Goal: Task Accomplishment & Management: Manage account settings

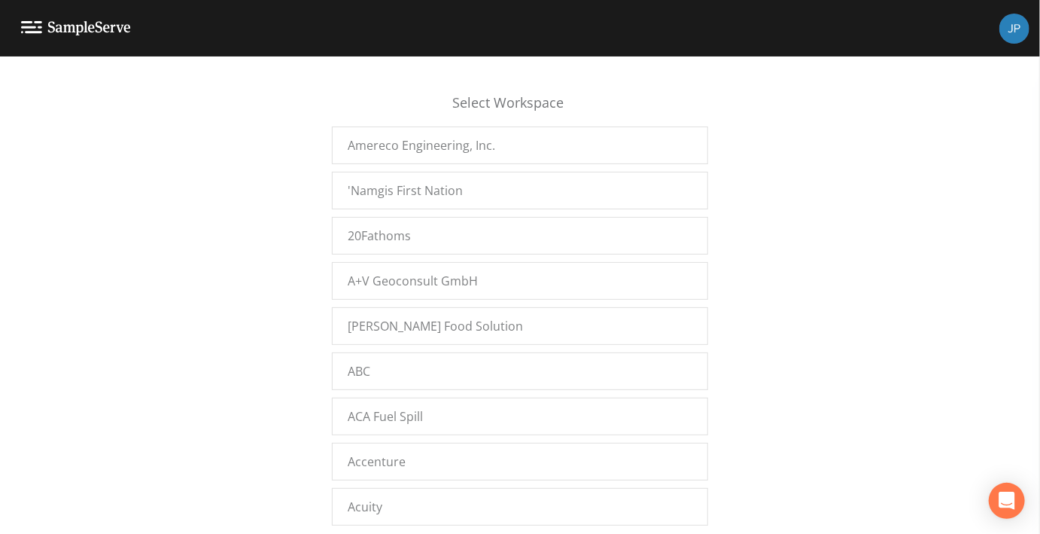
click at [274, 260] on div "Select Workspace Amereco Engineering, Inc. 'Namgis First Nation 20Fathoms A+V G…" at bounding box center [520, 299] width 1040 height 458
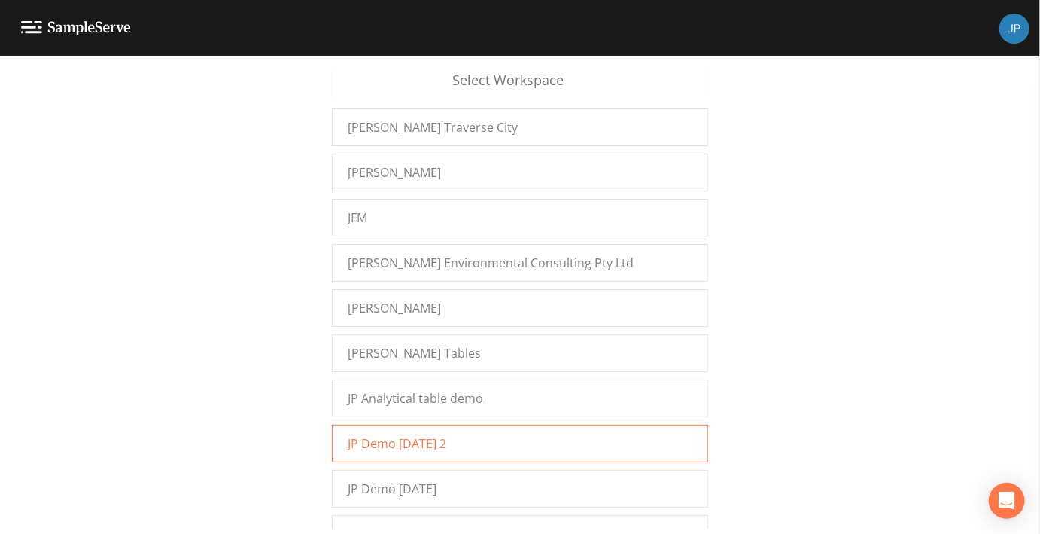
click at [377, 434] on span "JP Demo 12/7/2022 2" at bounding box center [397, 443] width 99 height 18
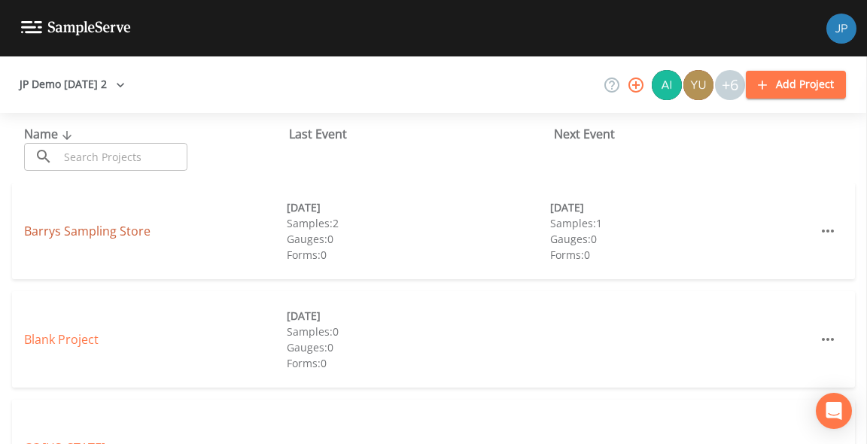
click at [103, 235] on link "Barrys Sampling Store" at bounding box center [87, 231] width 126 height 17
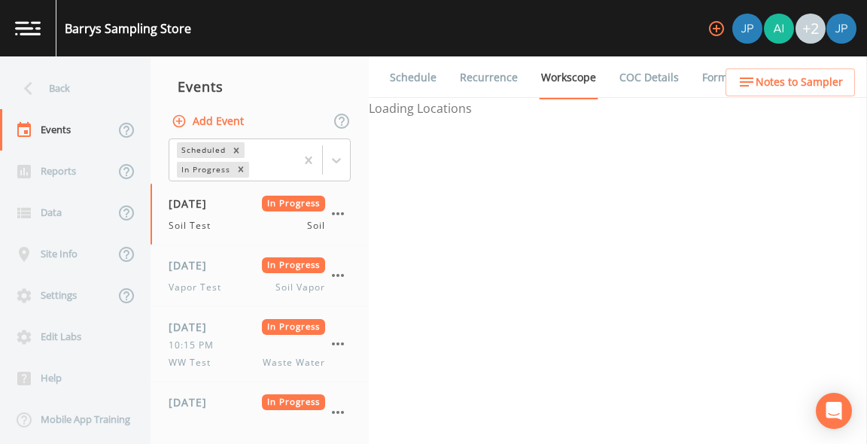
select select "81f74fd7-e6e8-40d9-9112-20912b776671"
select select "bd59903d-d878-48f2-a48b-25dbed2cbb1f"
select select "81f74fd7-e6e8-40d9-9112-20912b776671"
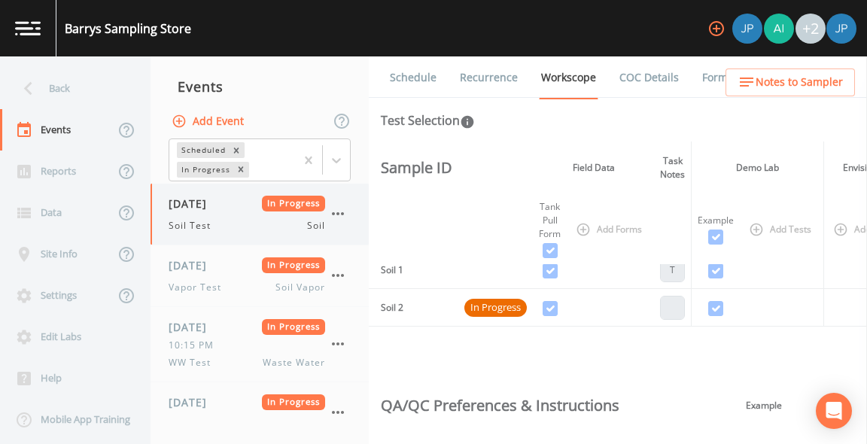
click at [339, 212] on icon "button" at bounding box center [338, 214] width 18 height 18
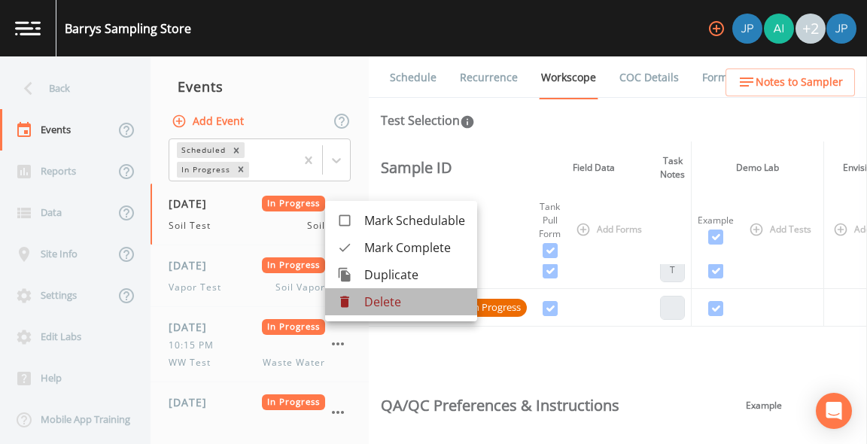
click at [361, 300] on div at bounding box center [350, 301] width 27 height 15
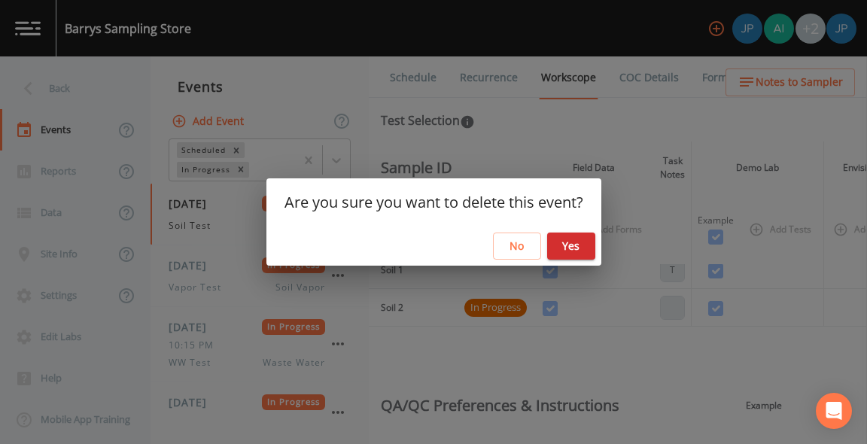
click at [579, 247] on button "Yes" at bounding box center [571, 247] width 48 height 28
select select "81f74fd7-e6e8-40d9-9112-20912b776671"
select select "bd59903d-d878-48f2-a48b-25dbed2cbb1f"
select select "81f74fd7-e6e8-40d9-9112-20912b776671"
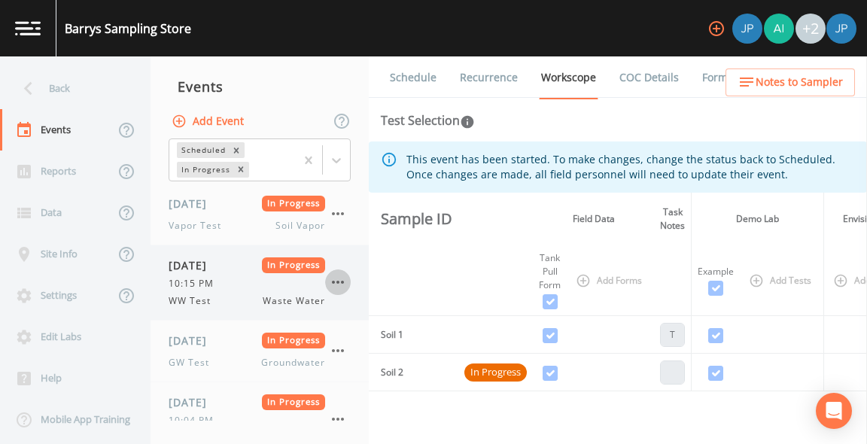
click at [340, 277] on icon "button" at bounding box center [338, 282] width 18 height 18
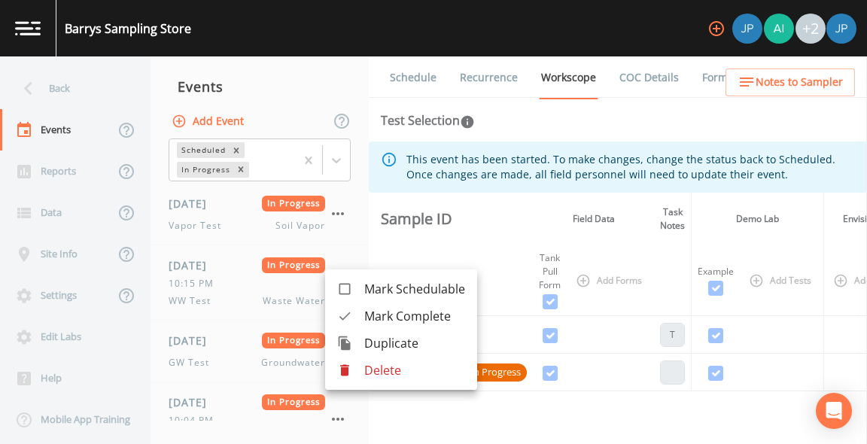
click at [366, 367] on p "Delete" at bounding box center [414, 370] width 101 height 18
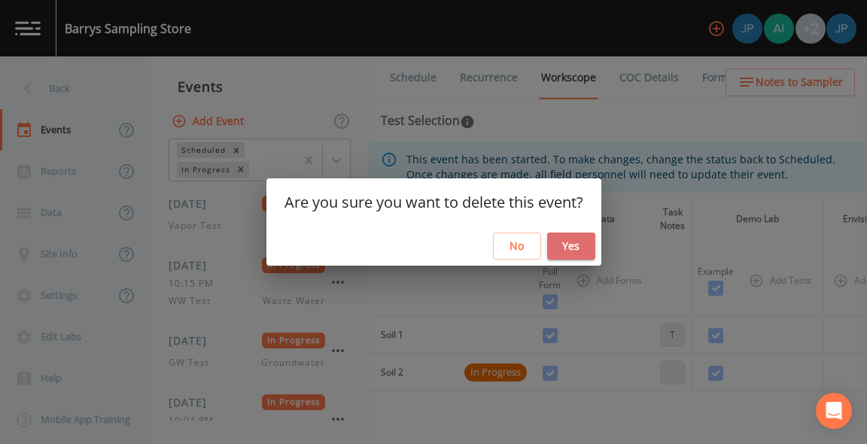
click at [577, 241] on button "Yes" at bounding box center [571, 247] width 48 height 28
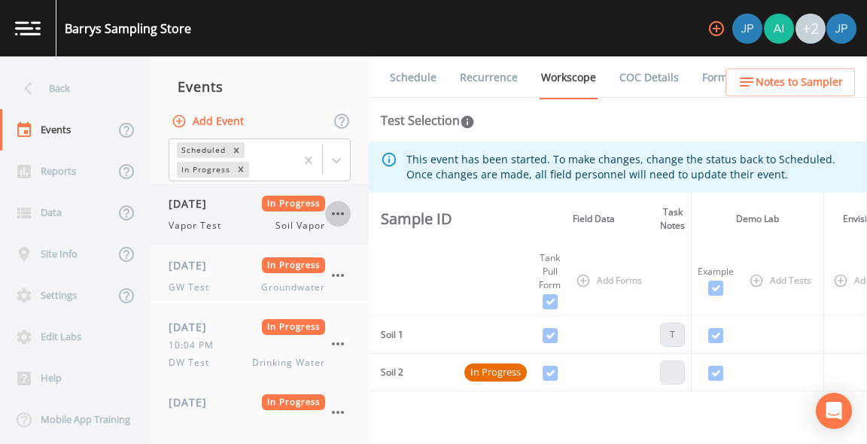
click at [335, 214] on icon "button" at bounding box center [338, 214] width 18 height 18
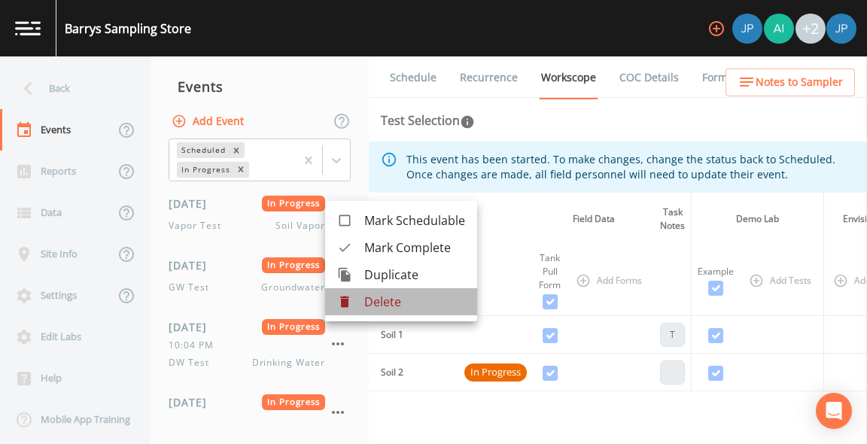
click at [410, 305] on p "Delete" at bounding box center [414, 302] width 101 height 18
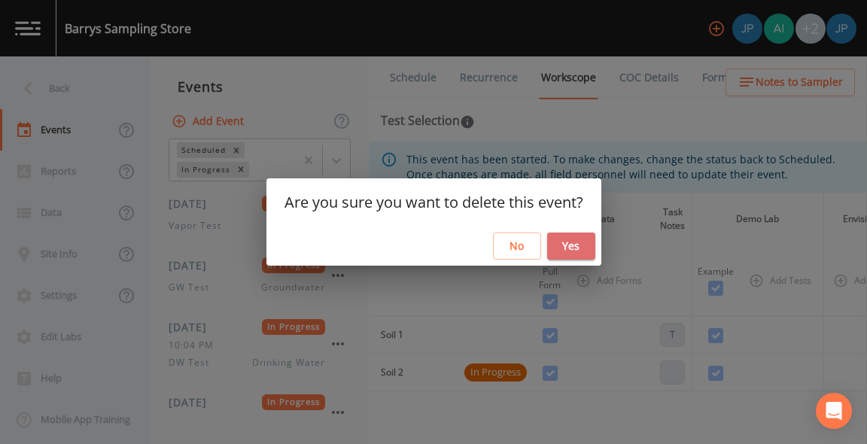
click at [580, 248] on button "Yes" at bounding box center [571, 247] width 48 height 28
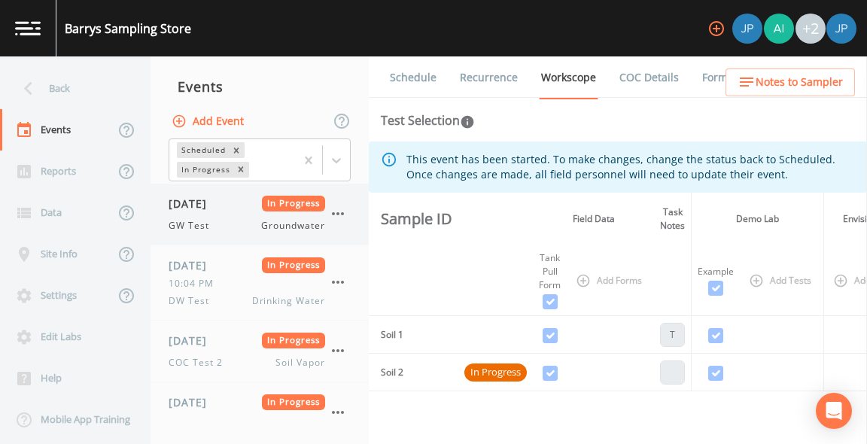
click at [336, 214] on icon "button" at bounding box center [338, 214] width 18 height 18
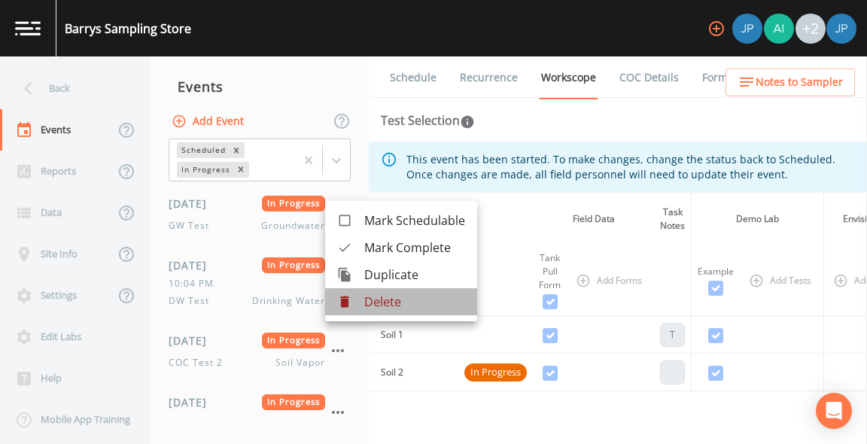
click at [360, 304] on div at bounding box center [350, 301] width 27 height 15
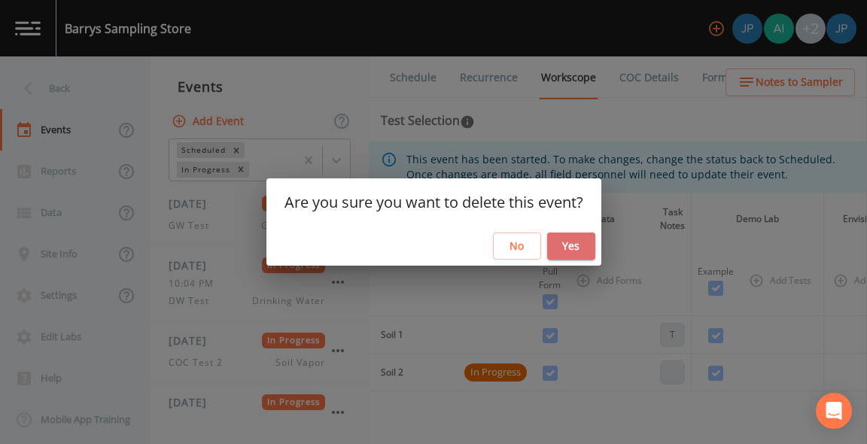
click at [569, 254] on button "Yes" at bounding box center [571, 247] width 48 height 28
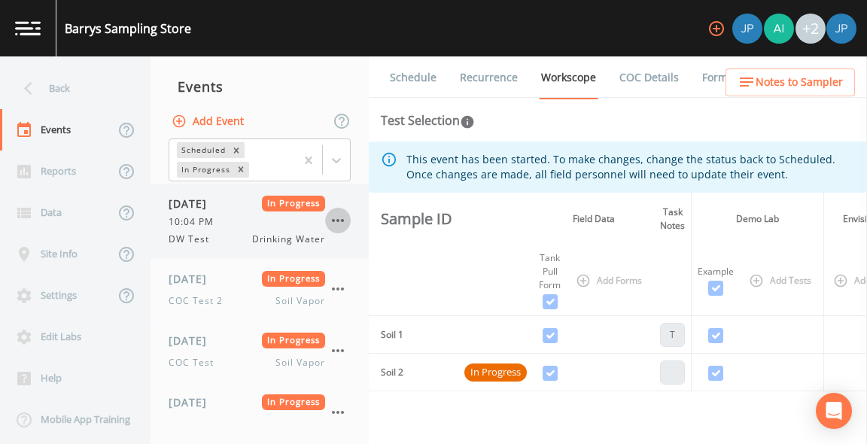
click at [337, 222] on icon "button" at bounding box center [338, 221] width 18 height 18
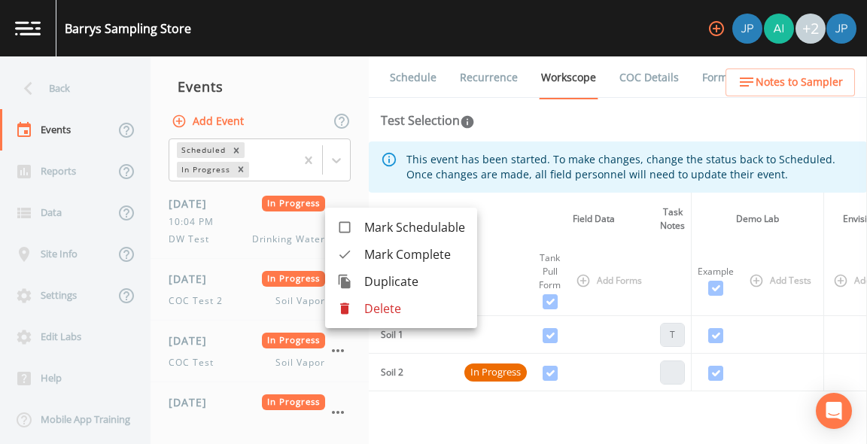
click at [367, 315] on p "Delete" at bounding box center [414, 309] width 101 height 18
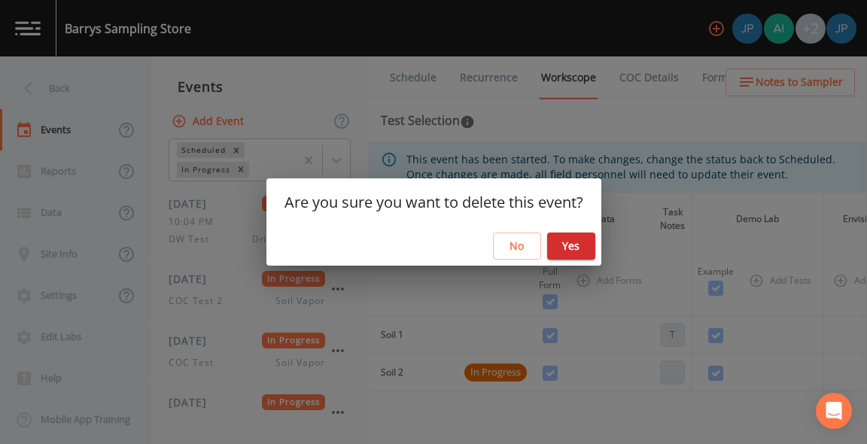
click at [557, 249] on button "Yes" at bounding box center [571, 247] width 48 height 28
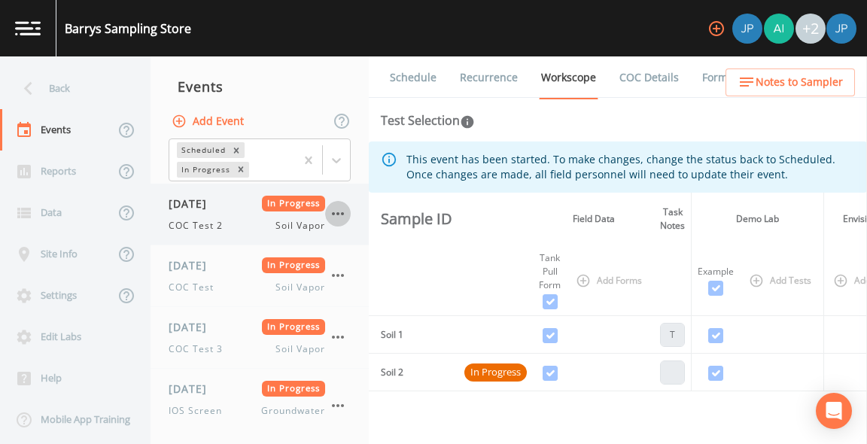
click at [340, 221] on icon "button" at bounding box center [338, 214] width 18 height 18
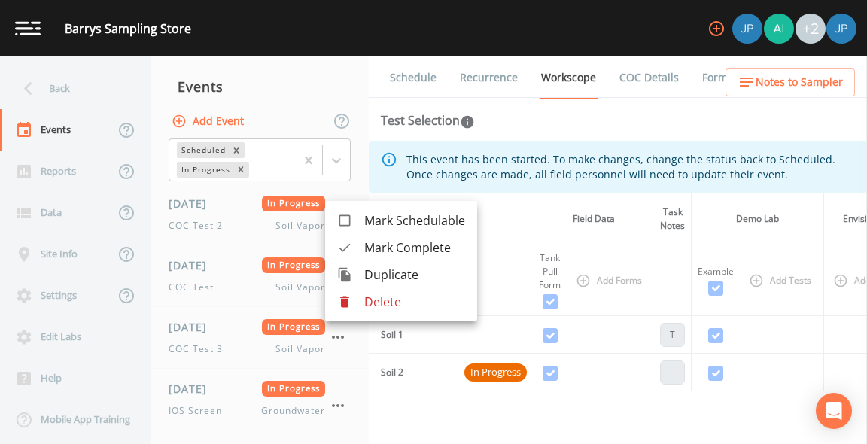
click at [361, 309] on div at bounding box center [350, 301] width 27 height 15
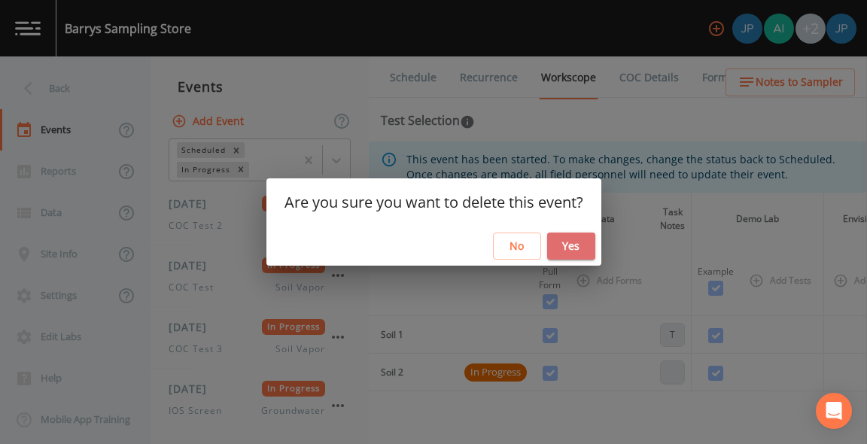
click at [568, 243] on button "Yes" at bounding box center [571, 247] width 48 height 28
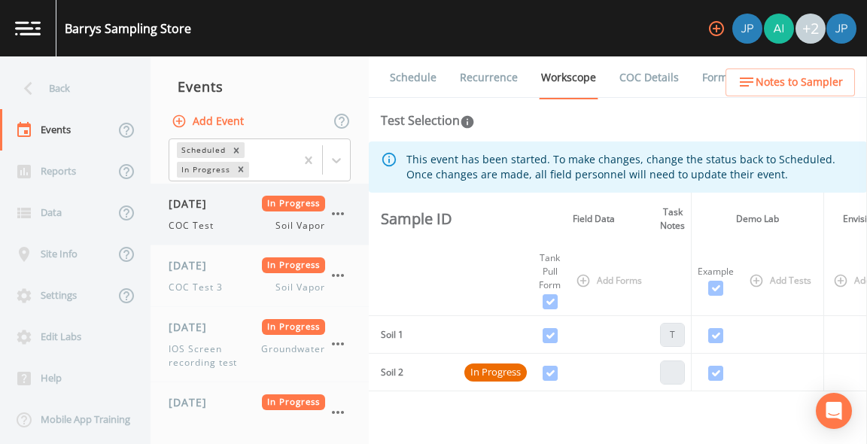
click at [336, 213] on icon "button" at bounding box center [338, 214] width 18 height 18
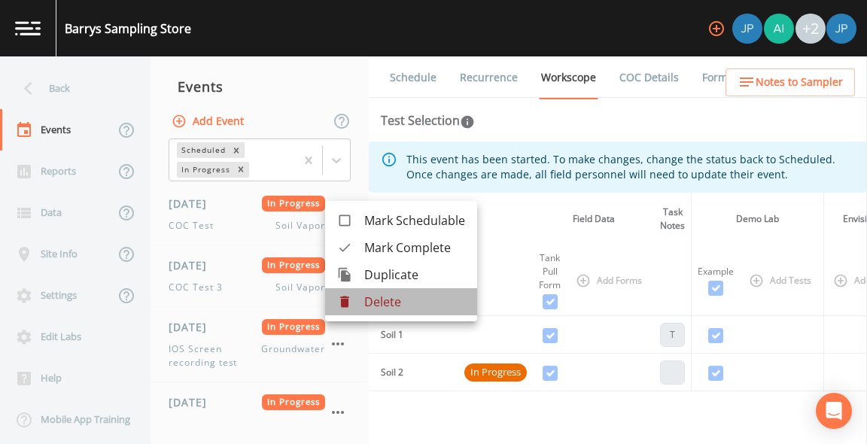
click at [367, 301] on p "Delete" at bounding box center [414, 302] width 101 height 18
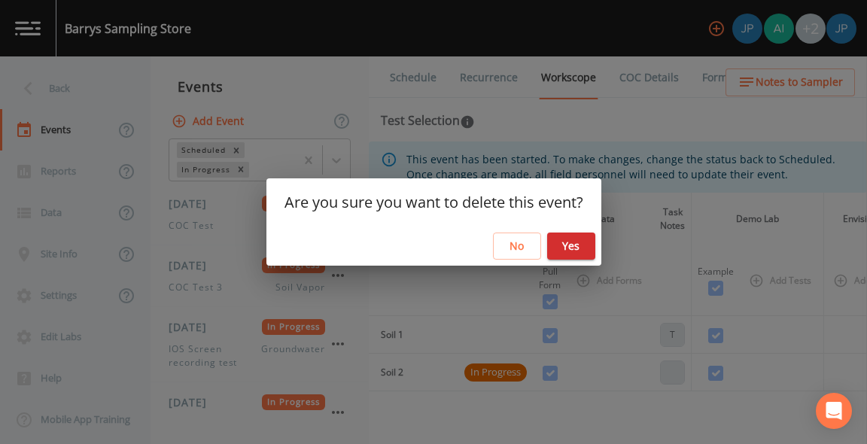
click at [580, 248] on button "Yes" at bounding box center [571, 247] width 48 height 28
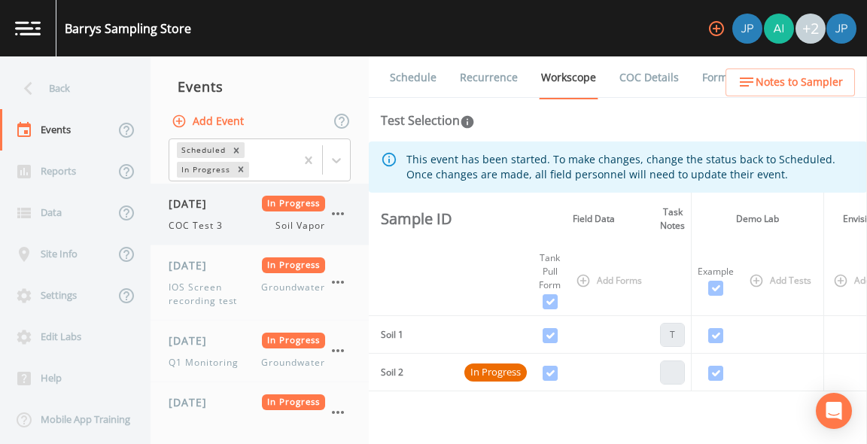
click at [341, 218] on icon "button" at bounding box center [338, 214] width 18 height 18
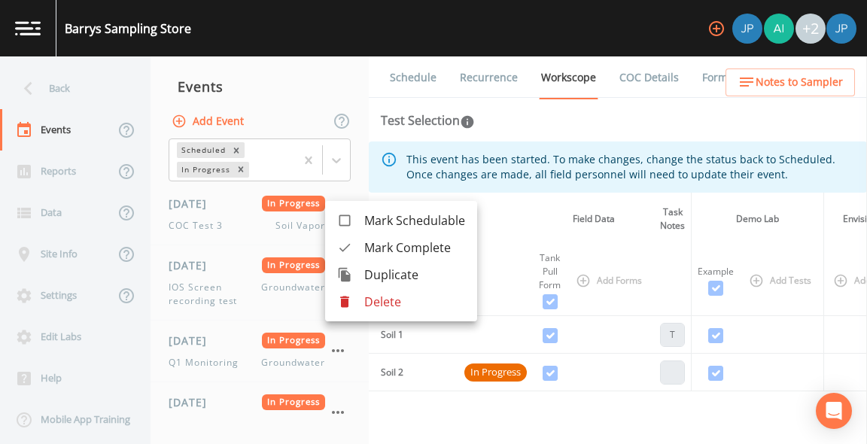
click at [369, 300] on p "Delete" at bounding box center [414, 302] width 101 height 18
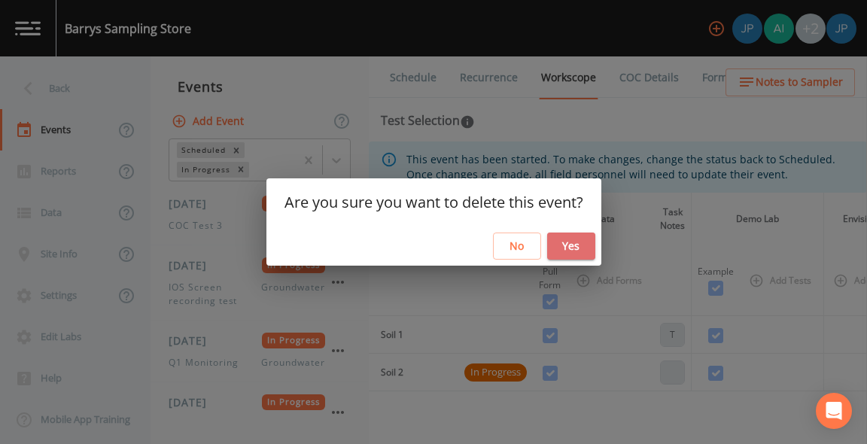
click at [561, 251] on button "Yes" at bounding box center [571, 247] width 48 height 28
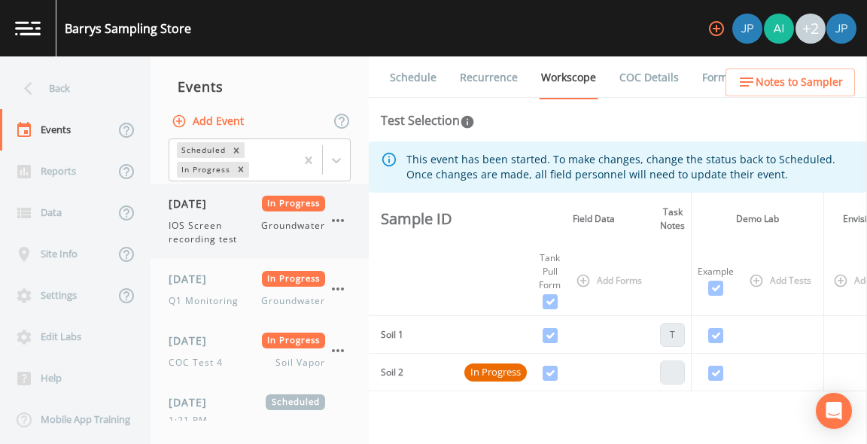
click at [338, 221] on icon "button" at bounding box center [338, 220] width 12 height 3
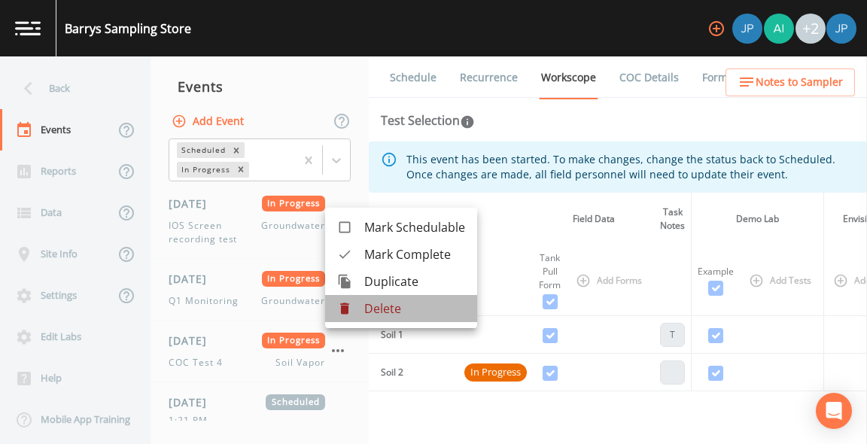
click at [391, 310] on p "Delete" at bounding box center [414, 309] width 101 height 18
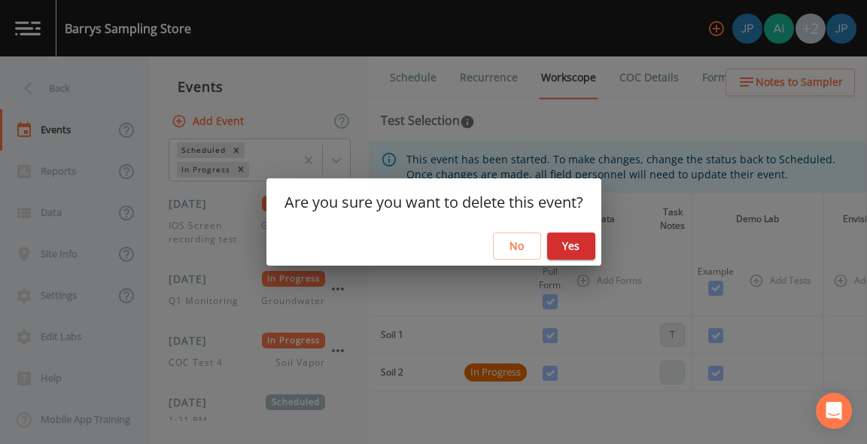
click at [570, 245] on button "Yes" at bounding box center [571, 247] width 48 height 28
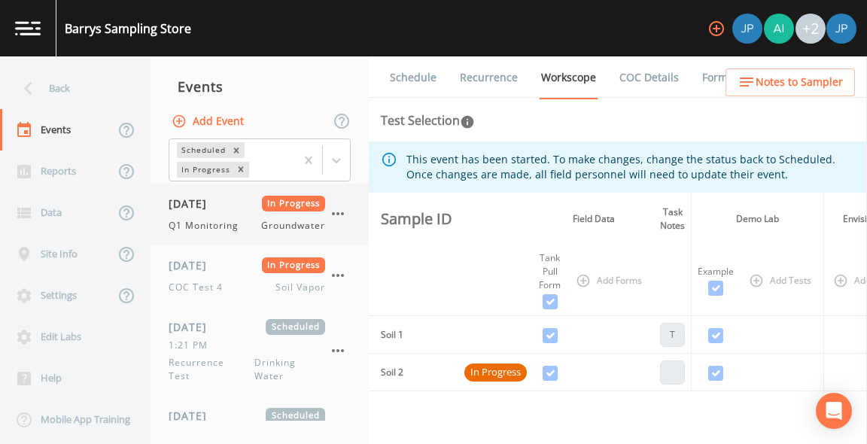
click at [344, 217] on icon "button" at bounding box center [338, 214] width 18 height 18
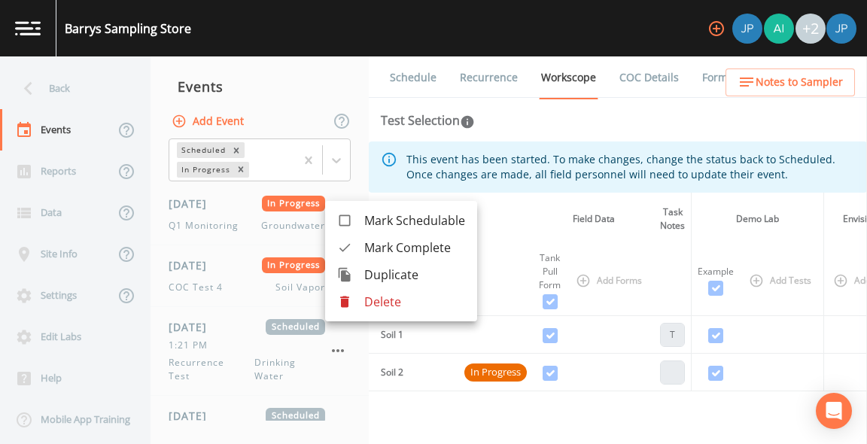
click at [377, 305] on p "Delete" at bounding box center [414, 302] width 101 height 18
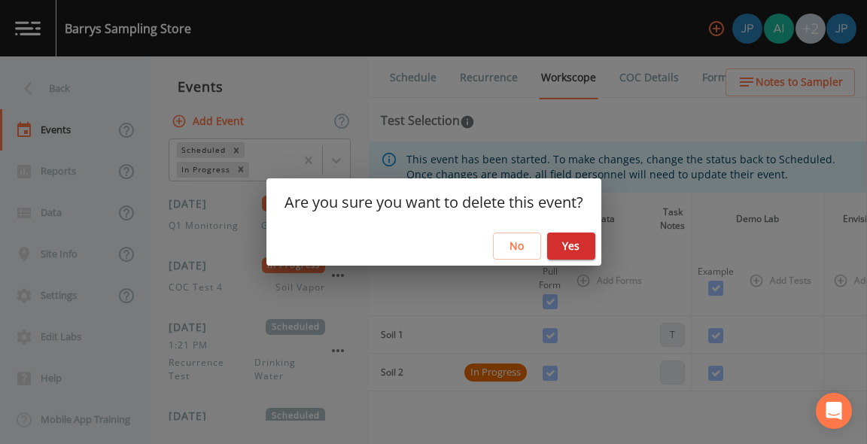
click at [576, 247] on button "Yes" at bounding box center [571, 247] width 48 height 28
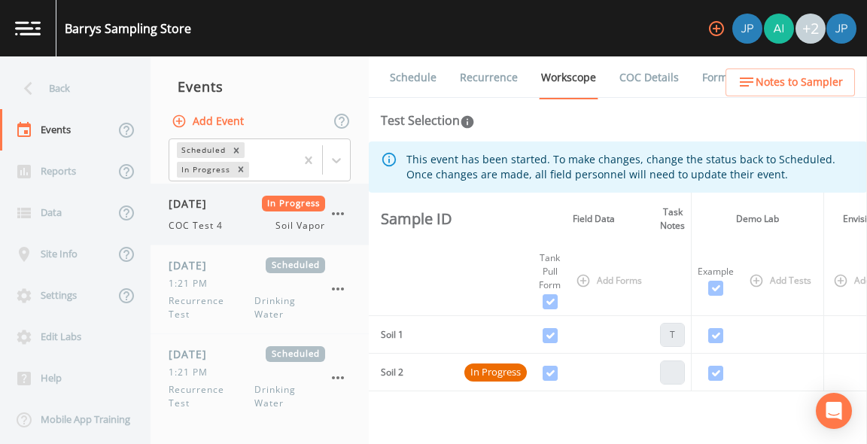
click at [340, 212] on icon "button" at bounding box center [338, 214] width 18 height 18
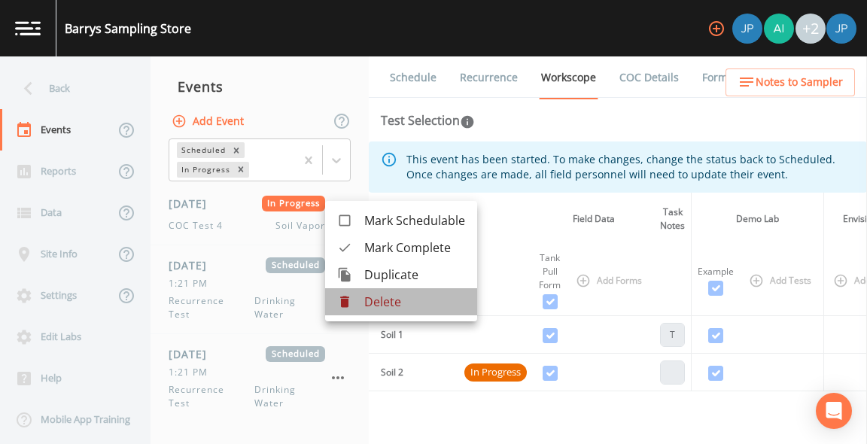
click at [370, 296] on p "Delete" at bounding box center [414, 302] width 101 height 18
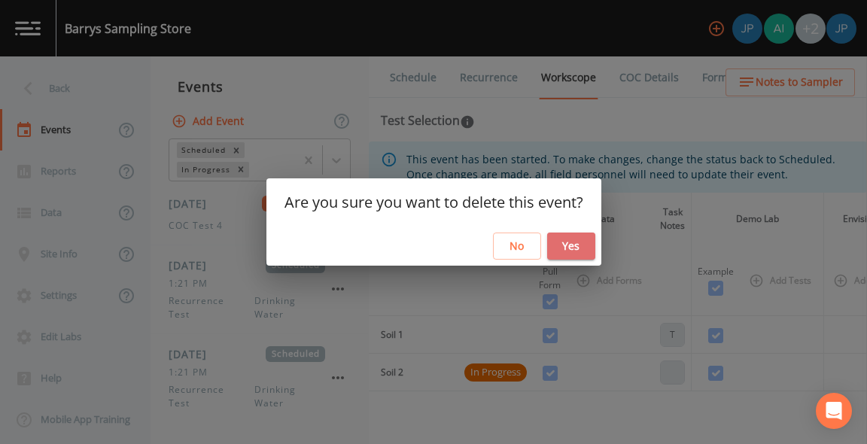
click at [572, 244] on button "Yes" at bounding box center [571, 247] width 48 height 28
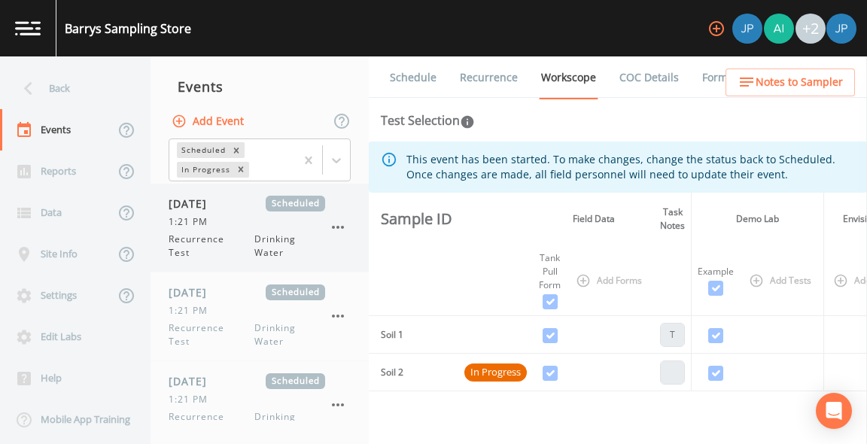
click at [262, 248] on span "Drinking Water" at bounding box center [289, 246] width 71 height 27
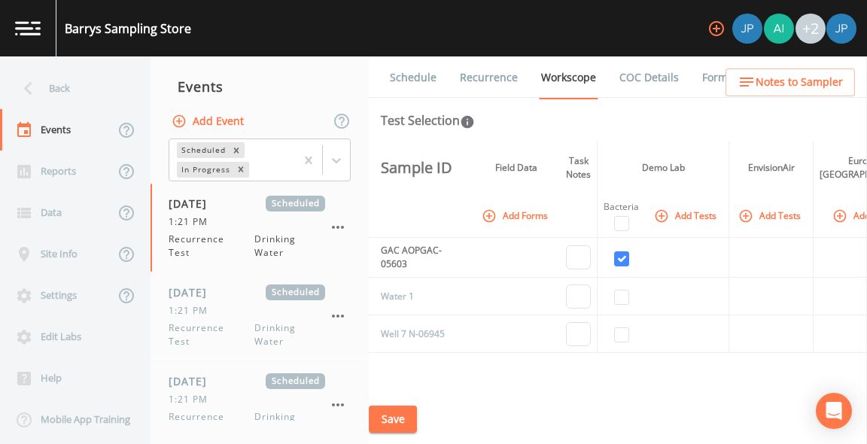
click at [483, 85] on link "Recurrence" at bounding box center [489, 77] width 62 height 42
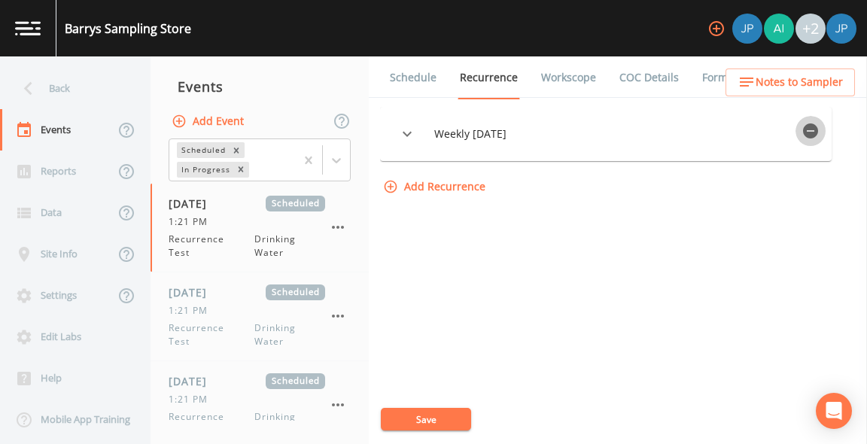
click at [817, 126] on icon "button" at bounding box center [810, 130] width 15 height 15
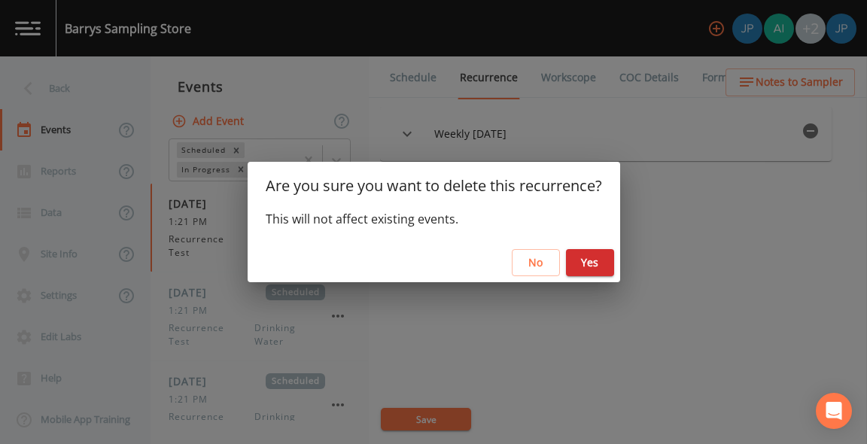
click at [590, 267] on button "Yes" at bounding box center [590, 263] width 48 height 28
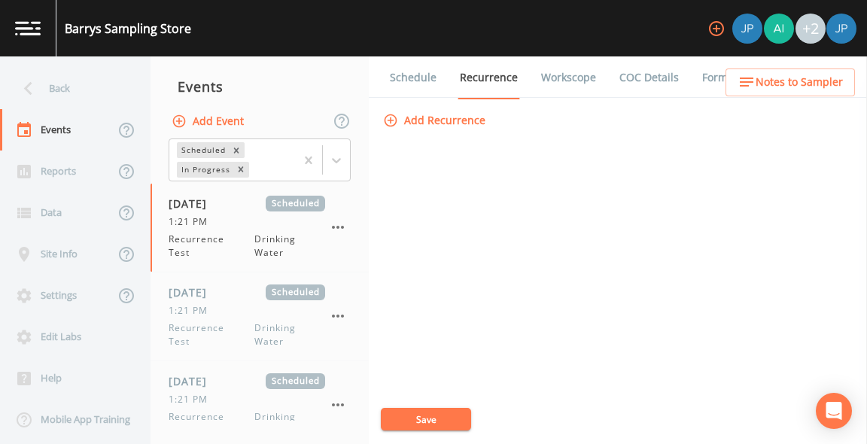
click at [422, 420] on button "Save" at bounding box center [426, 419] width 90 height 23
click at [338, 230] on icon "button" at bounding box center [338, 227] width 18 height 18
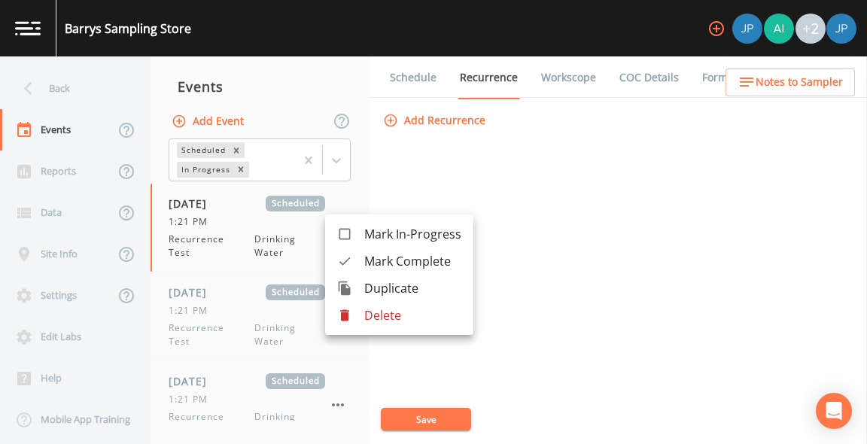
click at [367, 315] on p "Delete" at bounding box center [412, 315] width 97 height 18
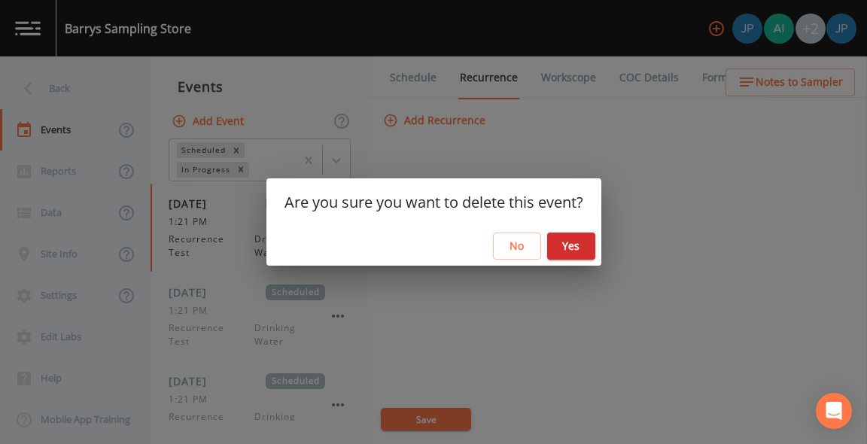
click at [572, 253] on button "Yes" at bounding box center [571, 247] width 48 height 28
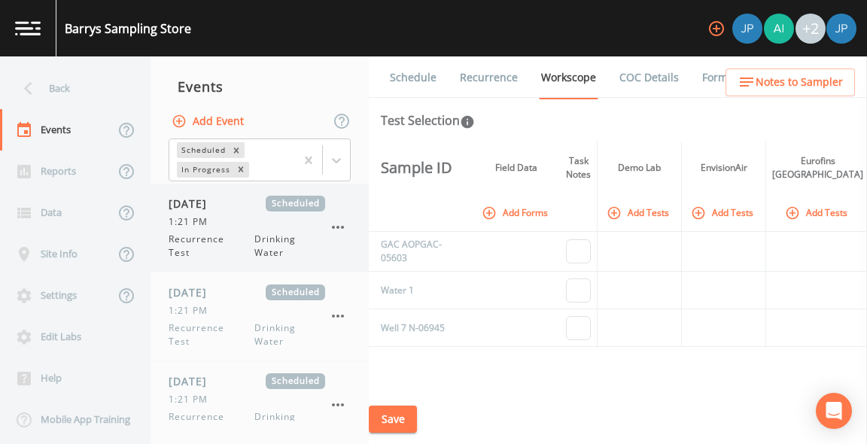
click at [294, 243] on span "Drinking Water" at bounding box center [289, 246] width 71 height 27
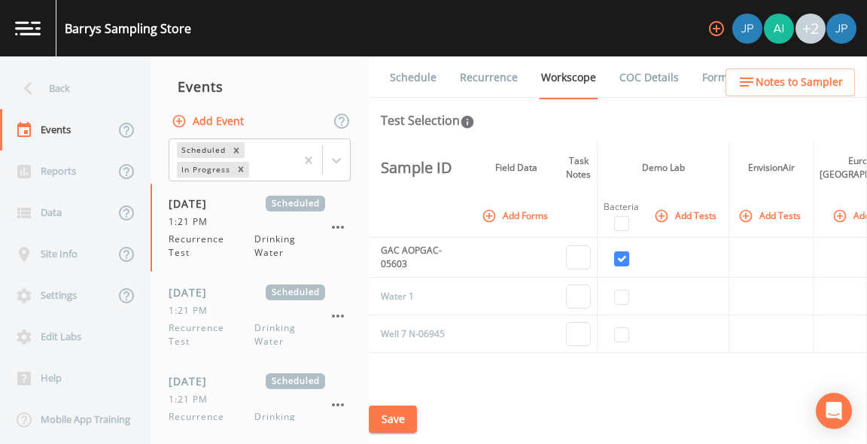
click at [468, 79] on link "Recurrence" at bounding box center [489, 77] width 62 height 42
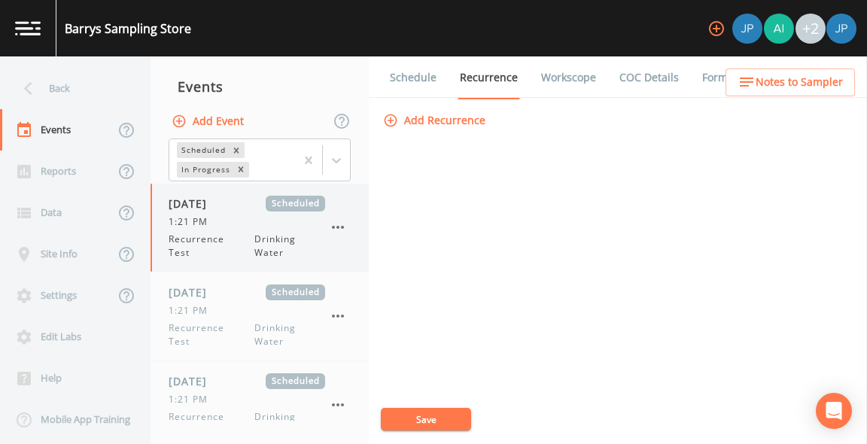
click at [333, 230] on icon "button" at bounding box center [338, 227] width 18 height 18
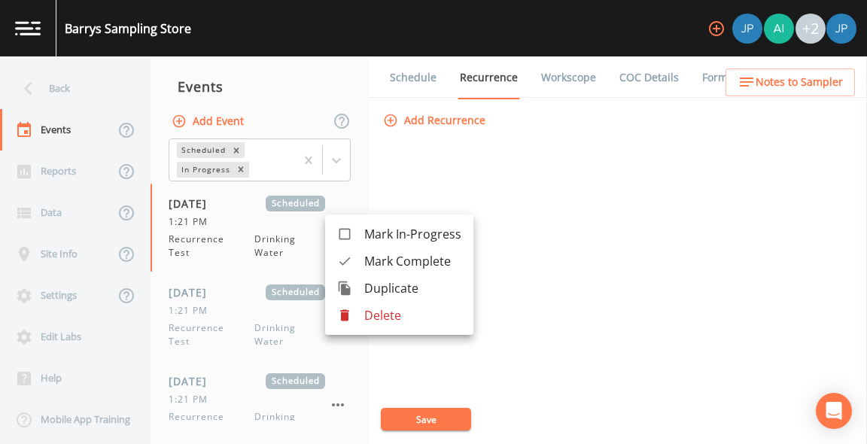
click at [376, 321] on p "Delete" at bounding box center [412, 315] width 97 height 18
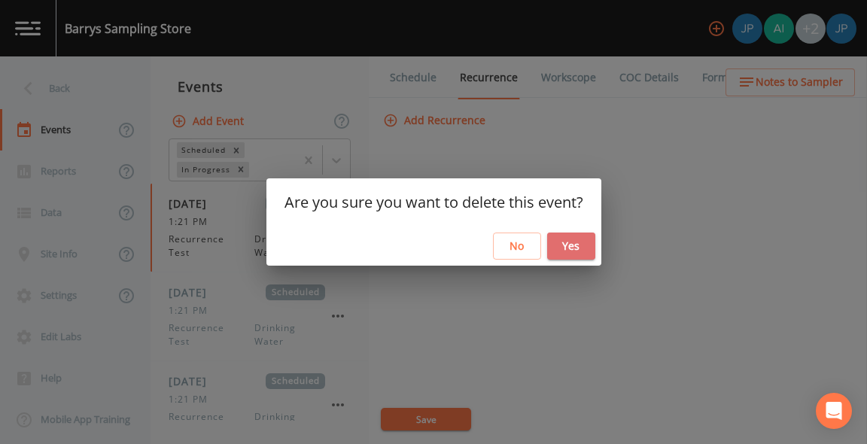
click at [584, 246] on button "Yes" at bounding box center [571, 247] width 48 height 28
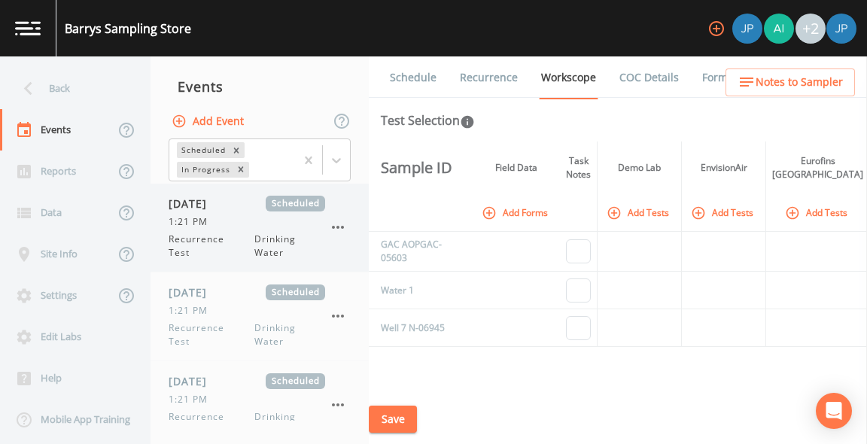
click at [338, 228] on icon "button" at bounding box center [338, 227] width 12 height 3
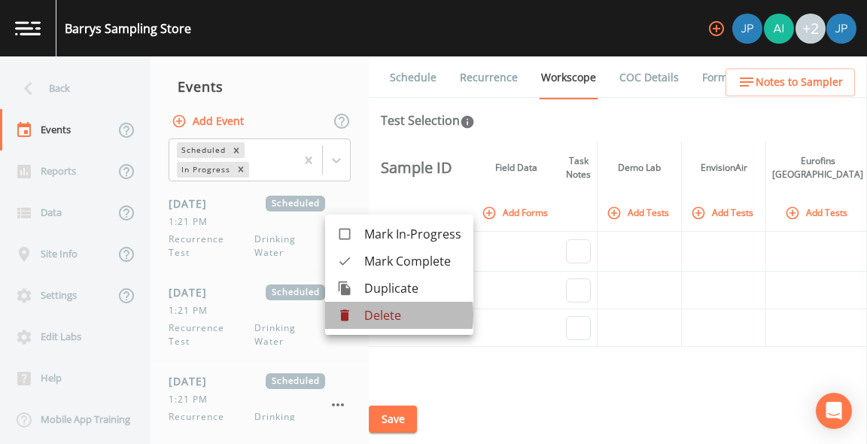
click at [360, 315] on div at bounding box center [350, 315] width 27 height 15
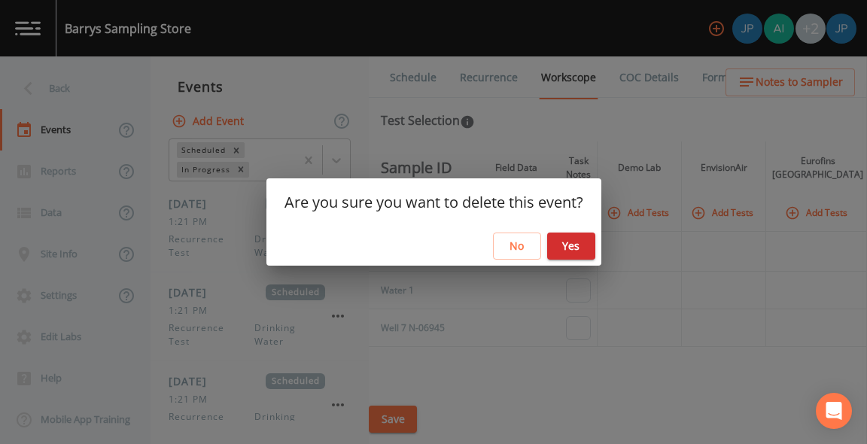
click at [580, 245] on button "Yes" at bounding box center [571, 247] width 48 height 28
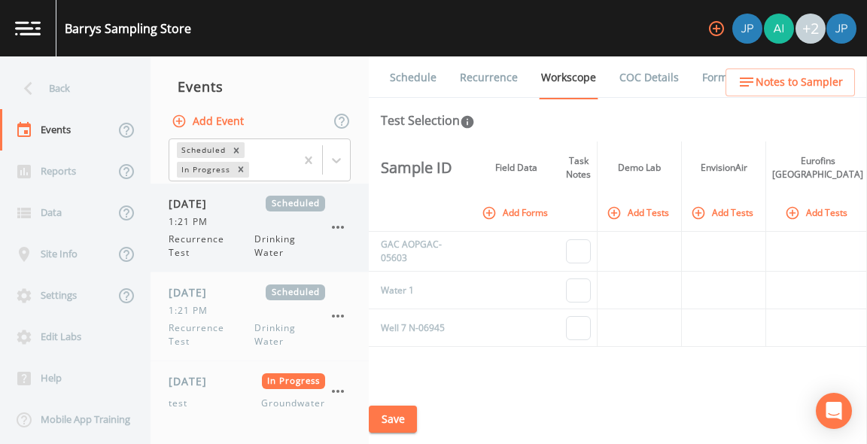
click at [337, 230] on icon "button" at bounding box center [338, 227] width 18 height 18
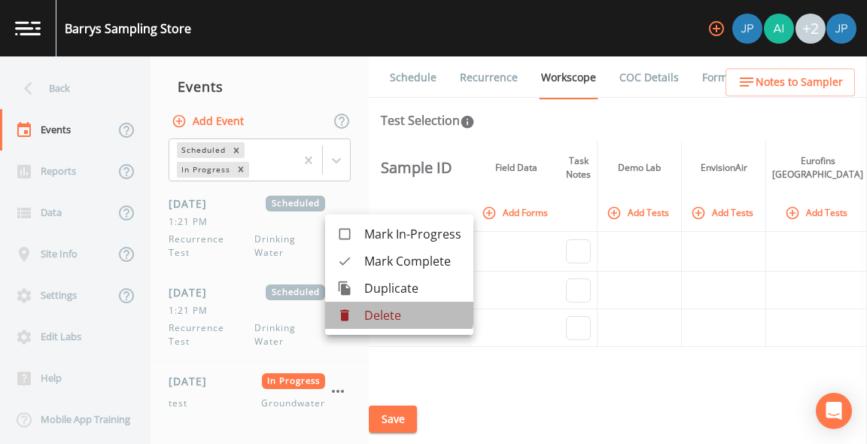
click at [370, 311] on p "Delete" at bounding box center [412, 315] width 97 height 18
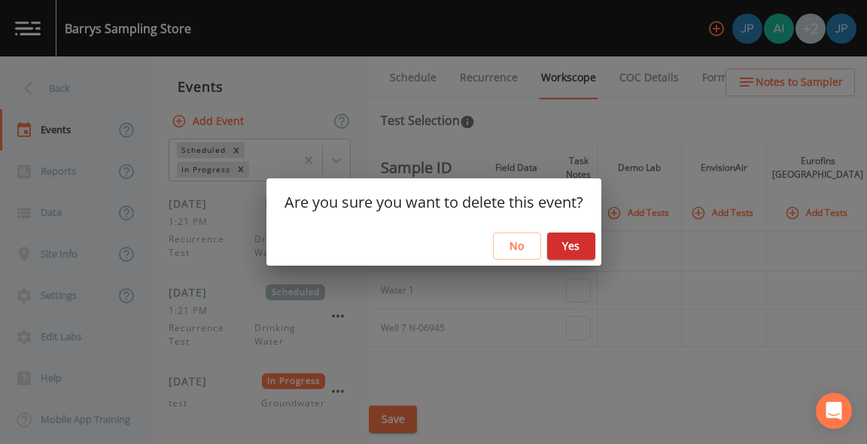
click at [571, 248] on button "Yes" at bounding box center [571, 247] width 48 height 28
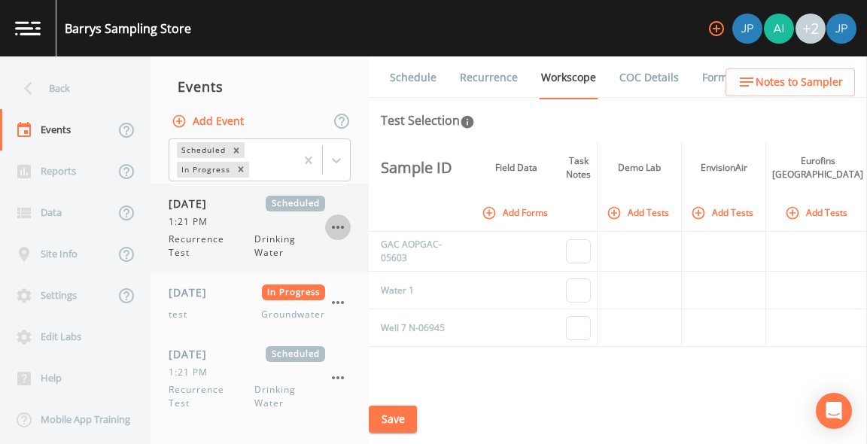
click at [336, 228] on icon "button" at bounding box center [338, 227] width 18 height 18
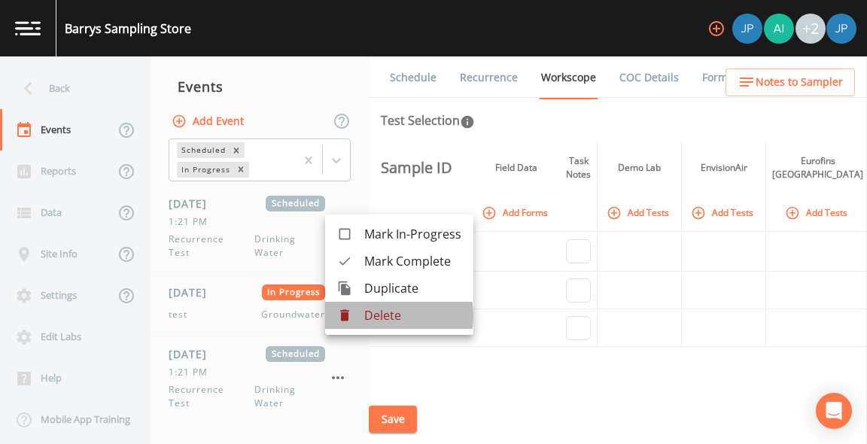
click at [370, 316] on p "Delete" at bounding box center [412, 315] width 97 height 18
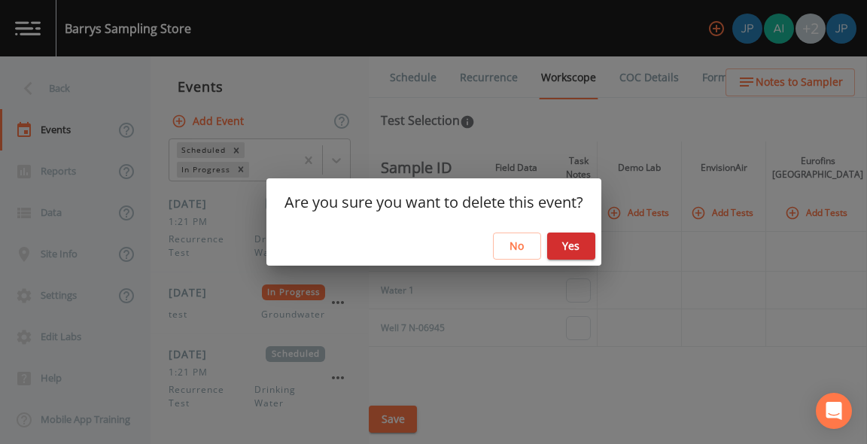
click at [580, 253] on button "Yes" at bounding box center [571, 247] width 48 height 28
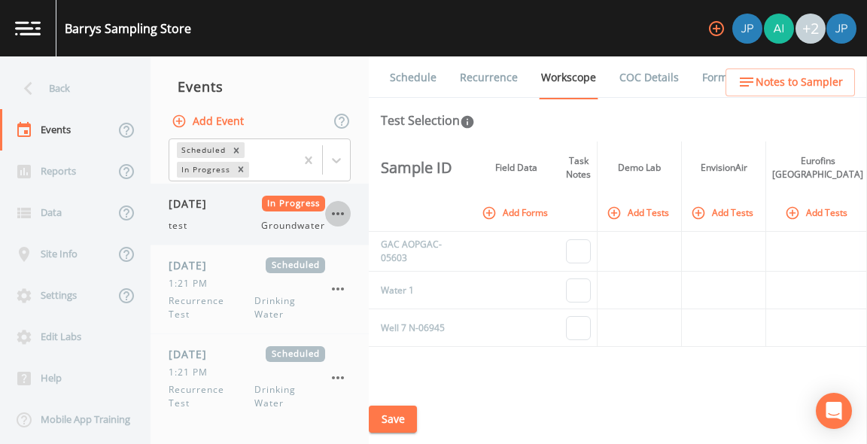
click at [340, 218] on icon "button" at bounding box center [338, 214] width 18 height 18
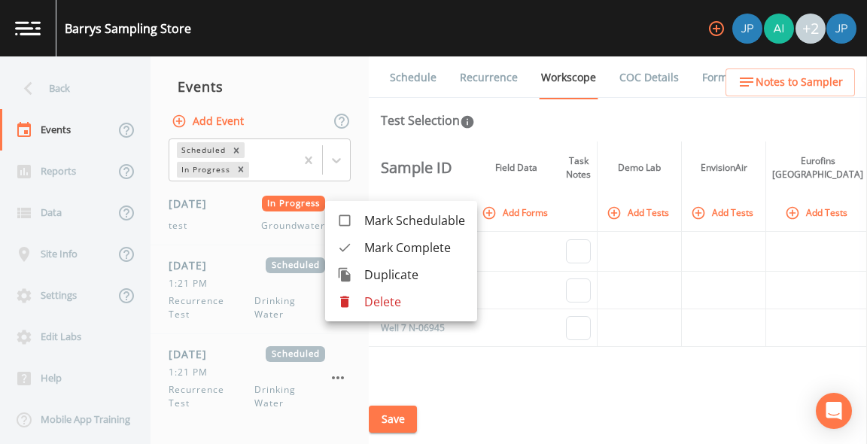
click at [367, 307] on p "Delete" at bounding box center [414, 302] width 101 height 18
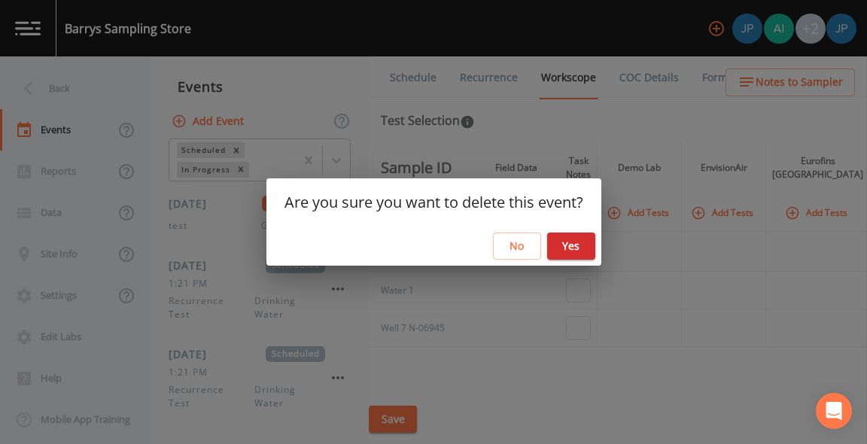
click at [590, 242] on button "Yes" at bounding box center [571, 247] width 48 height 28
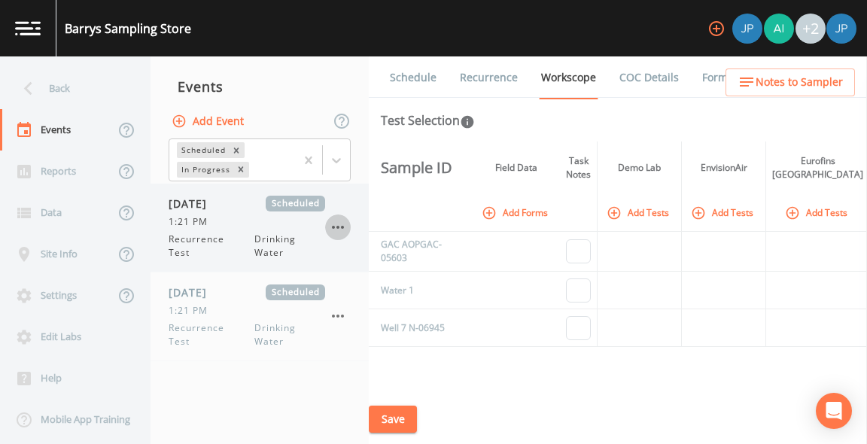
click at [340, 230] on icon "button" at bounding box center [338, 227] width 18 height 18
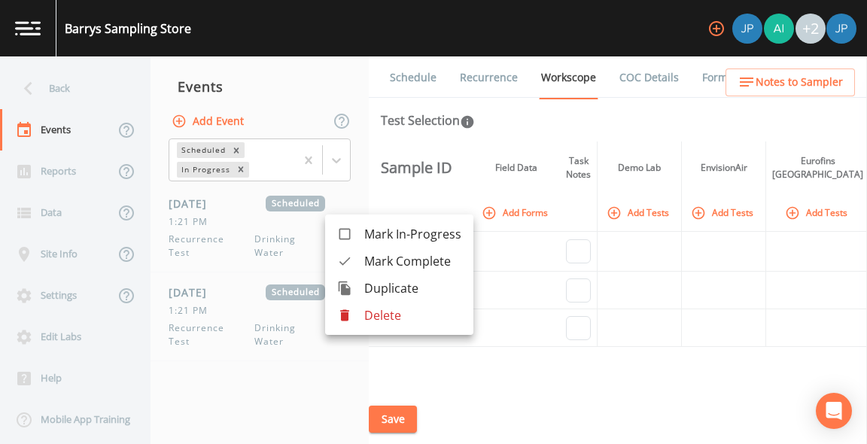
click at [370, 315] on p "Delete" at bounding box center [412, 315] width 97 height 18
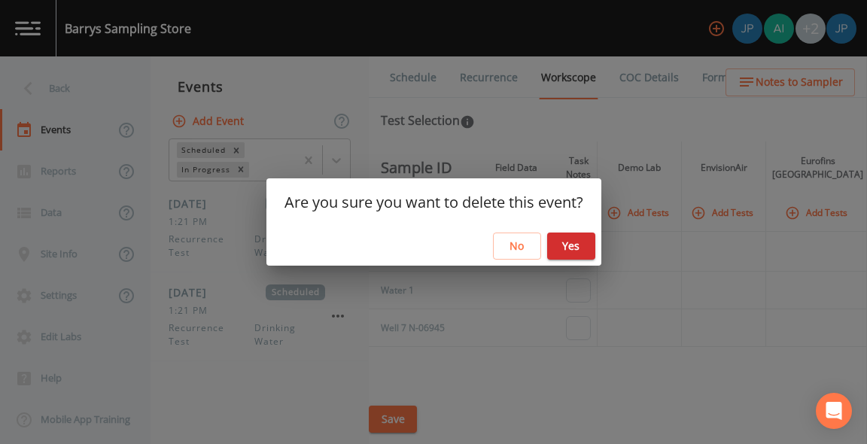
click at [575, 248] on button "Yes" at bounding box center [571, 247] width 48 height 28
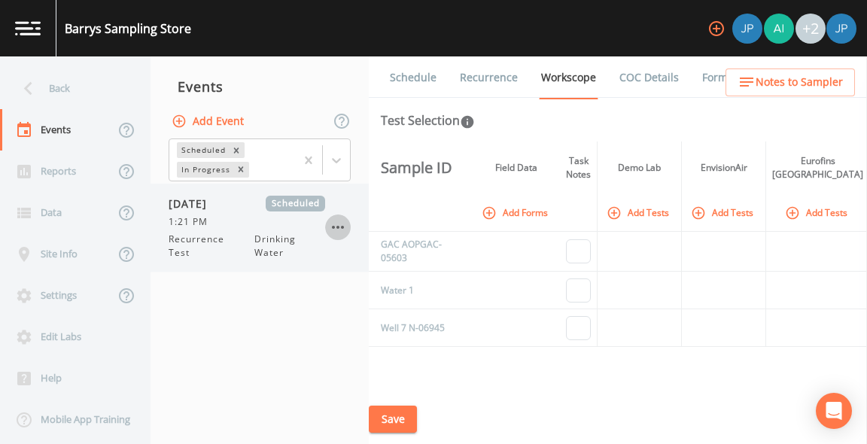
click at [340, 226] on icon "button" at bounding box center [338, 227] width 18 height 18
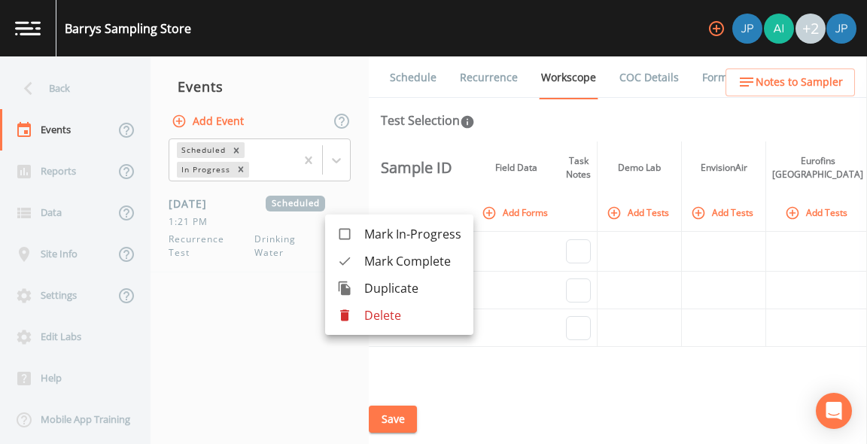
click at [357, 313] on div at bounding box center [350, 315] width 27 height 15
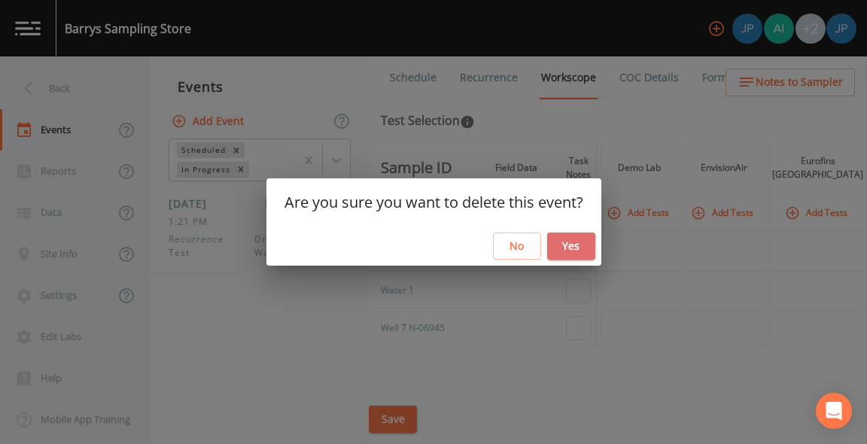
click at [562, 252] on button "Yes" at bounding box center [571, 247] width 48 height 28
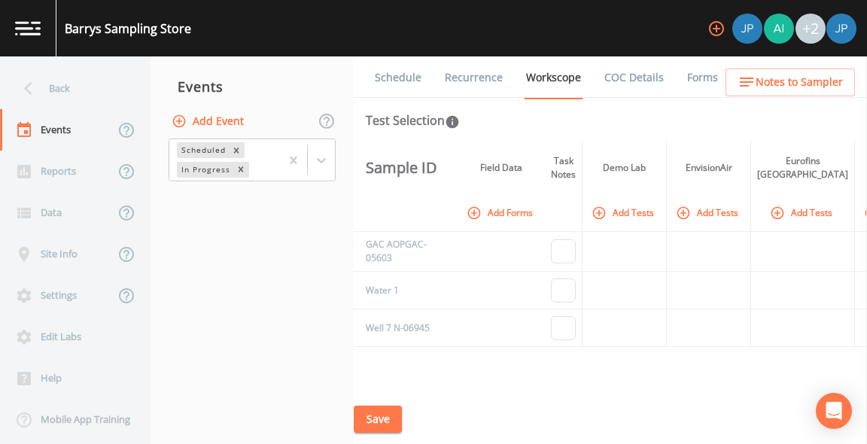
click at [365, 210] on th at bounding box center [399, 213] width 90 height 38
click at [328, 204] on nav "Events Add Event Scheduled In Progress" at bounding box center [252, 250] width 203 height 388
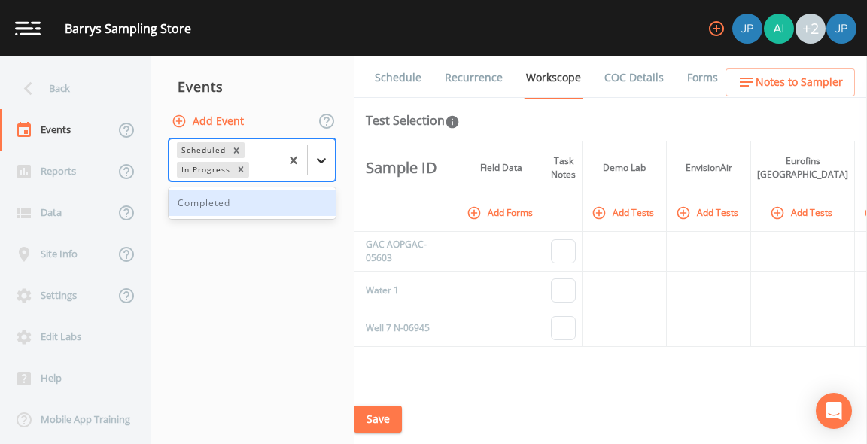
click at [319, 163] on icon at bounding box center [321, 160] width 15 height 15
click at [247, 211] on div "Completed" at bounding box center [252, 203] width 167 height 26
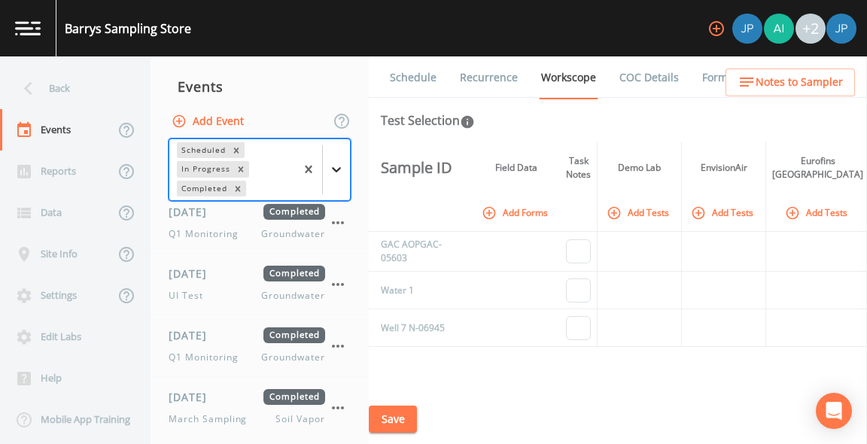
click at [344, 175] on icon at bounding box center [336, 169] width 15 height 15
click at [242, 192] on icon "Remove Completed" at bounding box center [238, 189] width 11 height 11
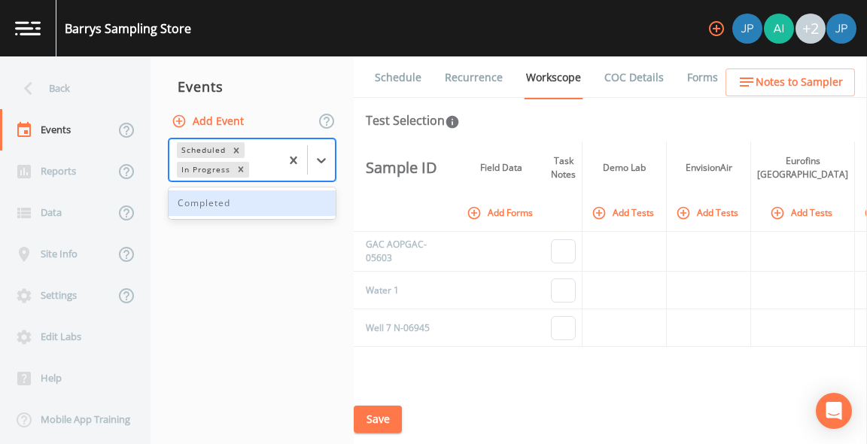
click at [303, 258] on nav "Events Add Event option Completed, deselected. Completed, 1 of 1. 1 result avai…" at bounding box center [252, 250] width 203 height 388
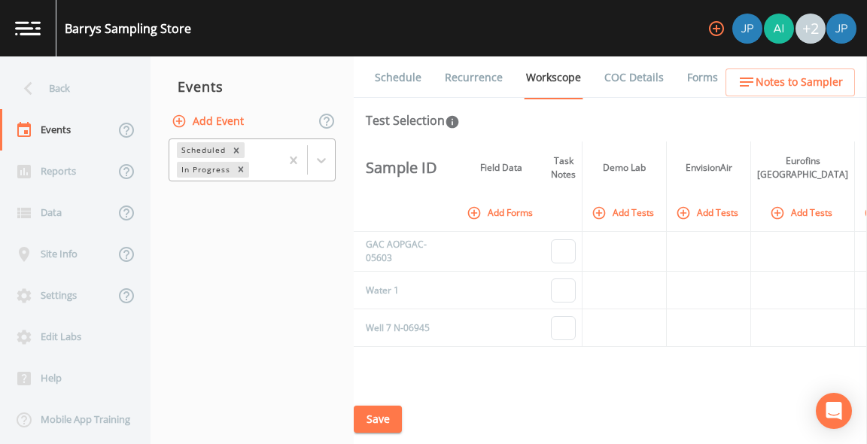
click at [472, 79] on link "Recurrence" at bounding box center [474, 77] width 62 height 42
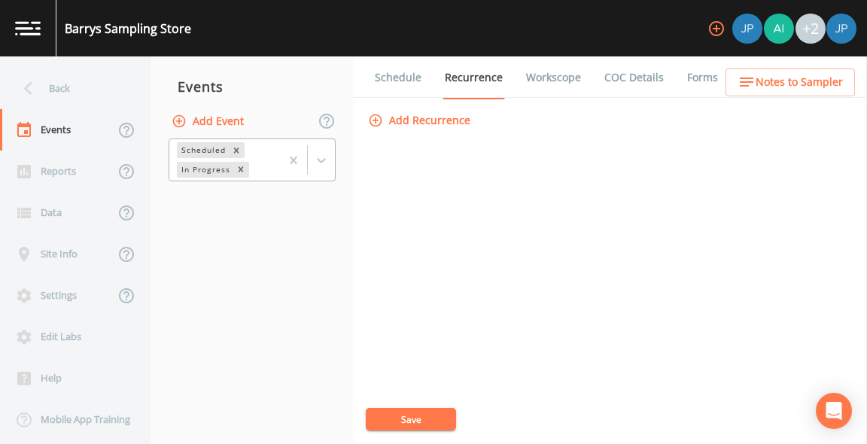
click at [387, 81] on link "Schedule" at bounding box center [398, 77] width 51 height 42
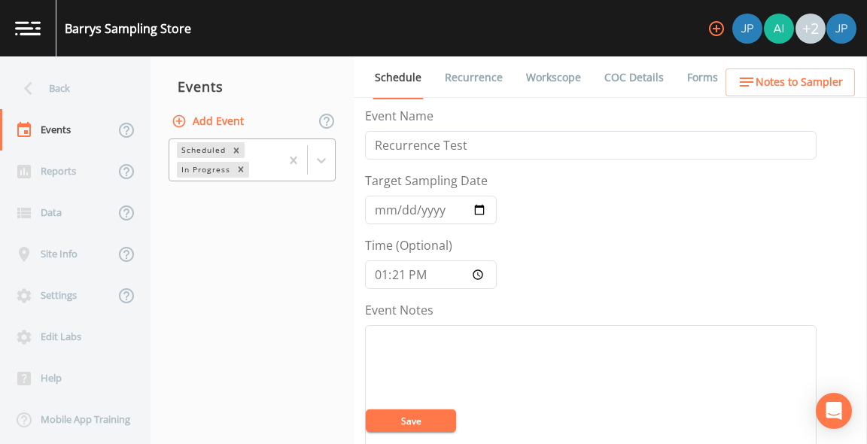
click at [462, 81] on link "Recurrence" at bounding box center [474, 77] width 62 height 42
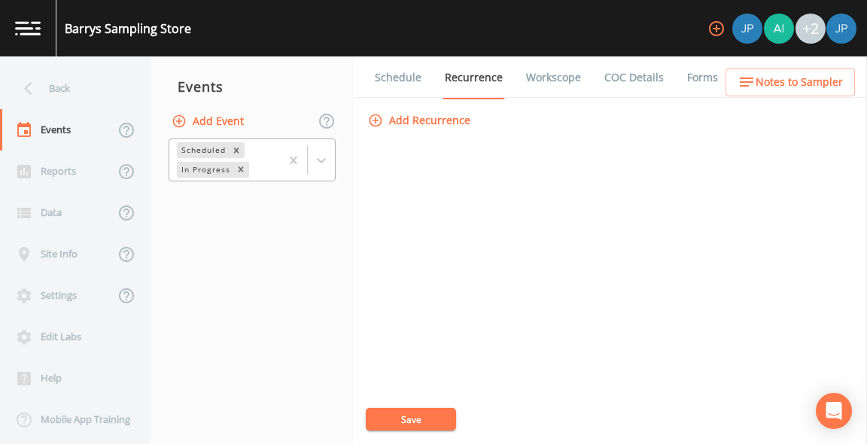
click at [560, 80] on link "Workscope" at bounding box center [553, 77] width 59 height 42
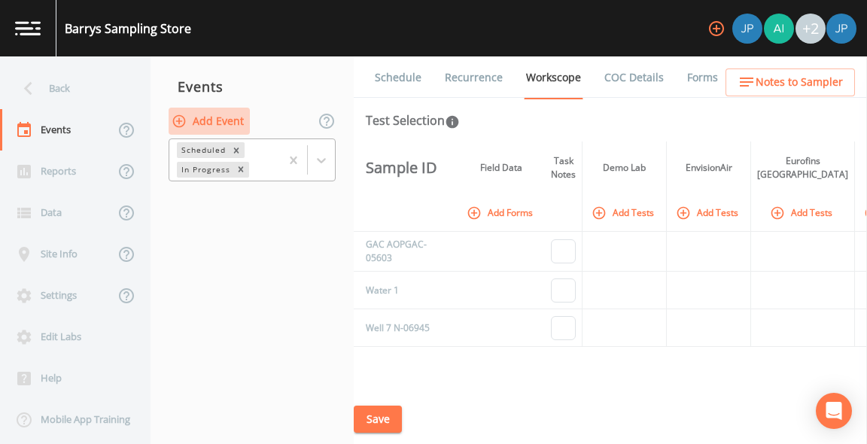
click at [224, 120] on button "Add Event" at bounding box center [209, 122] width 81 height 28
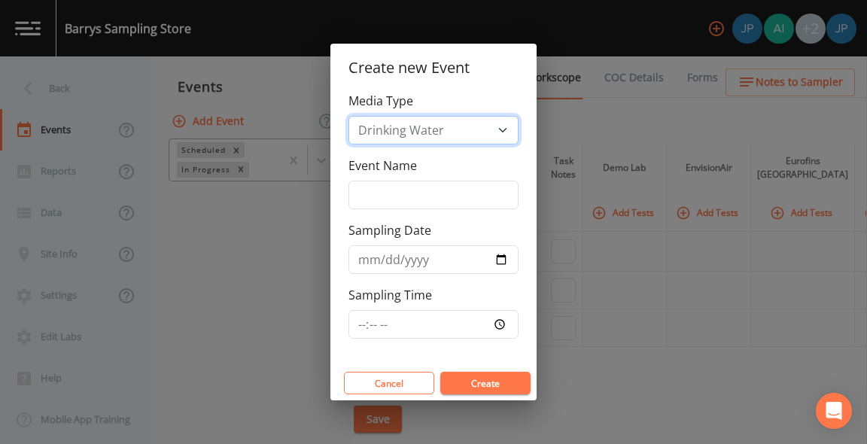
click at [448, 138] on select "Drinking Water Groundwater Soil Soil Vapor Waste Water" at bounding box center [434, 130] width 170 height 29
select select "ground_water"
click at [349, 145] on select "Drinking Water Groundwater Soil Soil Vapor Waste Water" at bounding box center [434, 130] width 170 height 29
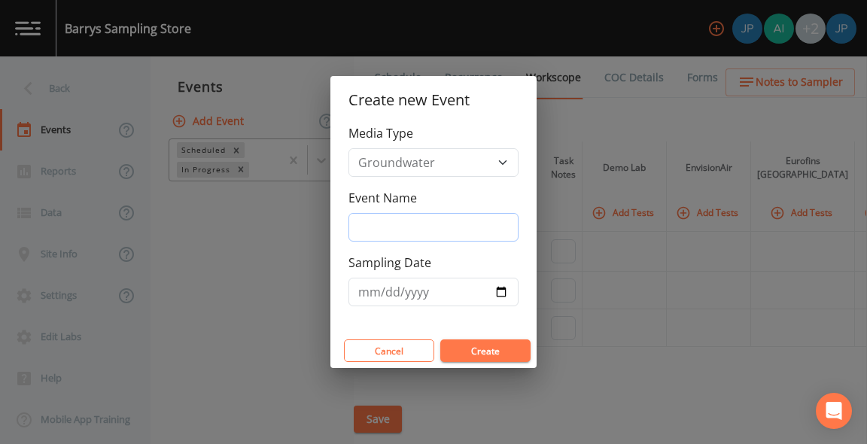
click at [468, 230] on input "Event Name" at bounding box center [434, 227] width 170 height 29
type input "test"
click at [502, 292] on input "Sampling Date" at bounding box center [434, 292] width 170 height 29
type input "2025-09-25"
click at [466, 347] on button "Create" at bounding box center [485, 351] width 90 height 23
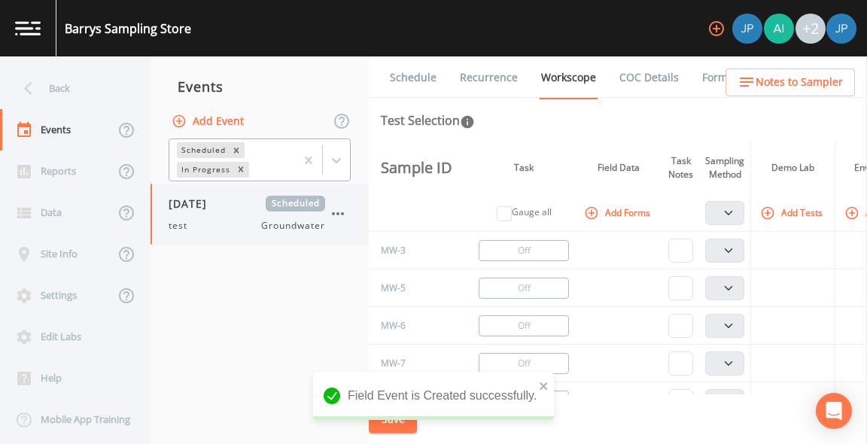
click at [257, 224] on div "test Groundwater" at bounding box center [247, 226] width 157 height 14
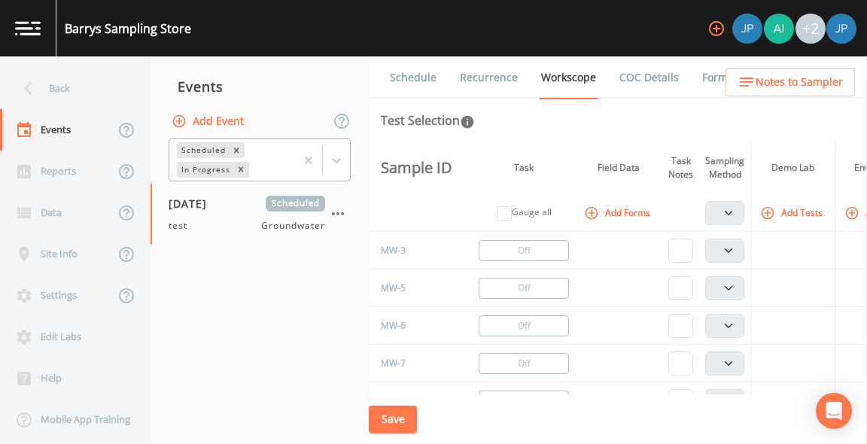
click at [286, 282] on nav "Events Add Event Scheduled In Progress 09/25/2025 Scheduled test Groundwater" at bounding box center [260, 250] width 218 height 388
click at [341, 212] on icon "button" at bounding box center [338, 214] width 18 height 18
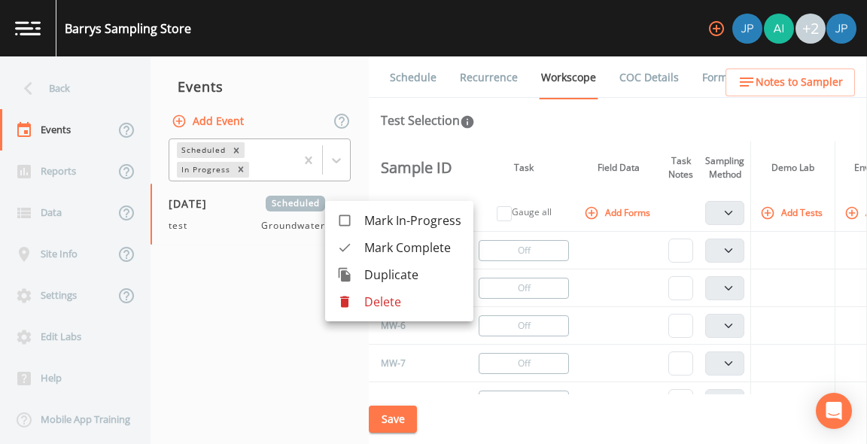
click at [376, 303] on p "Delete" at bounding box center [412, 302] width 97 height 18
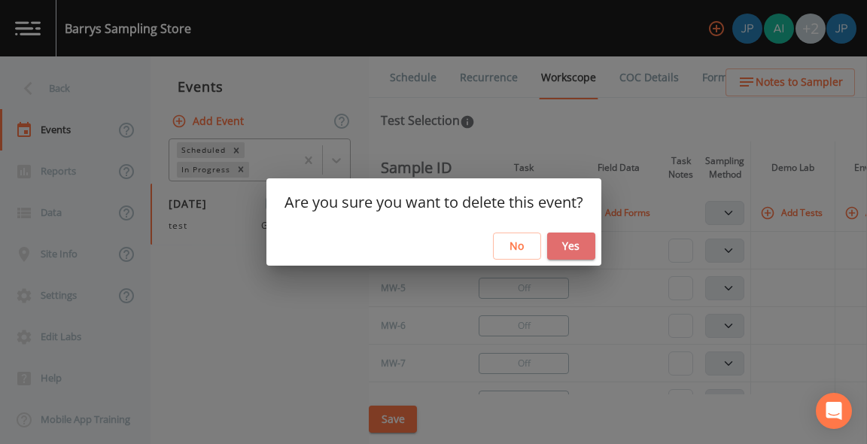
click at [550, 254] on button "Yes" at bounding box center [571, 247] width 48 height 28
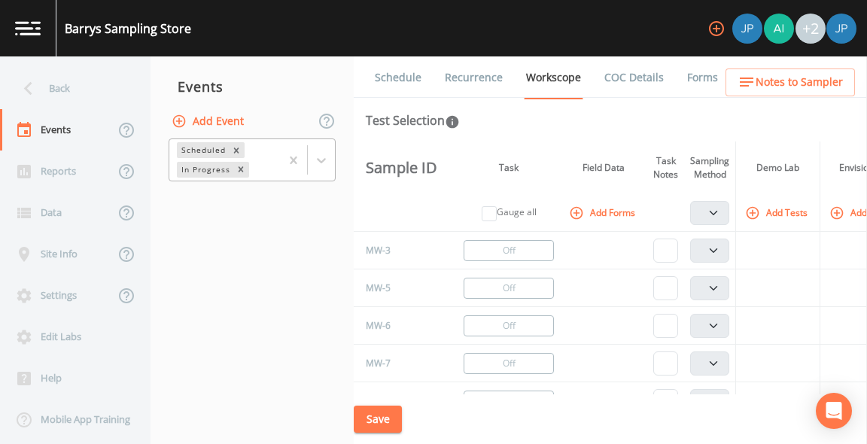
click at [291, 264] on nav "Events Add Event Scheduled In Progress" at bounding box center [252, 250] width 203 height 388
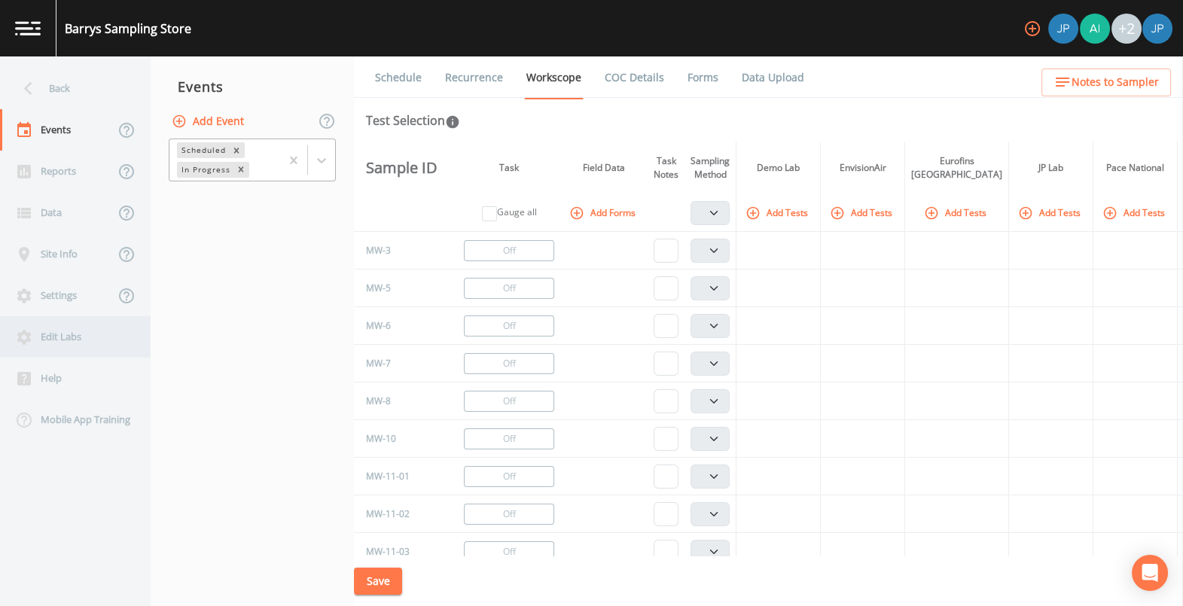
click at [65, 334] on div "Edit Labs" at bounding box center [68, 336] width 136 height 41
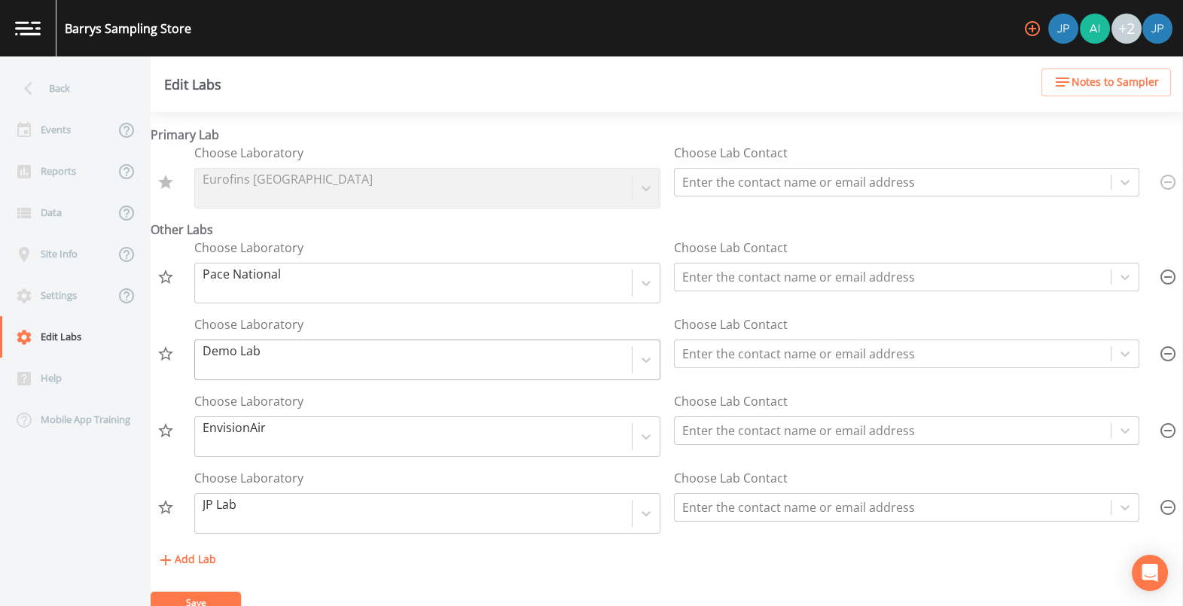
scroll to position [7, 0]
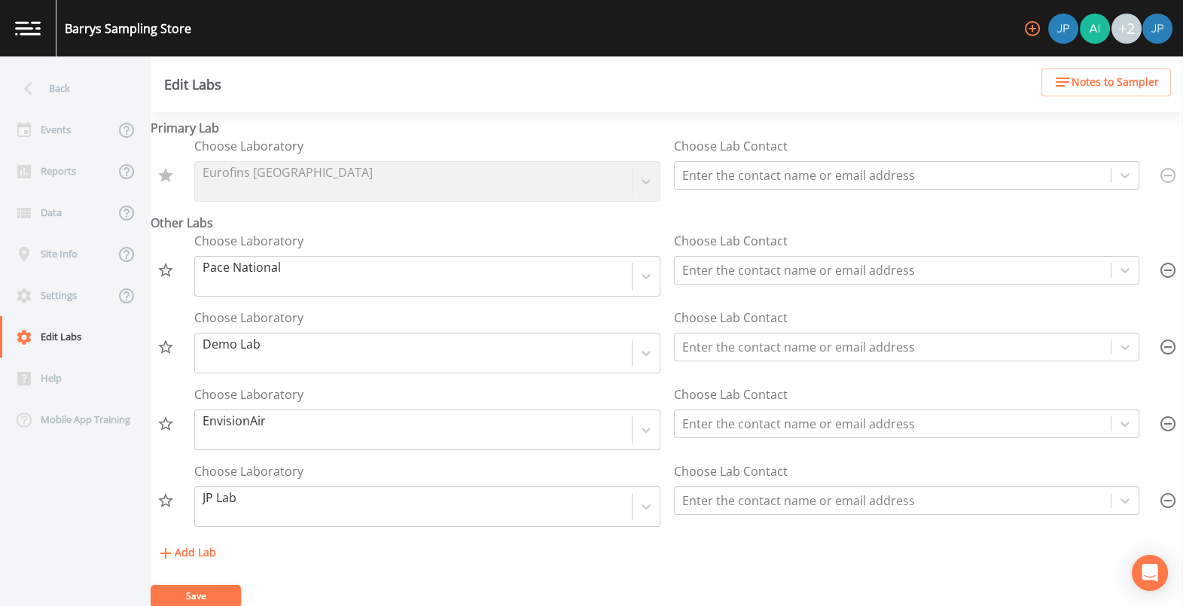
click at [867, 443] on icon "button" at bounding box center [1168, 501] width 18 height 18
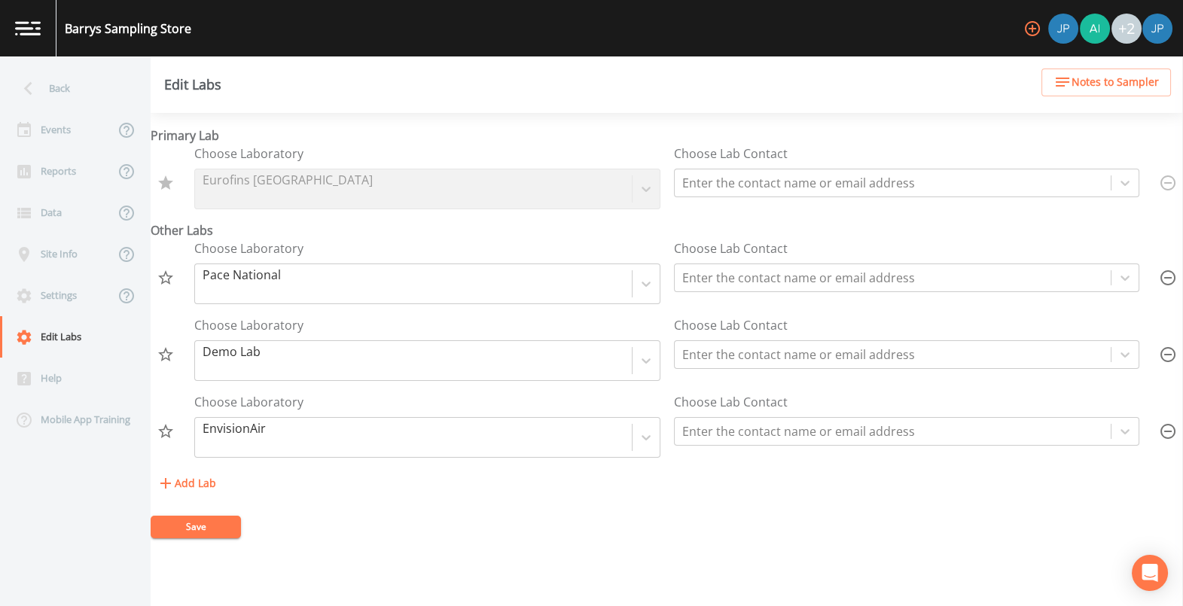
scroll to position [0, 0]
click at [867, 352] on icon "button" at bounding box center [1167, 354] width 15 height 15
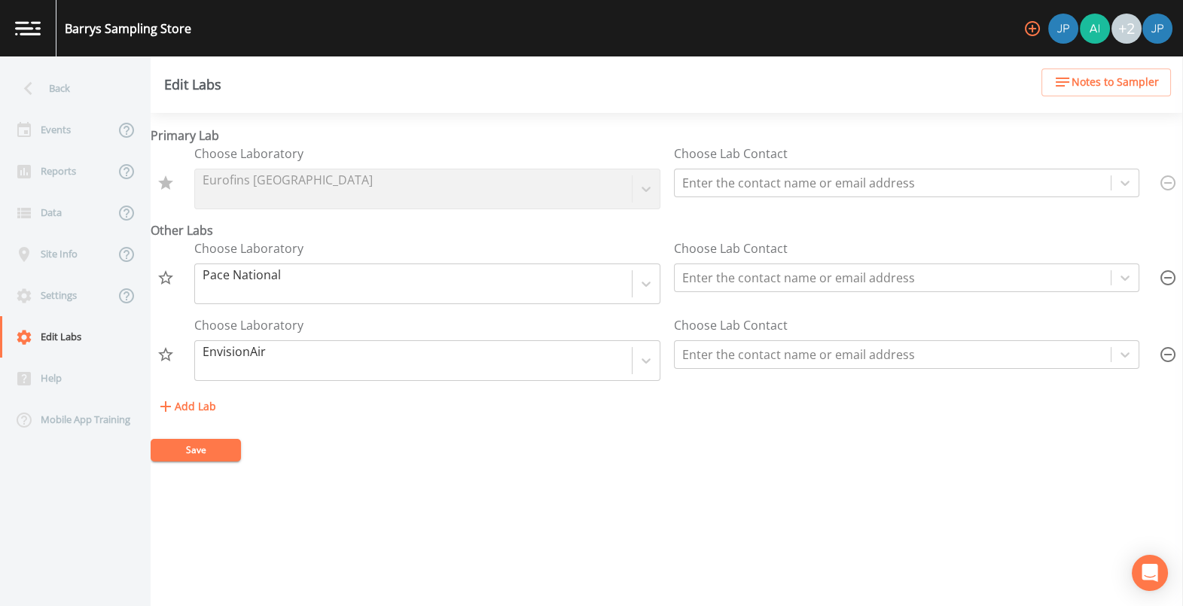
click at [199, 443] on button "Save" at bounding box center [196, 450] width 90 height 23
click at [867, 276] on button "button" at bounding box center [1168, 278] width 30 height 30
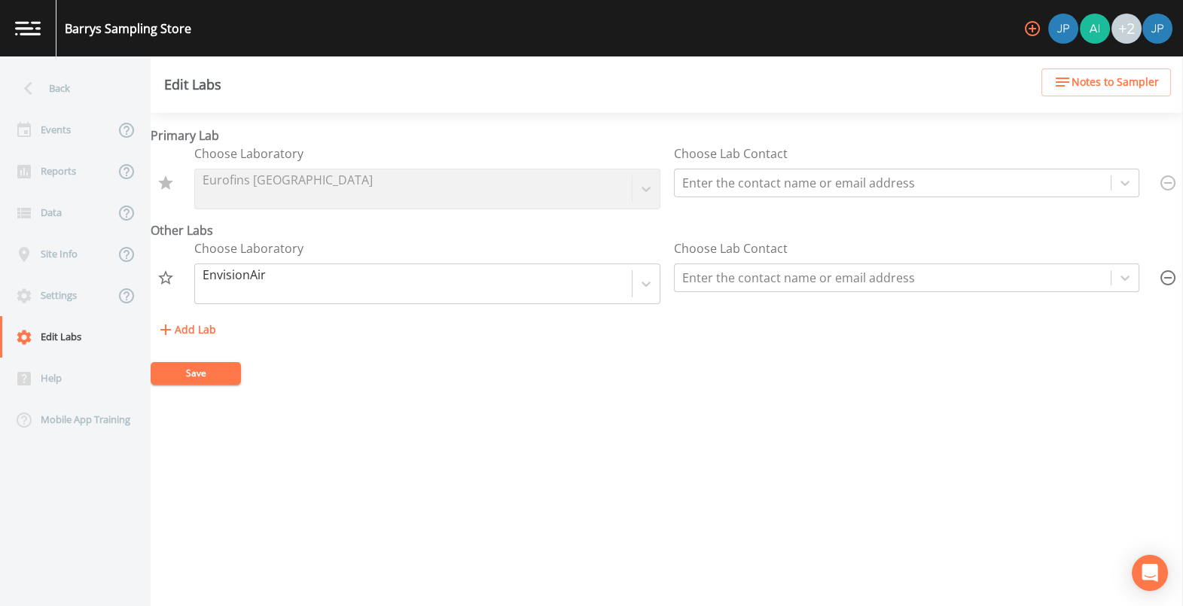
click at [188, 372] on button "Save" at bounding box center [196, 373] width 90 height 23
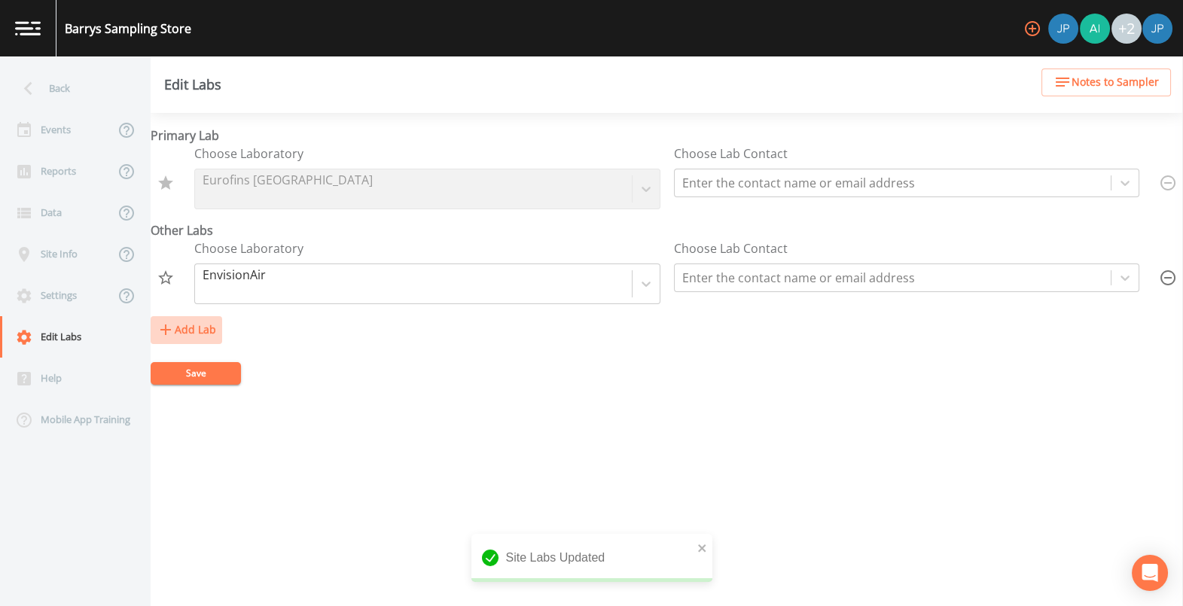
click at [204, 332] on button "Add Lab" at bounding box center [187, 330] width 72 height 28
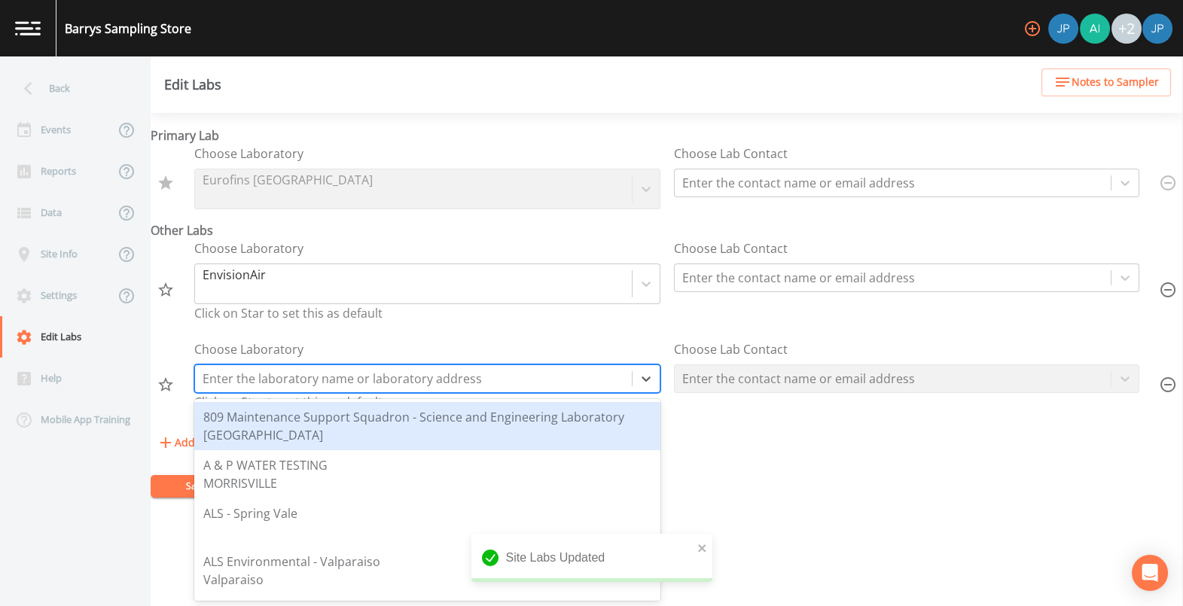
click at [297, 385] on div at bounding box center [414, 378] width 422 height 21
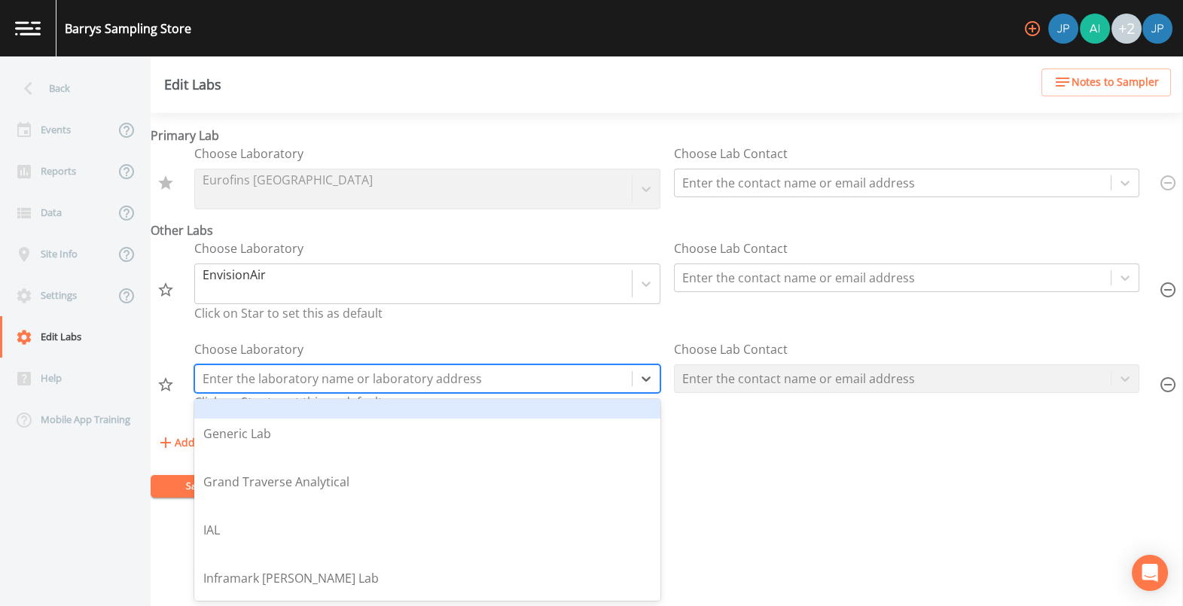
scroll to position [1263, 0]
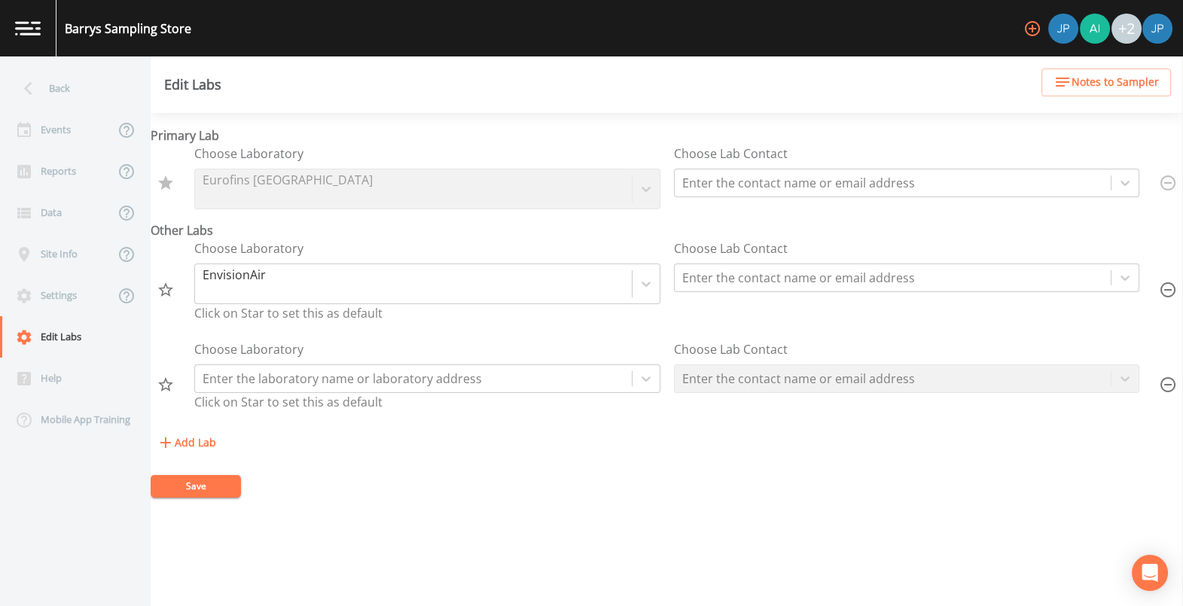
click at [809, 443] on form "Primary Lab Choose Laboratory Eurofins Pittsburgh Choose Lab Contact Enter the …" at bounding box center [667, 311] width 1032 height 371
click at [867, 289] on icon "button" at bounding box center [1167, 289] width 15 height 15
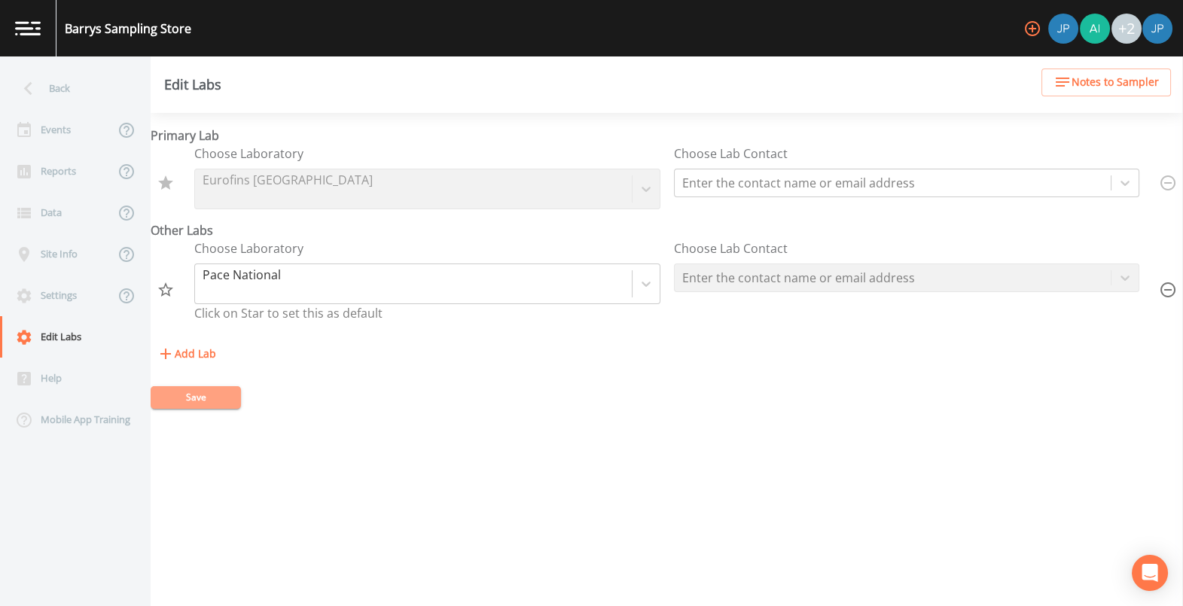
click at [183, 388] on button "Save" at bounding box center [196, 397] width 90 height 23
click at [187, 358] on button "Add Lab" at bounding box center [187, 354] width 72 height 28
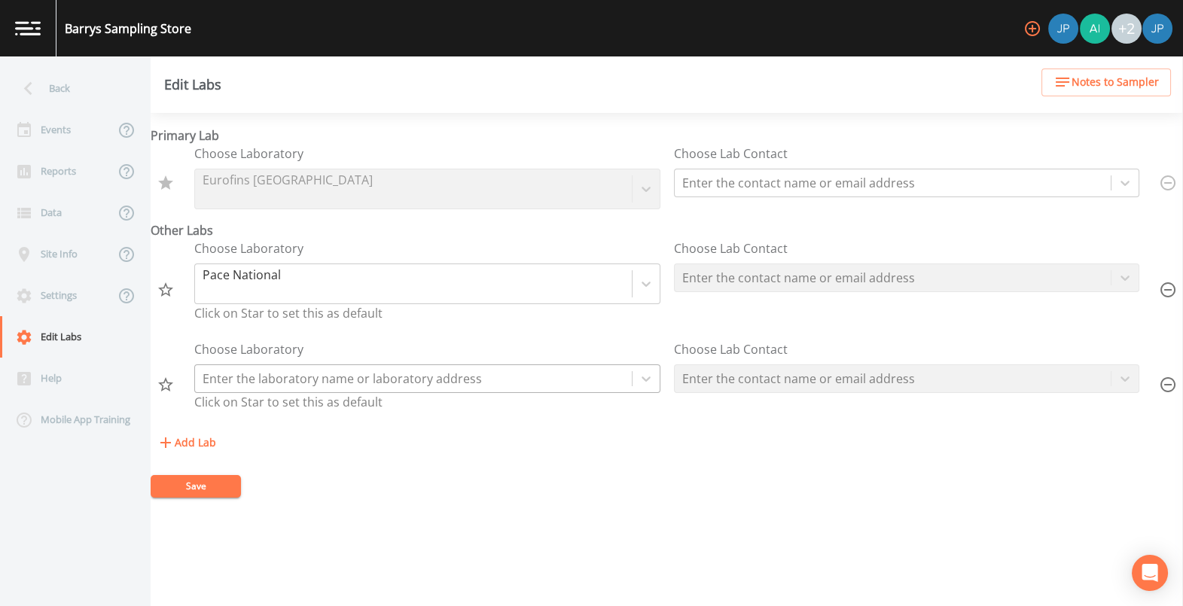
click at [261, 381] on div at bounding box center [414, 378] width 422 height 21
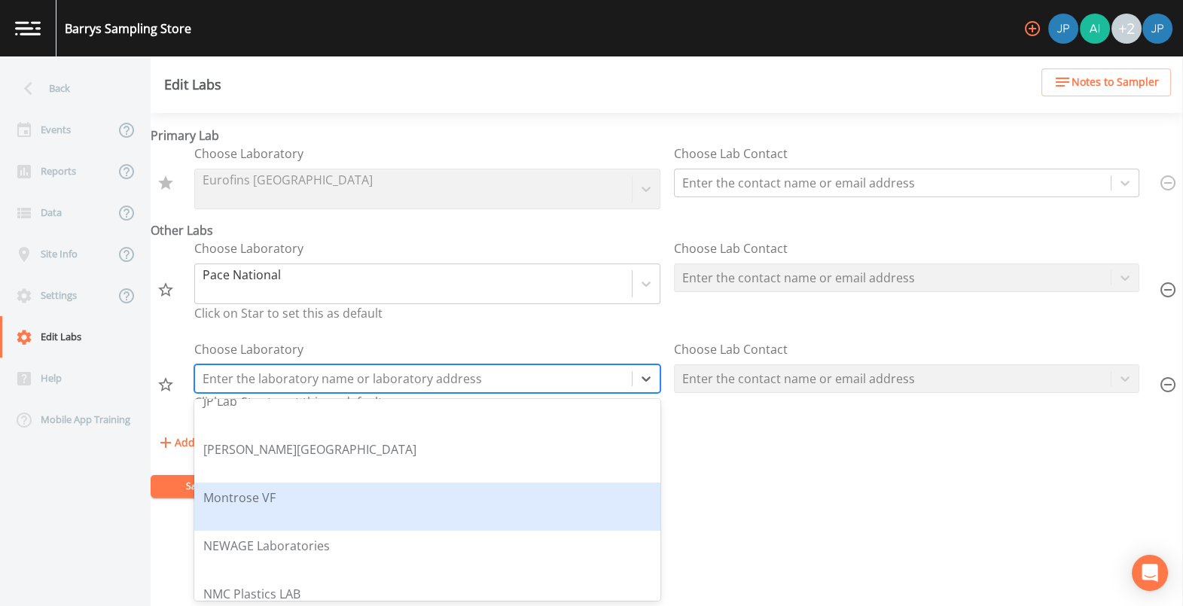
scroll to position [1671, 0]
click at [337, 443] on div "Montrose VF" at bounding box center [427, 507] width 448 height 36
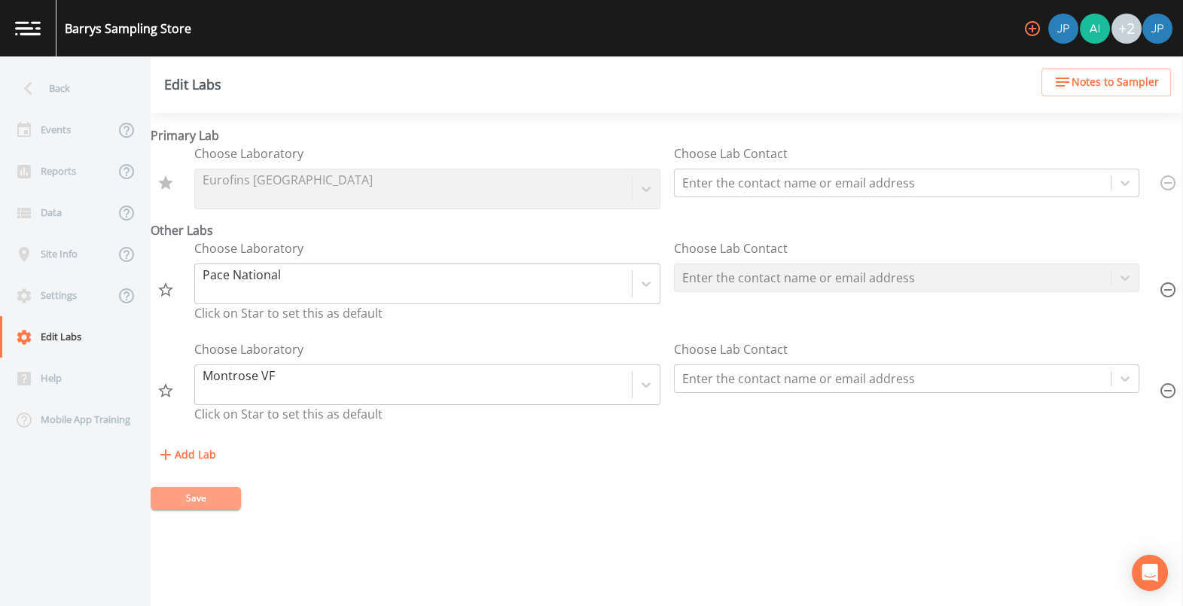
click at [215, 443] on button "Save" at bounding box center [196, 498] width 90 height 23
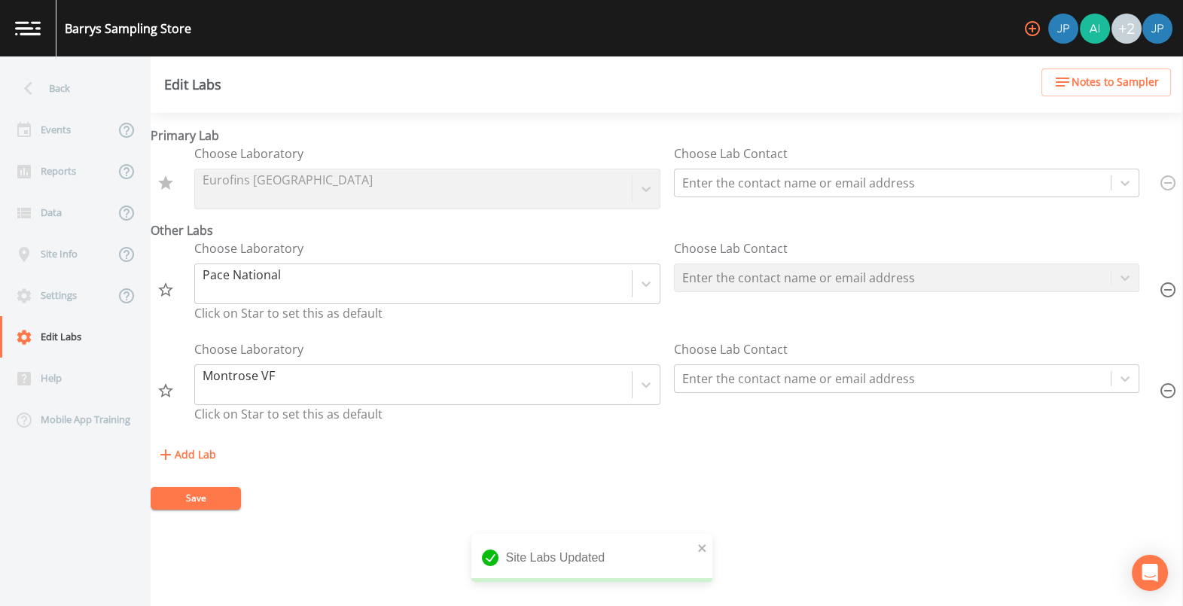
click at [532, 443] on div "Add Lab" at bounding box center [667, 455] width 1032 height 28
click at [60, 183] on div "Reports" at bounding box center [57, 171] width 114 height 41
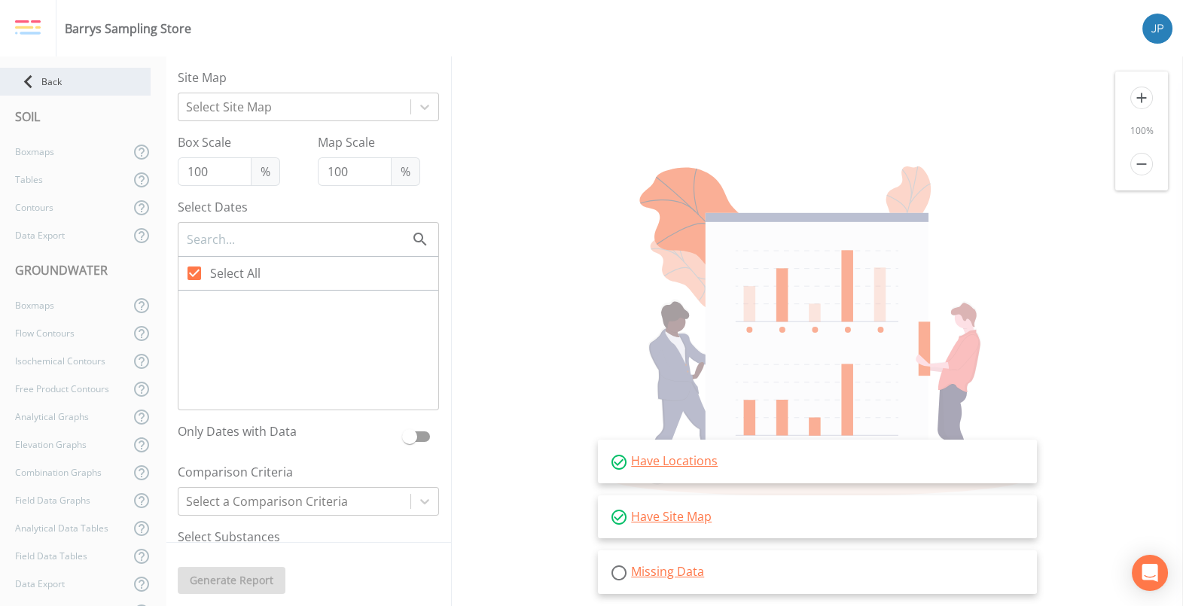
click at [49, 76] on div "Back" at bounding box center [75, 82] width 151 height 28
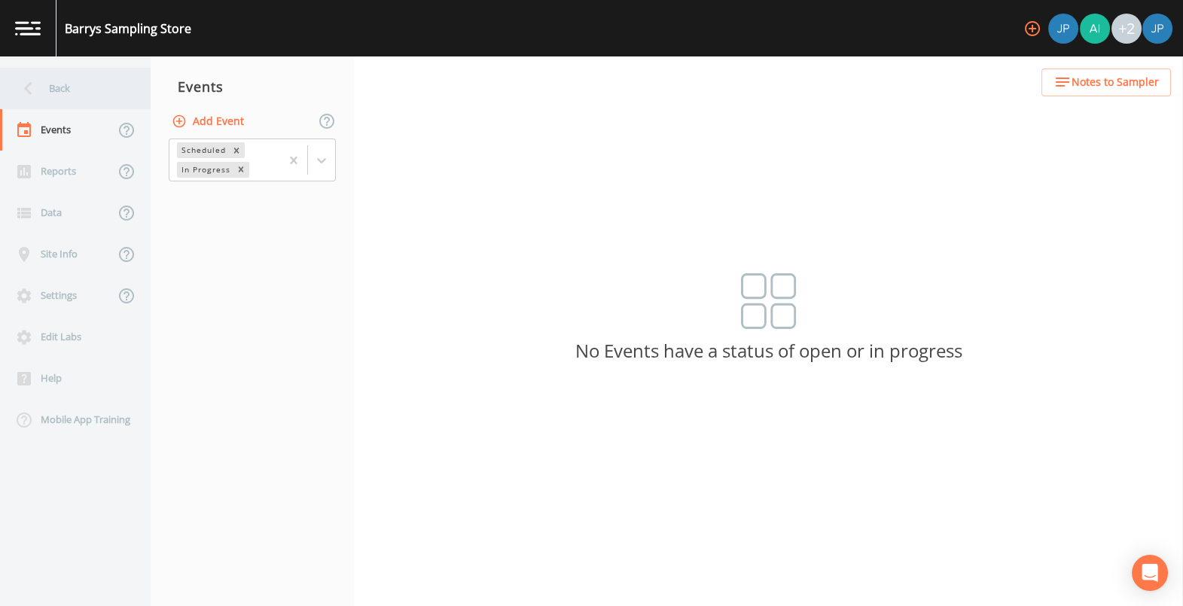
click at [120, 92] on div "Back" at bounding box center [68, 88] width 136 height 41
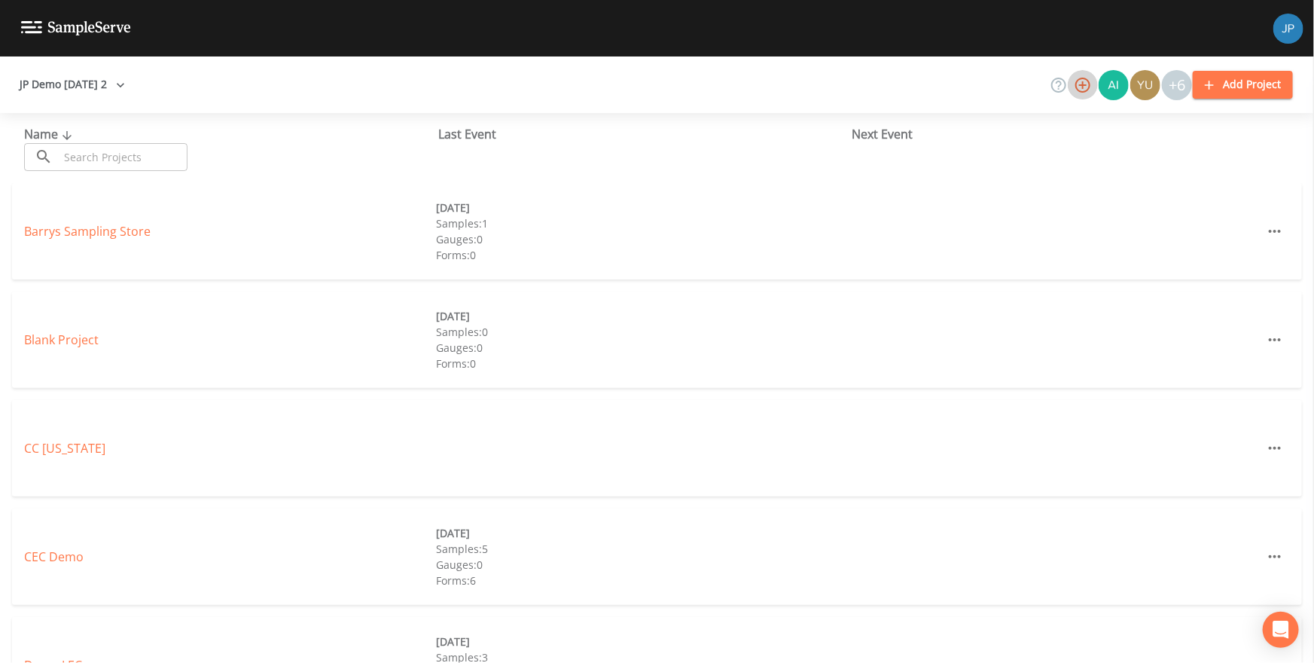
click at [867, 87] on icon "button" at bounding box center [1082, 85] width 15 height 15
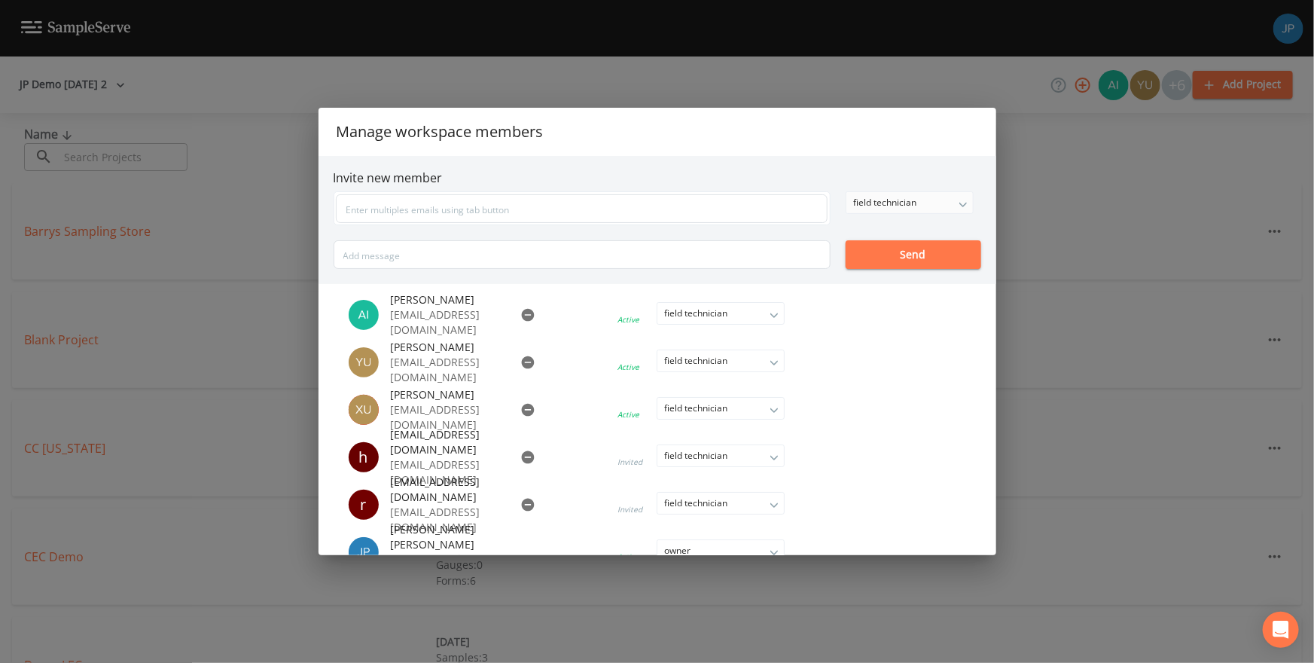
click at [867, 210] on div "field technician" at bounding box center [909, 202] width 126 height 21
click at [867, 172] on h6 "Invite new member" at bounding box center [657, 178] width 647 height 14
click at [867, 194] on div "Manage workspace members Invite new member field technician owner admin field t…" at bounding box center [657, 331] width 1314 height 663
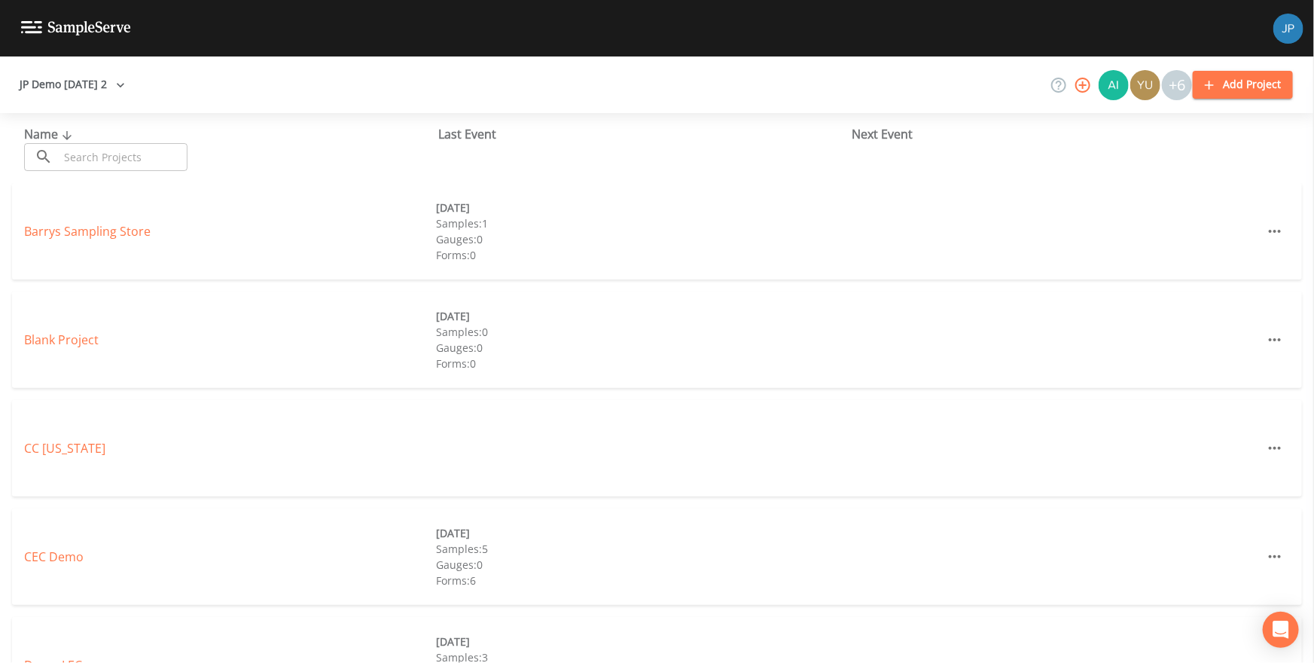
click at [867, 83] on icon "button" at bounding box center [1083, 85] width 18 height 18
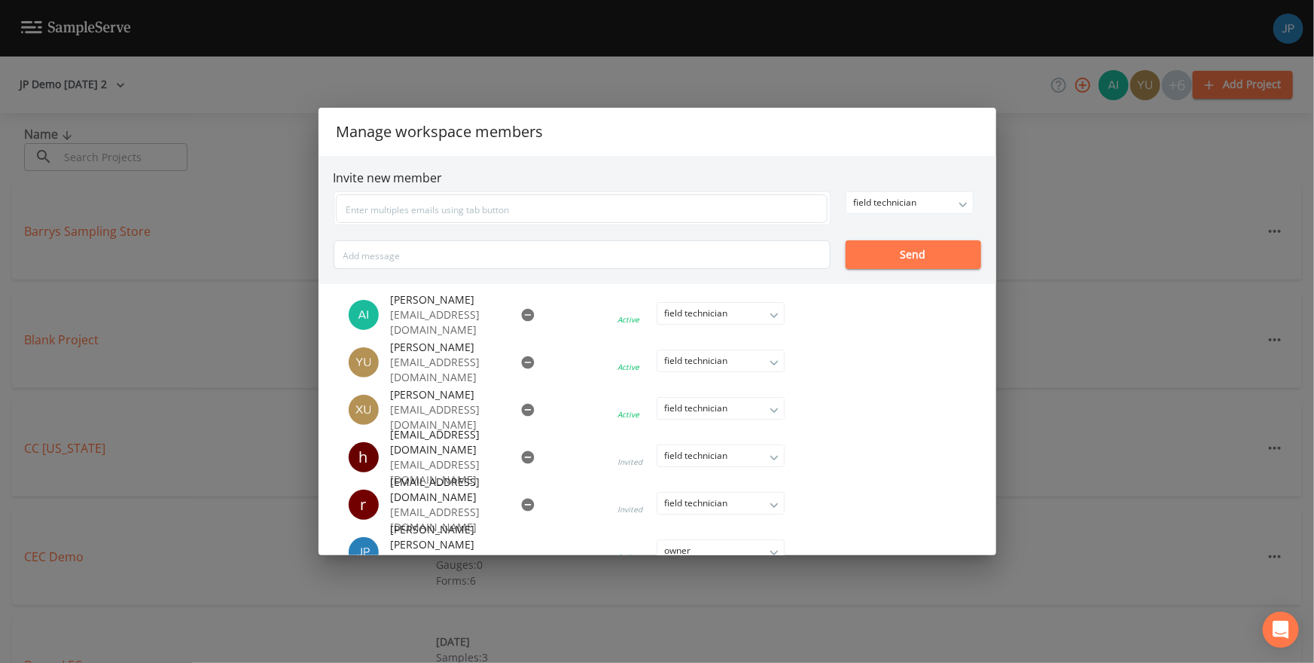
click at [867, 132] on div "Manage workspace members Invite new member field technician owner admin field t…" at bounding box center [657, 331] width 1314 height 663
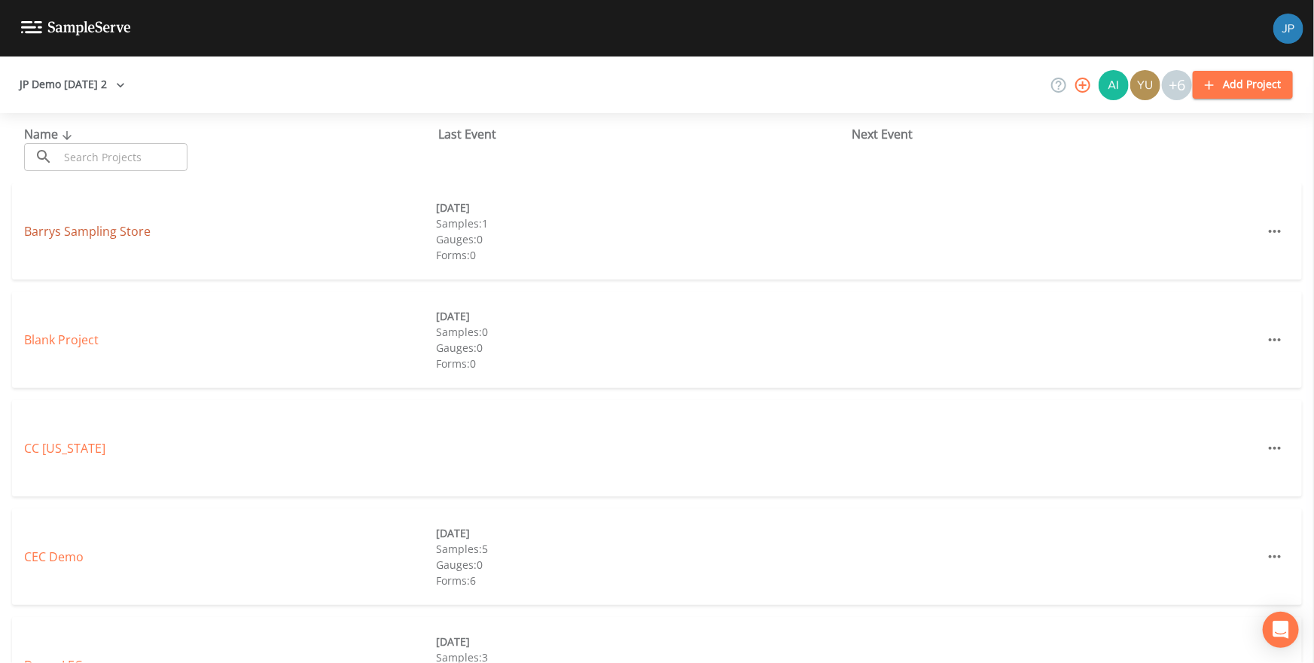
click at [105, 233] on link "Barrys Sampling Store" at bounding box center [87, 231] width 126 height 17
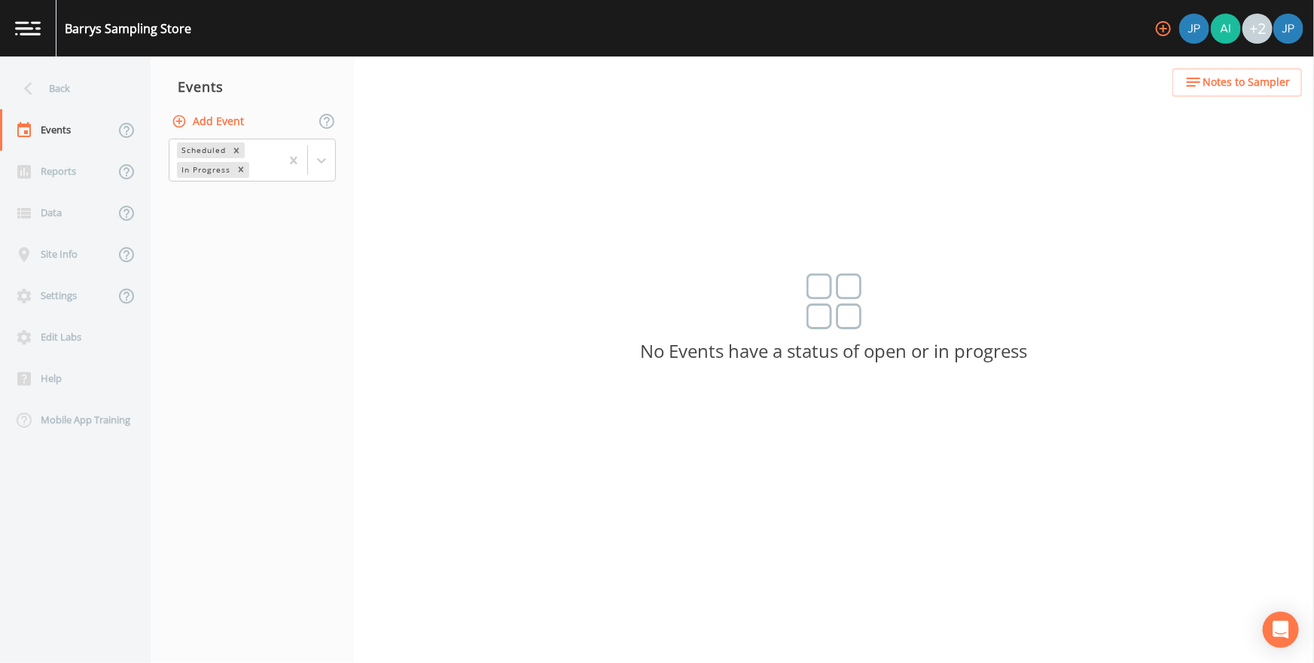
click at [867, 37] on icon "button" at bounding box center [1163, 29] width 18 height 18
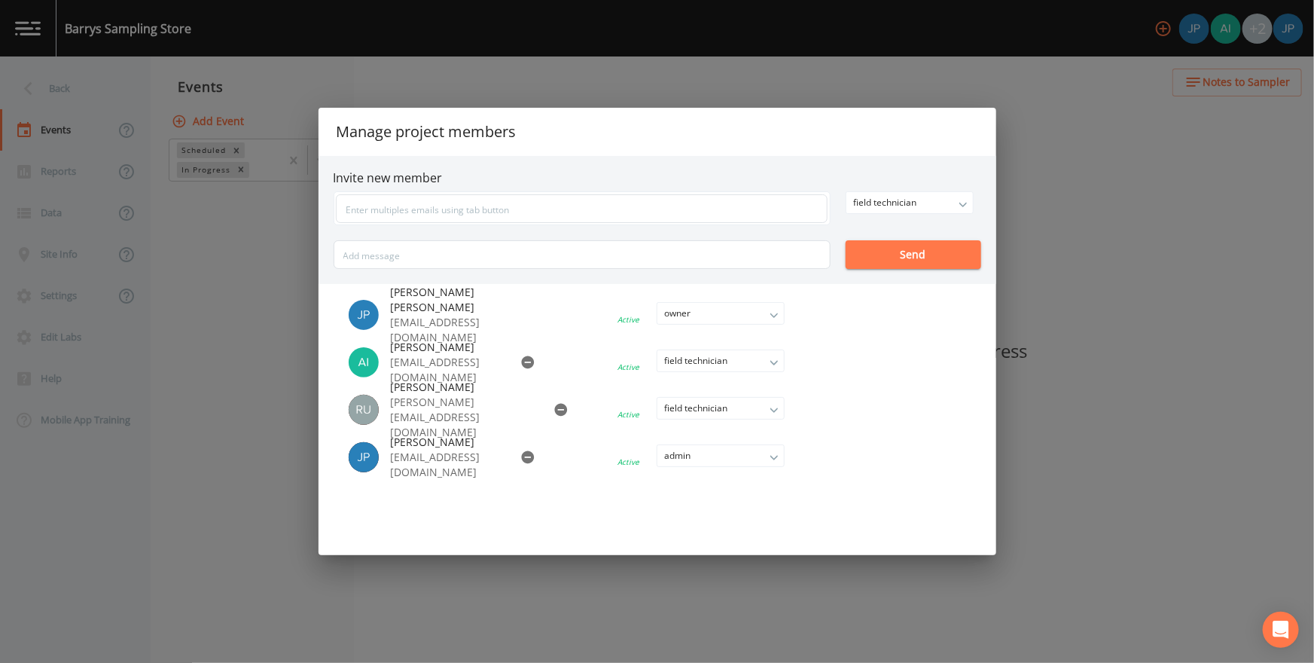
click at [867, 267] on div "Manage project members Invite new member field technician owner admin field tec…" at bounding box center [657, 331] width 1314 height 663
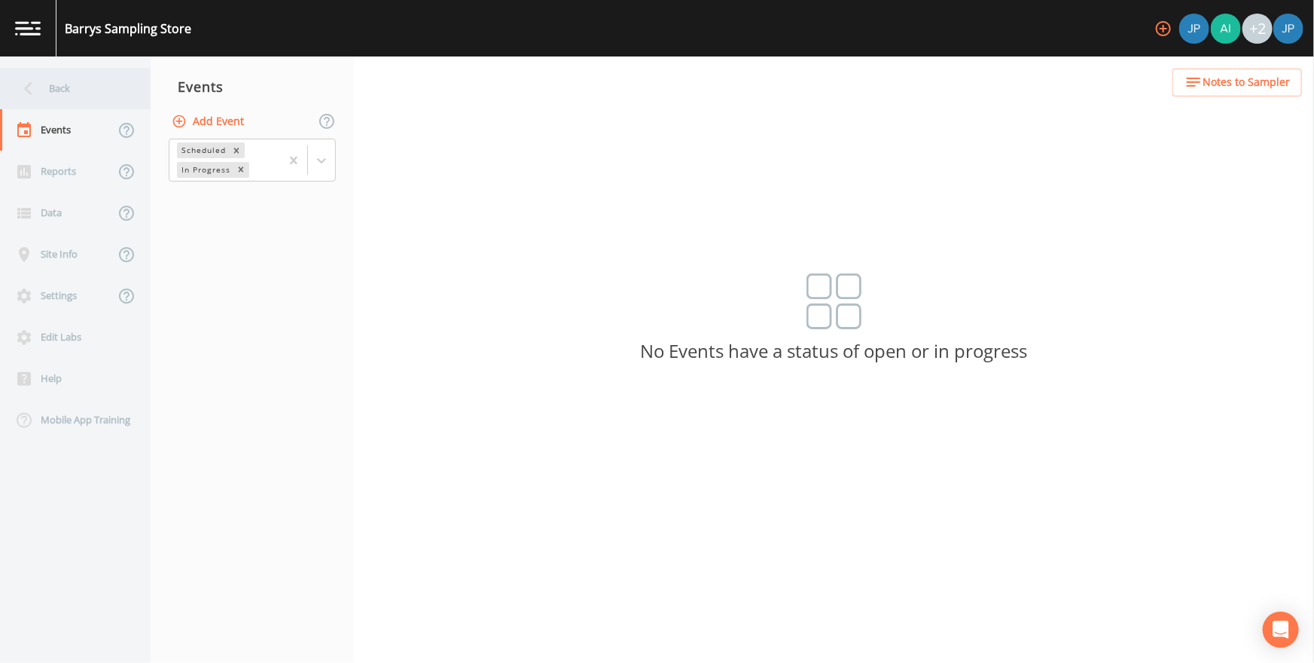
click at [68, 90] on div "Back" at bounding box center [68, 88] width 136 height 41
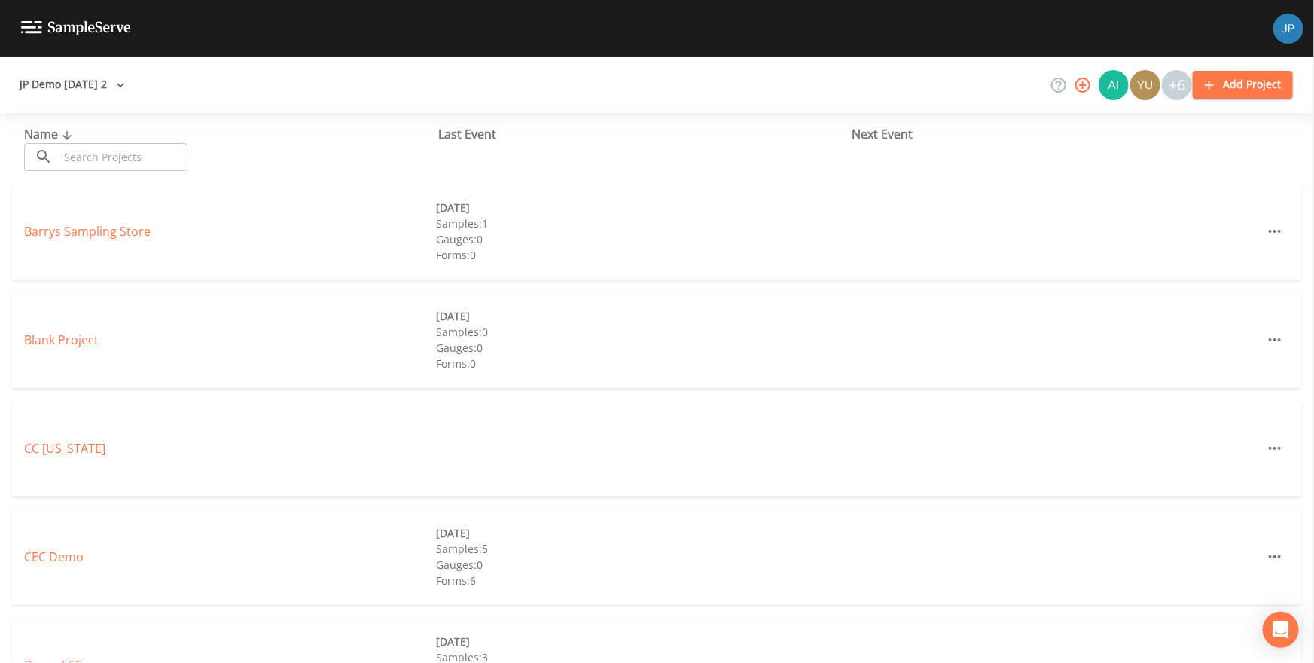
click at [105, 242] on div "Barrys Sampling Store 08/29/2025 Samples: 1 Gauges: 0 Forms: 0" at bounding box center [657, 231] width 1290 height 96
click at [867, 84] on icon at bounding box center [1058, 85] width 18 height 18
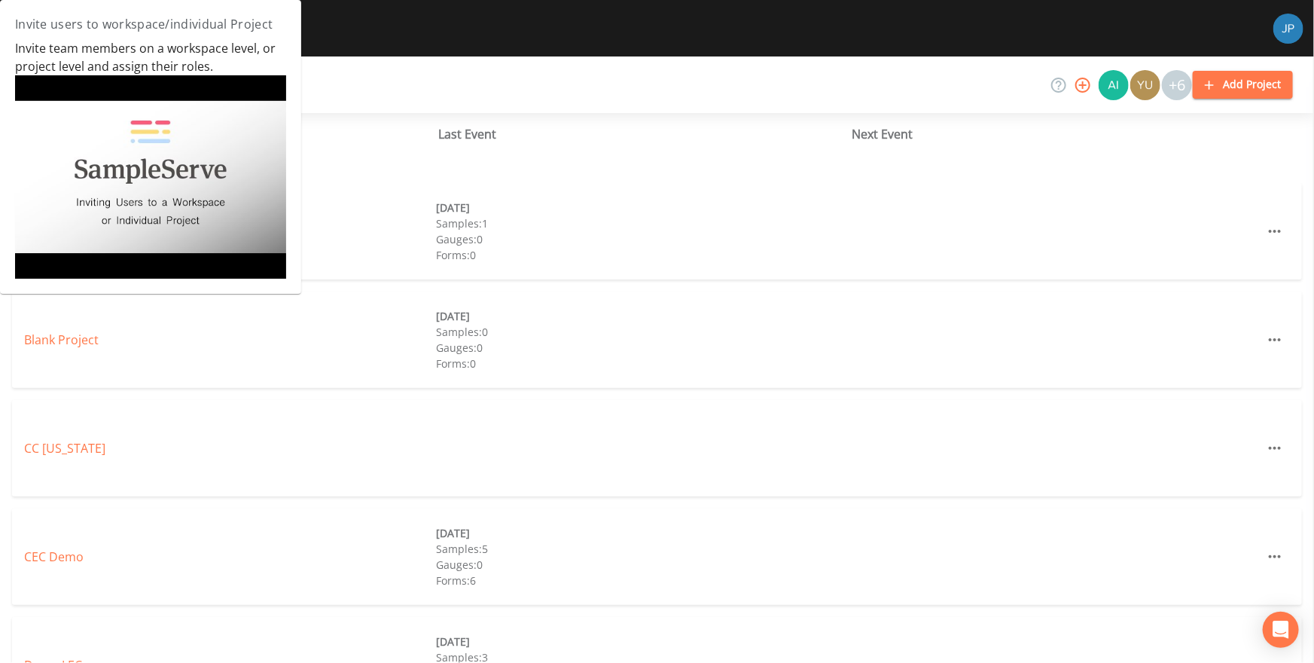
click at [229, 158] on img at bounding box center [150, 176] width 271 height 203
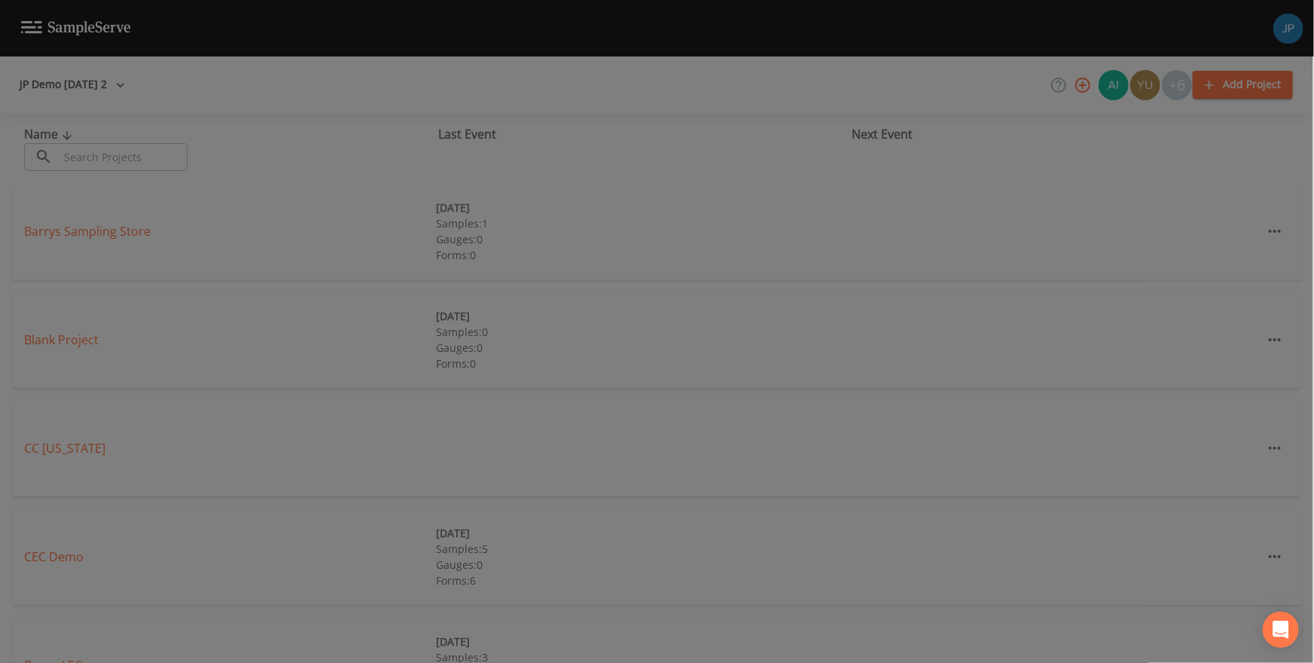
click at [258, 280] on div at bounding box center [657, 331] width 1314 height 663
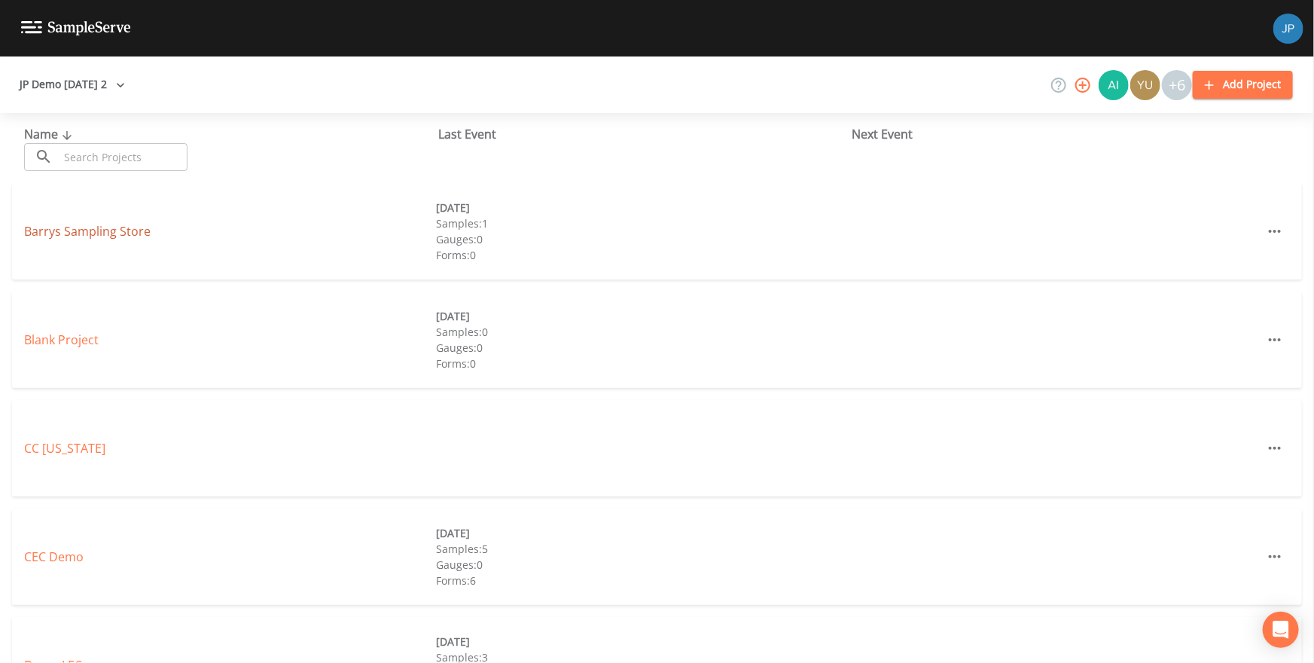
click at [118, 233] on link "Barrys Sampling Store" at bounding box center [87, 231] width 126 height 17
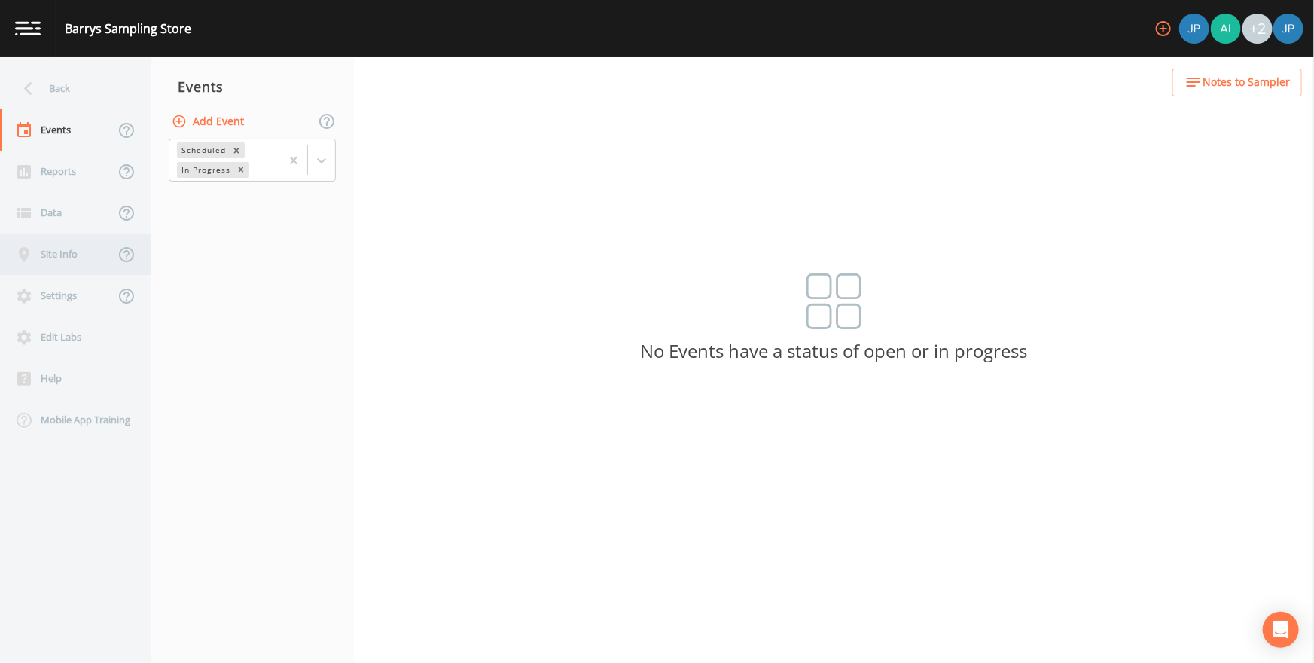
click at [71, 252] on div "Site Info" at bounding box center [57, 253] width 114 height 41
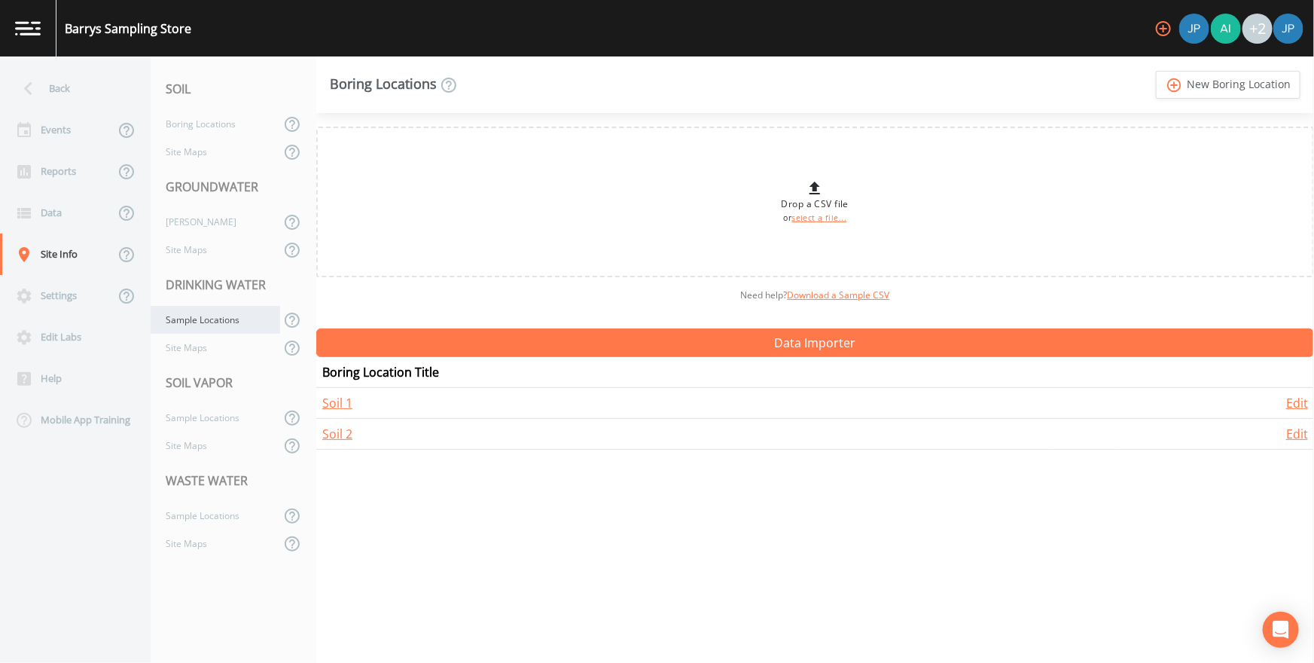
click at [212, 321] on div "Sample Locations" at bounding box center [215, 320] width 129 height 28
click at [867, 87] on link "add_circle_outline New Sample Location" at bounding box center [1225, 85] width 149 height 28
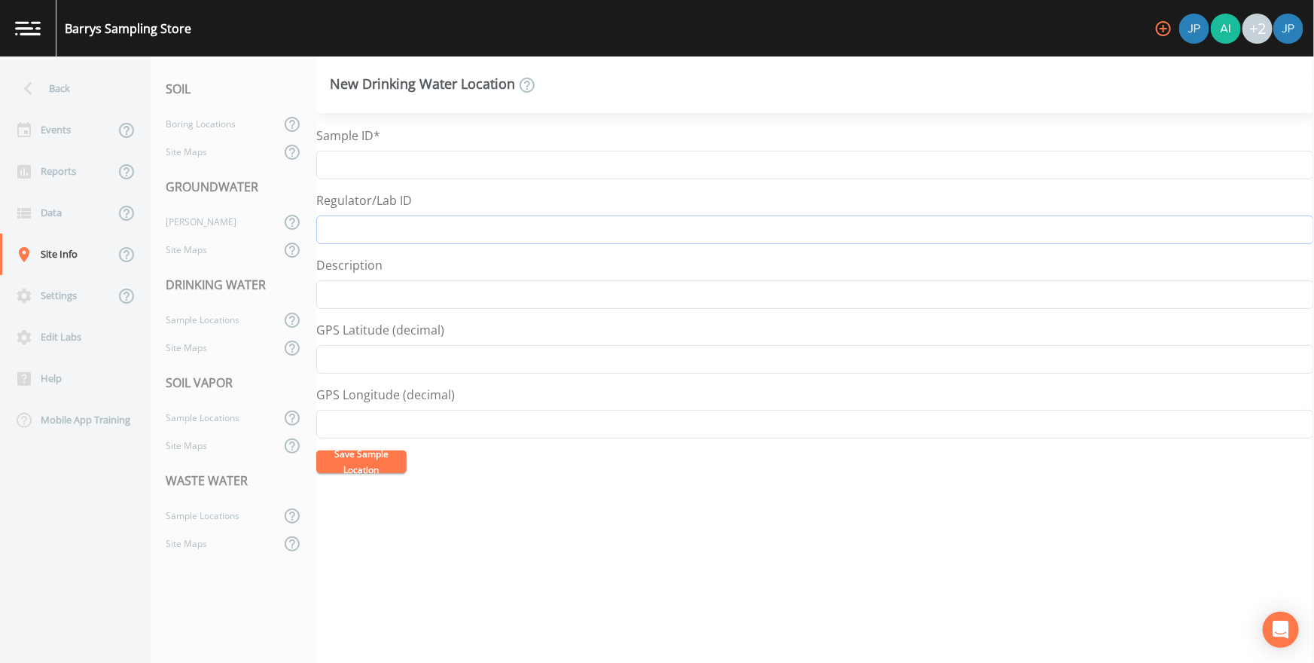
click at [364, 236] on input "Regulator/Lab ID" at bounding box center [815, 229] width 998 height 29
click at [350, 250] on form "Sample ID* Regulator/Lab ID Description GPS Latitude (decimal) GPS Longitude (d…" at bounding box center [815, 299] width 998 height 346
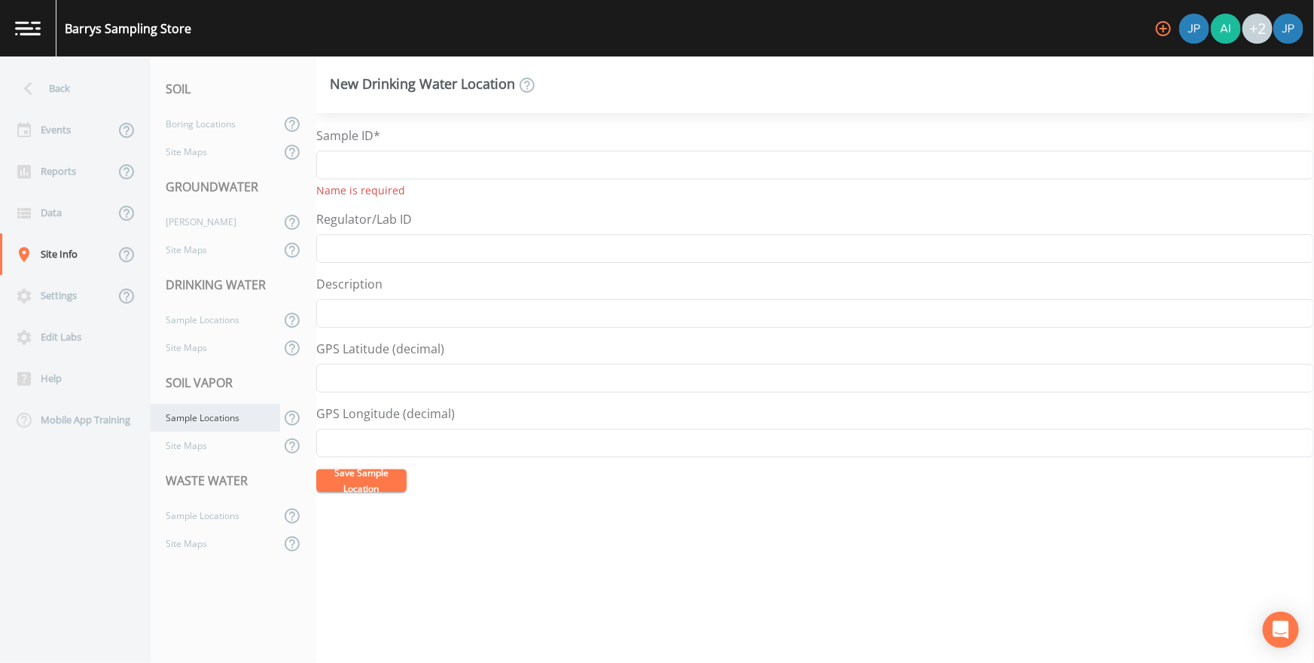
click at [221, 415] on div "Sample Locations" at bounding box center [215, 418] width 129 height 28
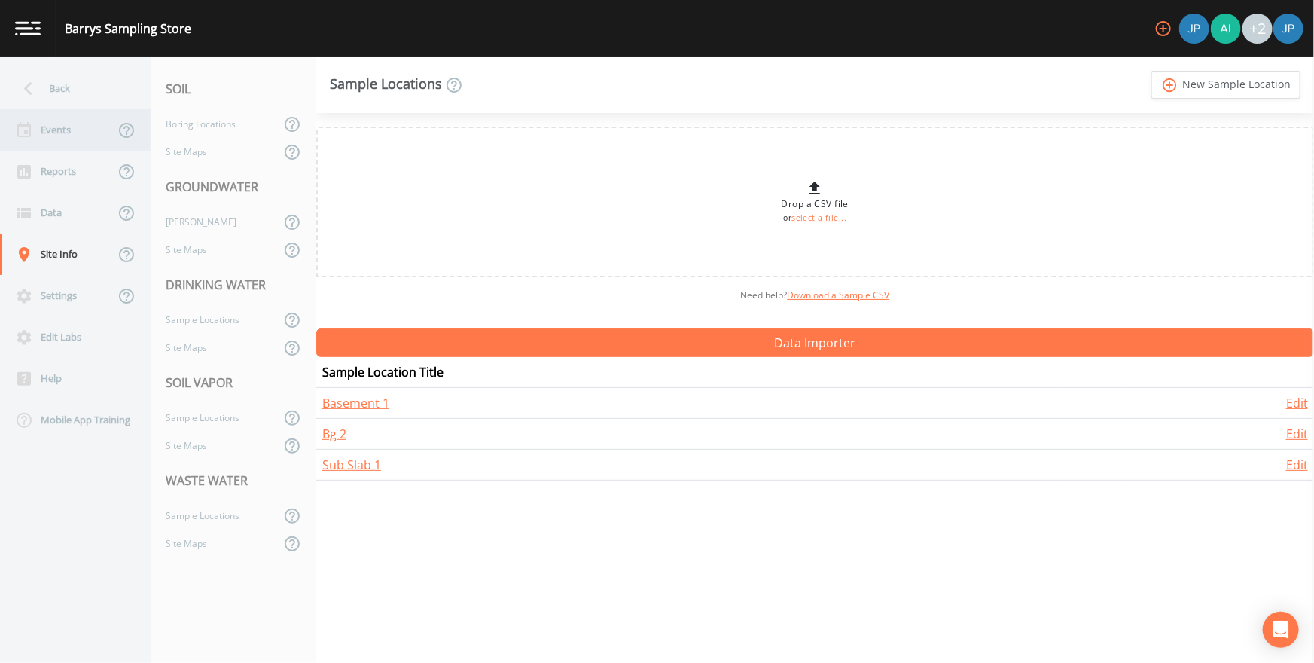
click at [73, 134] on div "Events" at bounding box center [57, 129] width 114 height 41
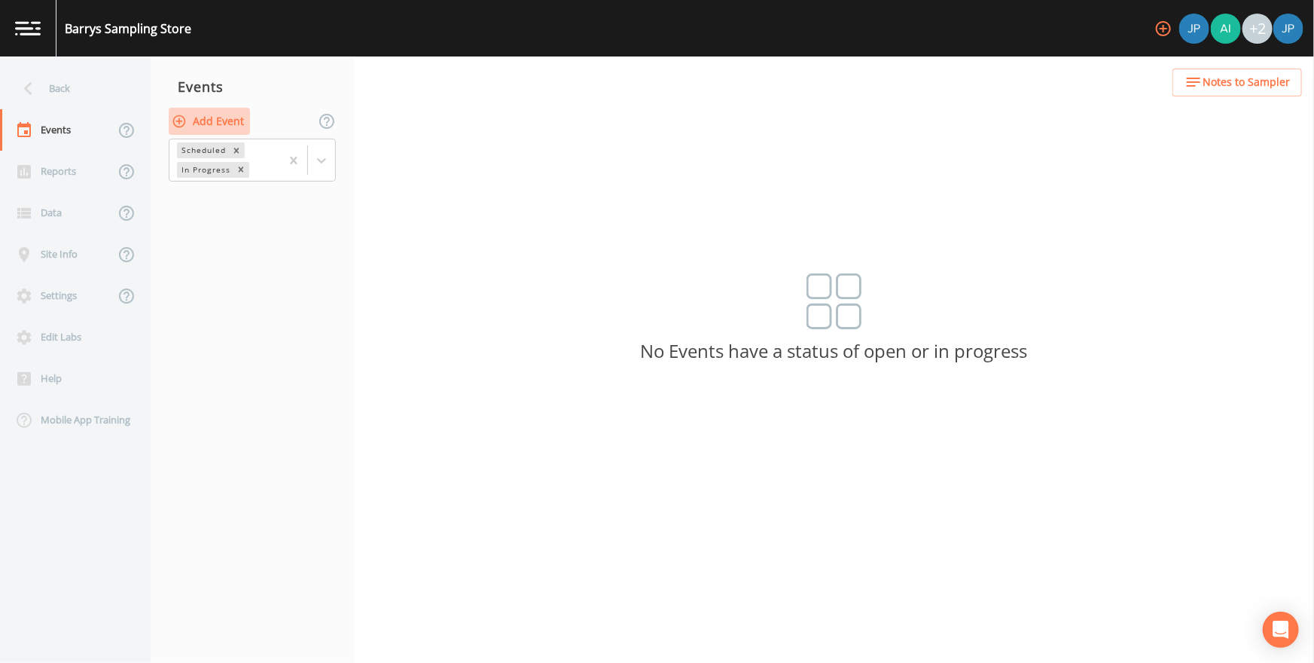
click at [210, 119] on button "Add Event" at bounding box center [209, 122] width 81 height 28
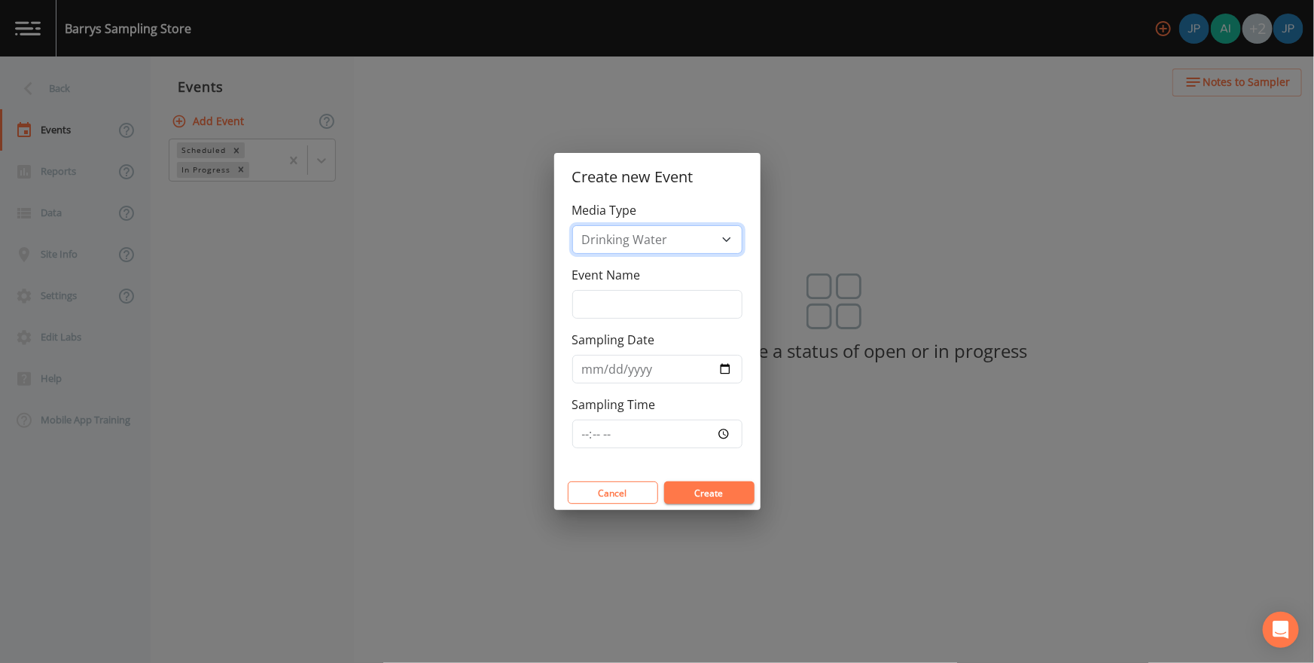
click at [677, 239] on select "Drinking Water Groundwater Soil Soil Vapor Waste Water" at bounding box center [657, 239] width 170 height 29
click at [572, 225] on select "Drinking Water Groundwater Soil Soil Vapor Waste Water" at bounding box center [657, 239] width 170 height 29
click at [651, 306] on input "Event Name" at bounding box center [657, 304] width 170 height 29
type input "Demo Sampling"
click at [727, 365] on input "Sampling Date" at bounding box center [657, 369] width 170 height 29
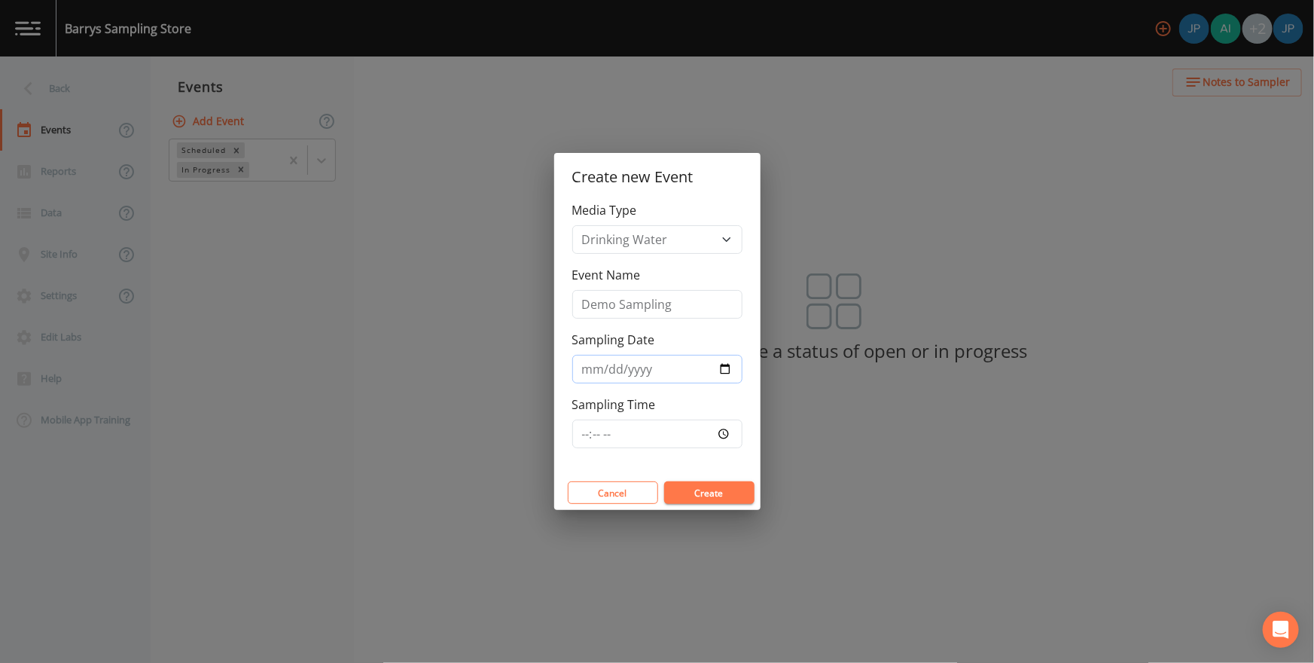
type input "2025-09-25"
click at [723, 431] on input "Sampling Time" at bounding box center [657, 433] width 170 height 29
type input "10:53"
click at [739, 443] on div "Media Type Drinking Water Groundwater Soil Soil Vapor Waste Water Event Name De…" at bounding box center [657, 338] width 206 height 274
click at [725, 443] on button "Create" at bounding box center [709, 492] width 90 height 23
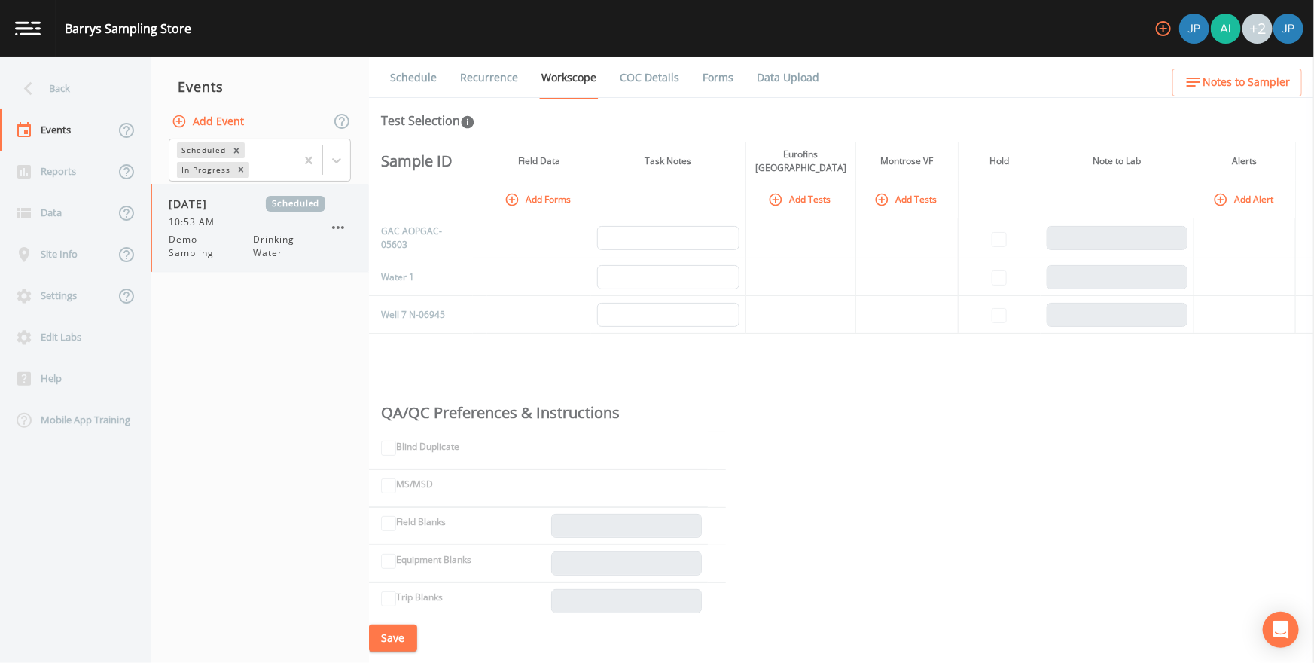
click at [343, 227] on icon "button" at bounding box center [338, 227] width 12 height 3
click at [251, 340] on div at bounding box center [657, 331] width 1314 height 663
click at [340, 153] on icon at bounding box center [336, 160] width 15 height 15
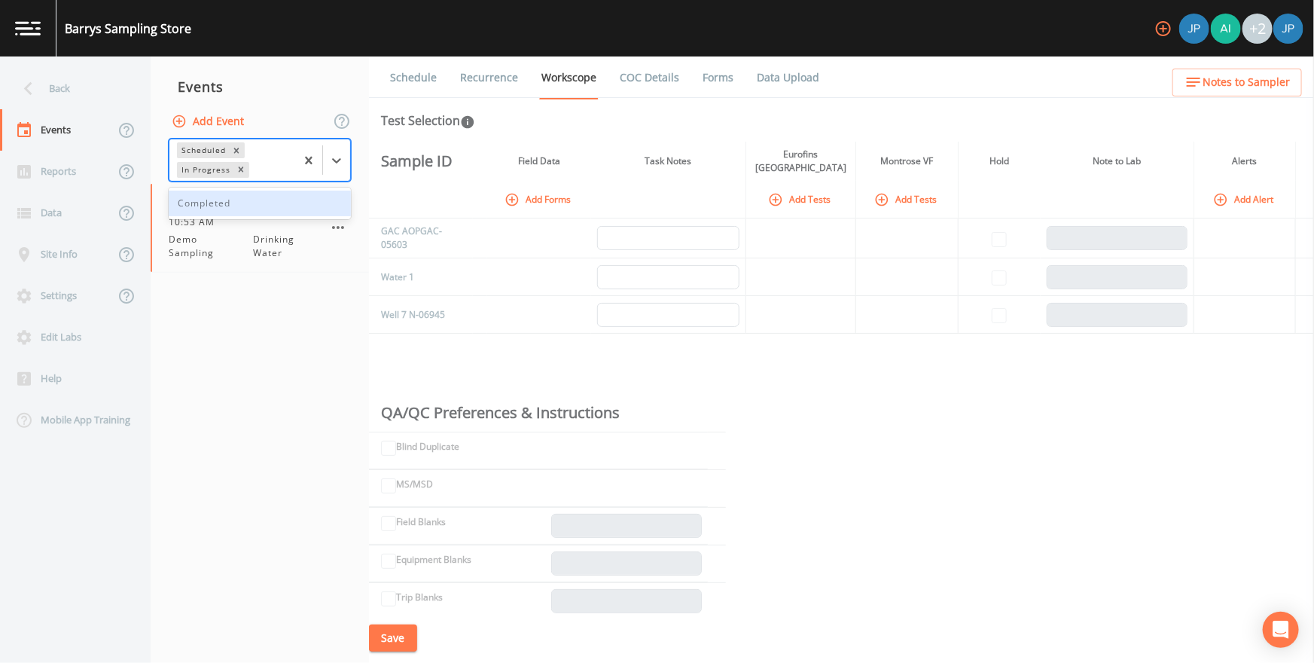
click at [212, 205] on div "Completed" at bounding box center [260, 203] width 182 height 26
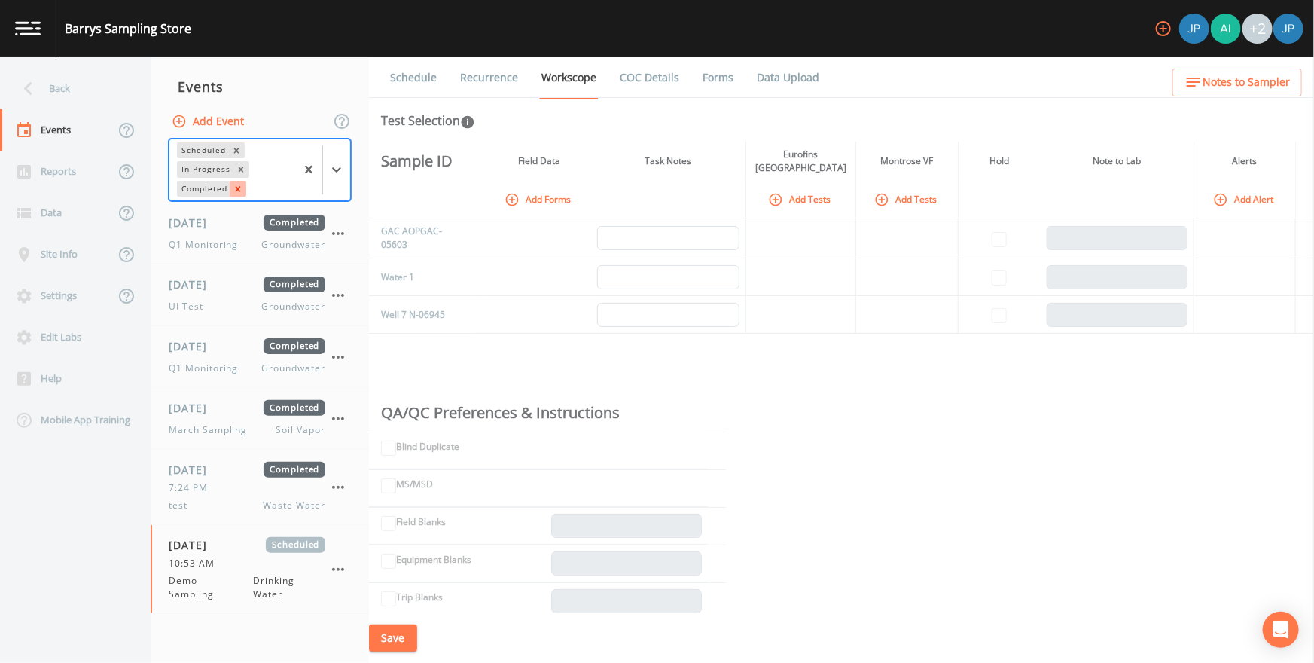
click at [234, 191] on icon "Remove Completed" at bounding box center [238, 189] width 11 height 11
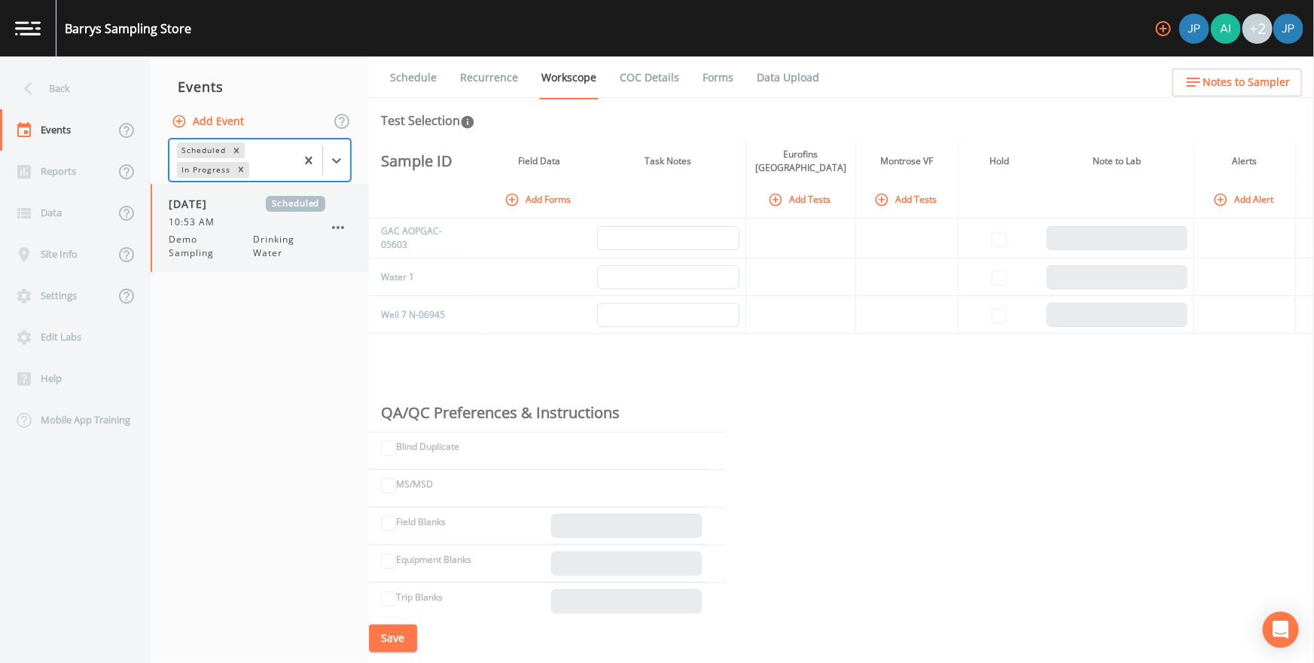
click at [264, 218] on div "10:53 AM" at bounding box center [247, 222] width 157 height 14
click at [538, 195] on button "Add Forms" at bounding box center [538, 199] width 75 height 25
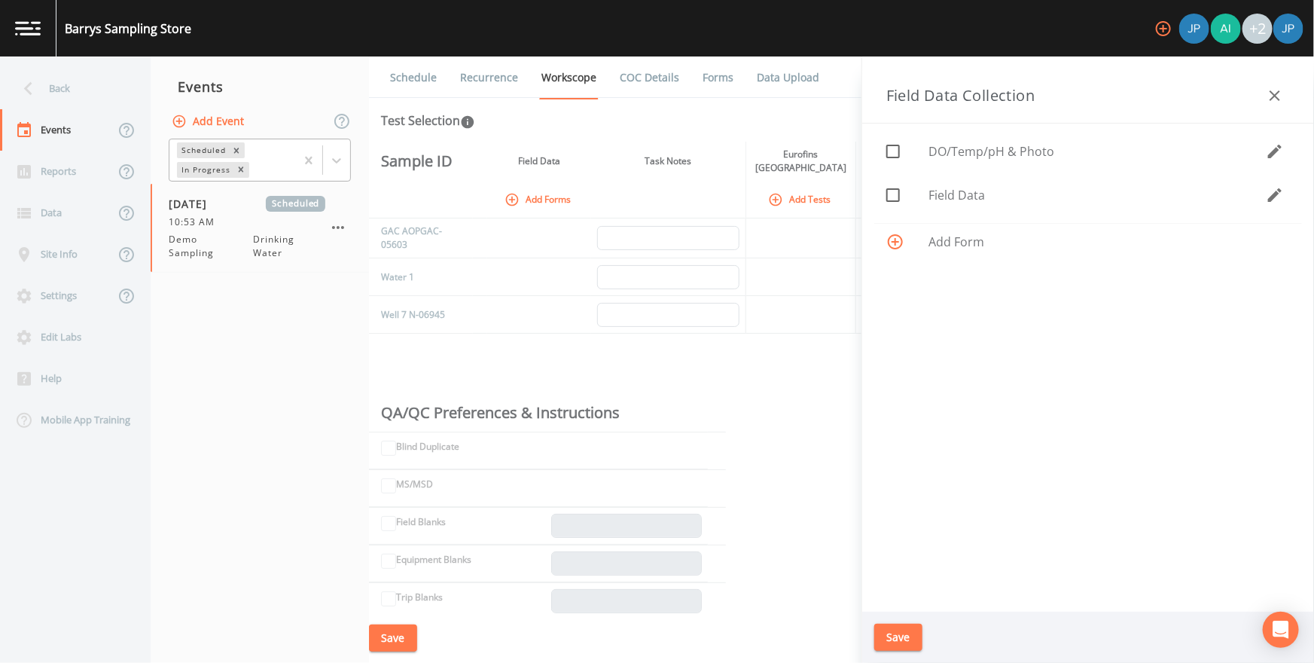
click at [867, 237] on span "Add Form" at bounding box center [1108, 242] width 361 height 18
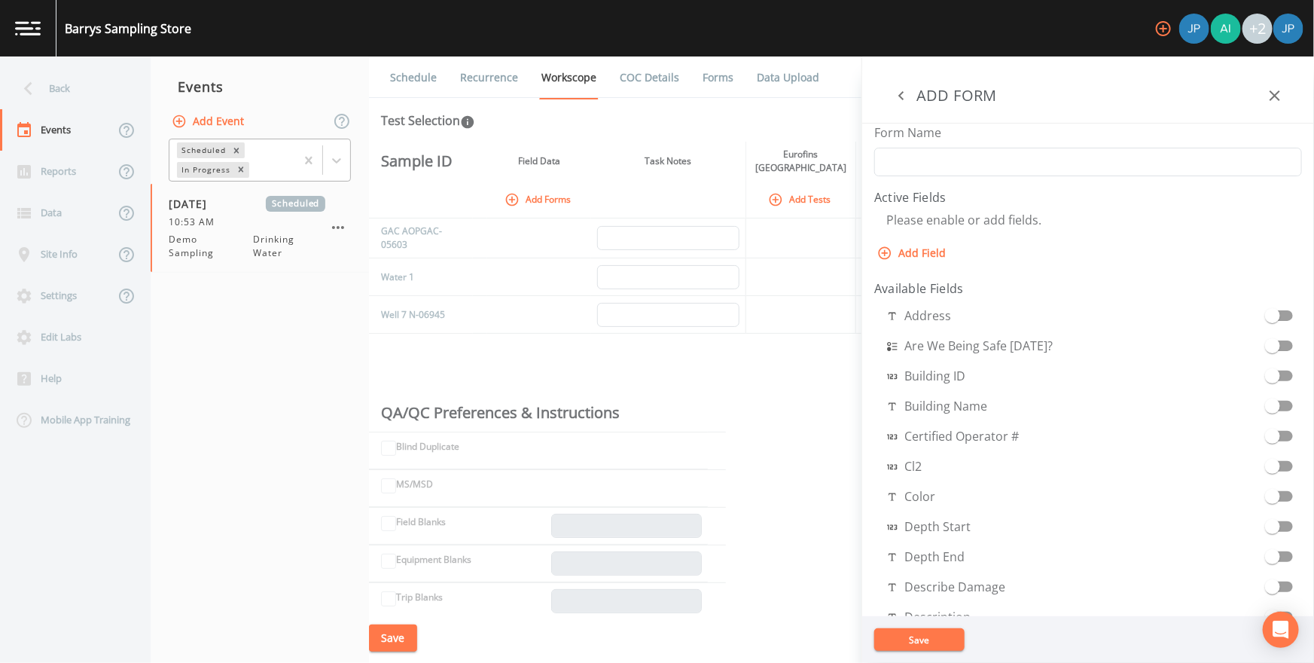
click at [867, 251] on button "Add Field" at bounding box center [913, 253] width 78 height 28
select select "STRING"
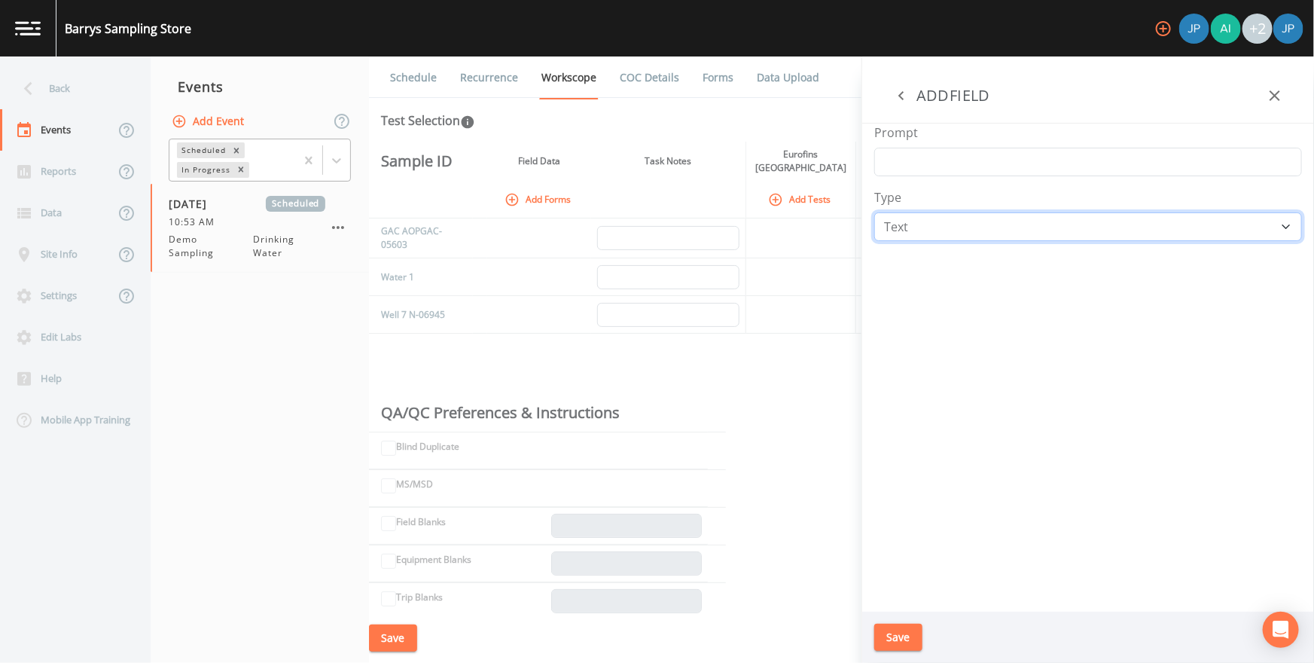
click at [867, 224] on select "Number Photo Select One Signature Text Timer" at bounding box center [1088, 226] width 428 height 29
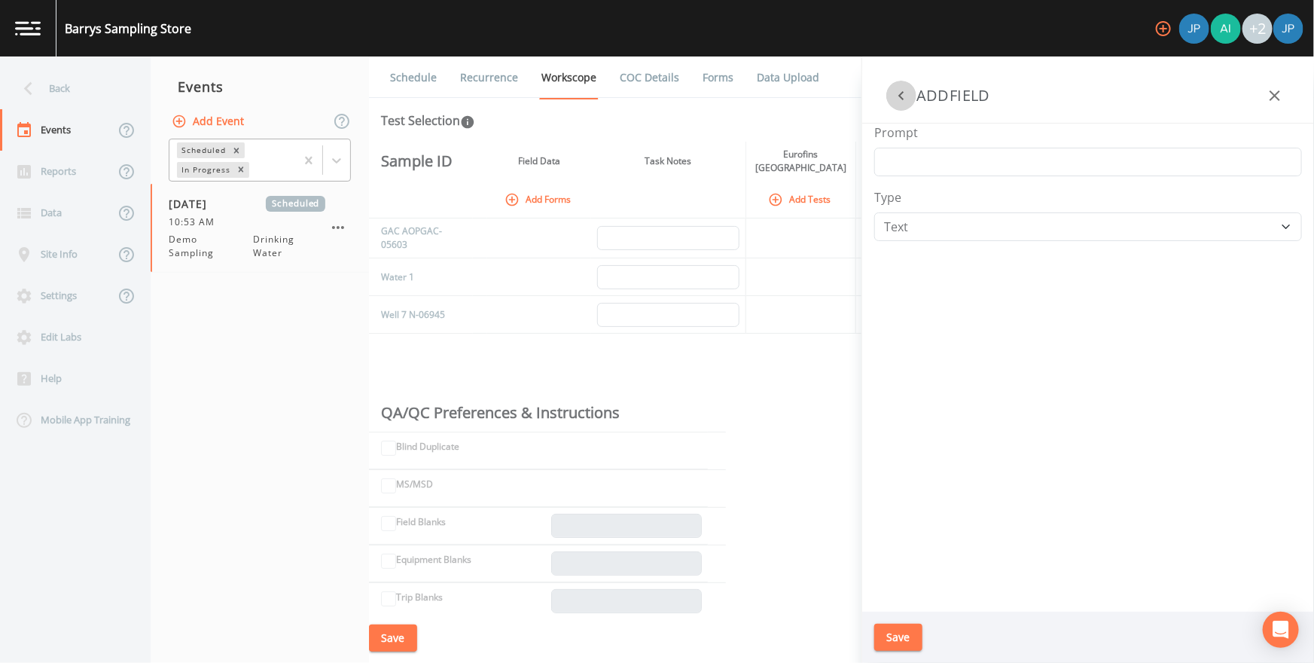
click at [867, 102] on icon "button" at bounding box center [901, 96] width 18 height 18
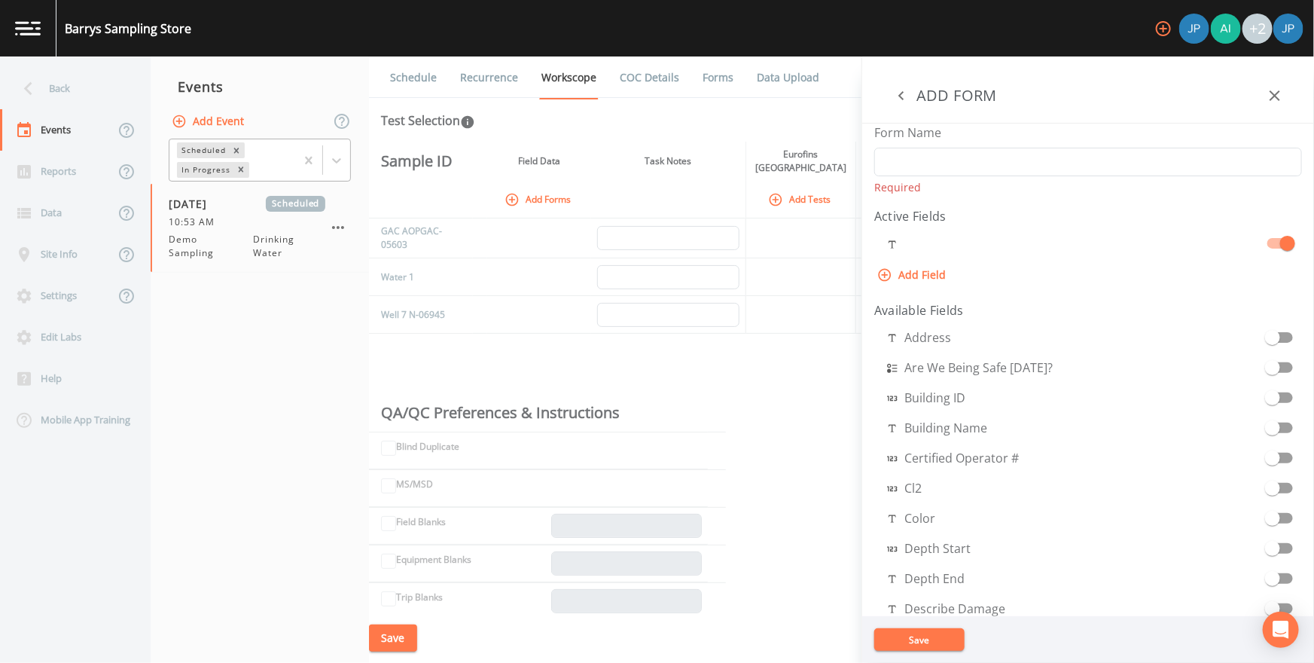
click at [867, 99] on icon "button" at bounding box center [901, 96] width 18 height 18
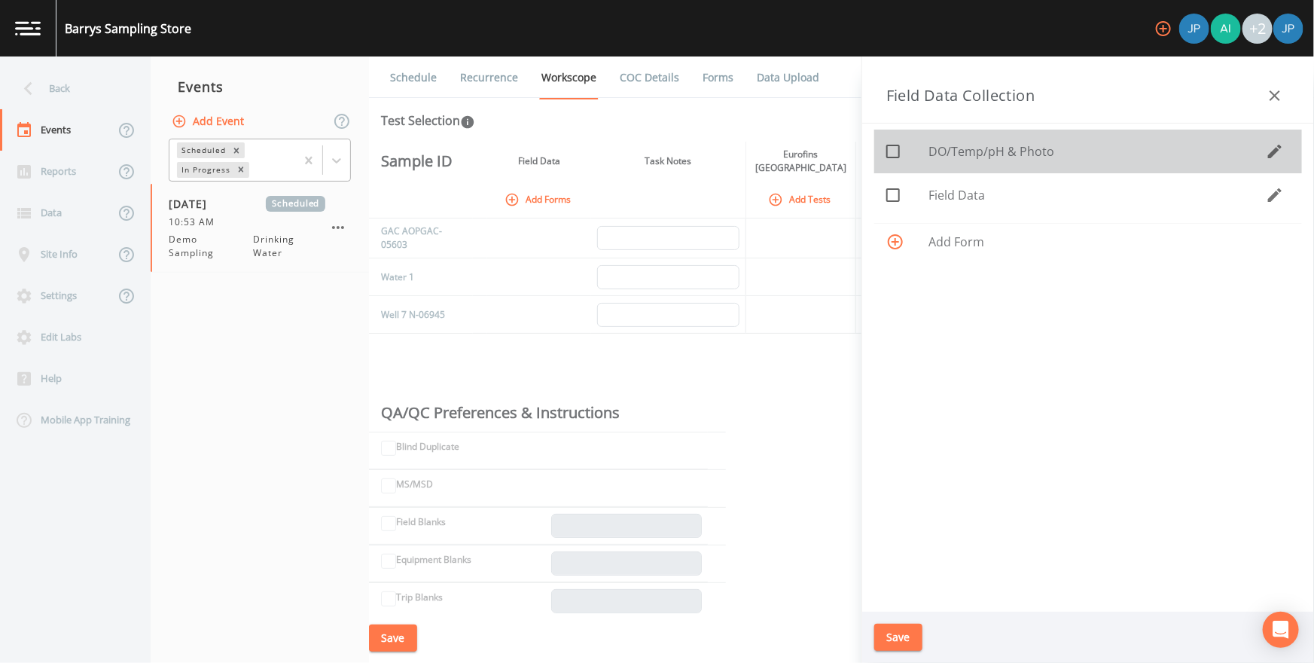
click at [867, 151] on icon at bounding box center [893, 151] width 18 height 18
checkbox input "true"
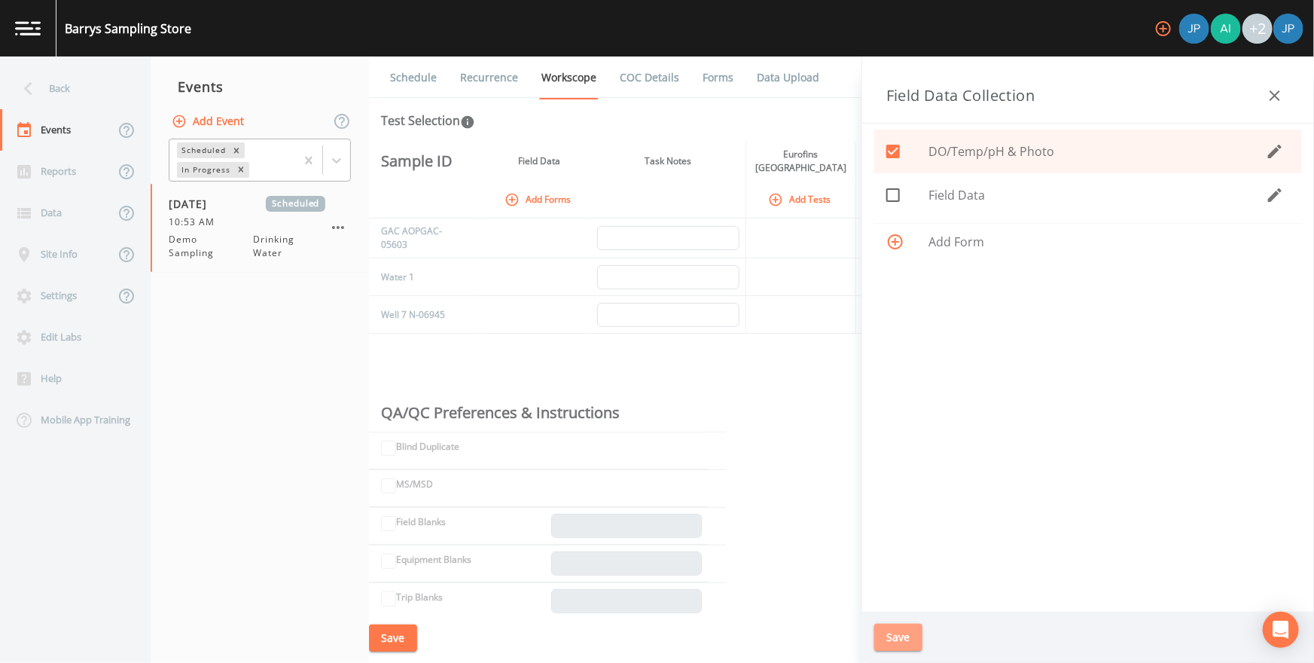
click at [867, 443] on button "Save" at bounding box center [898, 637] width 48 height 28
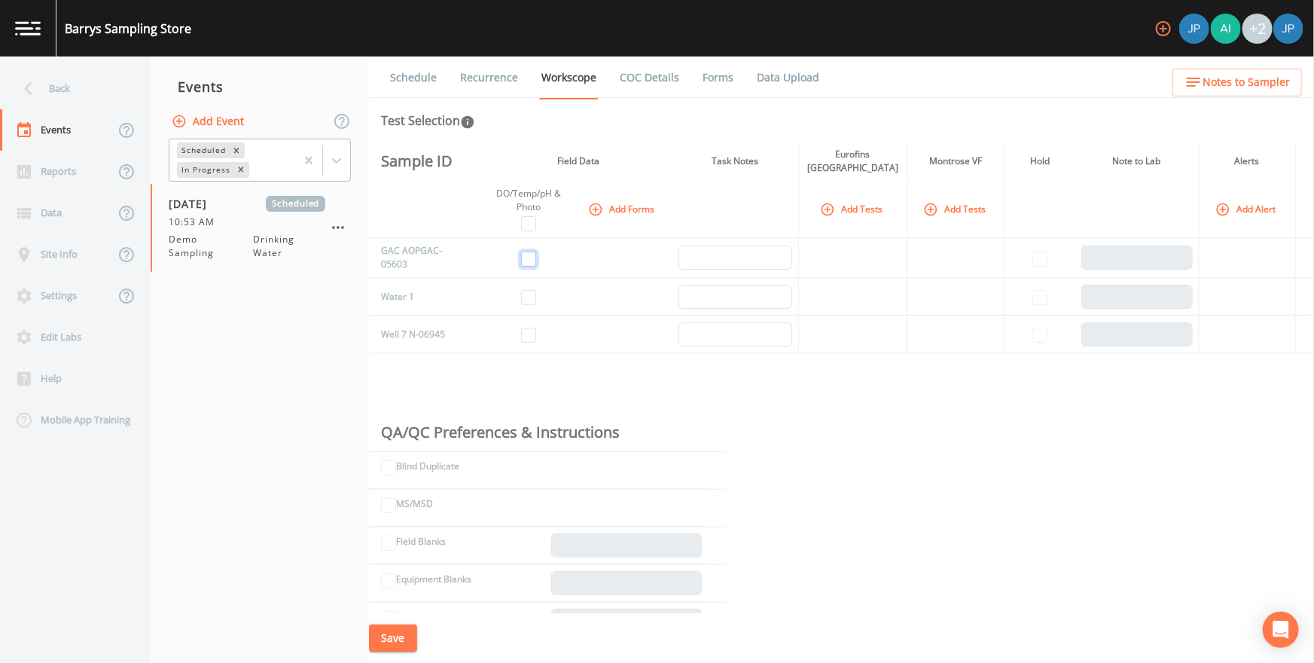
click at [529, 252] on input "checkbox" at bounding box center [528, 258] width 15 height 15
checkbox input "true"
click at [528, 290] on input "checkbox" at bounding box center [528, 297] width 15 height 15
checkbox input "true"
click at [529, 329] on input "checkbox" at bounding box center [528, 334] width 15 height 15
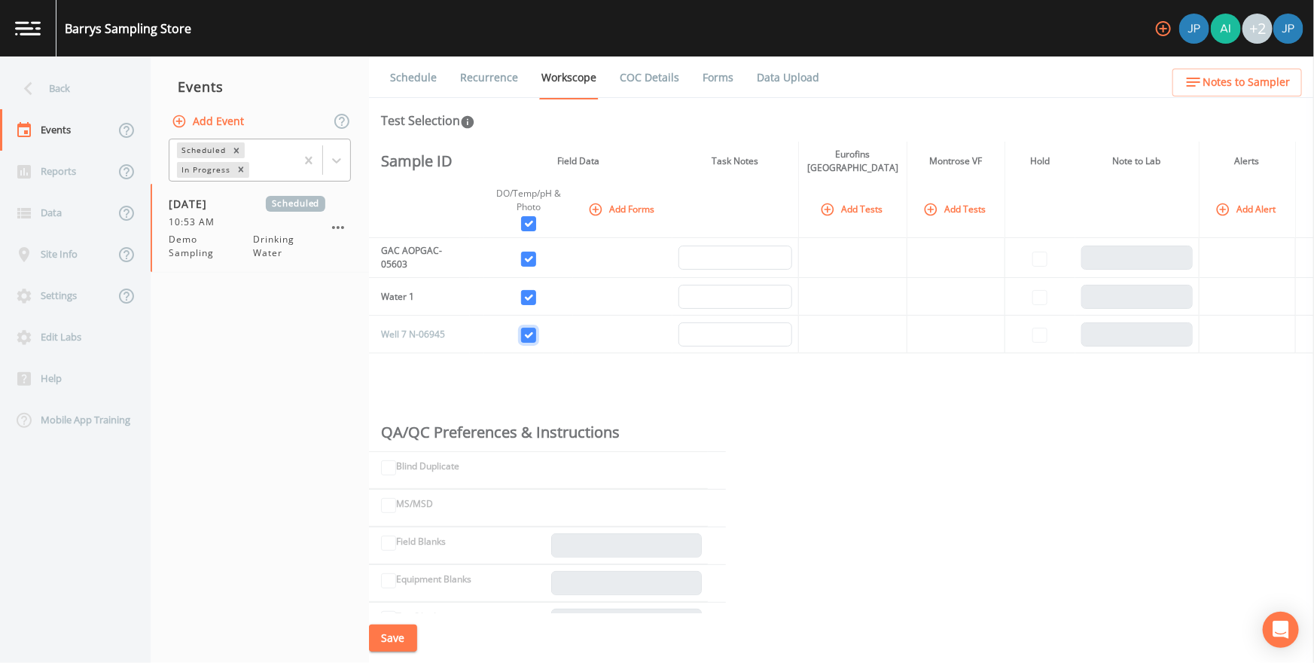
checkbox input "true"
click at [529, 328] on input "checkbox" at bounding box center [528, 334] width 15 height 15
checkbox input "false"
click at [532, 221] on input "checkbox" at bounding box center [528, 223] width 15 height 15
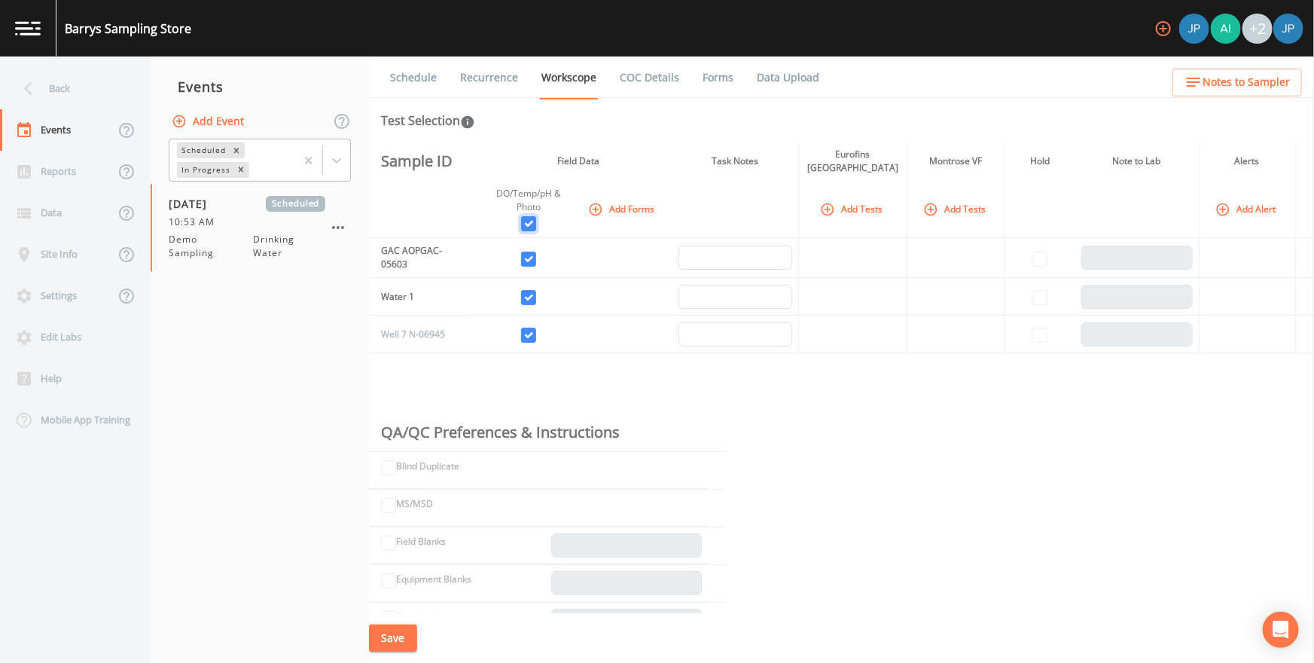
checkbox input "true"
click at [867, 208] on button "Add Tests" at bounding box center [853, 208] width 72 height 25
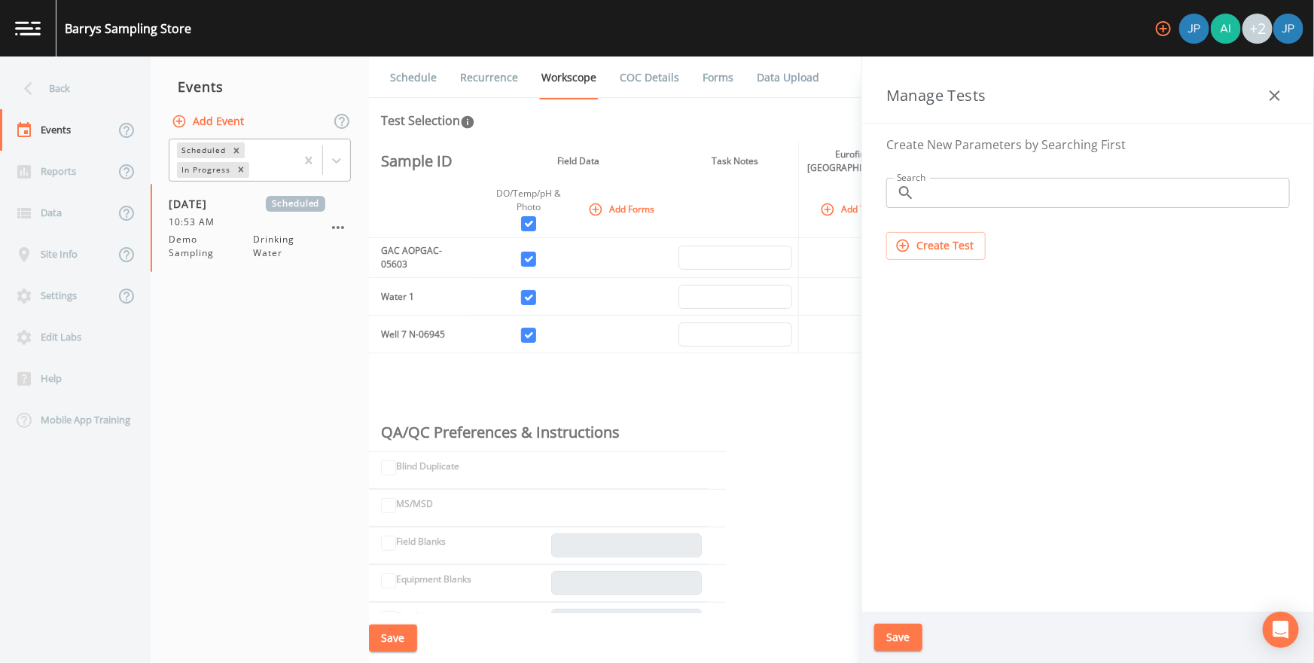
click at [867, 93] on icon "button" at bounding box center [1275, 96] width 18 height 18
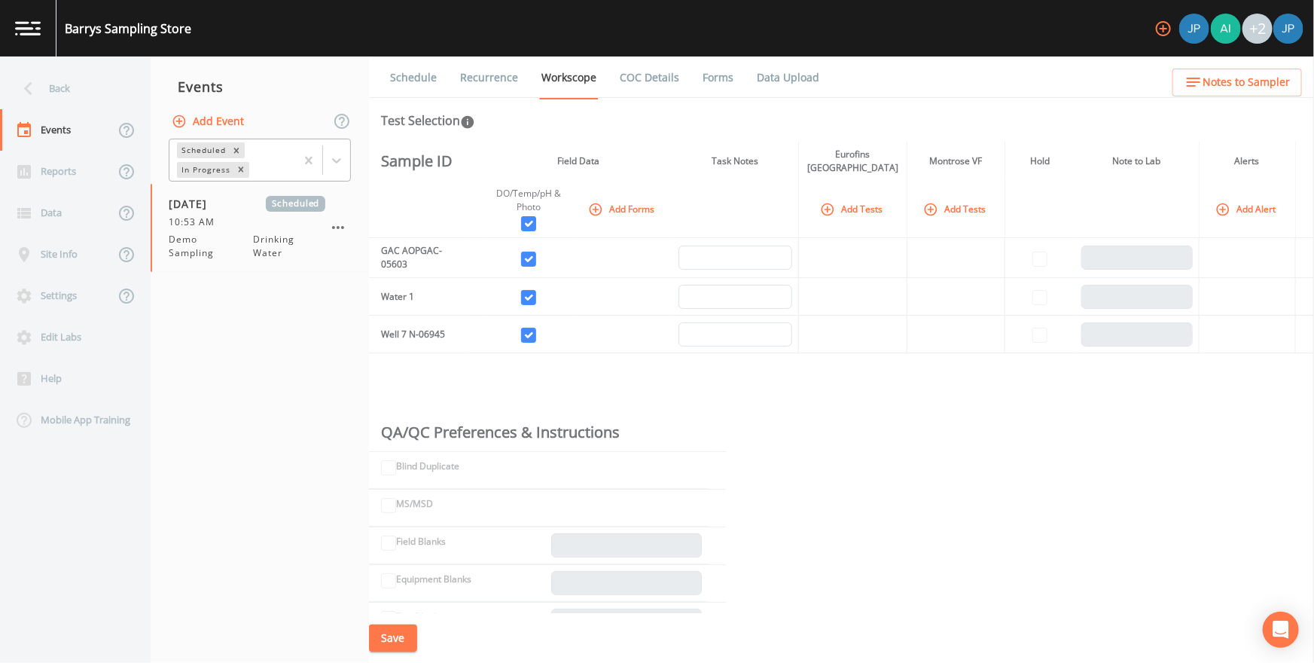
click at [867, 203] on button "Add Tests" at bounding box center [956, 208] width 72 height 25
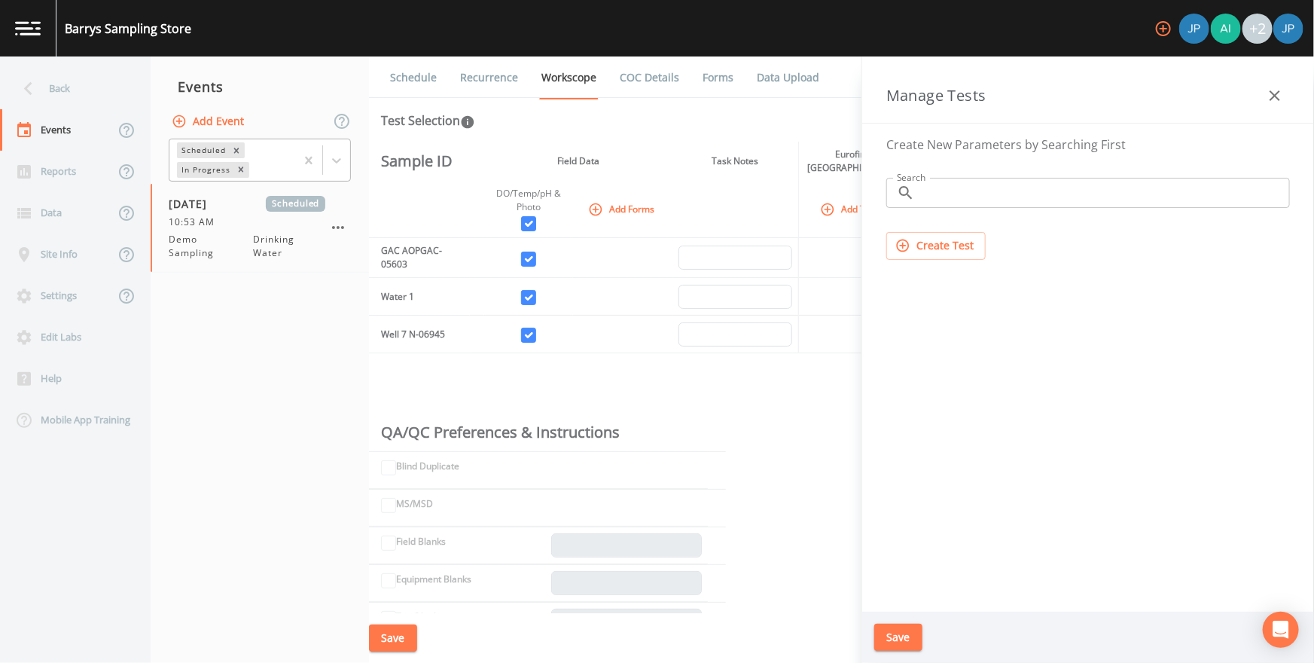
click at [867, 90] on icon "button" at bounding box center [1275, 96] width 18 height 18
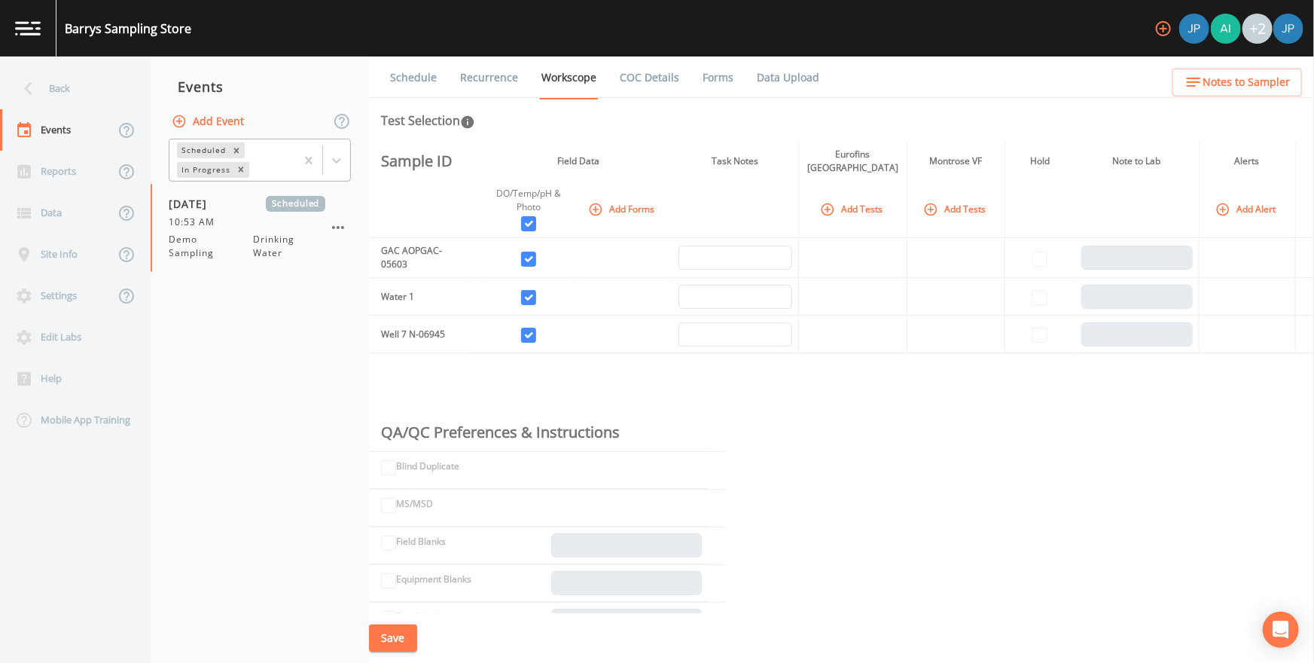
click at [867, 209] on button "Add Tests" at bounding box center [956, 208] width 72 height 25
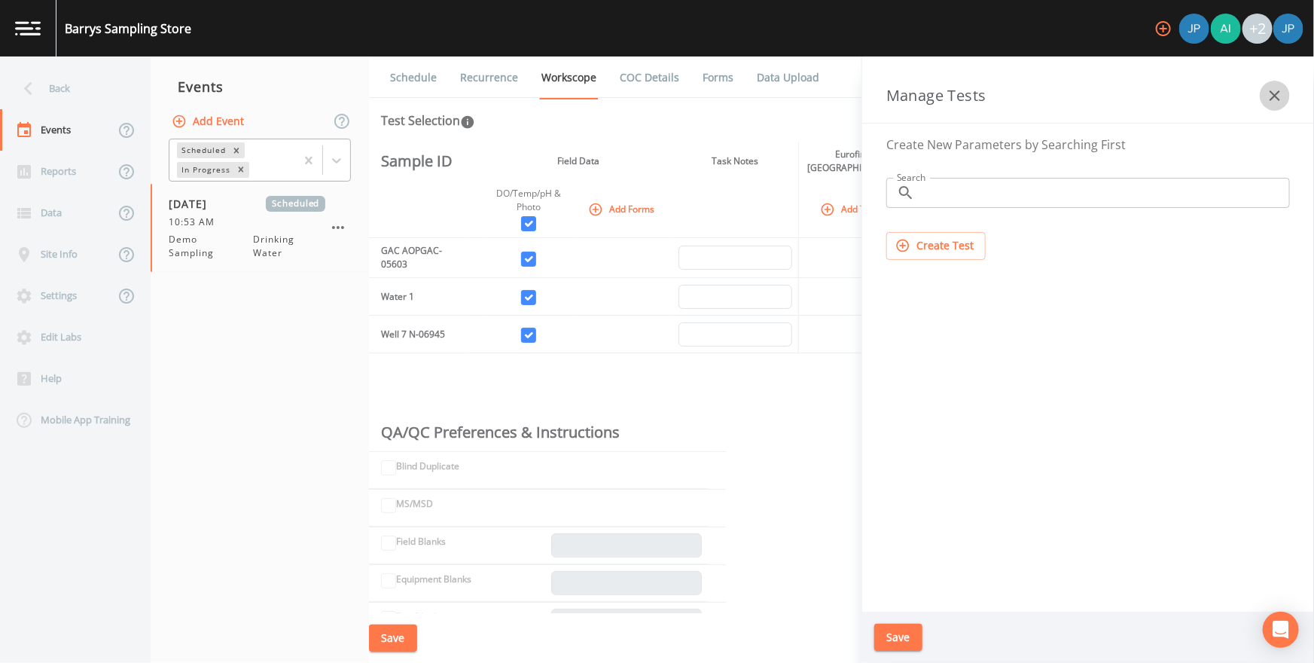
click at [867, 91] on icon "button" at bounding box center [1274, 95] width 11 height 11
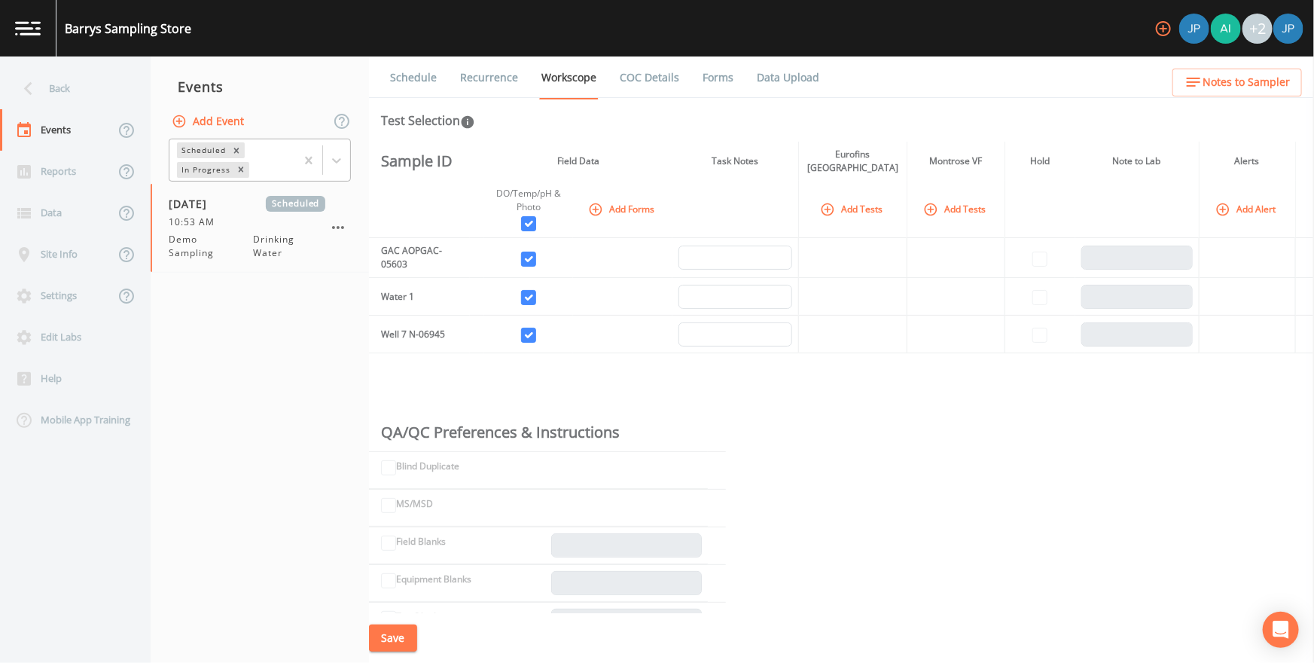
click at [860, 207] on button "Add Tests" at bounding box center [853, 208] width 72 height 25
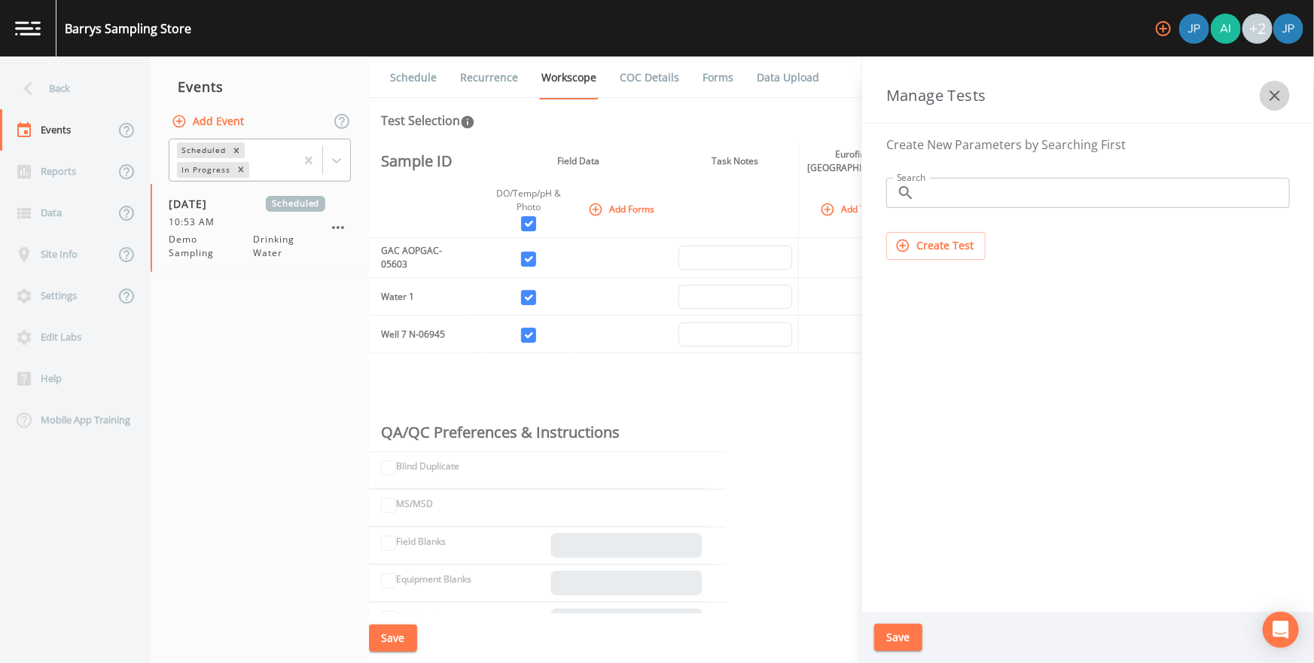
click at [867, 96] on icon "button" at bounding box center [1275, 96] width 18 height 18
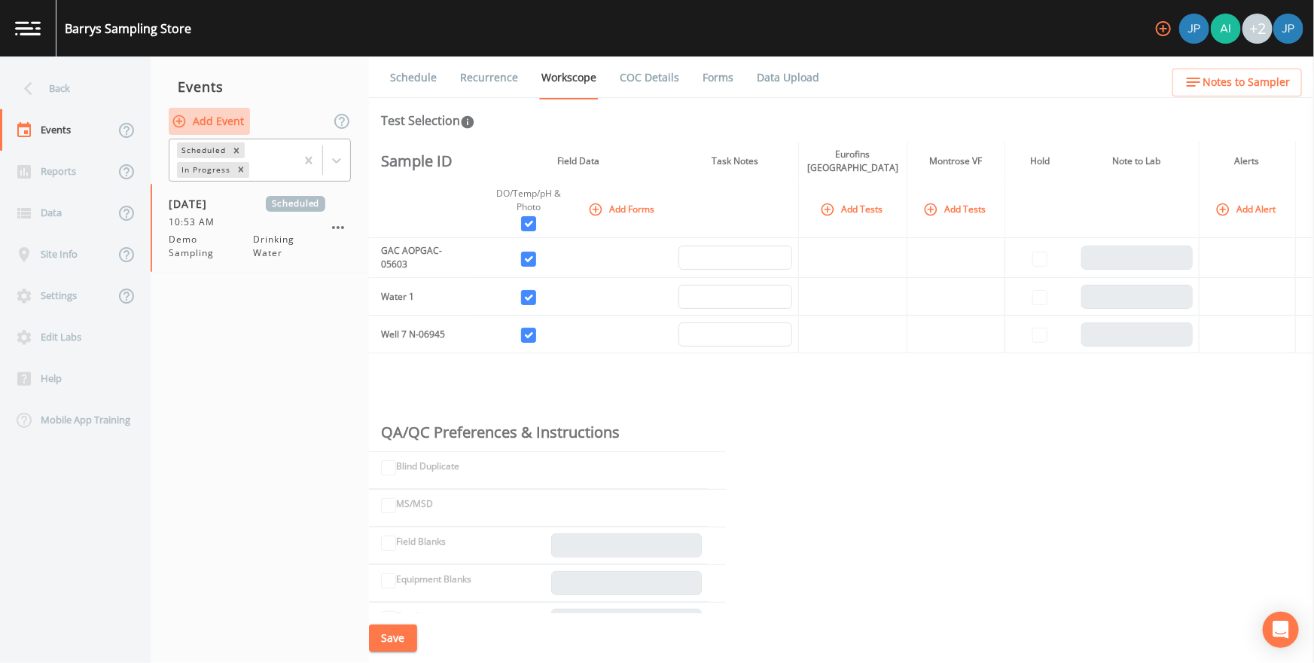
click at [199, 118] on button "Add Event" at bounding box center [209, 122] width 81 height 28
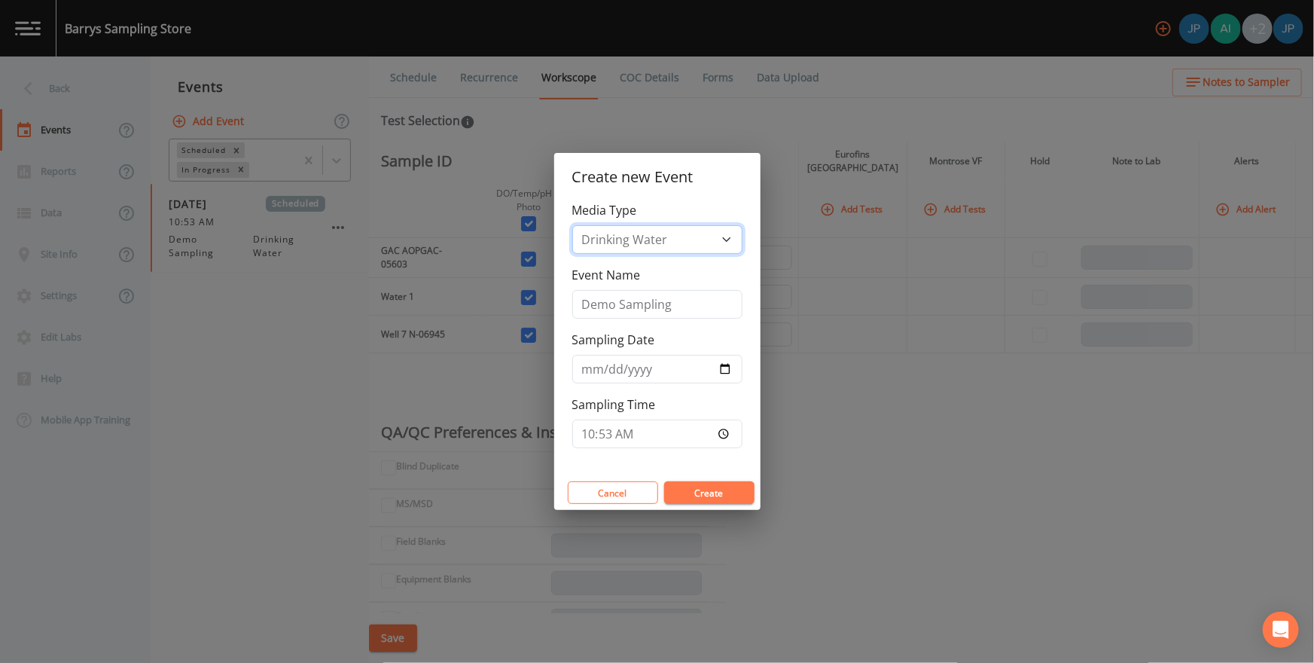
click at [662, 244] on select "Drinking Water Groundwater Soil Soil Vapor Waste Water" at bounding box center [657, 239] width 170 height 29
select select "ground_water"
click at [572, 254] on select "Drinking Water Groundwater Soil Soil Vapor Waste Water" at bounding box center [657, 239] width 170 height 29
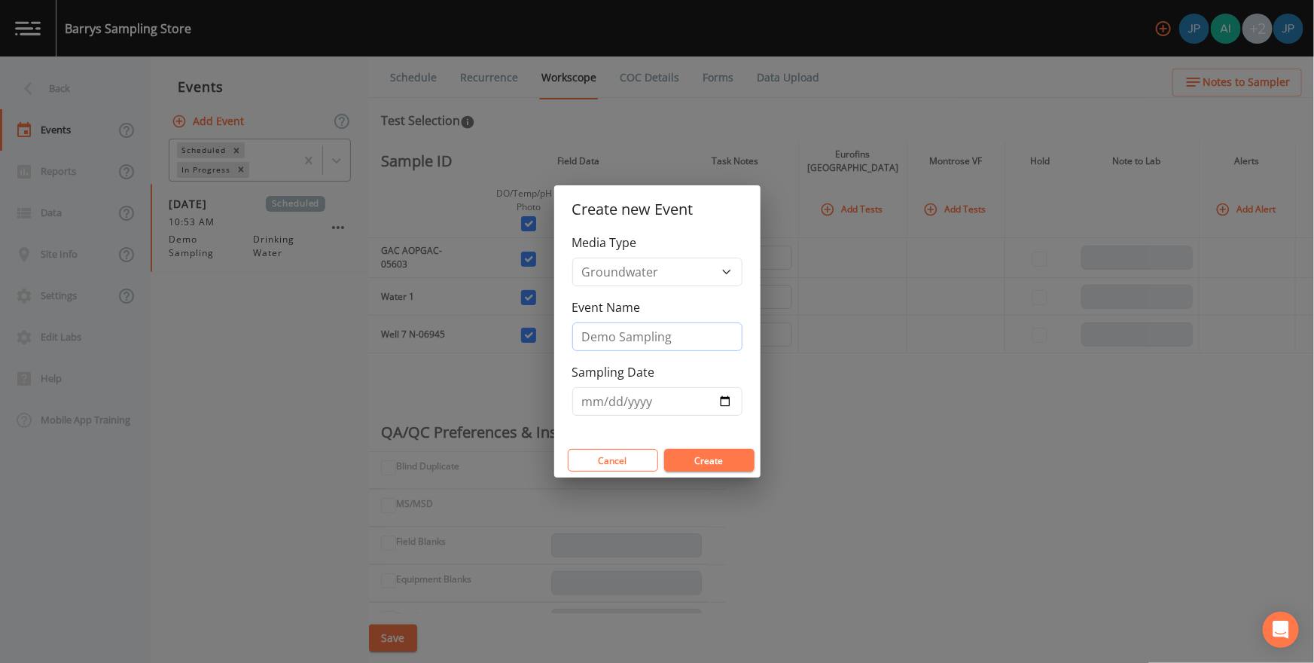
click at [693, 343] on input "Demo Sampling" at bounding box center [657, 336] width 170 height 29
type input "Demo Sampling 2"
click at [725, 443] on button "Create" at bounding box center [709, 460] width 90 height 23
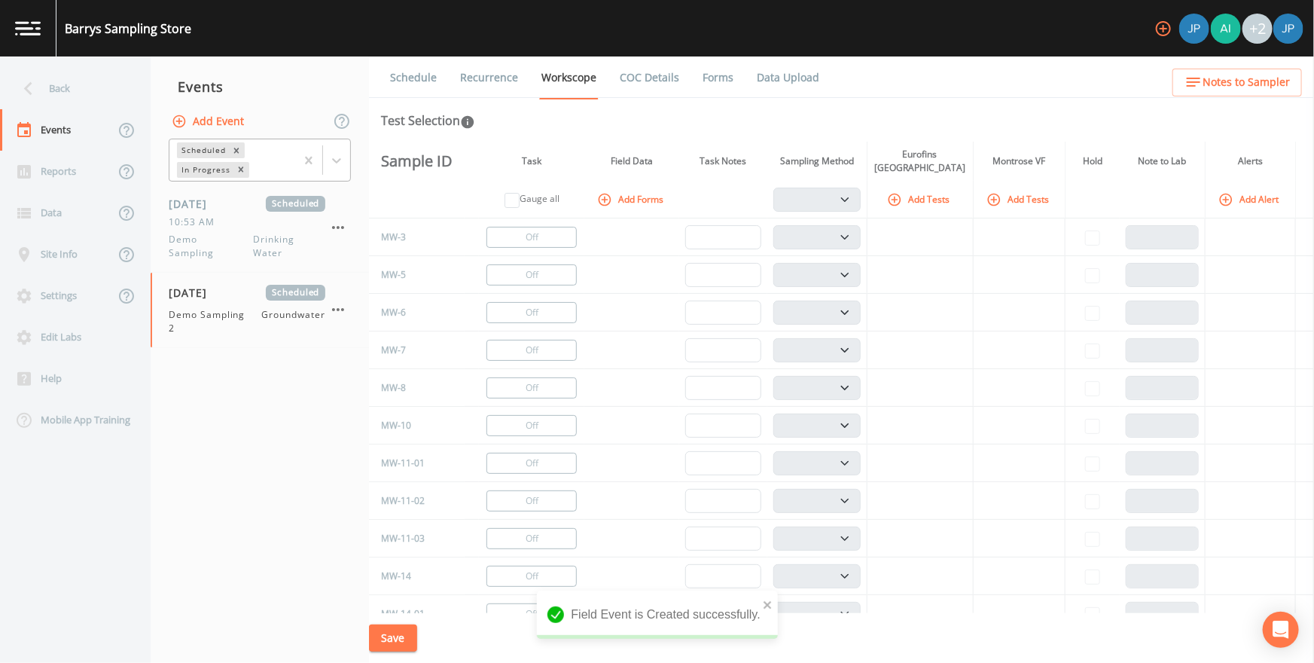
click at [867, 203] on button "Add Tests" at bounding box center [1019, 199] width 72 height 25
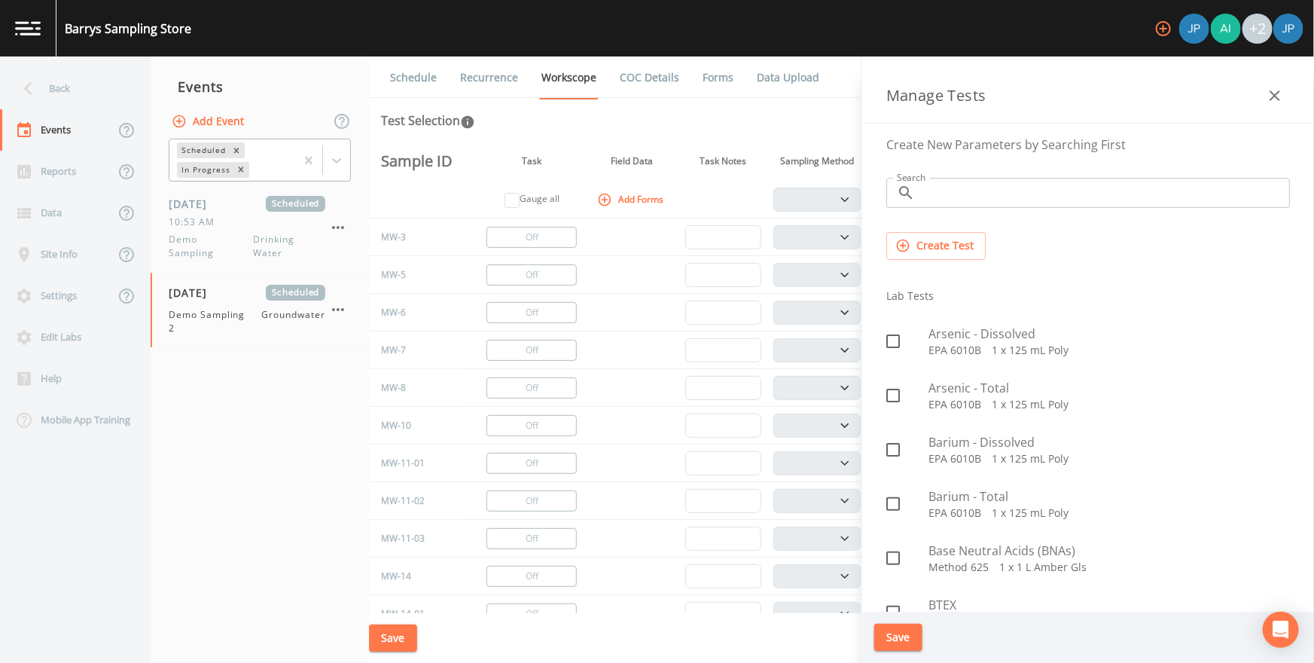
click at [867, 244] on button "Create Test" at bounding box center [935, 246] width 99 height 28
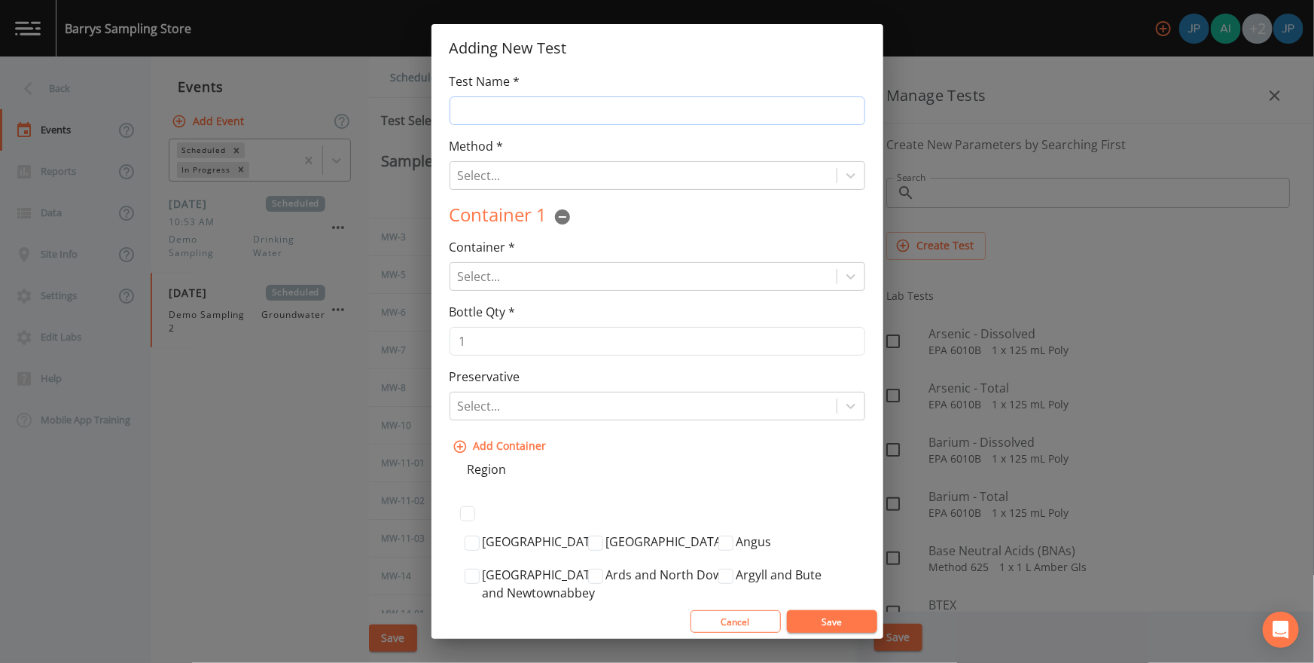
click at [581, 112] on input "Test Name *" at bounding box center [657, 110] width 416 height 29
type input "BTEX"
click at [550, 180] on div at bounding box center [643, 175] width 371 height 21
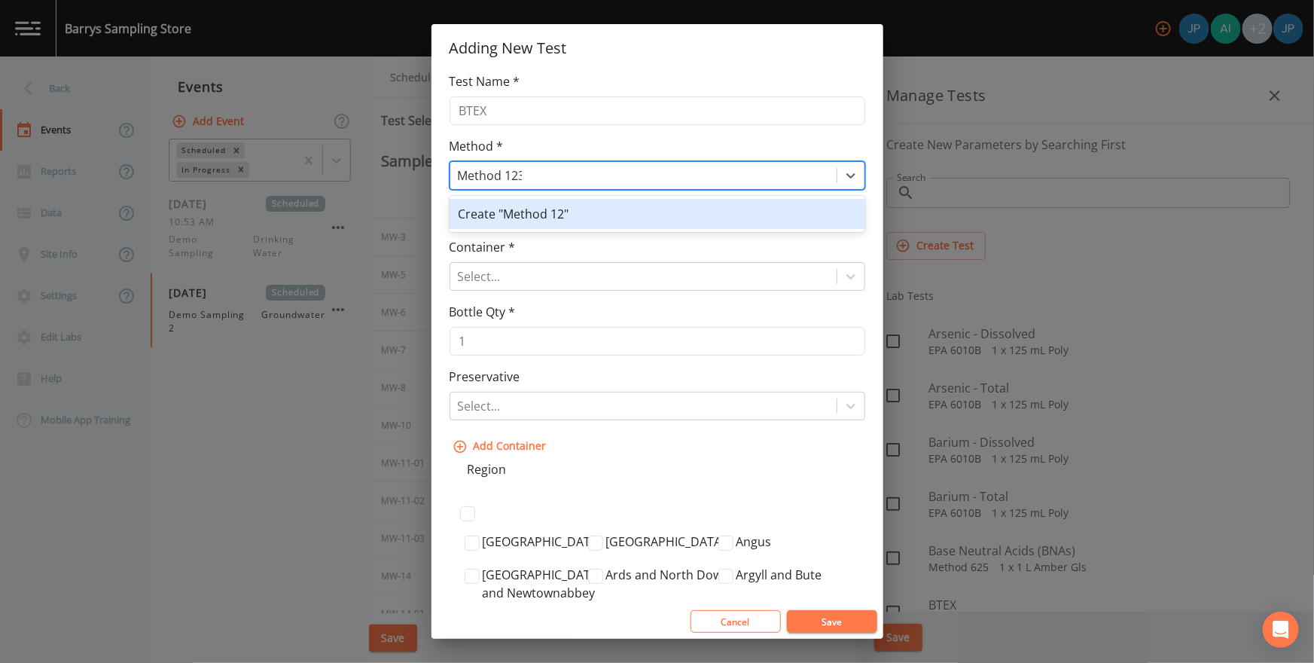
type input "Method 1234"
click at [544, 207] on div "Create "Method 1234"" at bounding box center [657, 214] width 416 height 30
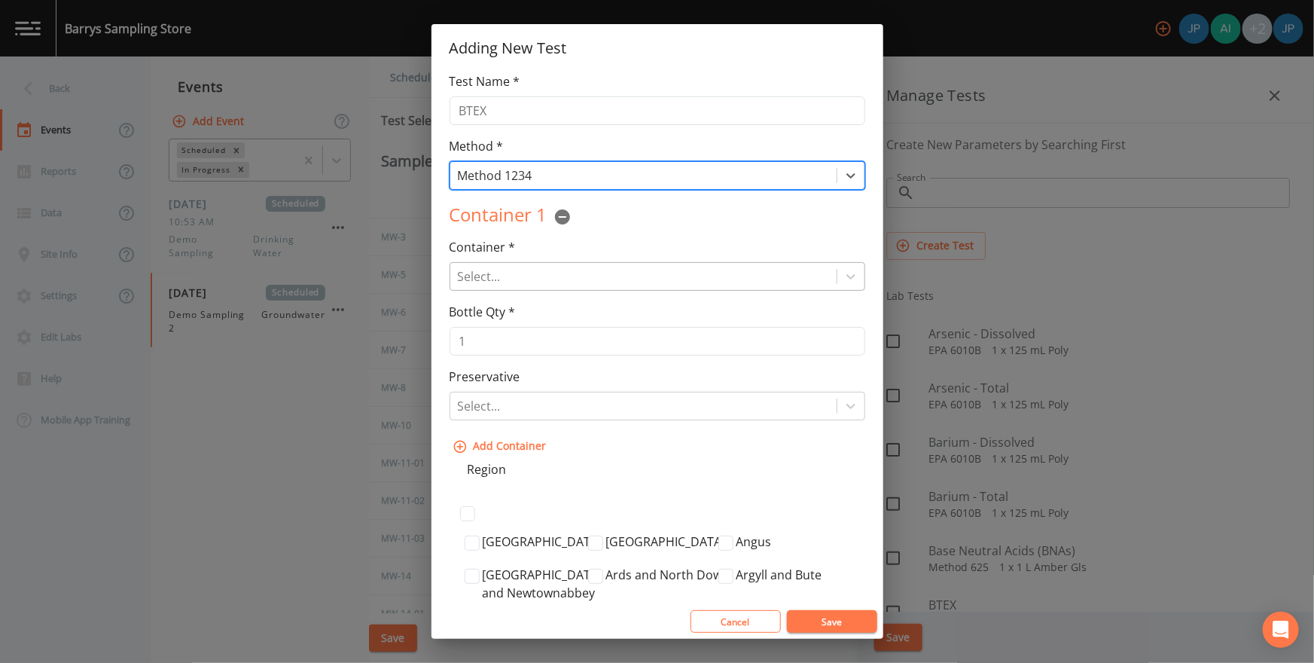
click at [551, 279] on div at bounding box center [643, 276] width 371 height 21
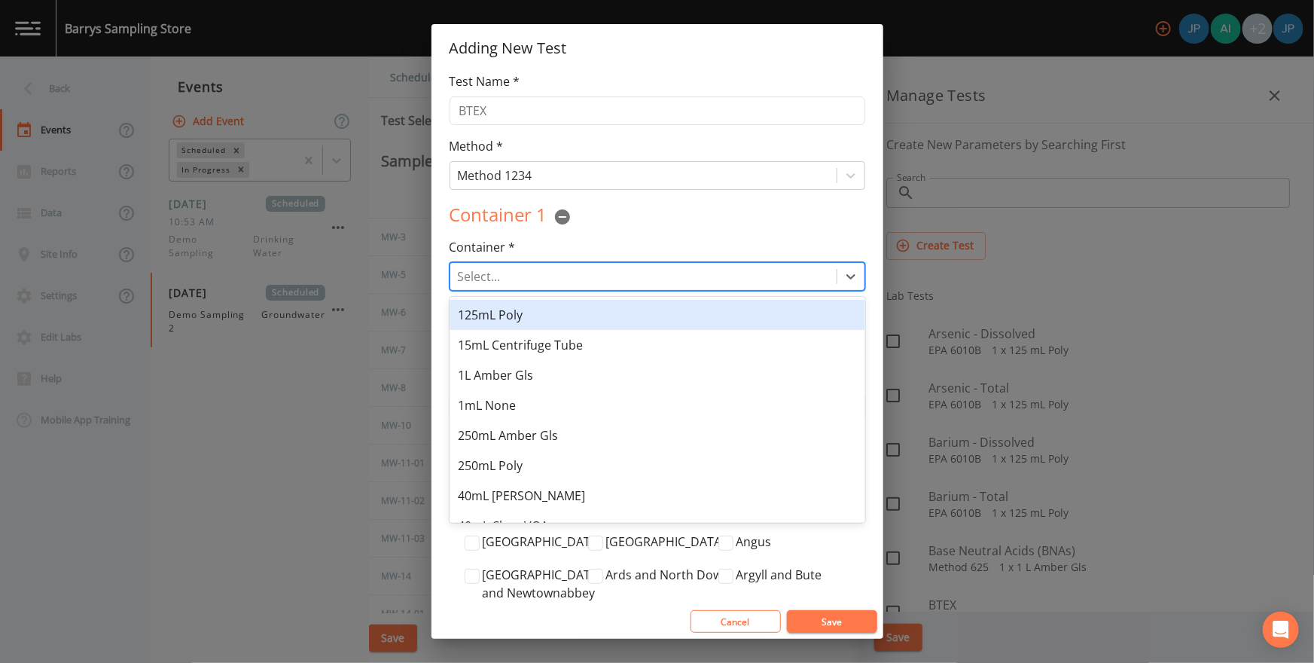
click at [554, 309] on div "125mL Poly" at bounding box center [657, 315] width 416 height 30
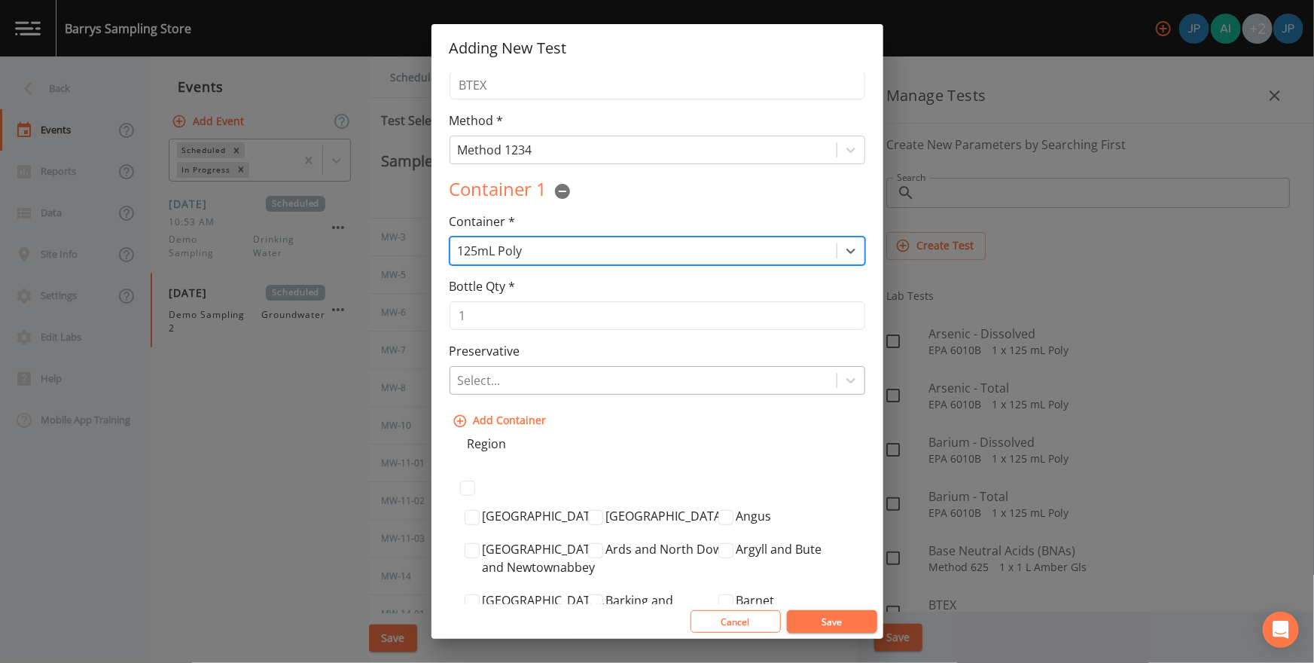
scroll to position [44, 0]
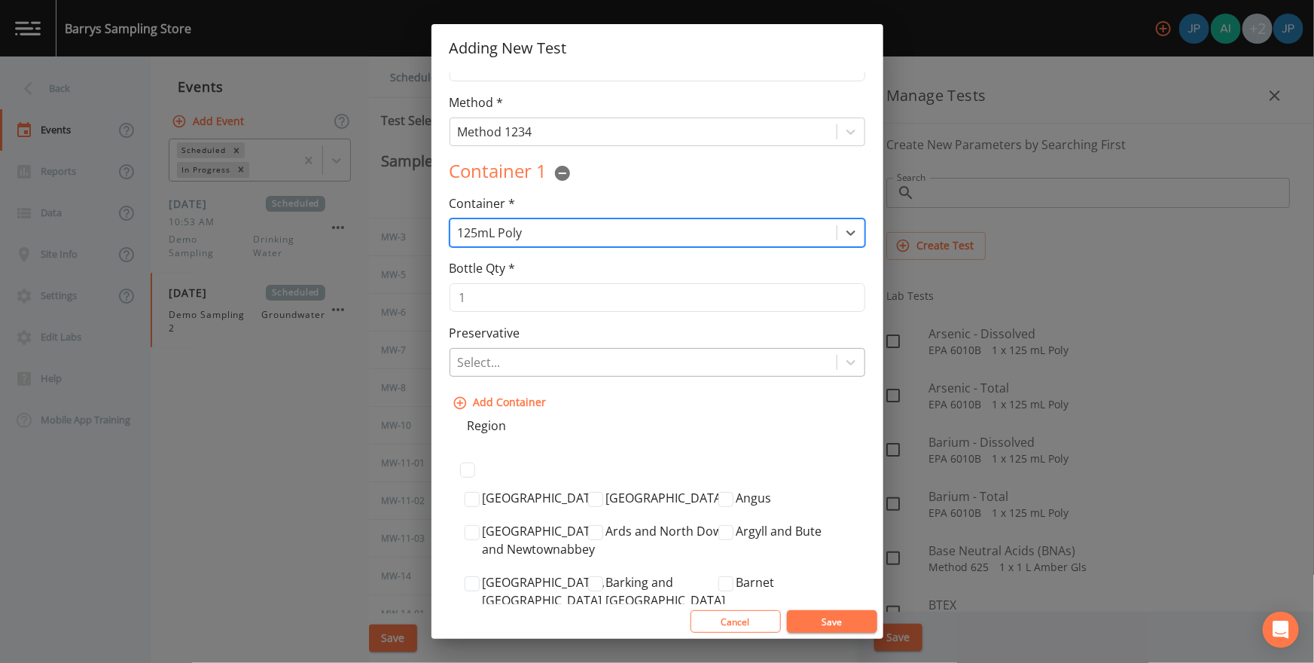
click at [702, 353] on div at bounding box center [643, 362] width 371 height 21
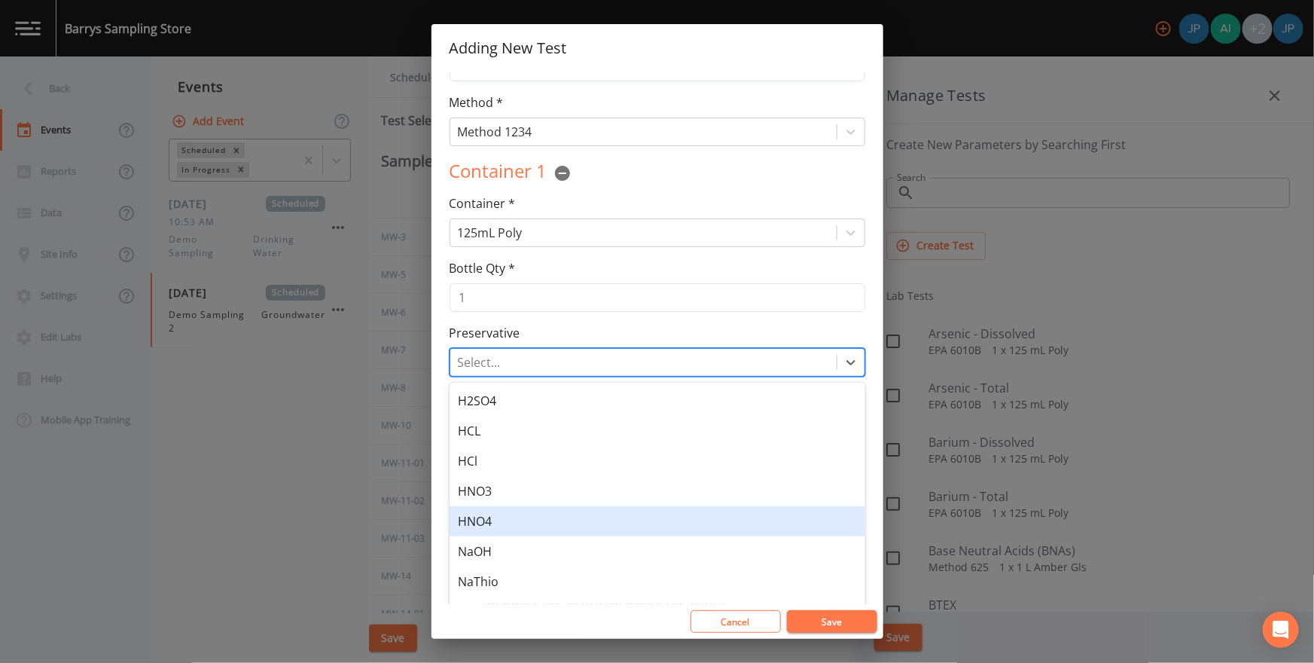
scroll to position [17, 0]
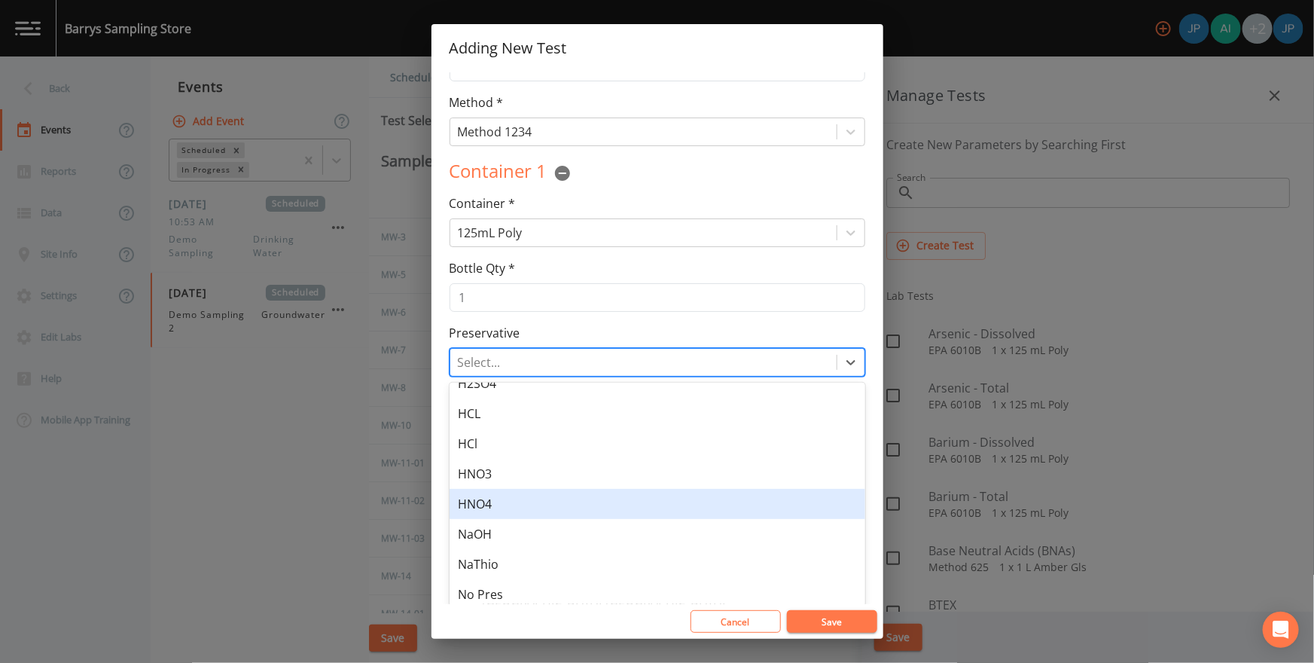
click at [553, 443] on div "HNO4" at bounding box center [657, 504] width 416 height 30
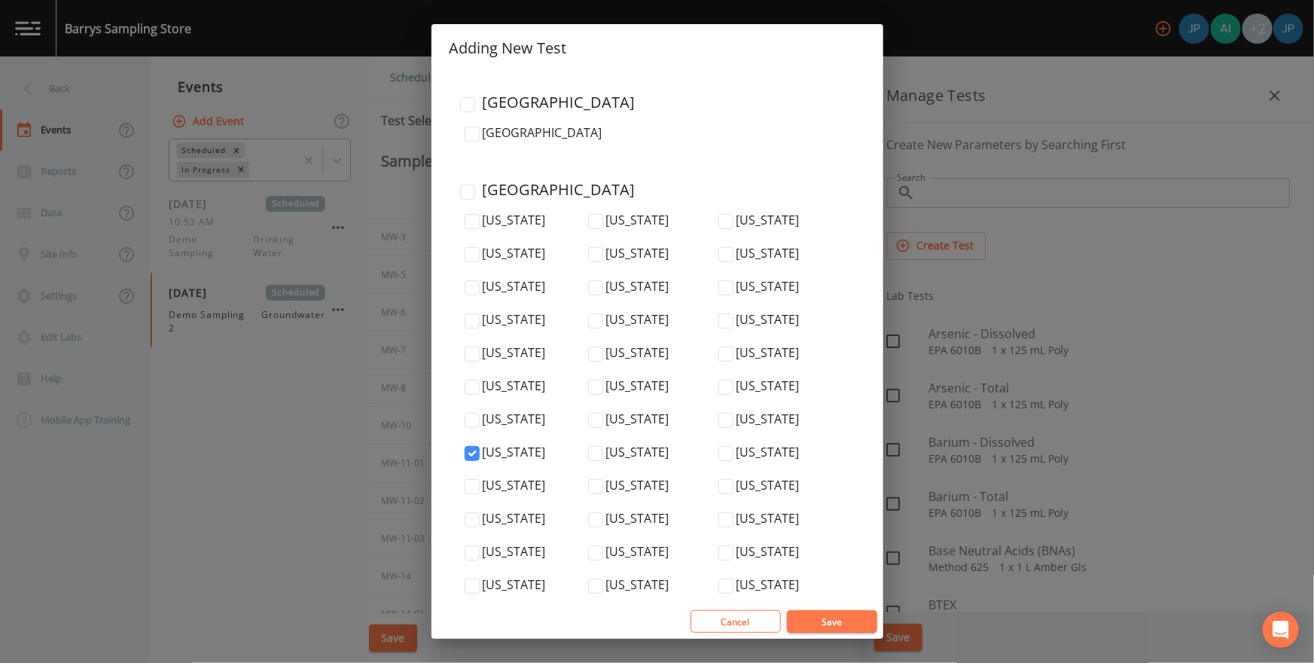
scroll to position [5058, 0]
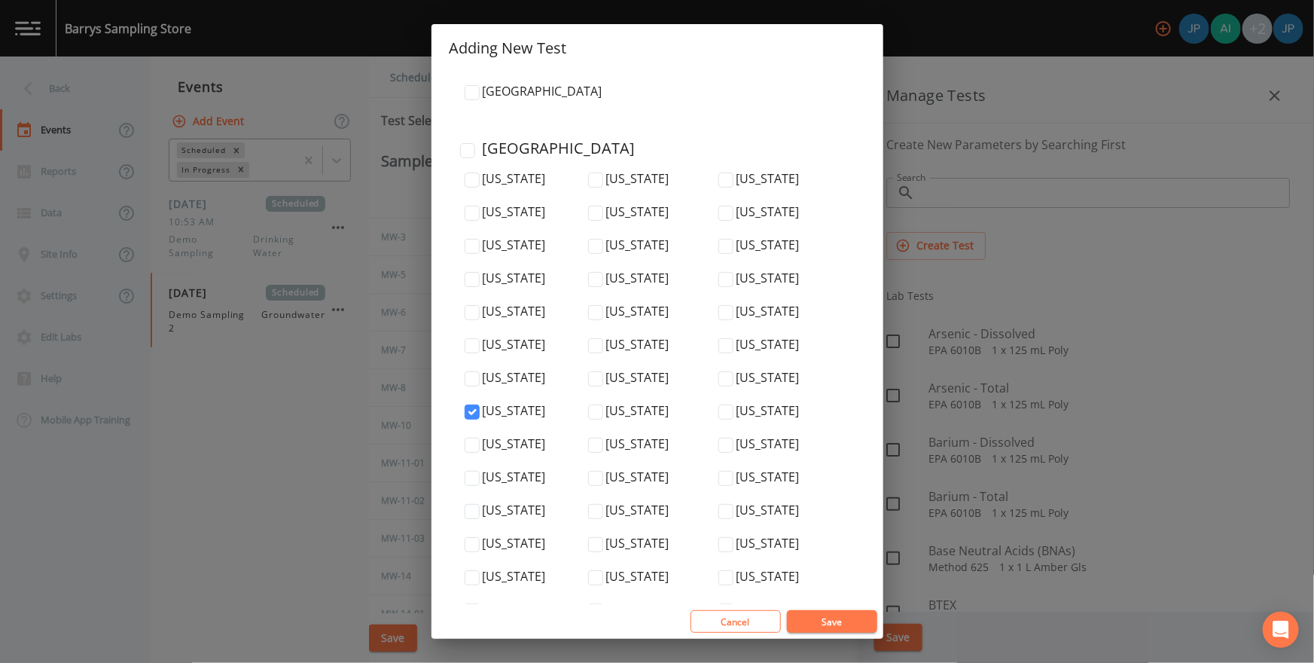
click at [842, 443] on button "Save" at bounding box center [832, 621] width 90 height 23
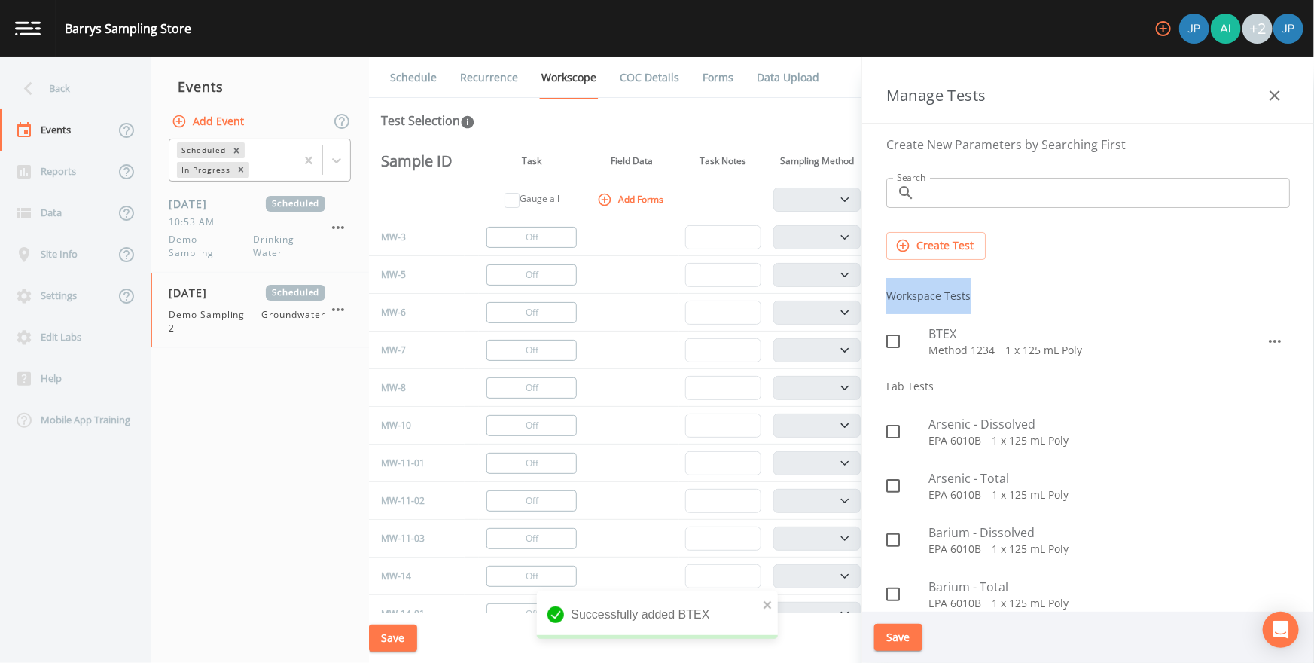
drag, startPoint x: 886, startPoint y: 294, endPoint x: 992, endPoint y: 299, distance: 106.3
click at [867, 299] on li "Workspace Tests" at bounding box center [1088, 296] width 428 height 36
click at [867, 290] on li "Workspace Tests" at bounding box center [1088, 296] width 428 height 36
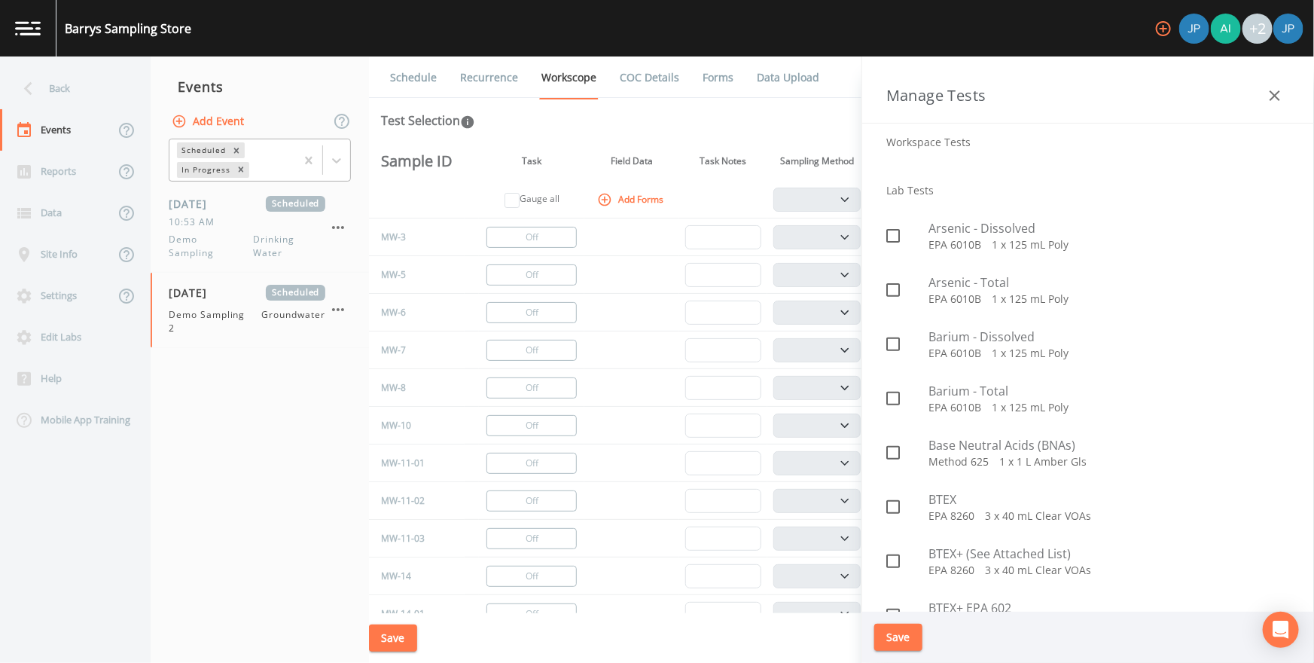
scroll to position [159, 0]
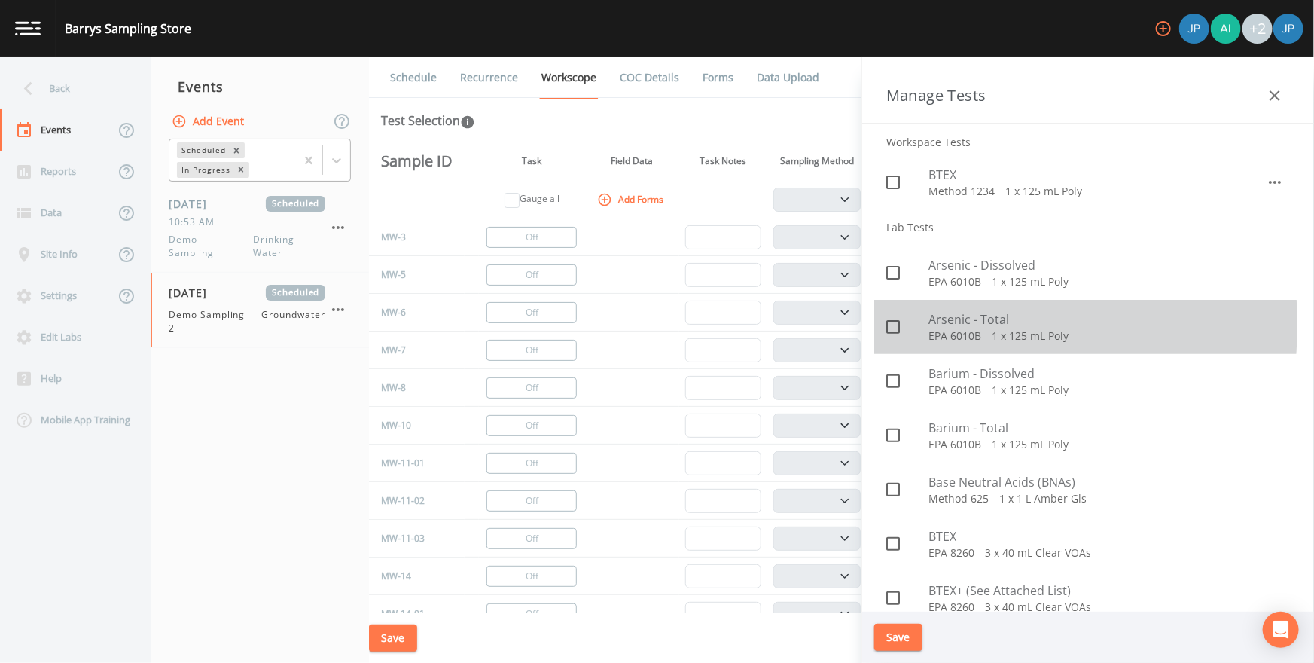
click at [867, 324] on icon at bounding box center [893, 327] width 18 height 18
checkbox input "true"
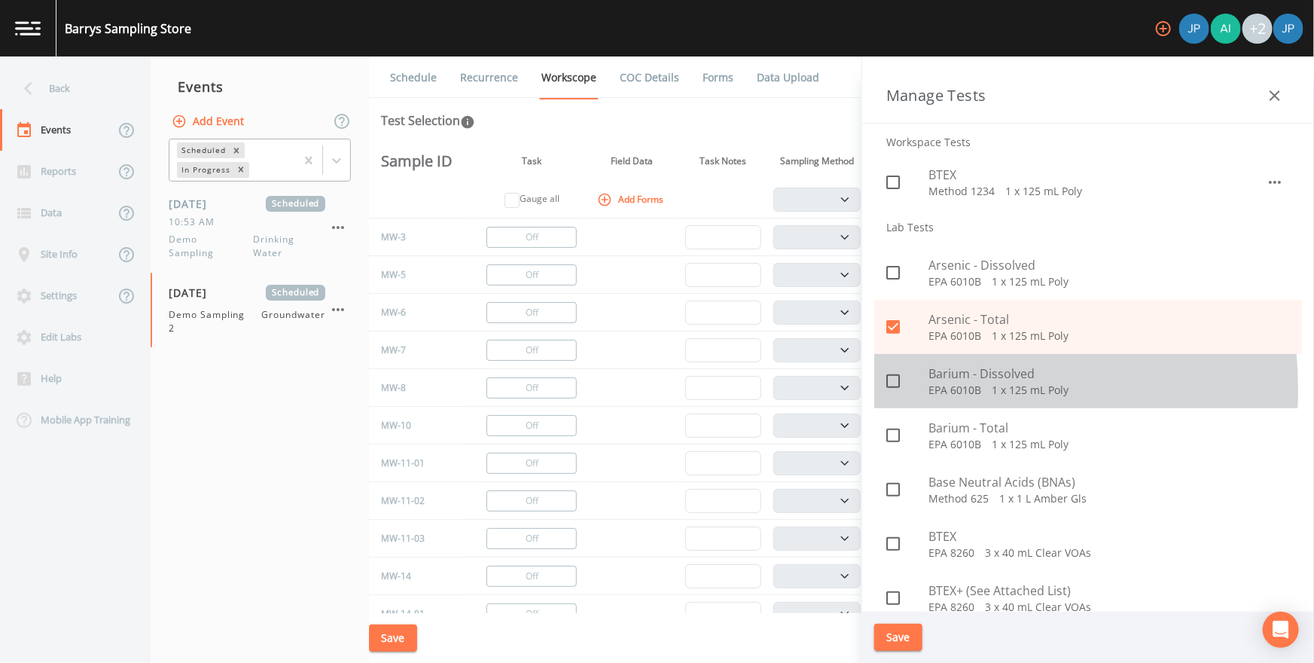
click at [867, 388] on span at bounding box center [893, 381] width 32 height 32
checkbox input "true"
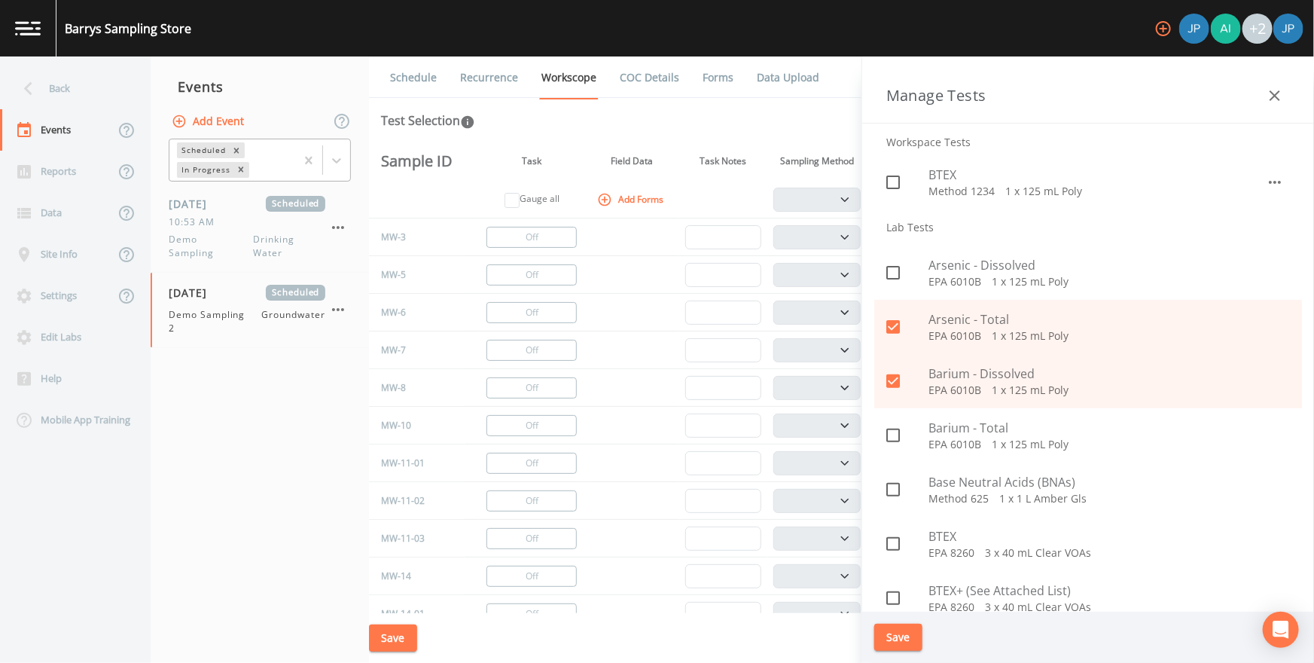
click at [867, 443] on button "Save" at bounding box center [898, 637] width 48 height 28
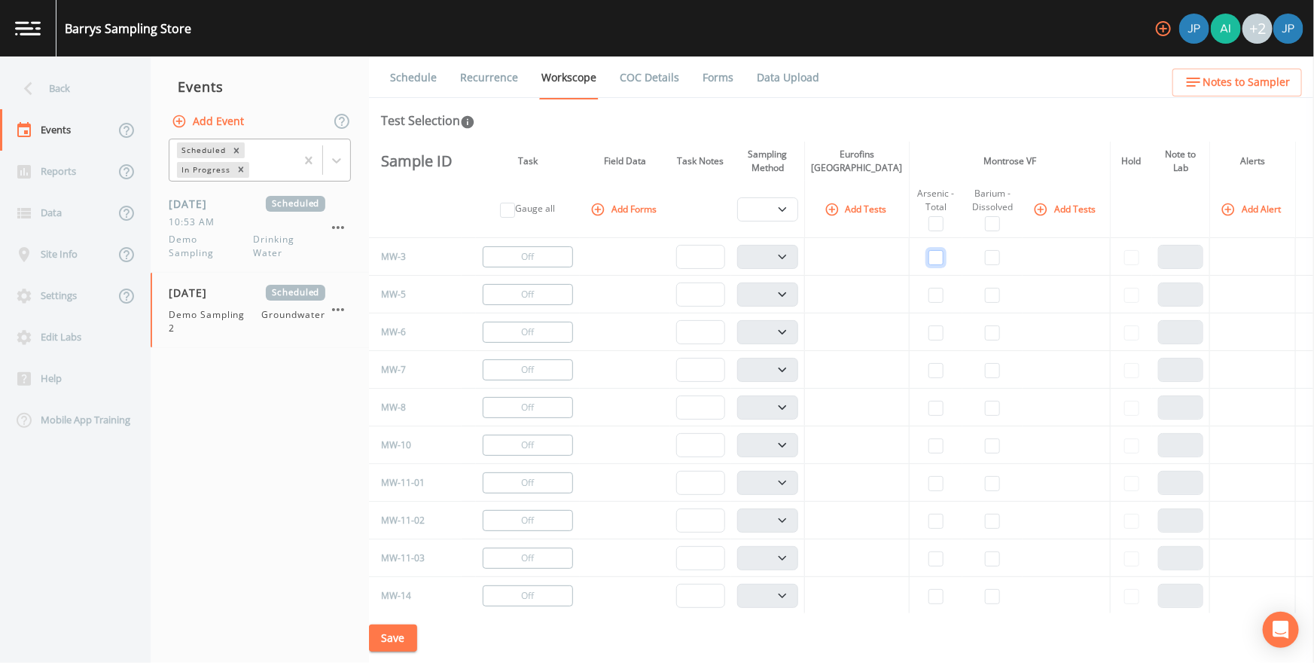
click at [867, 255] on input "checkbox" at bounding box center [935, 257] width 15 height 15
checkbox input "true"
select select "132d7689-3bb8-465b-98a9-744e7d509d8d"
click at [867, 257] on input "checkbox" at bounding box center [992, 257] width 15 height 15
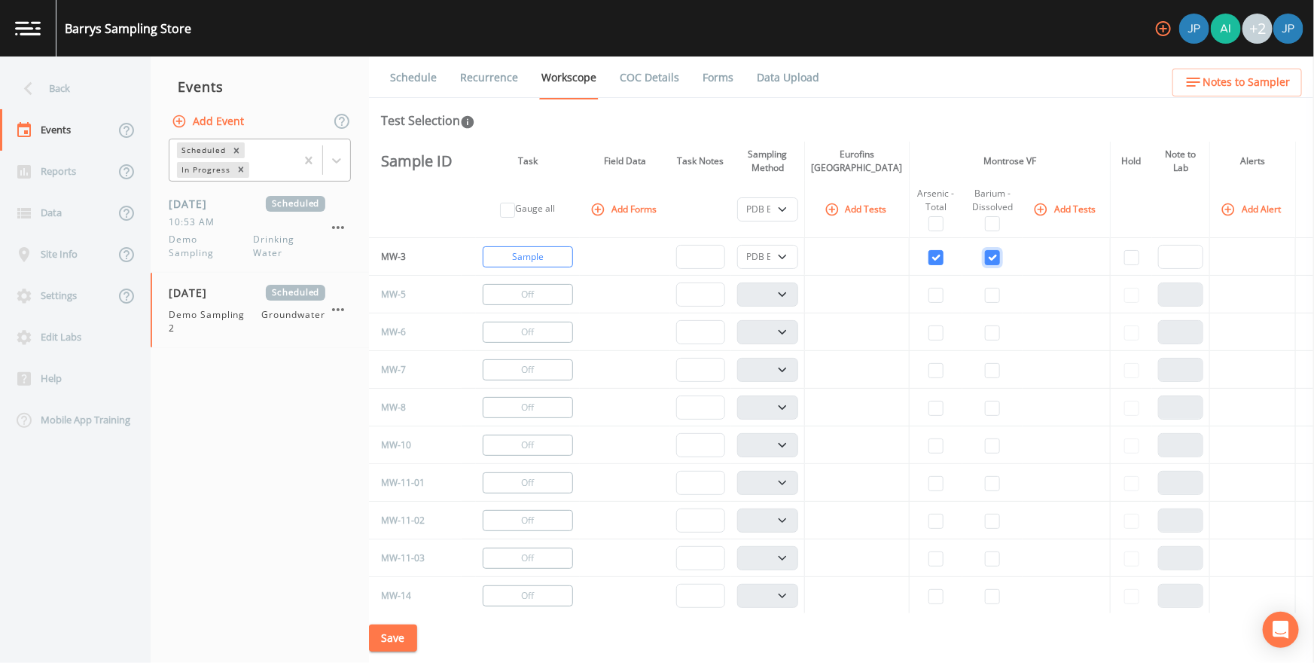
checkbox input "true"
click at [858, 214] on button "Add Tests" at bounding box center [857, 208] width 72 height 25
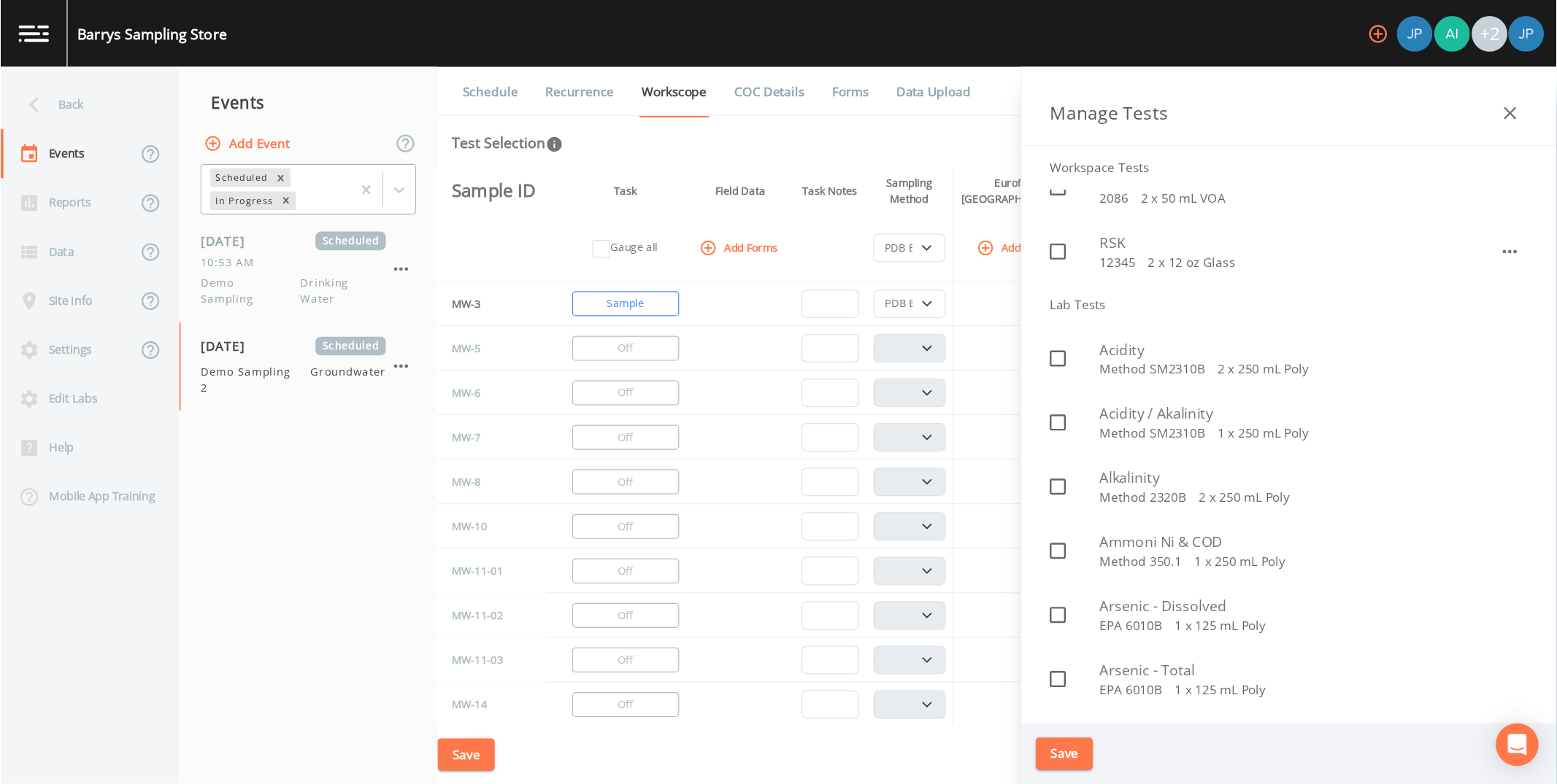
scroll to position [204, 0]
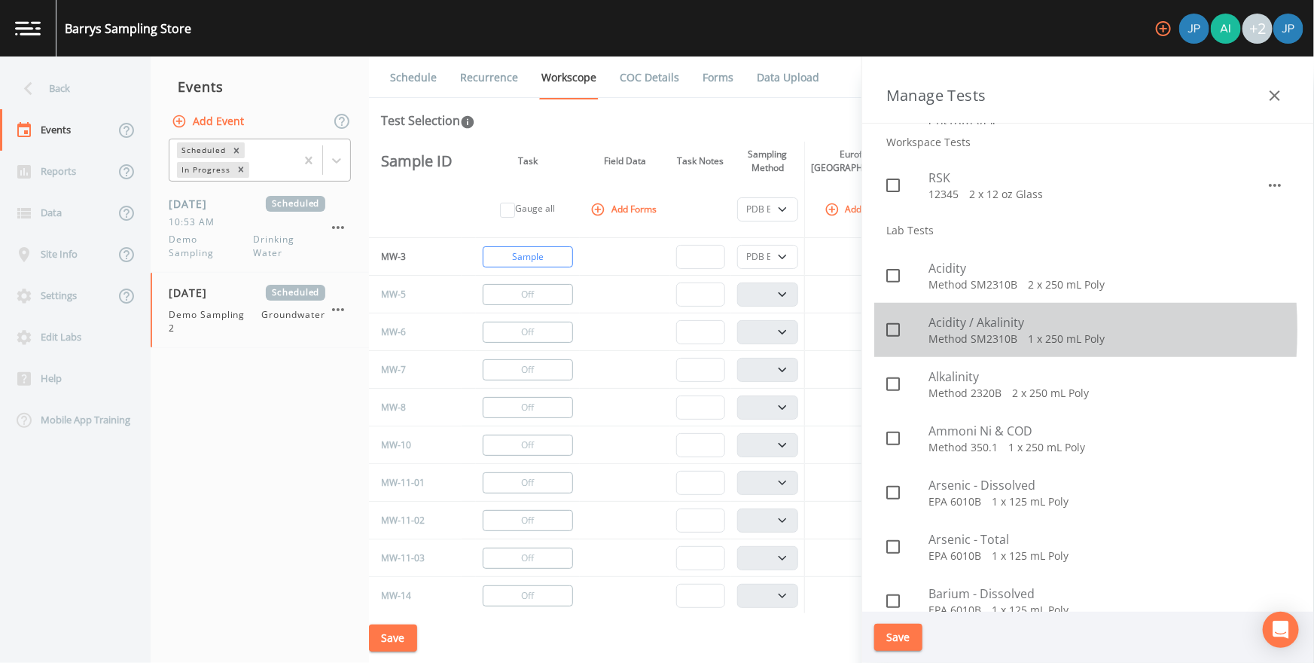
click at [867, 329] on icon at bounding box center [893, 330] width 18 height 18
checkbox input "true"
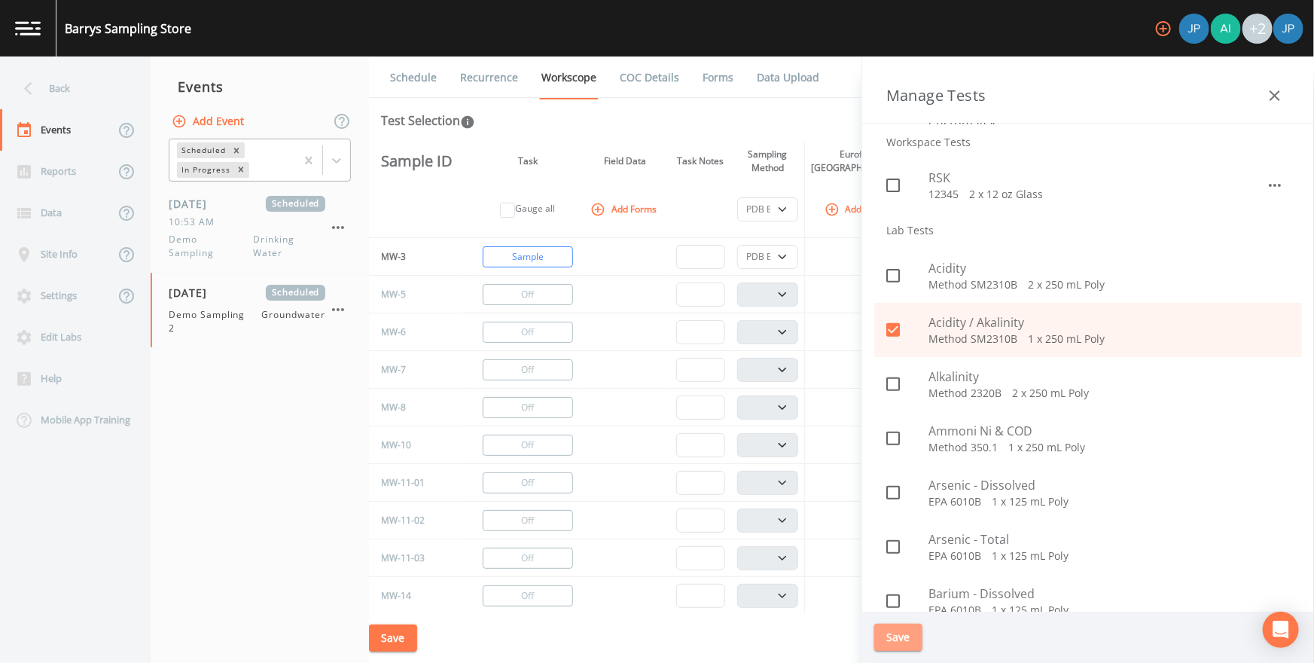
click at [867, 443] on button "Save" at bounding box center [898, 637] width 48 height 28
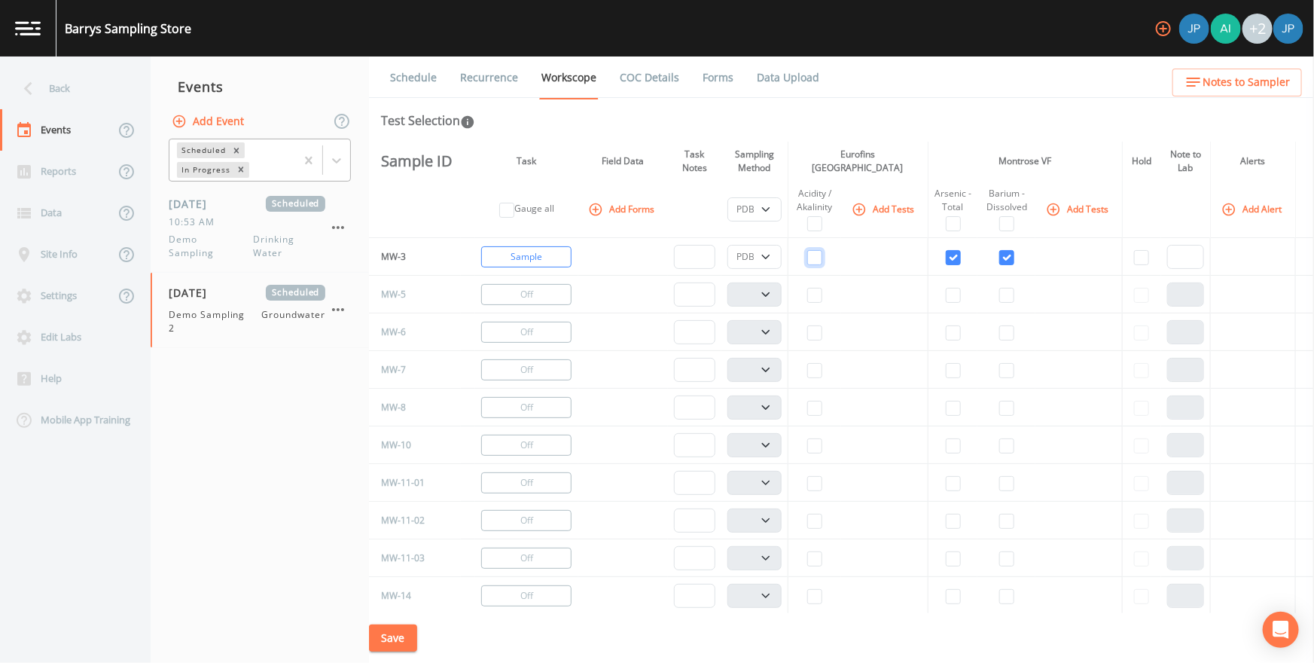
click at [816, 260] on input "checkbox" at bounding box center [814, 257] width 15 height 15
checkbox input "true"
drag, startPoint x: 822, startPoint y: 161, endPoint x: 909, endPoint y: 151, distance: 87.9
click at [867, 151] on th "Eurofins [GEOGRAPHIC_DATA]" at bounding box center [857, 161] width 140 height 39
click at [867, 157] on th "Montrose VF" at bounding box center [1025, 161] width 194 height 39
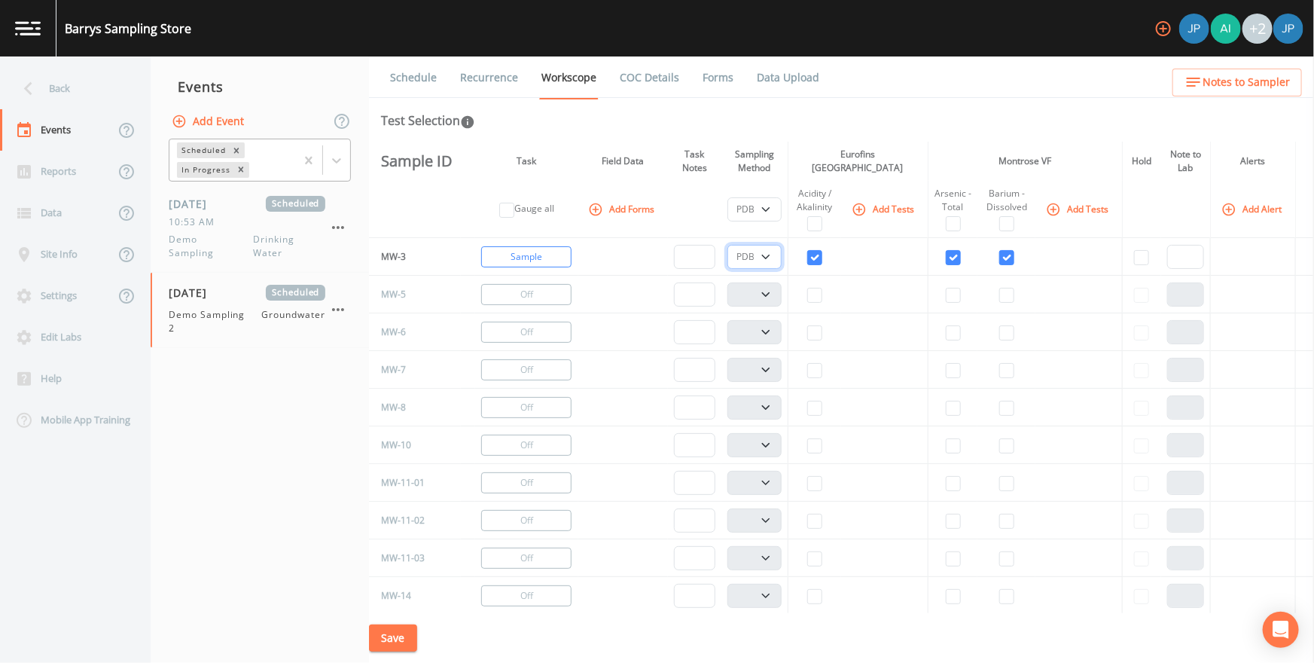
click at [762, 254] on select "PDB Bag Grab Low Flow 3 Vol. Purge" at bounding box center [754, 257] width 54 height 24
select select "4f082be6-97a7-4f70-a81f-c26a4e896ad7"
click at [727, 245] on select "PDB Bag Grab Low Flow 3 Vol. Purge" at bounding box center [754, 257] width 54 height 24
select select "4f082be6-97a7-4f70-a81f-c26a4e896ad7"
click at [809, 292] on input "checkbox" at bounding box center [814, 295] width 15 height 15
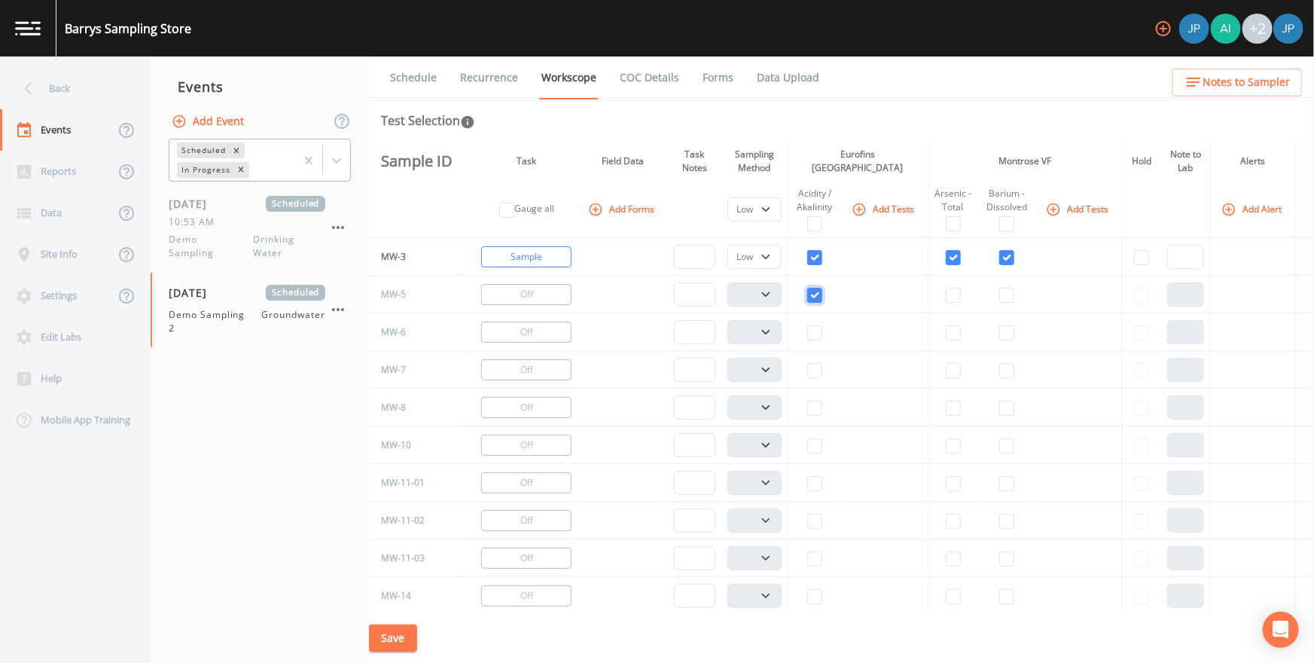
checkbox input "true"
select select
select select "132d7689-3bb8-465b-98a9-744e7d509d8d"
click at [867, 294] on input "checkbox" at bounding box center [953, 295] width 15 height 15
checkbox input "true"
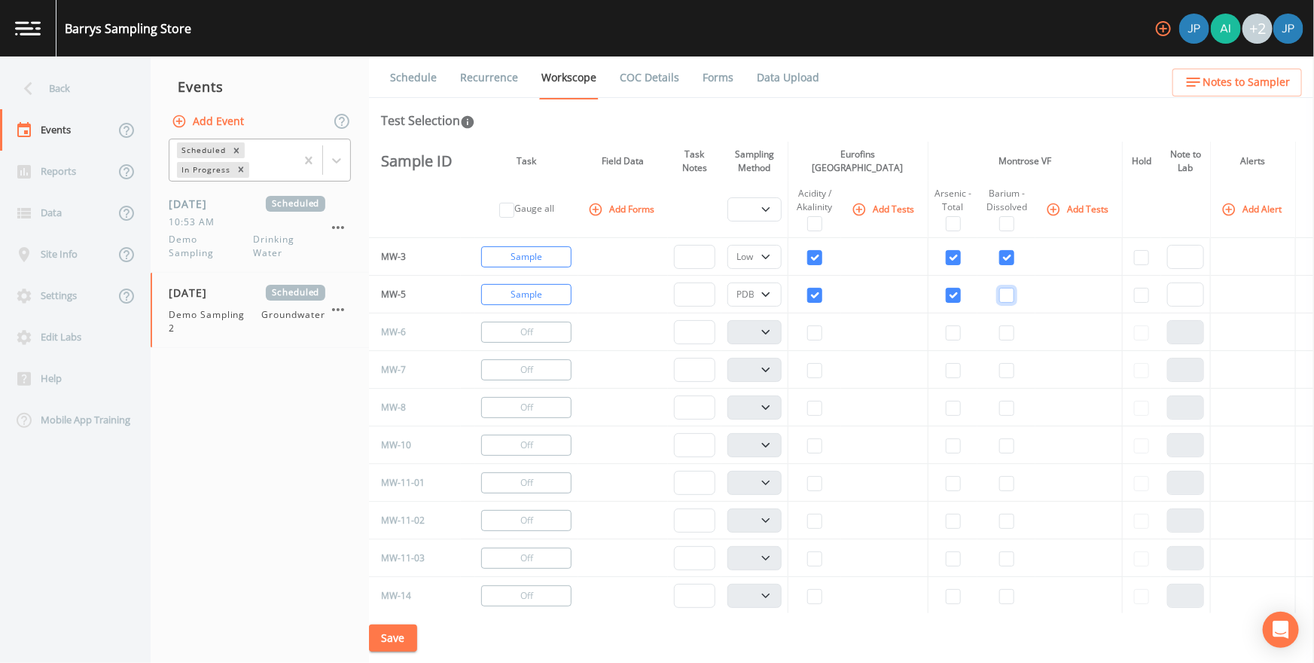
click at [867, 290] on input "checkbox" at bounding box center [1006, 295] width 15 height 15
checkbox input "true"
click at [638, 209] on button "Add Forms" at bounding box center [622, 208] width 75 height 25
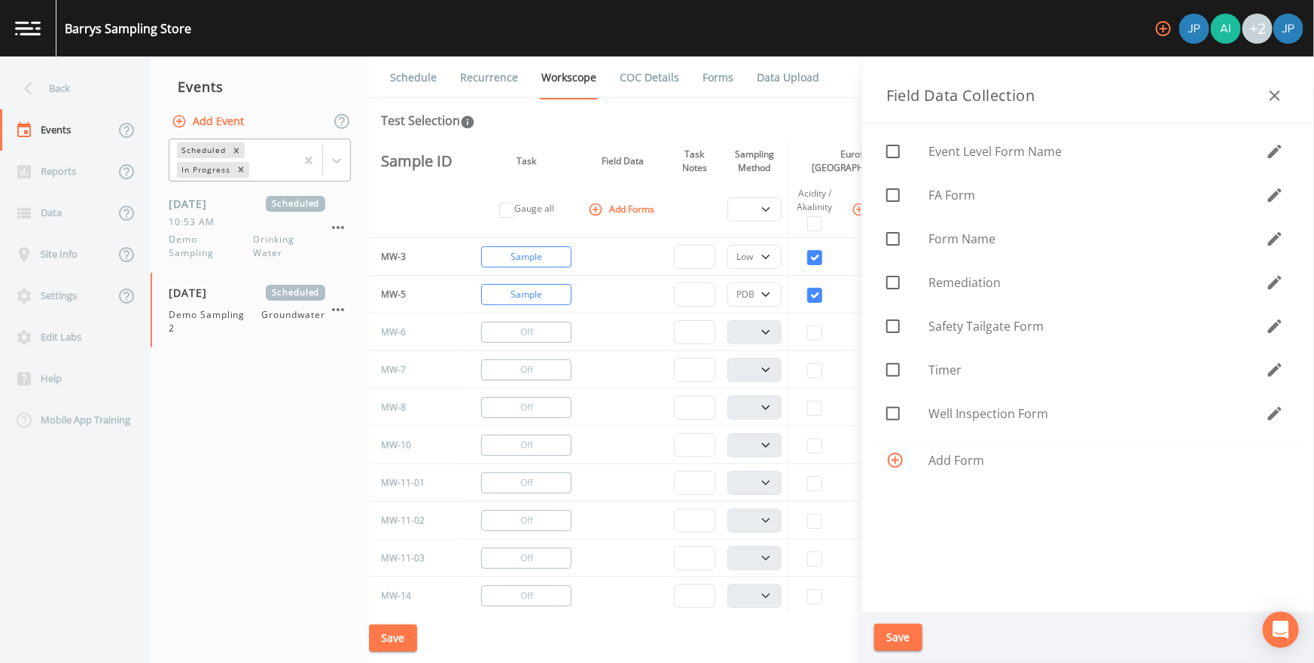
click at [867, 403] on span at bounding box center [893, 414] width 32 height 32
checkbox input "true"
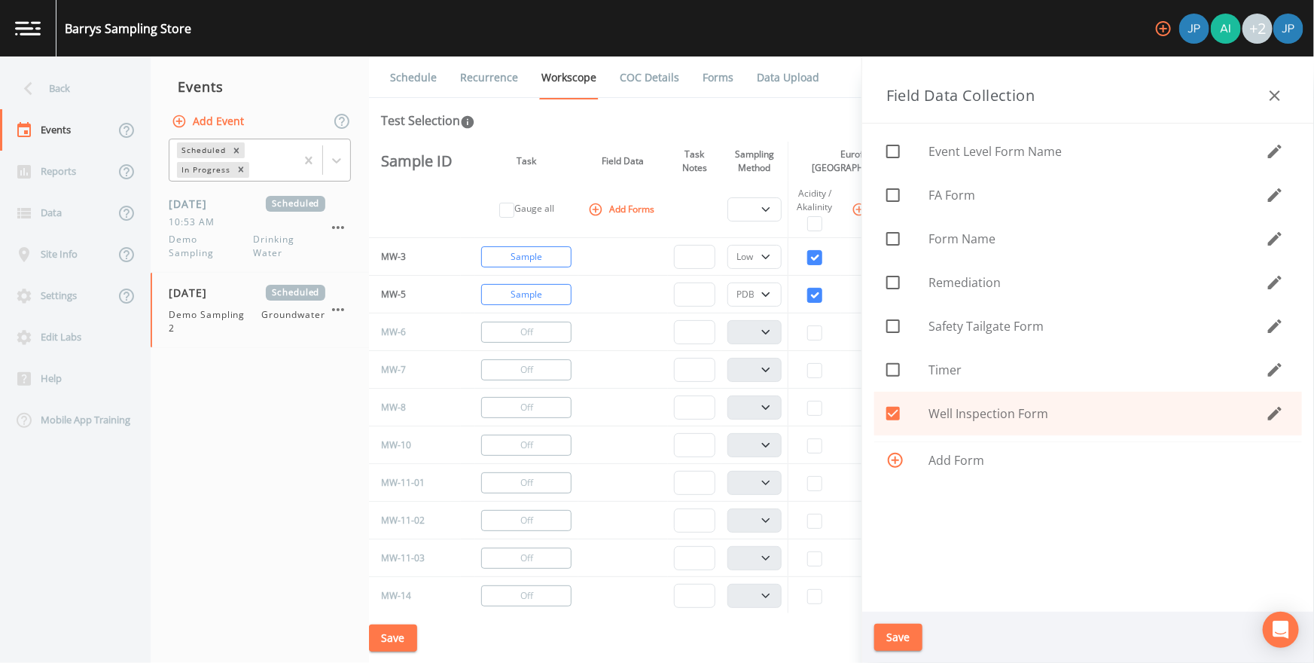
click at [867, 443] on button "Save" at bounding box center [898, 637] width 48 height 28
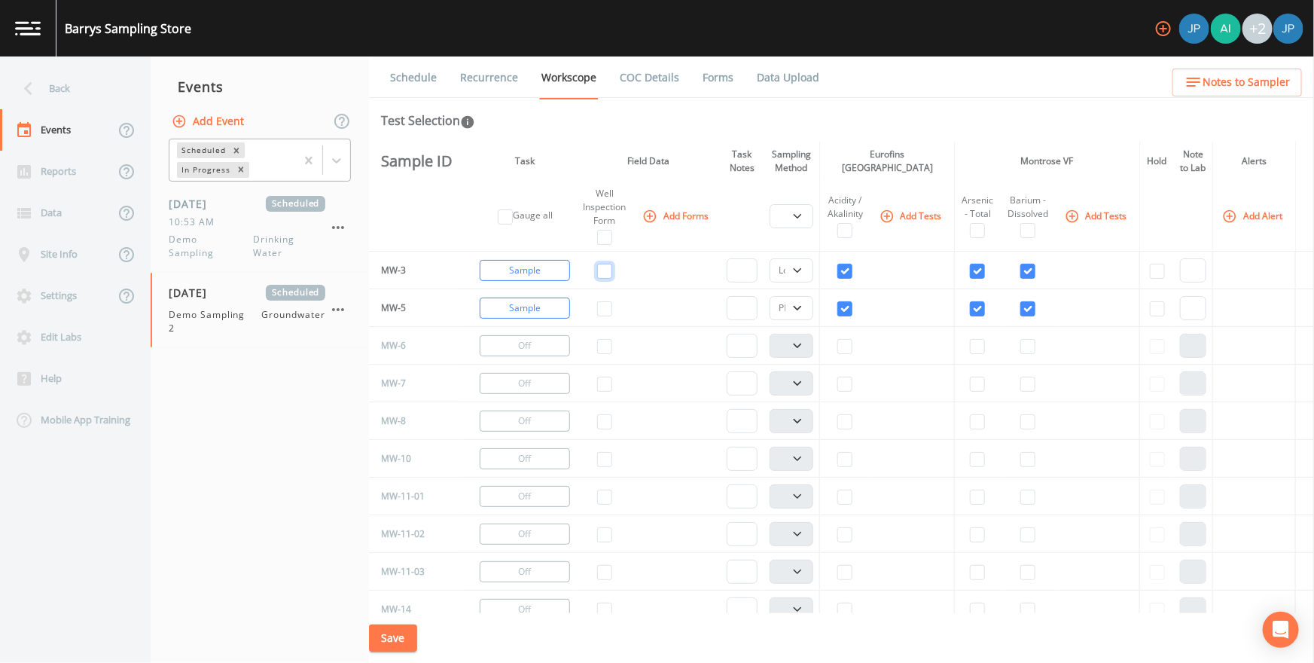
click at [605, 279] on input "checkbox" at bounding box center [604, 271] width 15 height 15
checkbox input "true"
click at [605, 316] on input "checkbox" at bounding box center [604, 308] width 15 height 15
checkbox input "true"
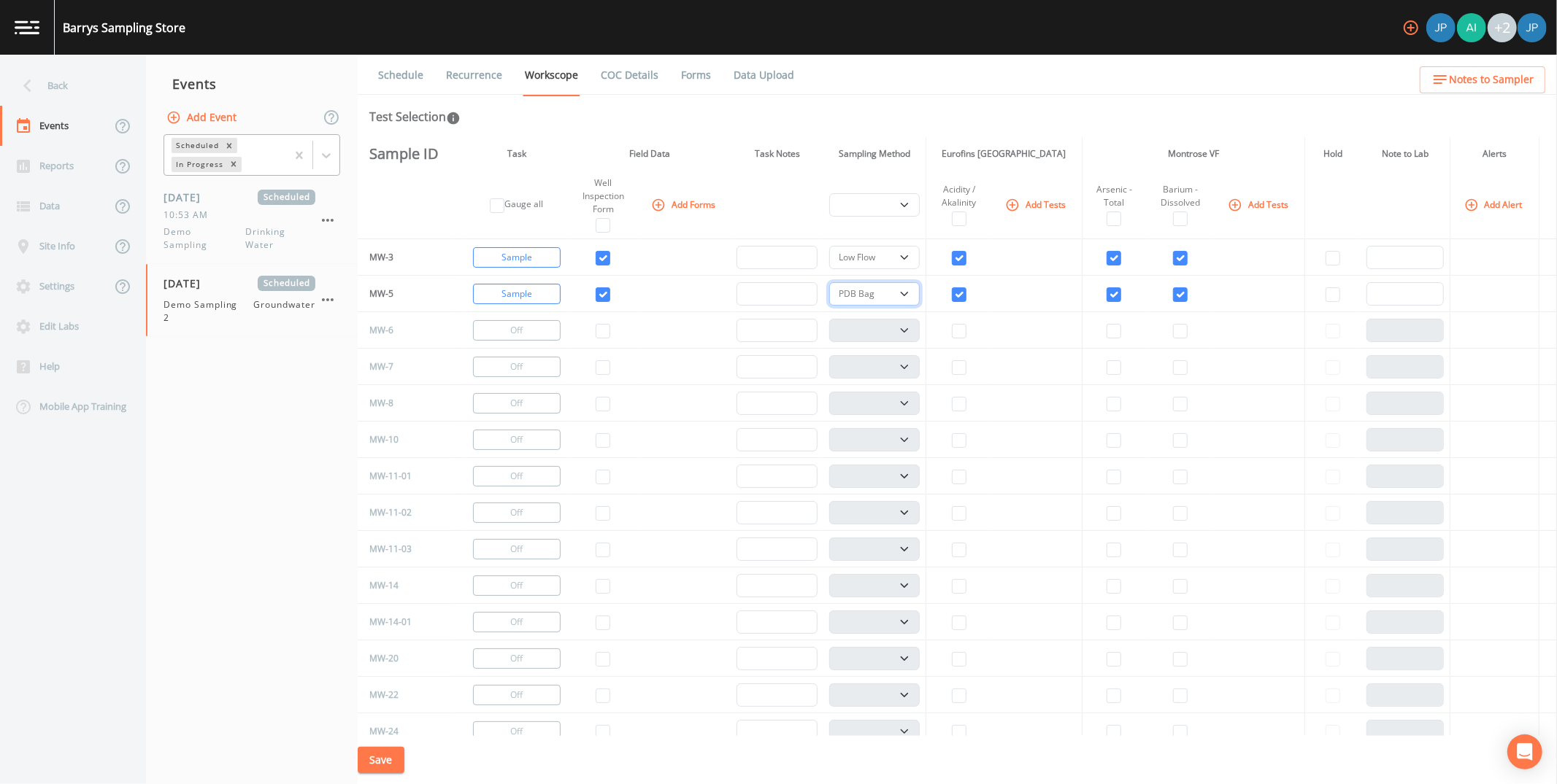
click at [841, 295] on select "PDB Bag Grab Low Flow 3 Vol. Purge" at bounding box center [874, 294] width 90 height 23
select select "0b1af911-289b-4d7b-9fdf-156f6d27a2cf"
click at [829, 282] on select "PDB Bag Grab Low Flow 3 Vol. Purge" at bounding box center [874, 294] width 90 height 23
click at [392, 429] on button "Save" at bounding box center [381, 761] width 47 height 27
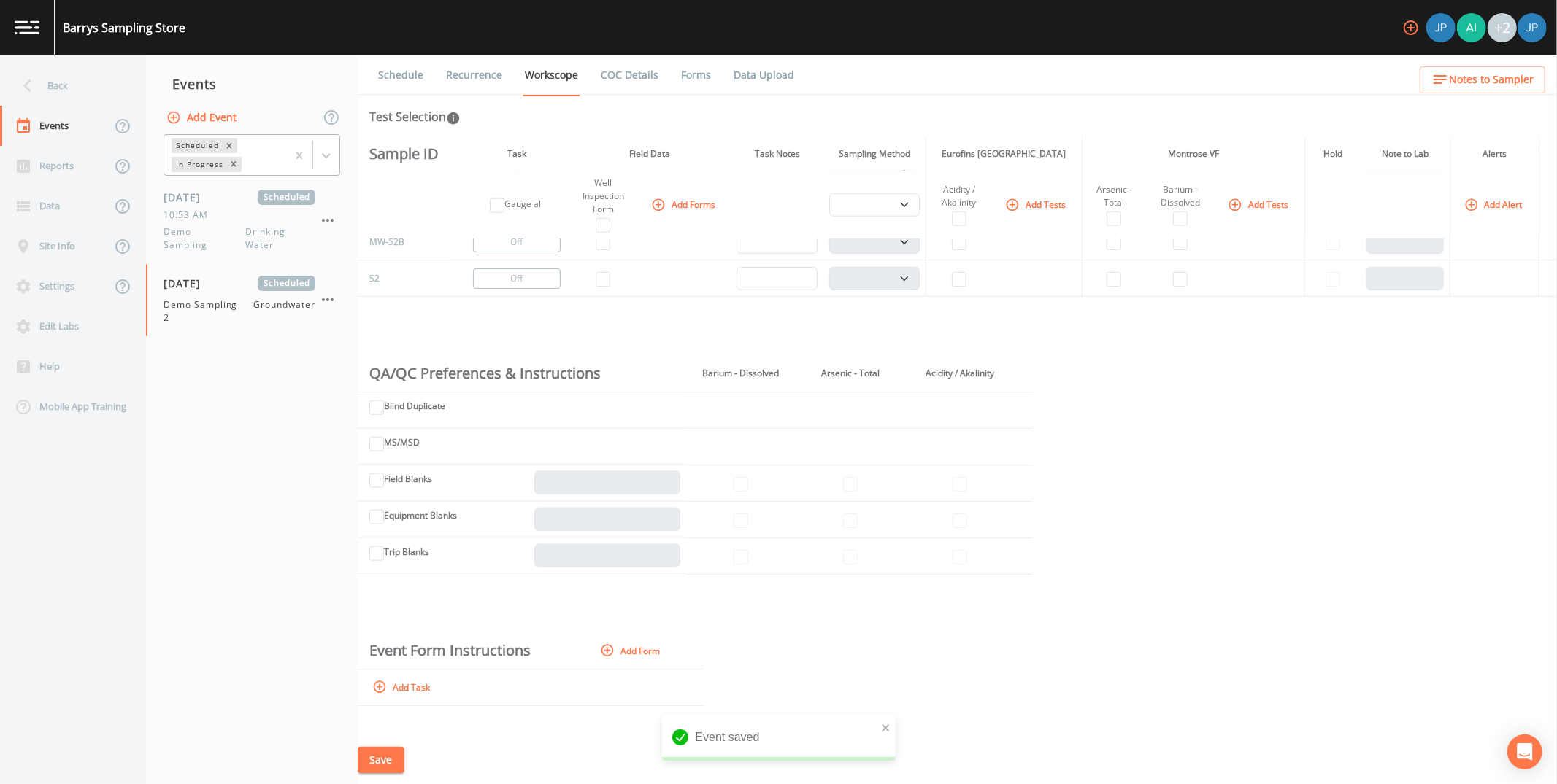
scroll to position [1319, 0]
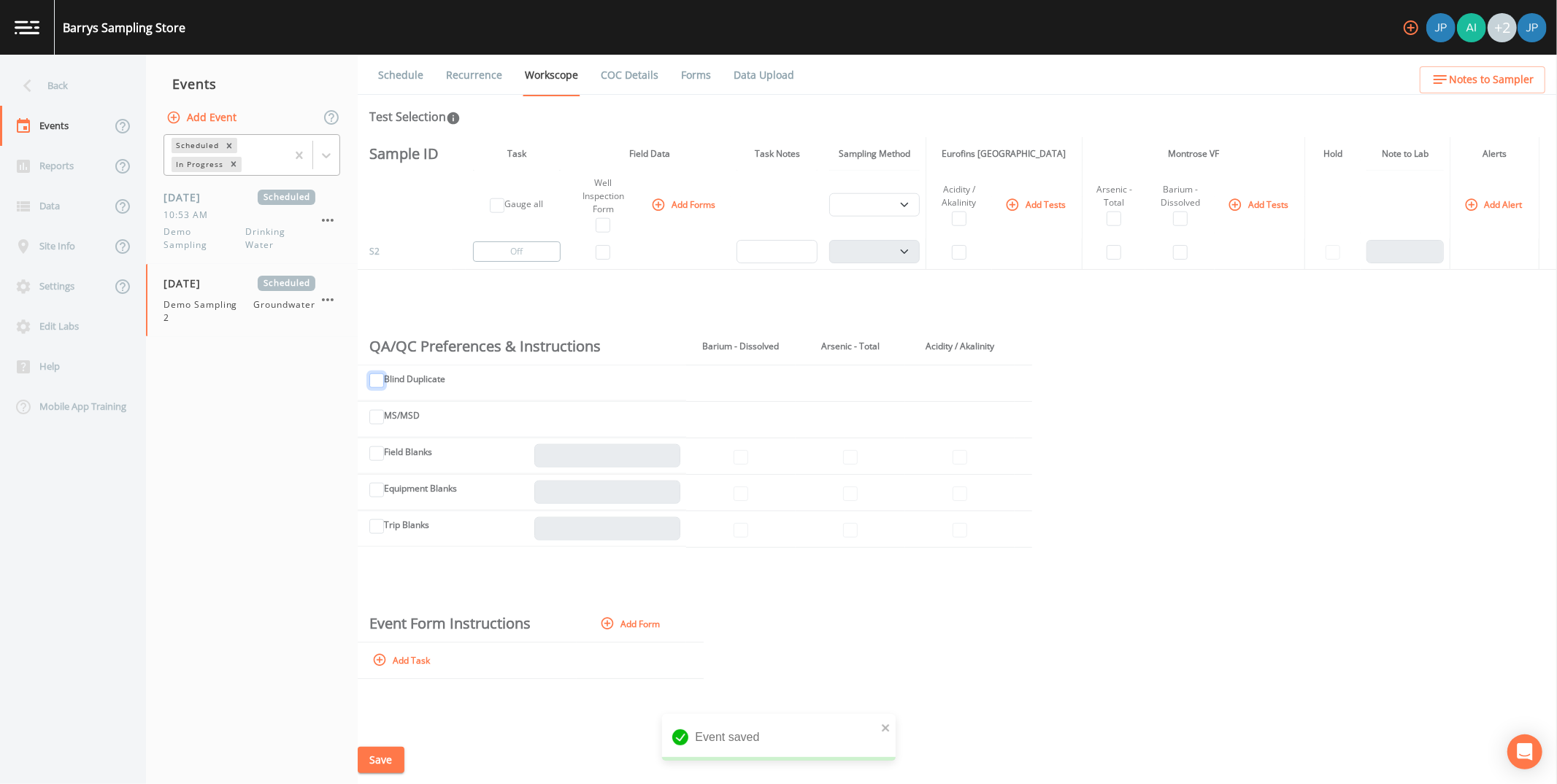
click at [377, 383] on input "Blind Duplicate" at bounding box center [376, 380] width 15 height 15
checkbox input "true"
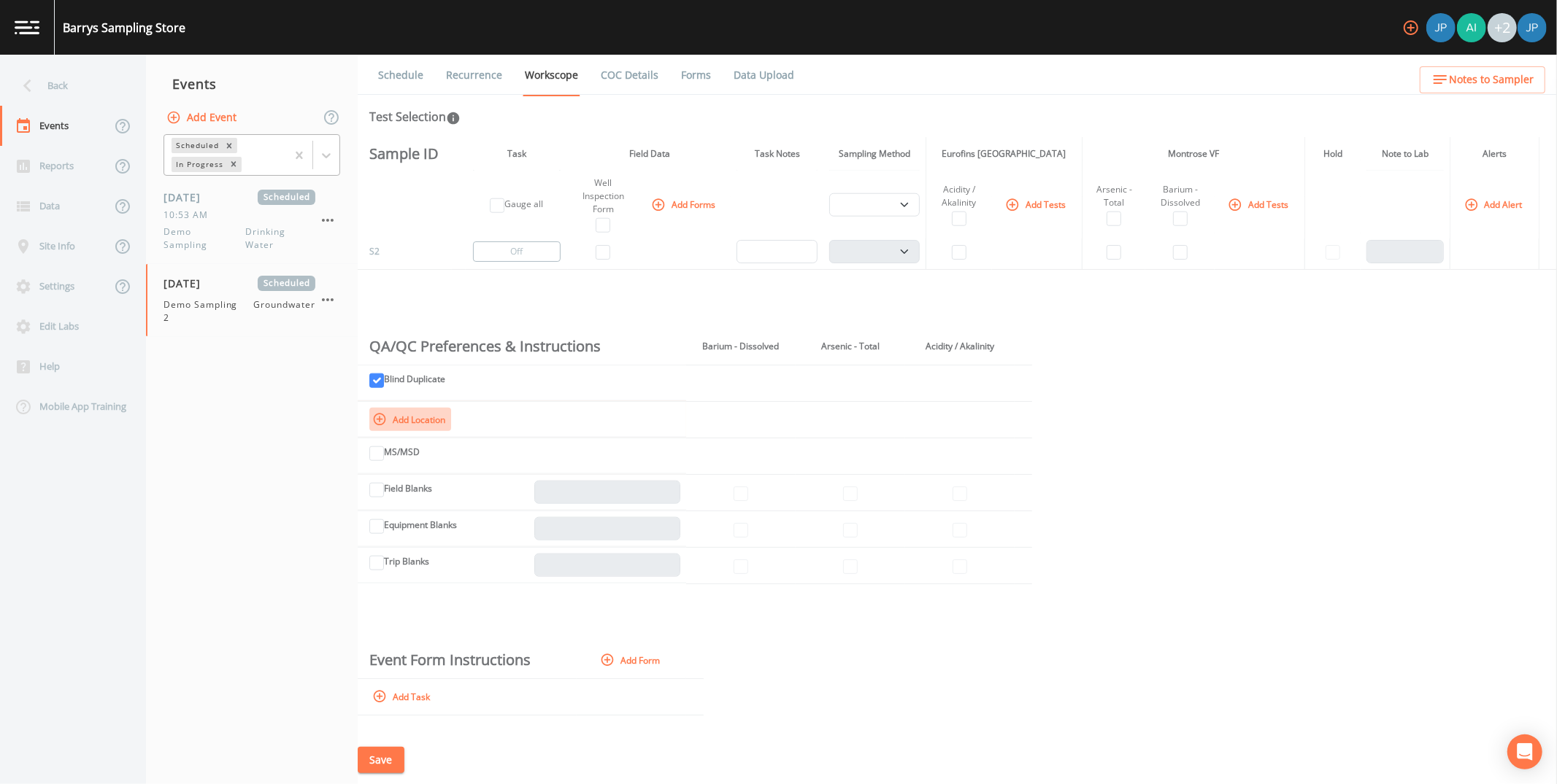
click at [400, 418] on button "Add Location" at bounding box center [410, 420] width 81 height 23
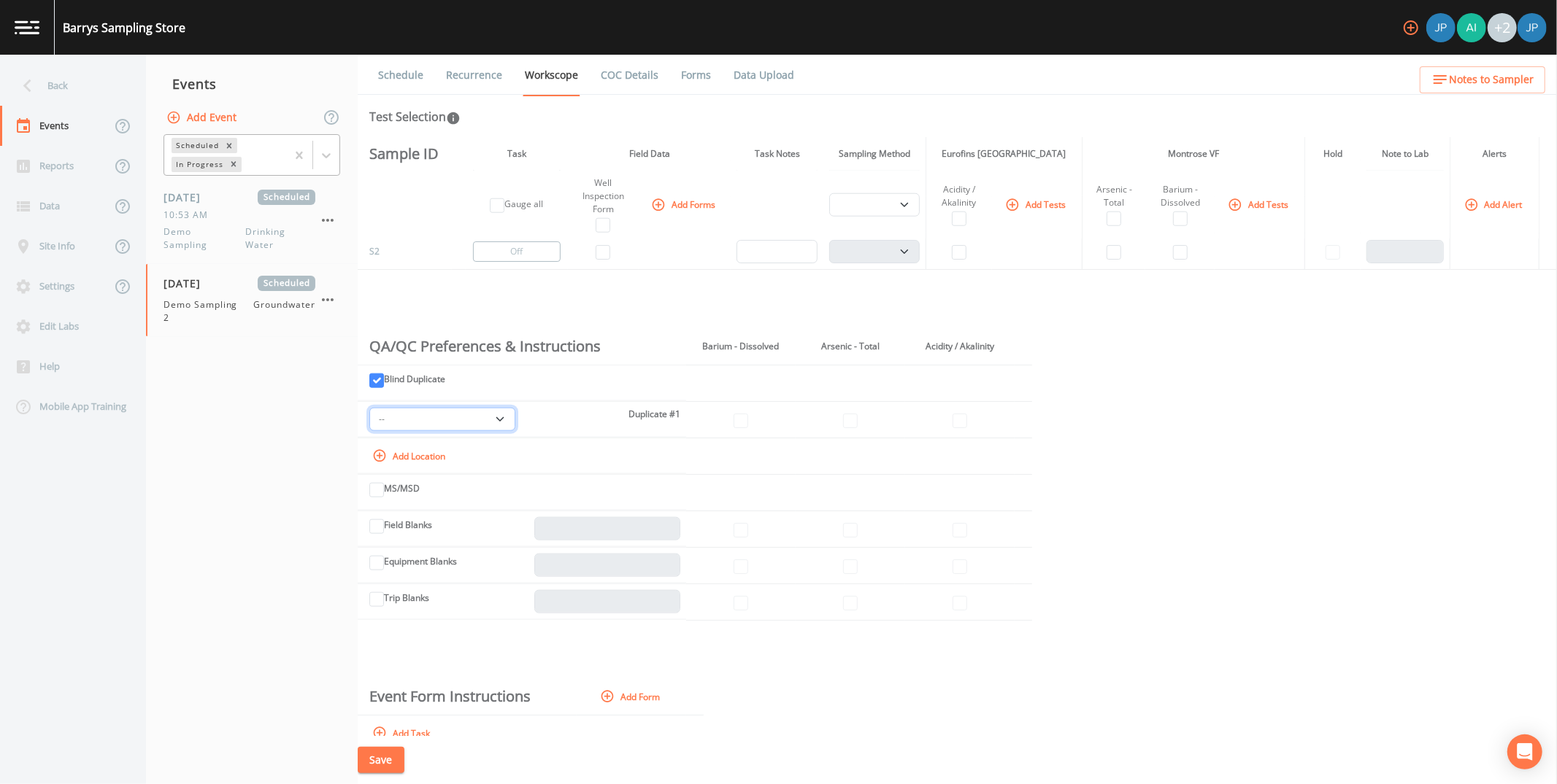
click at [429, 423] on select "-- MW-3 MW-5" at bounding box center [442, 420] width 146 height 23
select select "9208be22-e455-44b3-8386-2602b68b6194"
click at [740, 421] on input "checkbox" at bounding box center [741, 421] width 15 height 15
checkbox input "true"
click at [841, 423] on input "checkbox" at bounding box center [850, 421] width 15 height 15
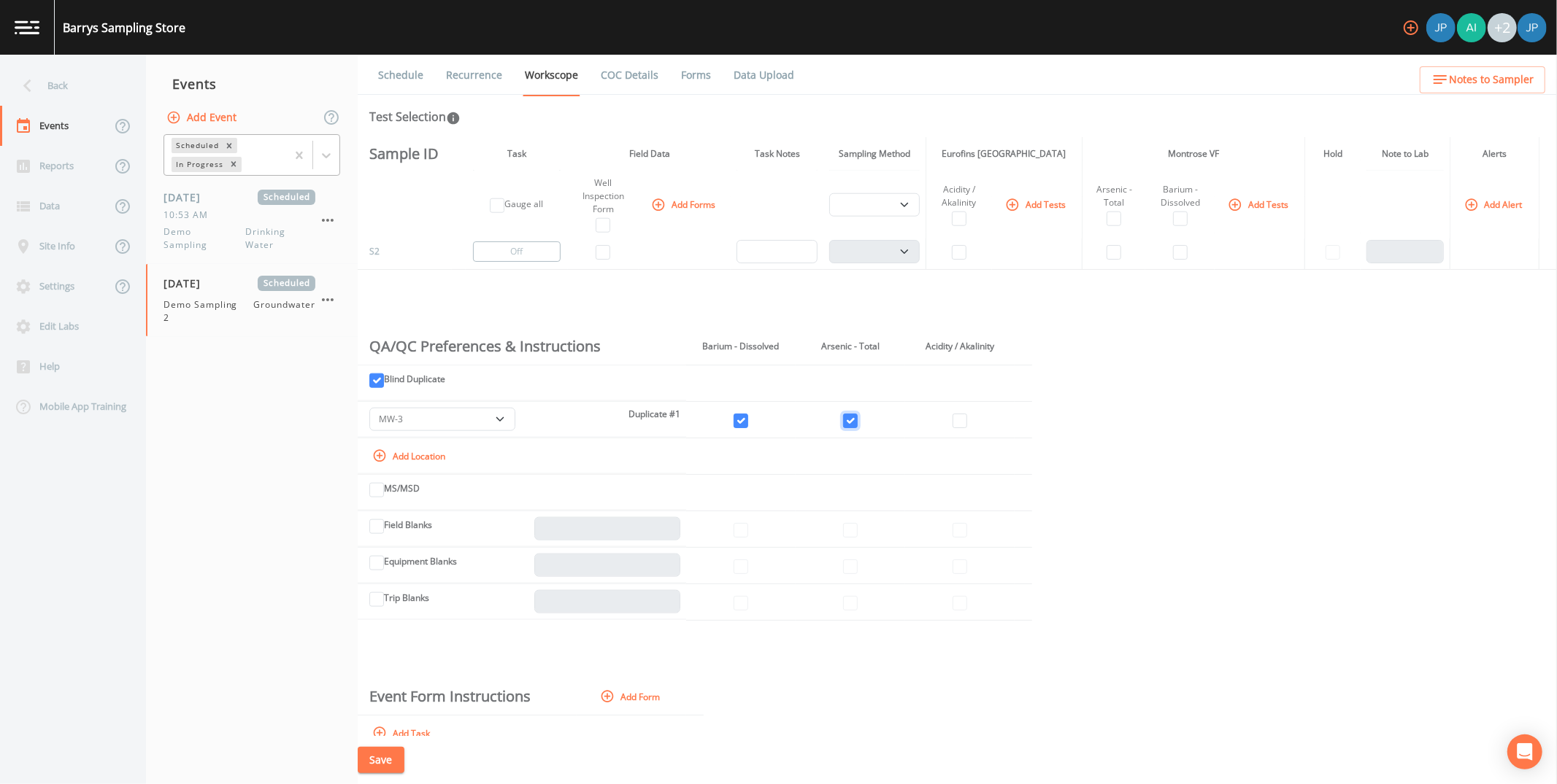
checkbox input "true"
click at [841, 421] on input "checkbox" at bounding box center [959, 421] width 15 height 15
checkbox input "true"
click at [378, 429] on input "Equipment Blanks" at bounding box center [376, 563] width 15 height 15
checkbox input "true"
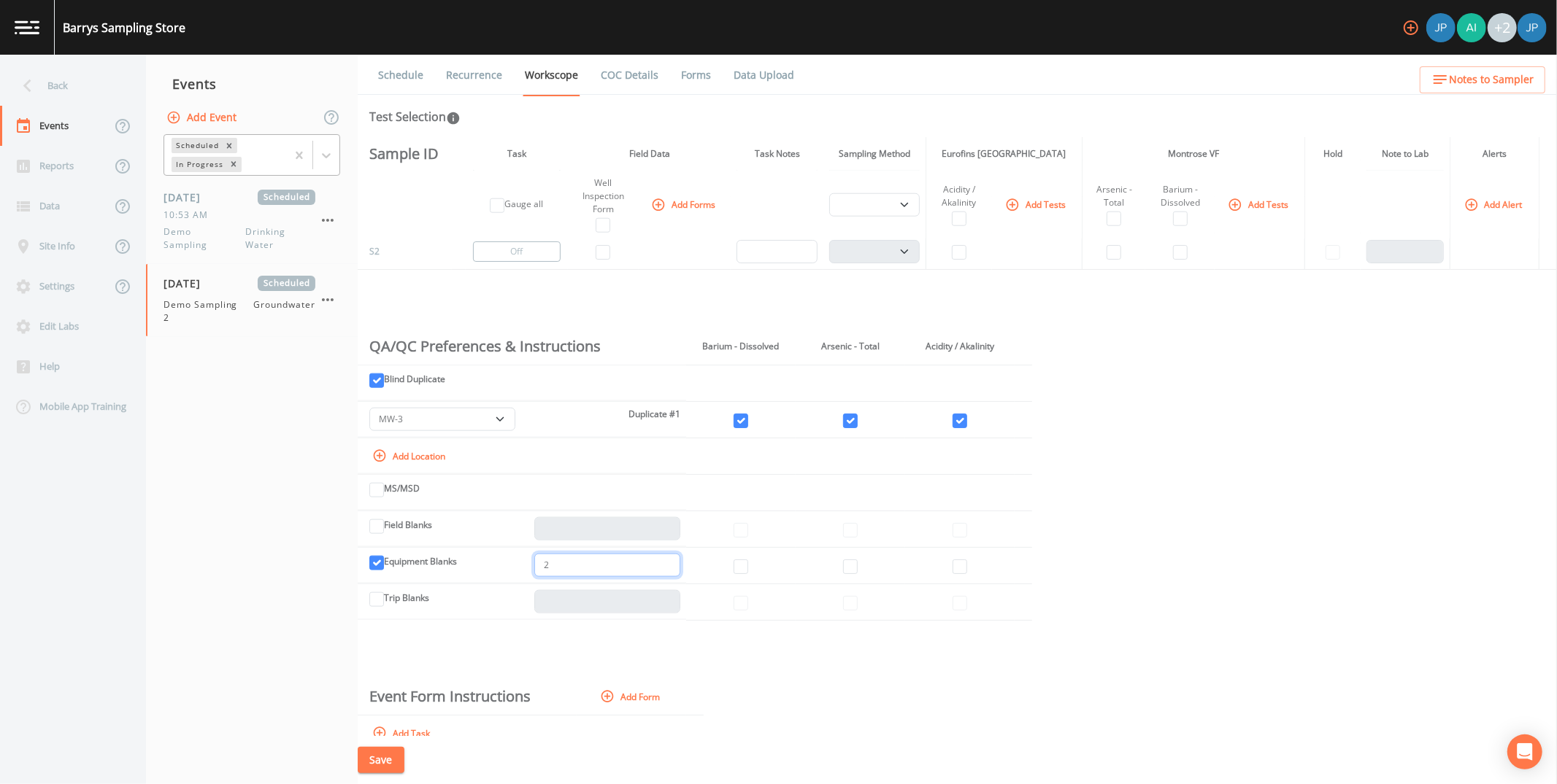
type input "2"
click at [665, 429] on input "2" at bounding box center [607, 565] width 146 height 23
click at [737, 429] on input "checkbox" at bounding box center [741, 566] width 15 height 15
checkbox input "true"
drag, startPoint x: 849, startPoint y: 565, endPoint x: 934, endPoint y: 578, distance: 86.0
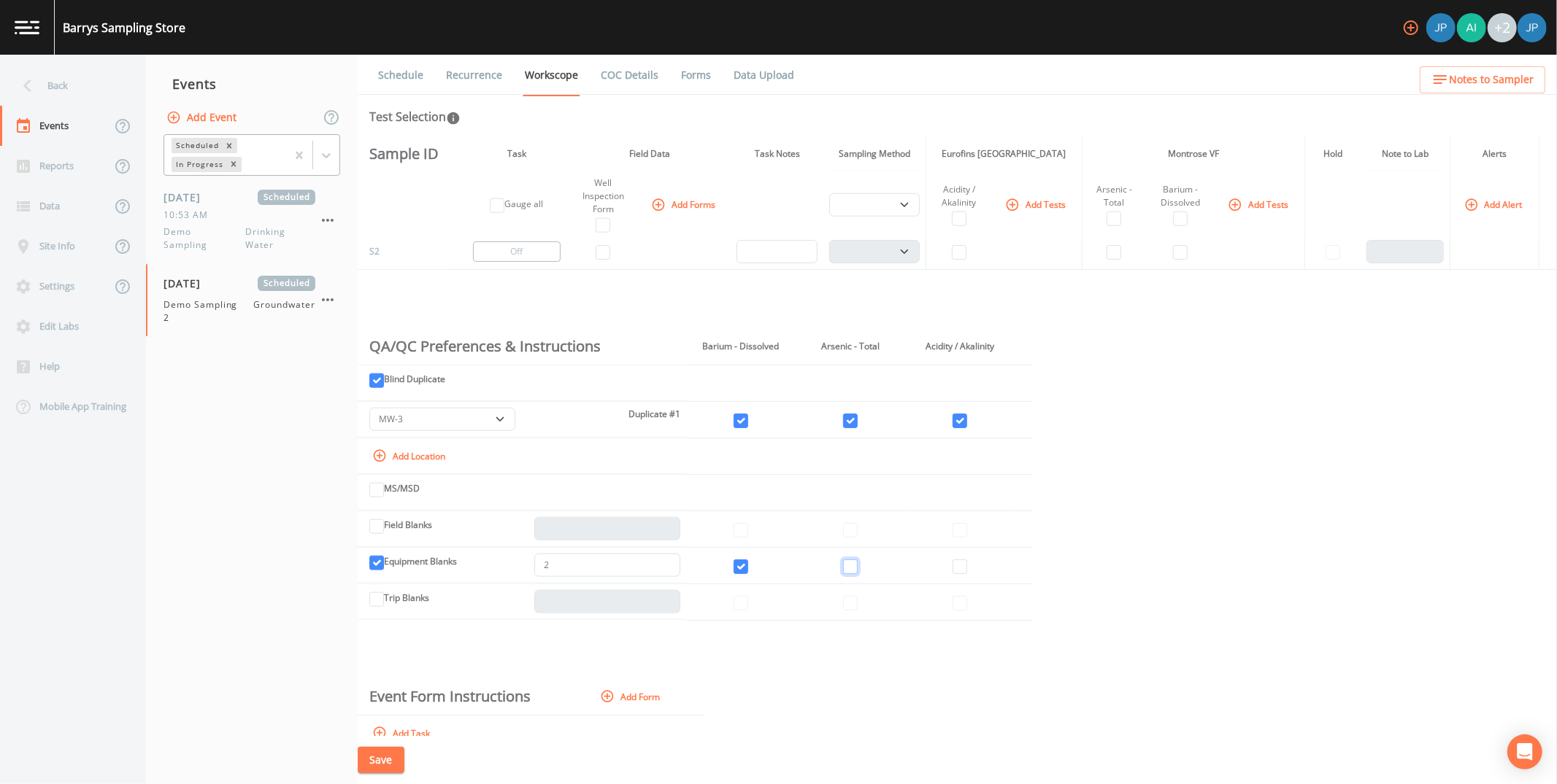
click at [841, 429] on input "checkbox" at bounding box center [850, 566] width 15 height 15
checkbox input "true"
click at [841, 429] on input "checkbox" at bounding box center [959, 566] width 15 height 15
checkbox input "true"
click at [388, 429] on button "Save" at bounding box center [381, 761] width 47 height 27
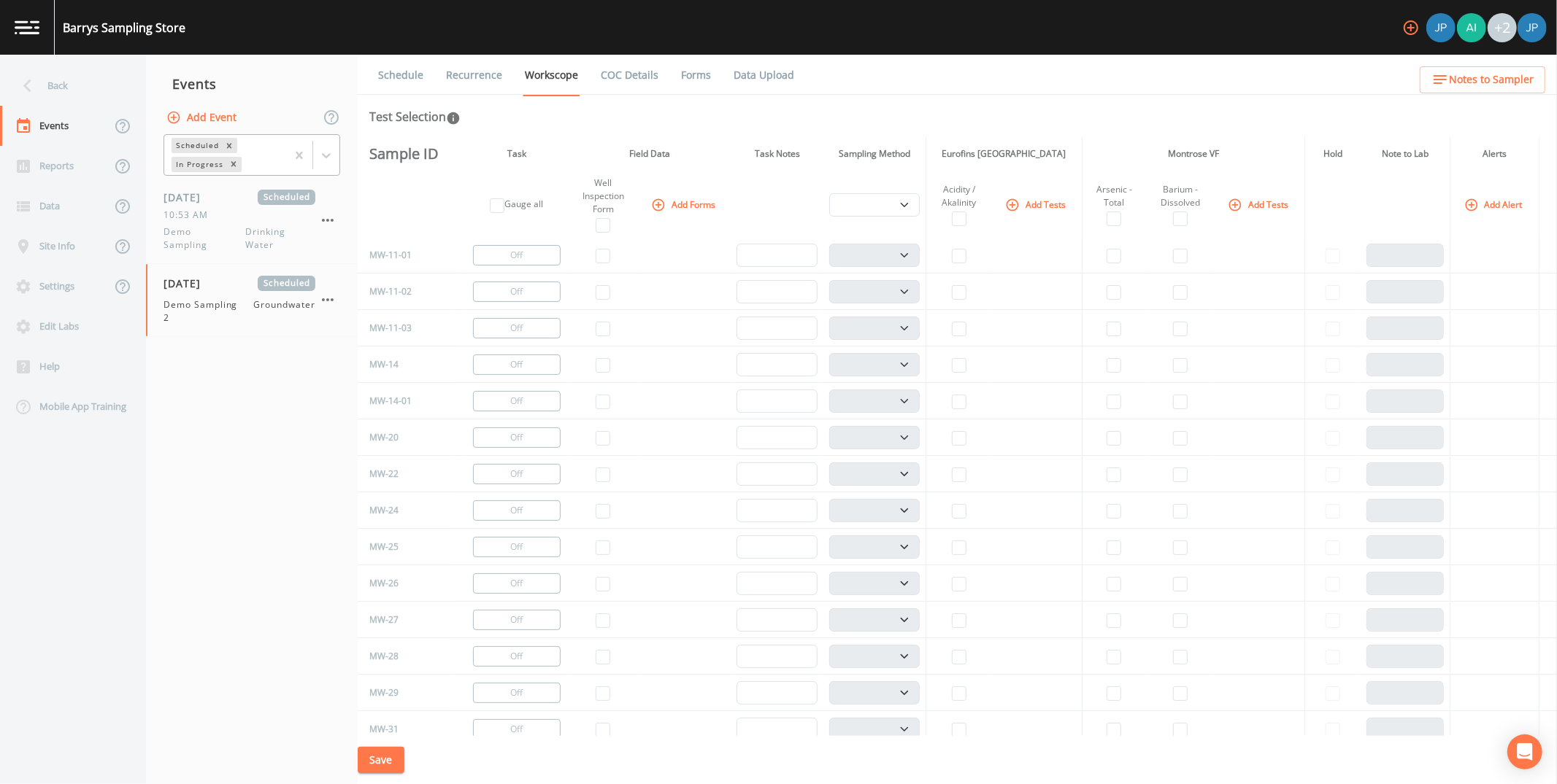
scroll to position [0, 0]
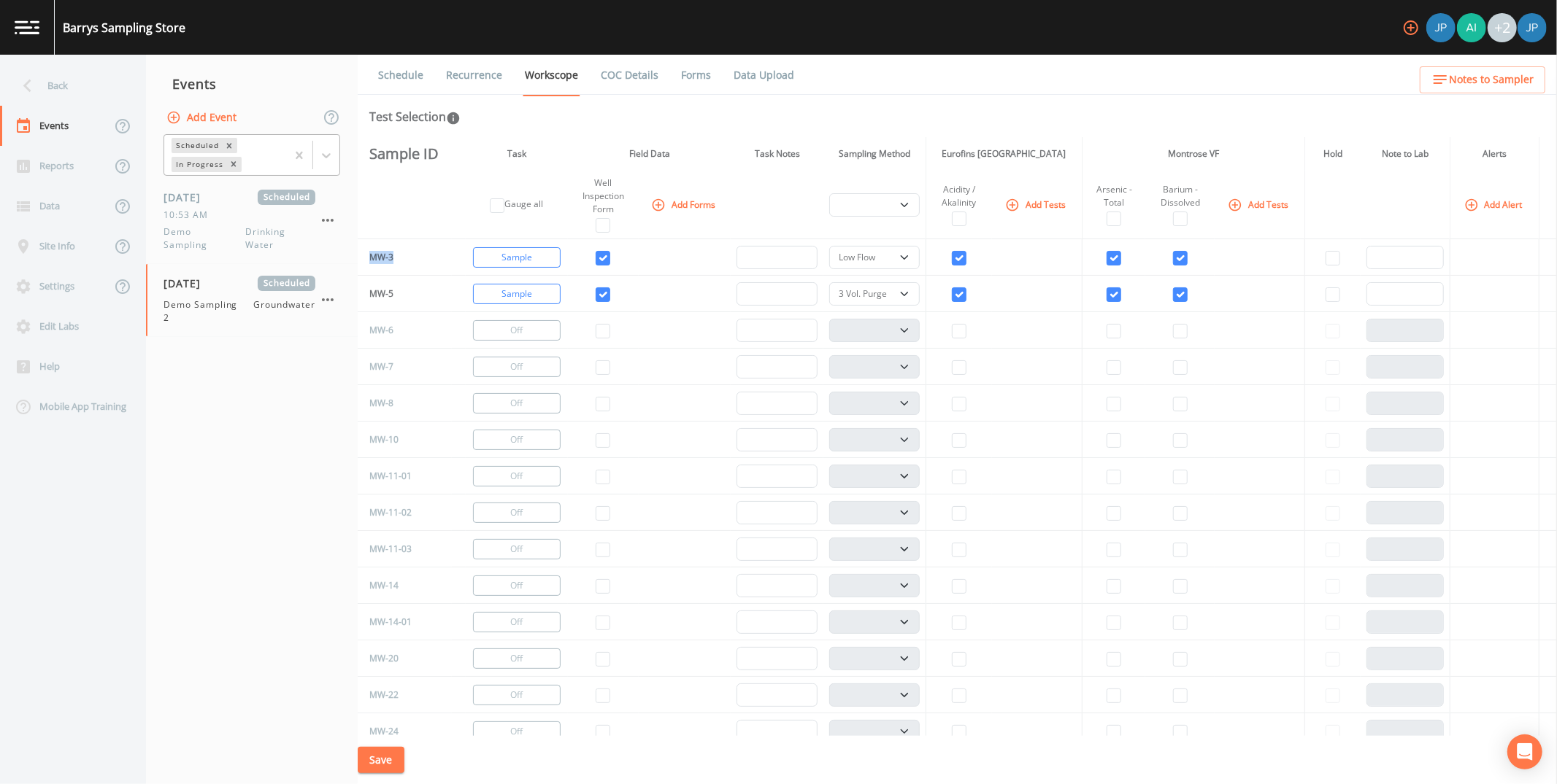
drag, startPoint x: 367, startPoint y: 256, endPoint x: 408, endPoint y: 255, distance: 41.0
click at [408, 255] on td "MW-3" at bounding box center [404, 258] width 94 height 37
click at [419, 261] on td "MW-3" at bounding box center [404, 258] width 94 height 37
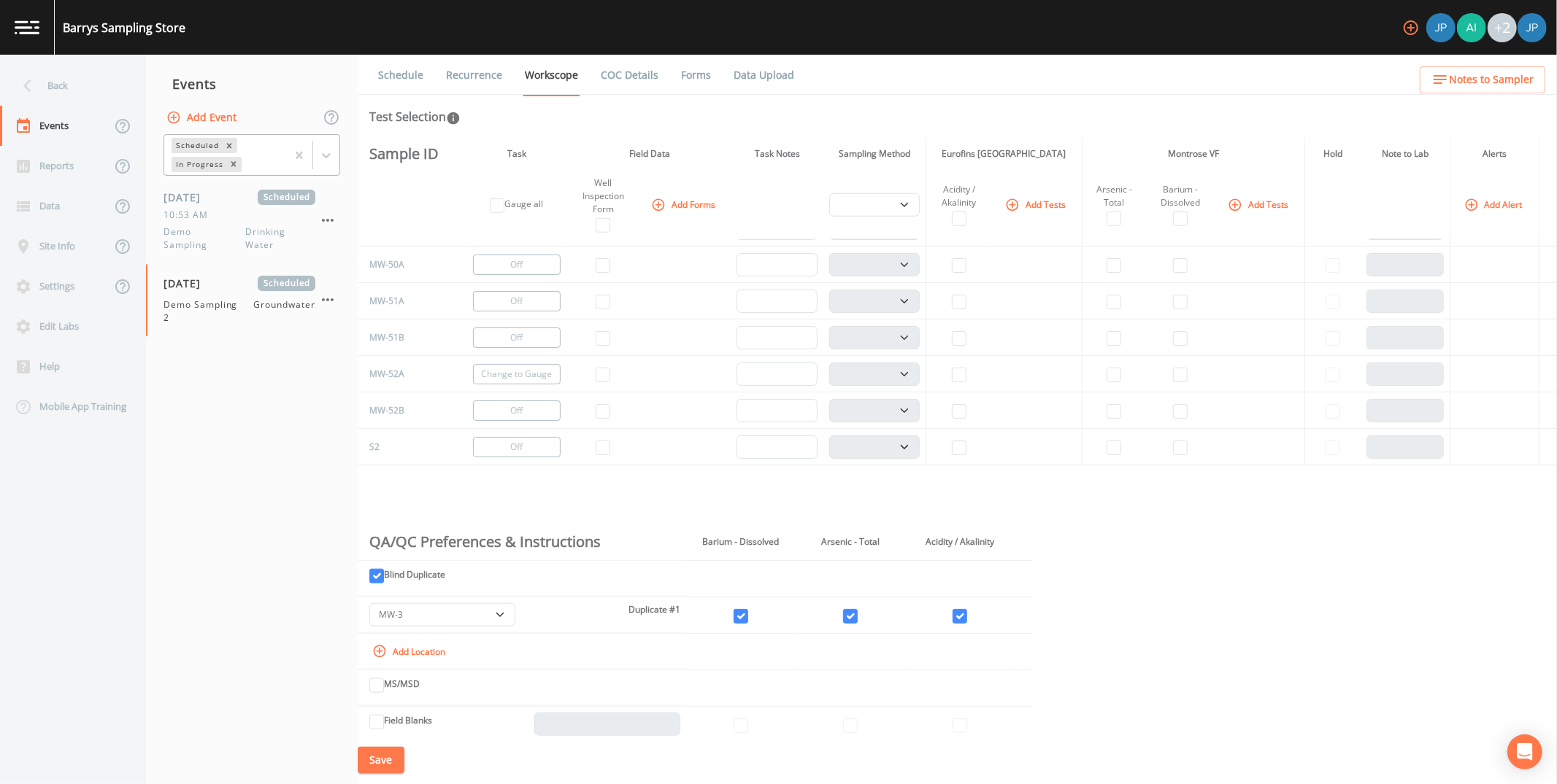
scroll to position [1392, 0]
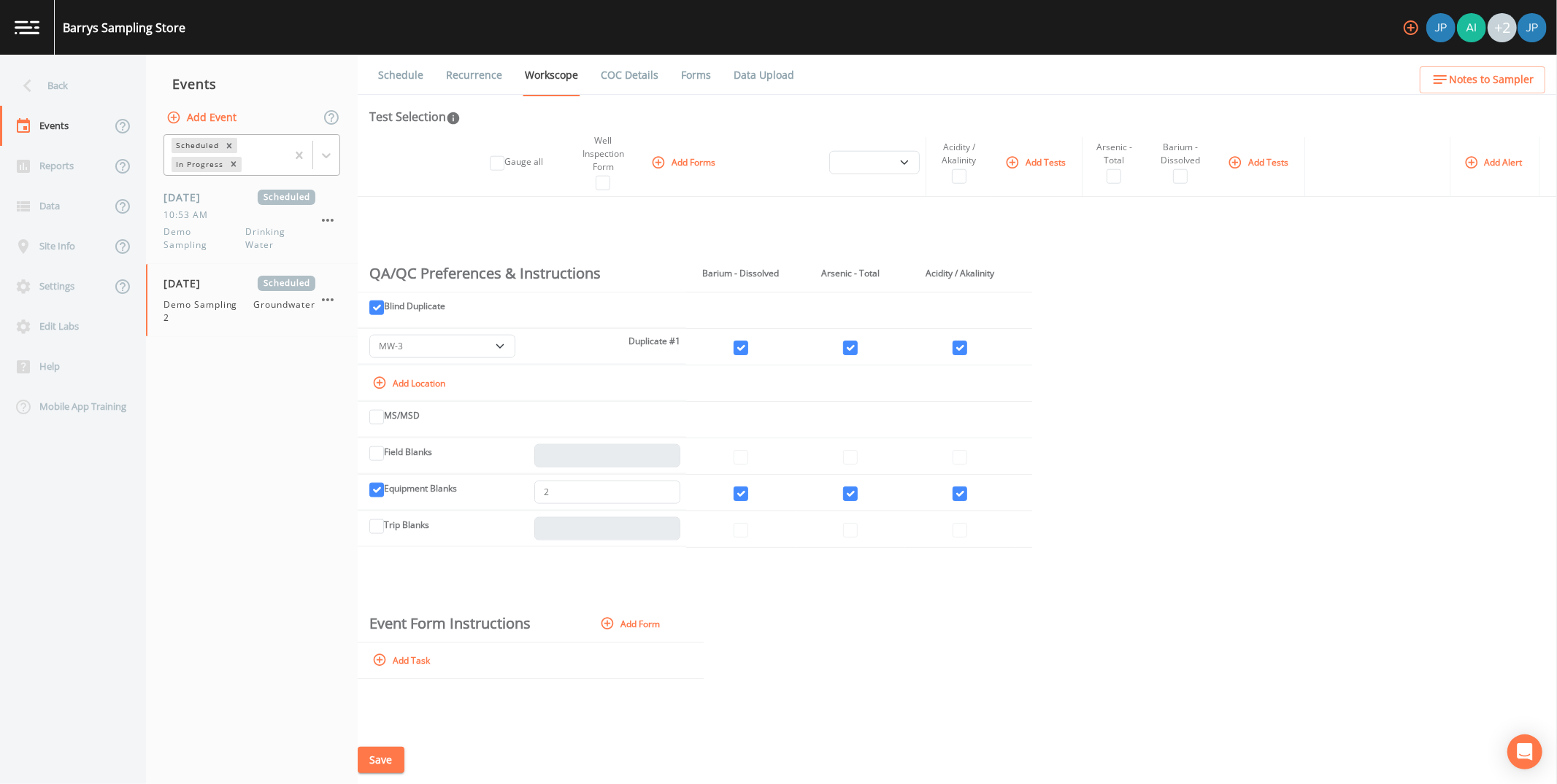
click at [414, 429] on button "Add Task" at bounding box center [402, 660] width 67 height 24
click at [412, 429] on input "text" at bounding box center [470, 663] width 202 height 23
type input "Event Level Form"
click at [745, 429] on form "Event Form Instructions Add Form Event Level Form Add Task" at bounding box center [957, 664] width 1199 height 114
click at [635, 429] on button "Add Form" at bounding box center [631, 624] width 69 height 24
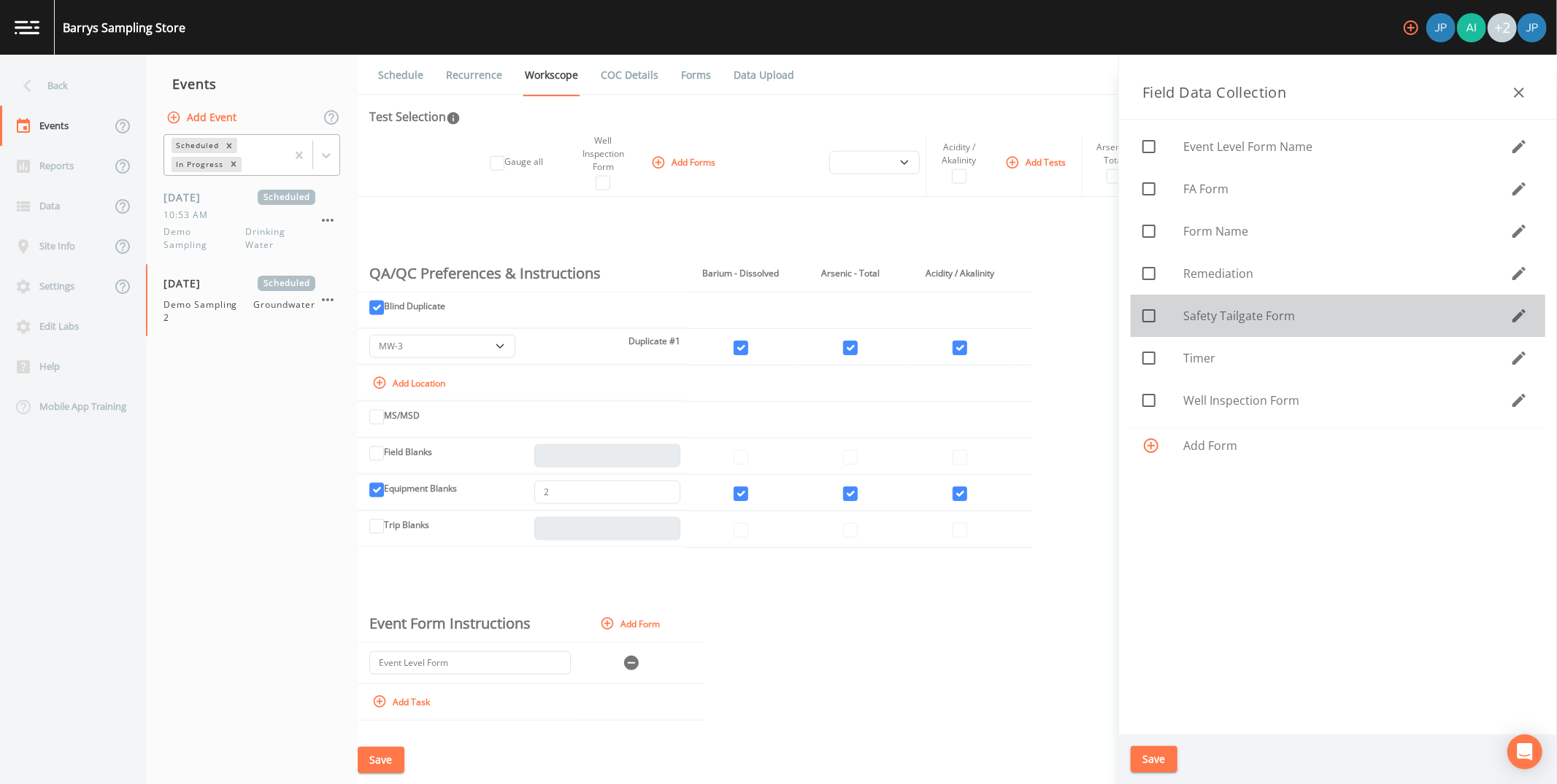
click at [841, 313] on icon at bounding box center [1149, 316] width 17 height 17
checkbox input "true"
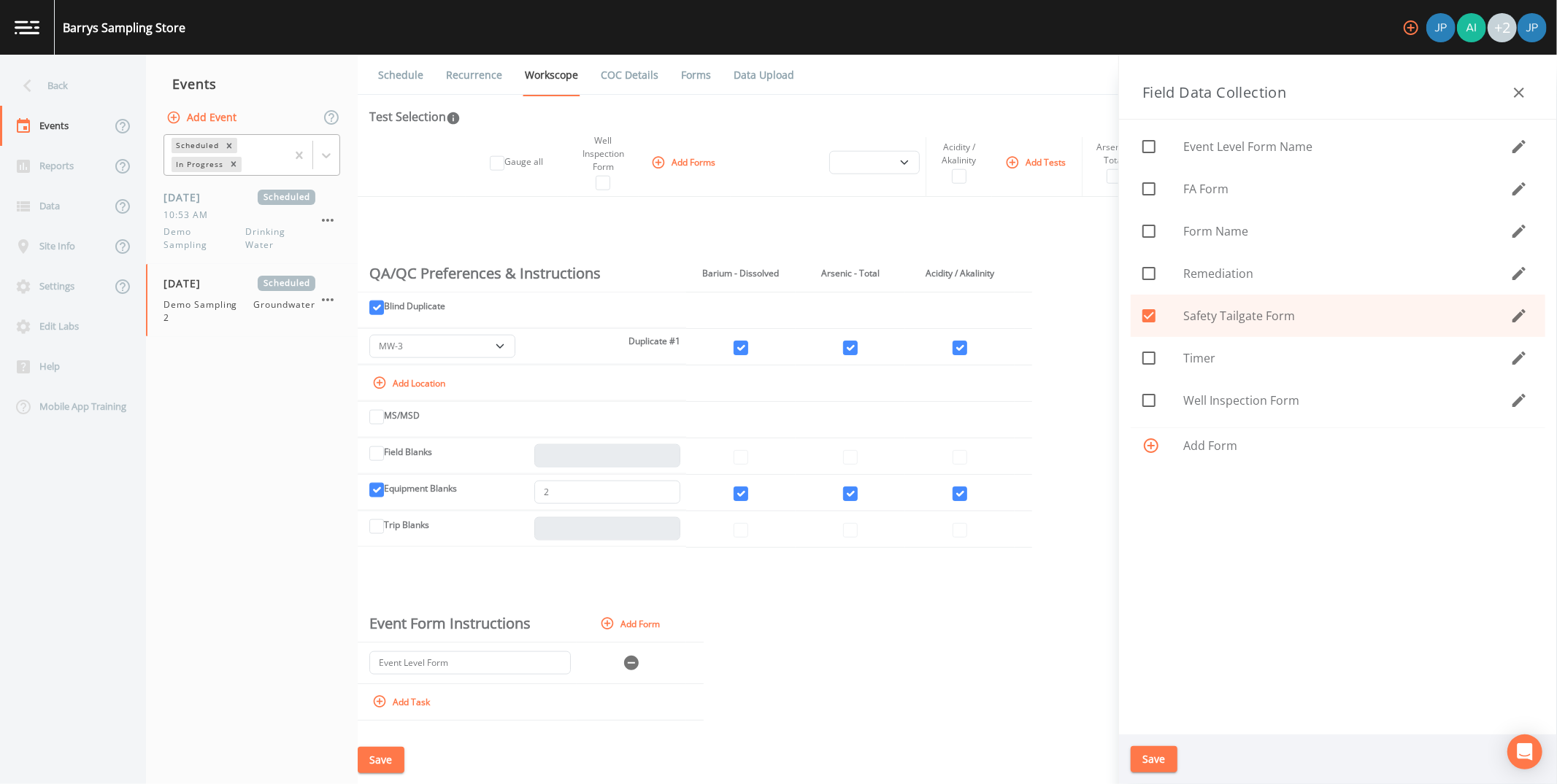
click at [841, 429] on button "Save" at bounding box center [1154, 760] width 47 height 27
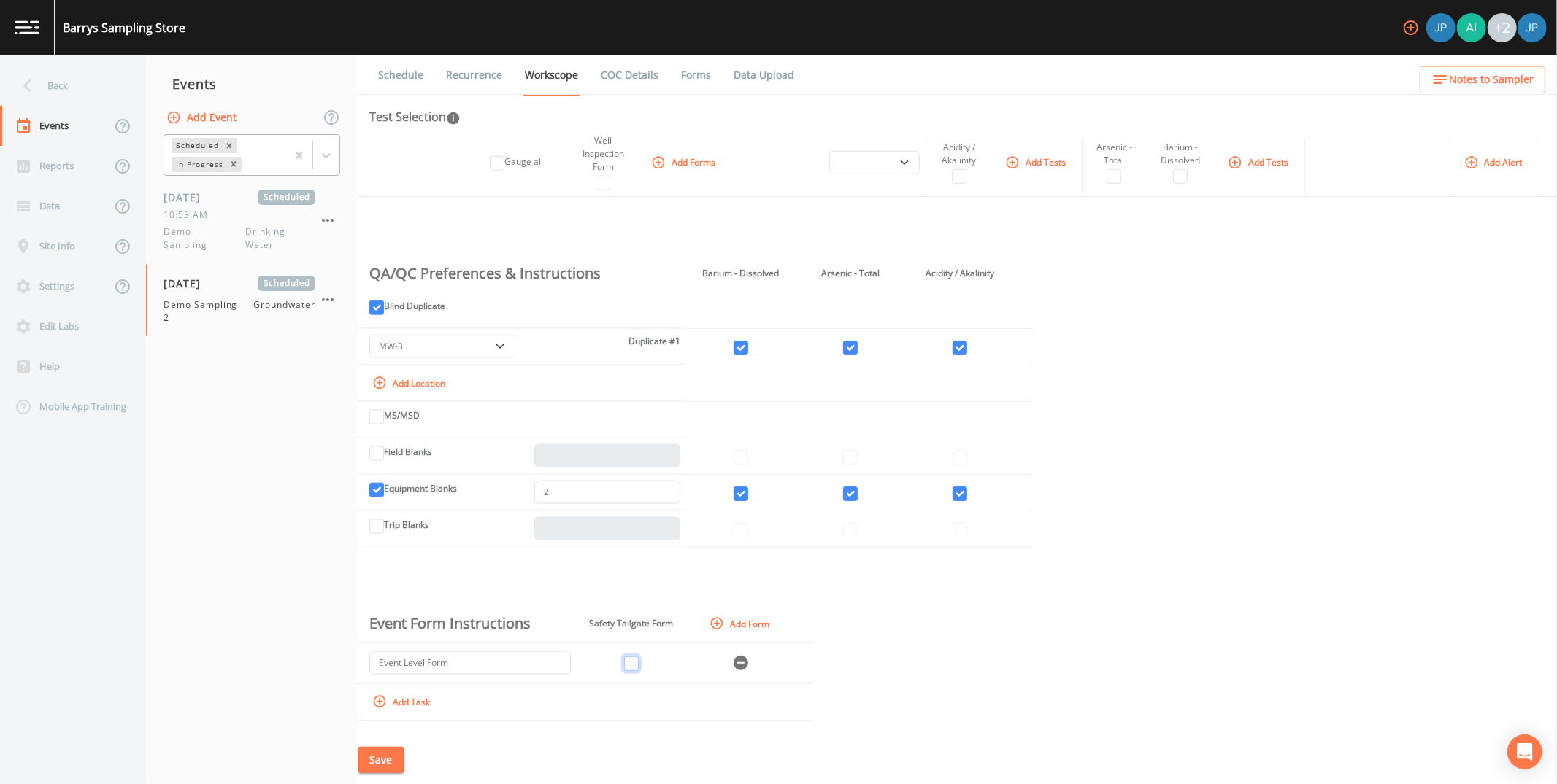
click at [633, 429] on input "checkbox" at bounding box center [631, 664] width 15 height 15
checkbox input "true"
click at [390, 429] on button "Save" at bounding box center [381, 761] width 47 height 27
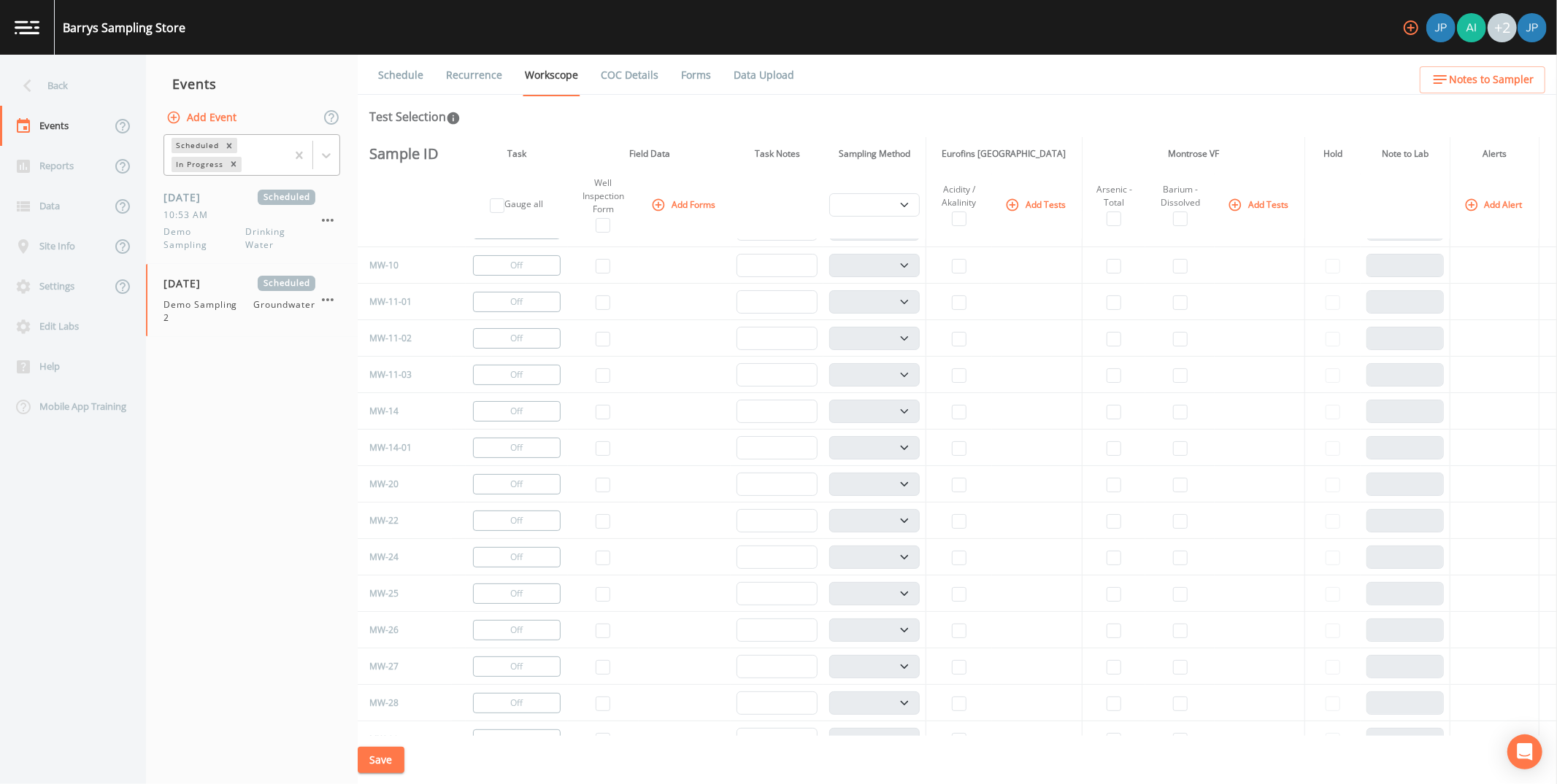
scroll to position [0, 0]
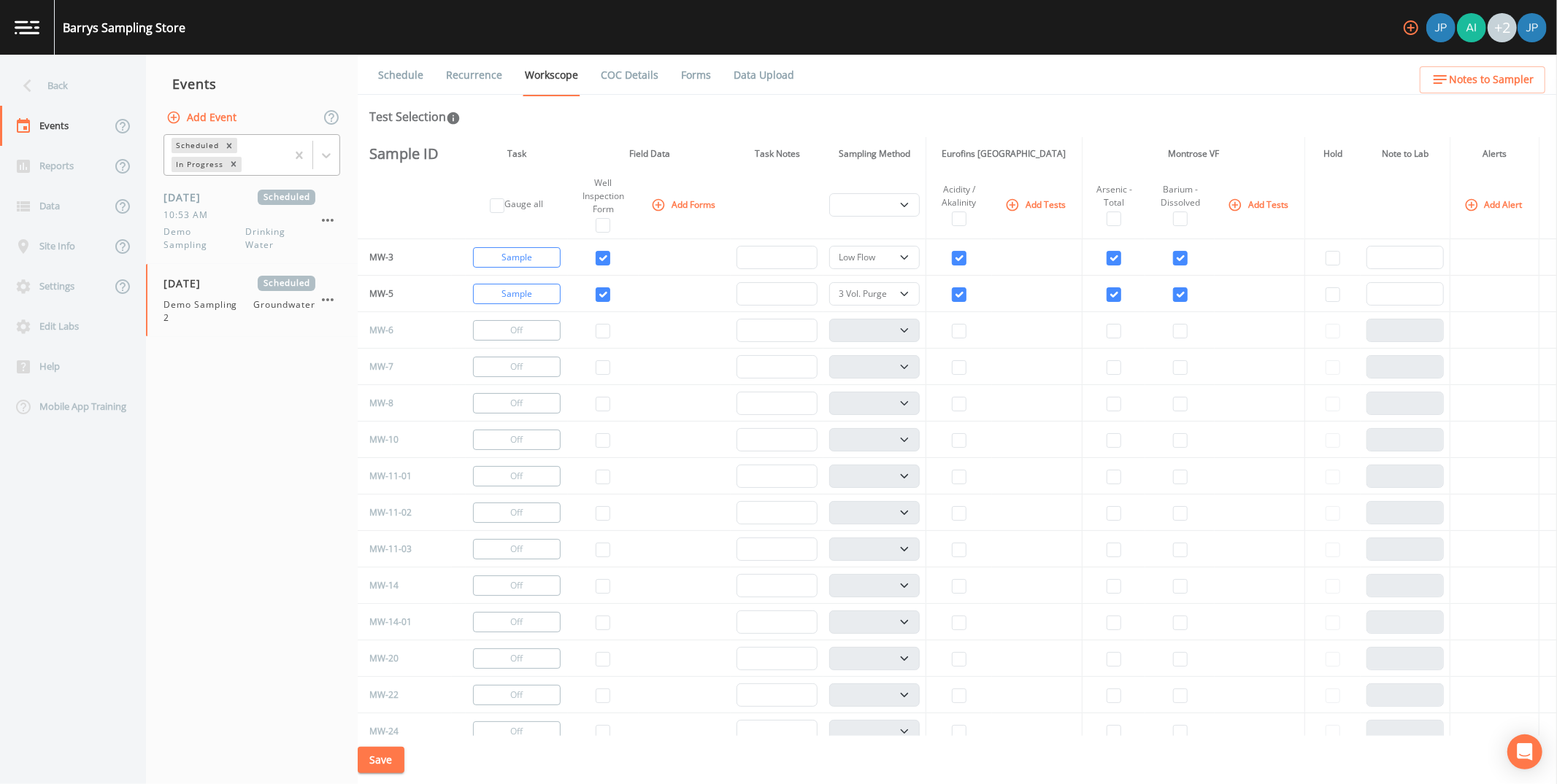
click at [710, 138] on th "Field Data" at bounding box center [650, 154] width 163 height 34
click at [841, 204] on button "Add Tests" at bounding box center [1037, 204] width 70 height 24
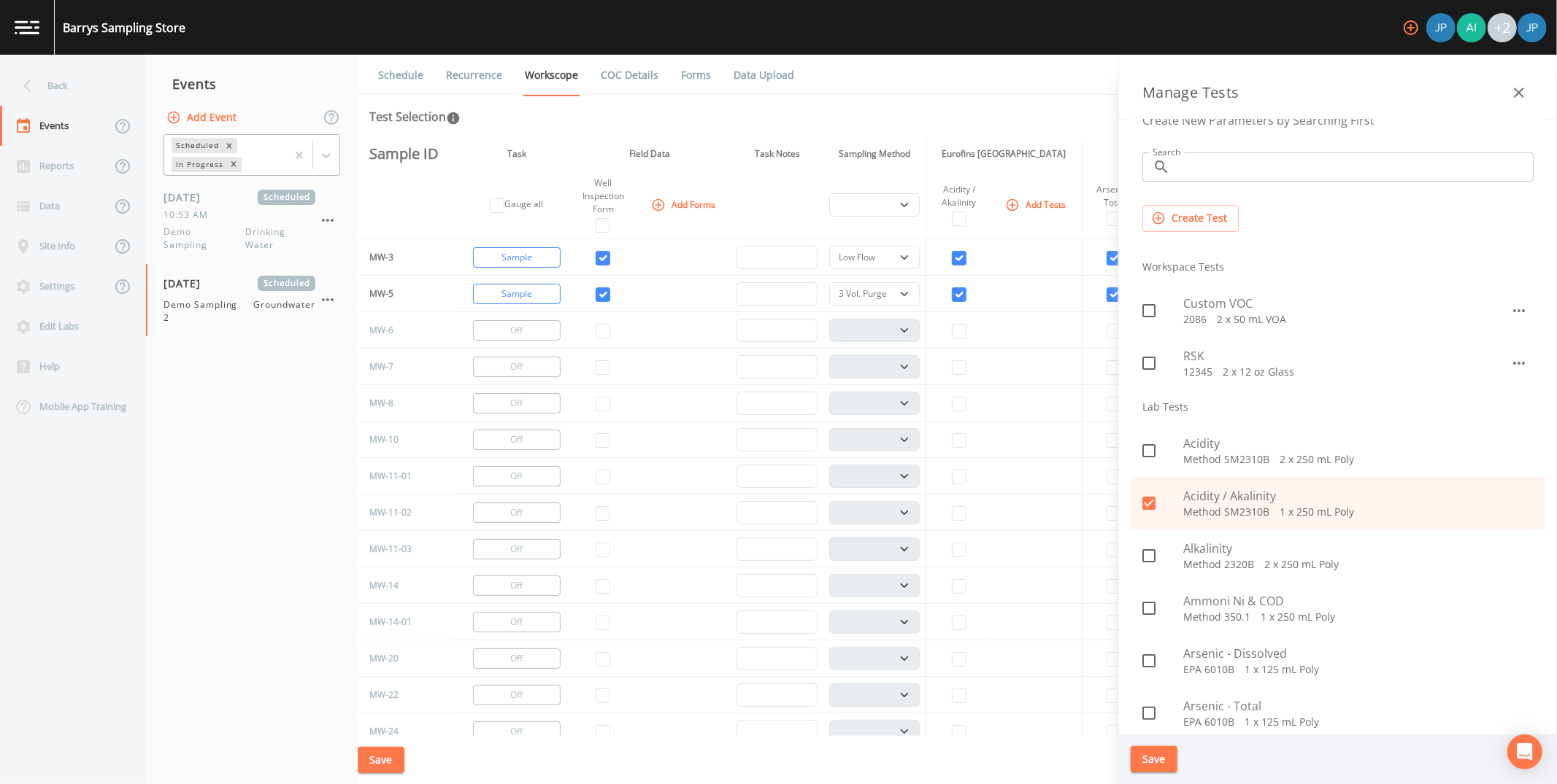
scroll to position [31, 0]
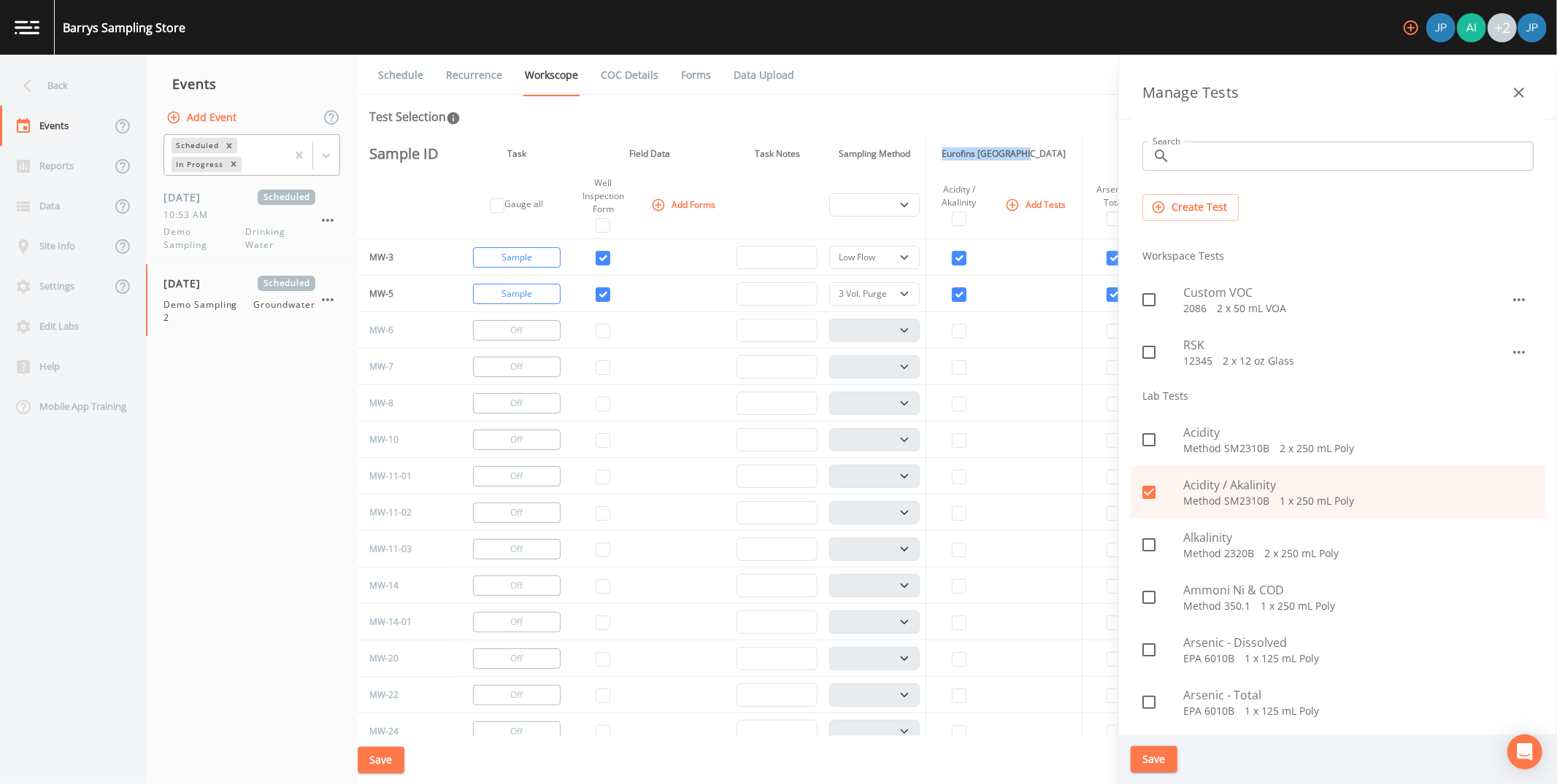
drag, startPoint x: 963, startPoint y: 155, endPoint x: 1047, endPoint y: 158, distance: 84.1
click at [841, 156] on th "Eurofins [GEOGRAPHIC_DATA]" at bounding box center [1003, 154] width 156 height 34
click at [841, 158] on th "Eurofins [GEOGRAPHIC_DATA]" at bounding box center [1003, 154] width 156 height 34
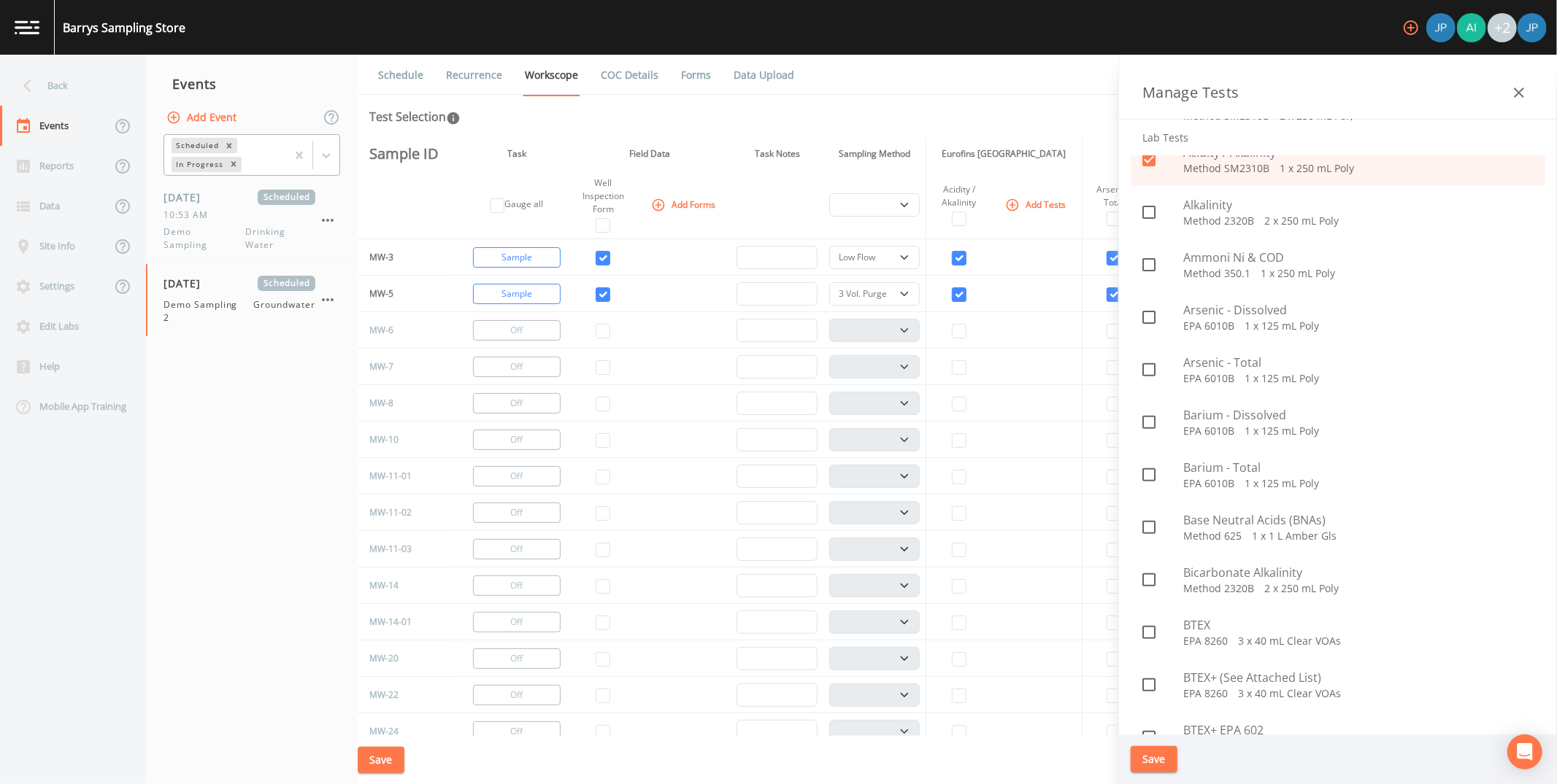
scroll to position [353, 0]
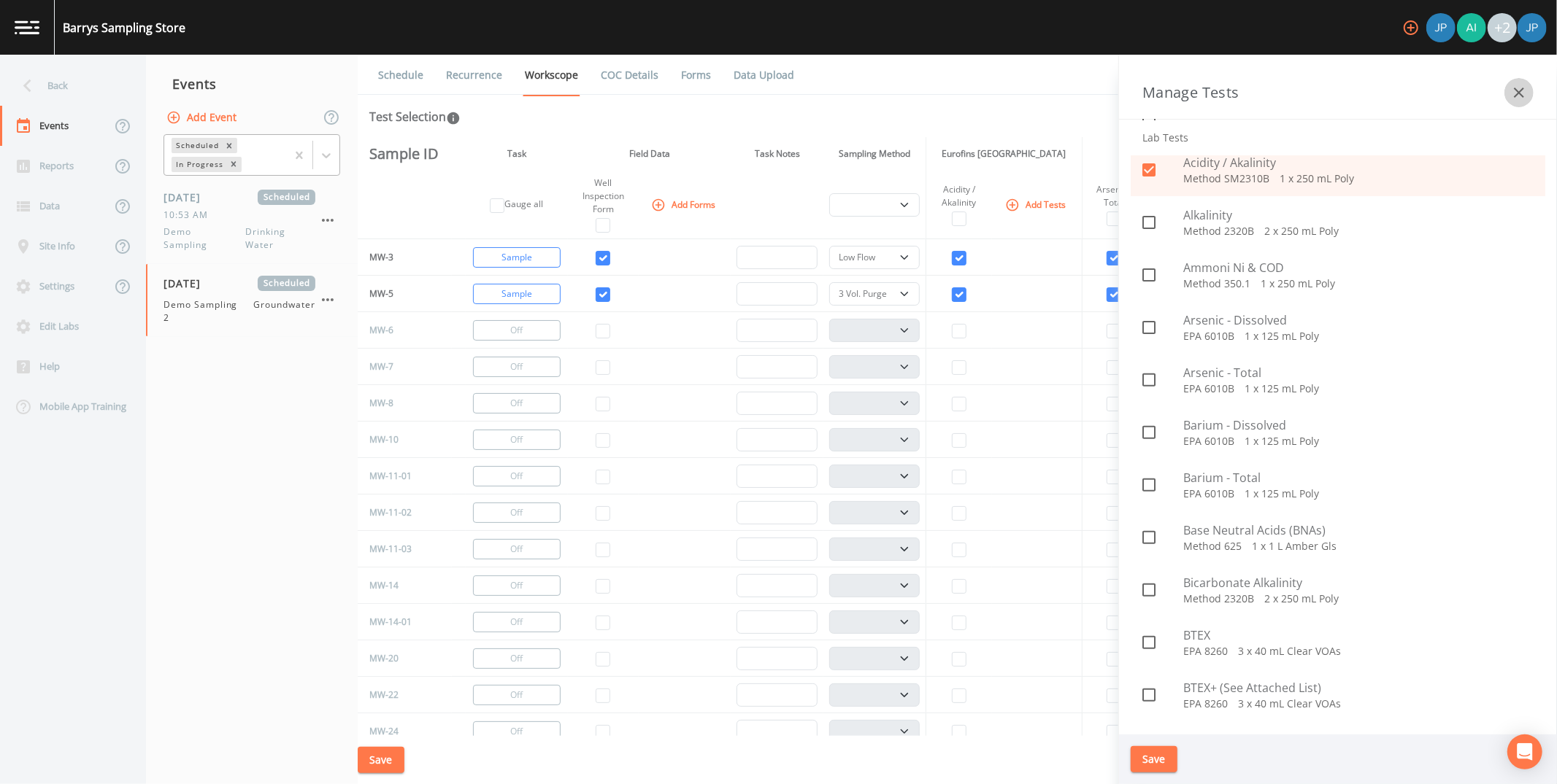
click at [841, 95] on icon "button" at bounding box center [1518, 92] width 11 height 11
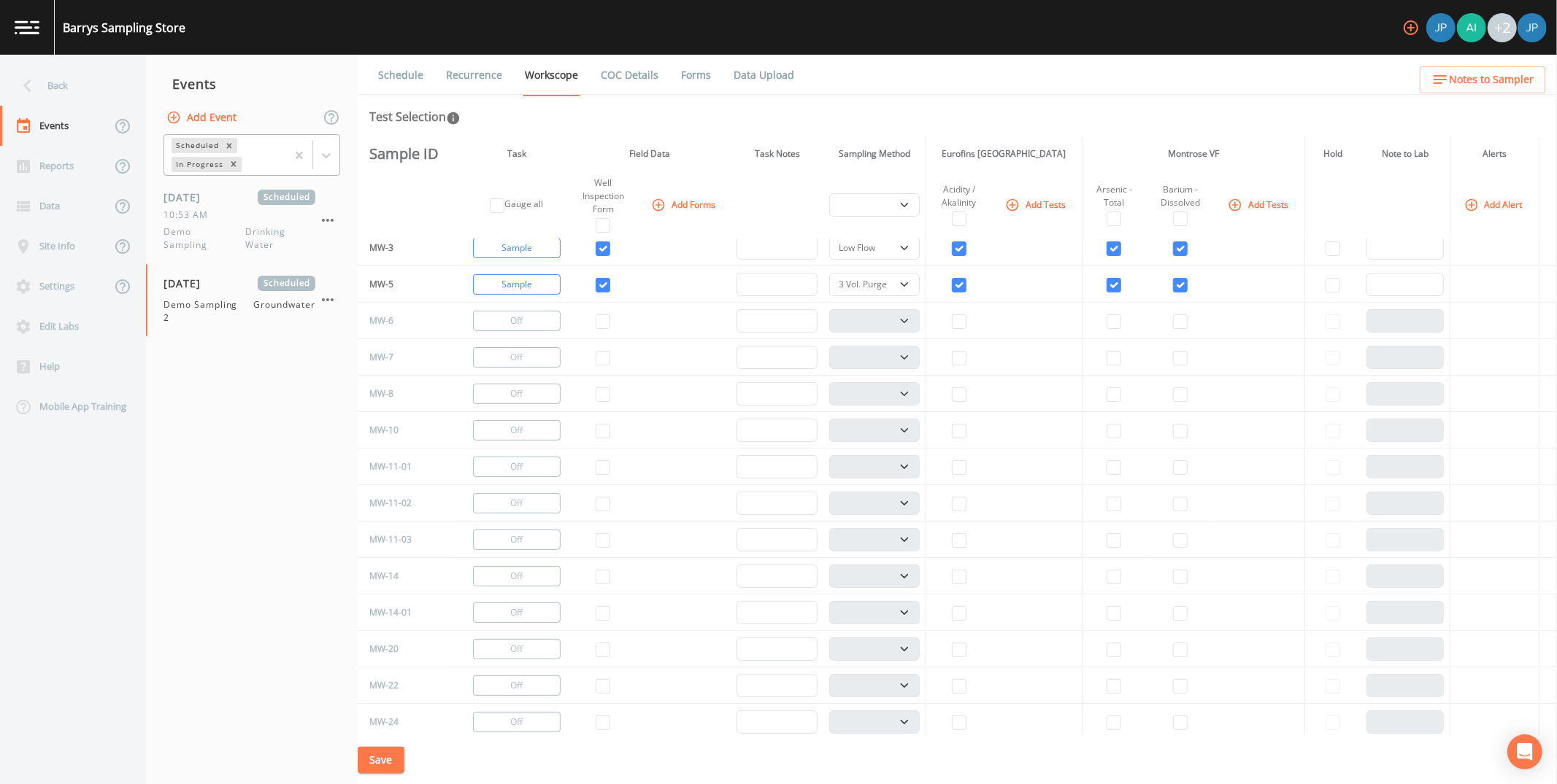
scroll to position [0, 0]
click at [841, 208] on button "Add Tests" at bounding box center [1037, 204] width 70 height 24
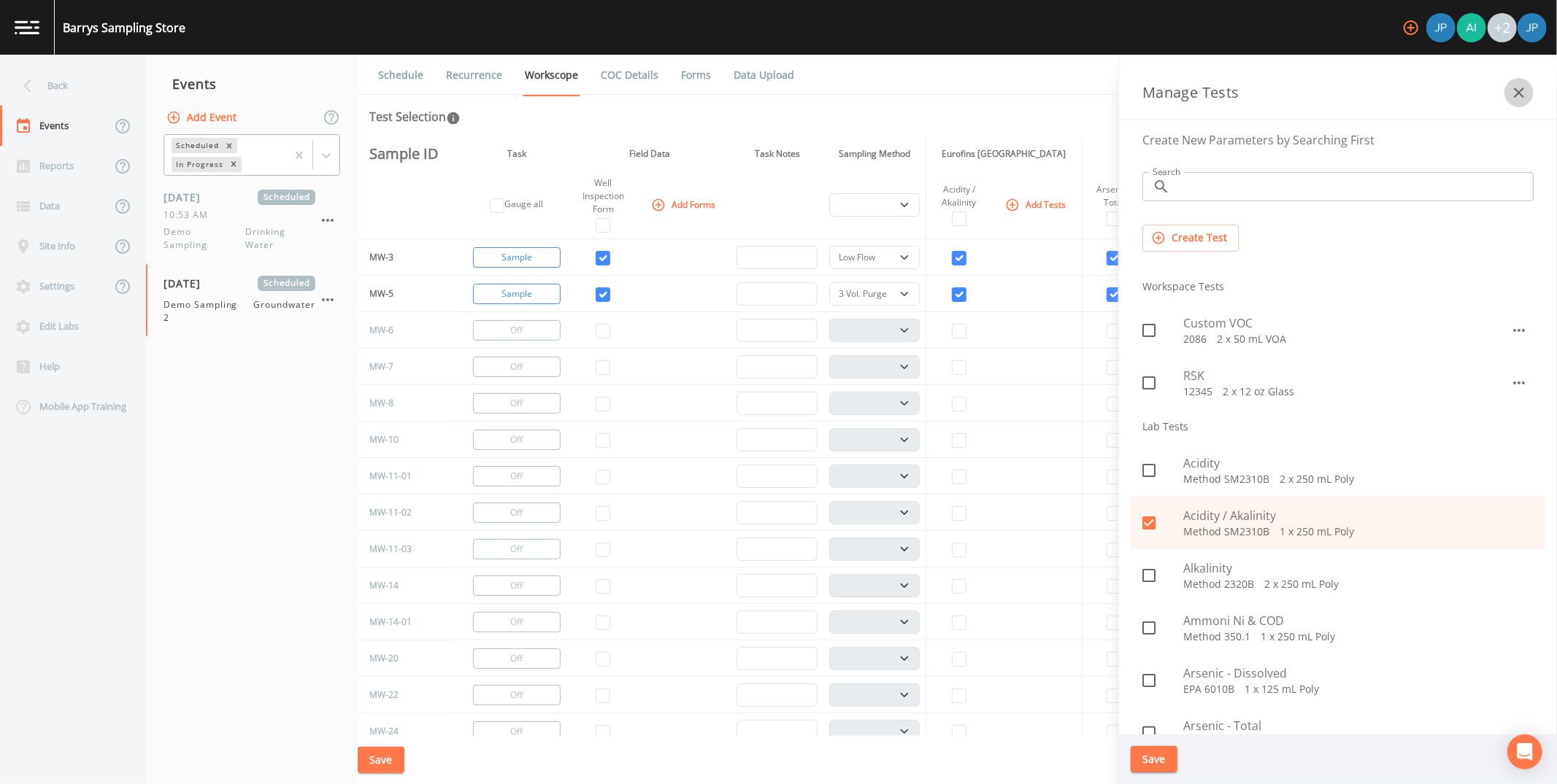
click at [841, 93] on icon "button" at bounding box center [1519, 93] width 17 height 17
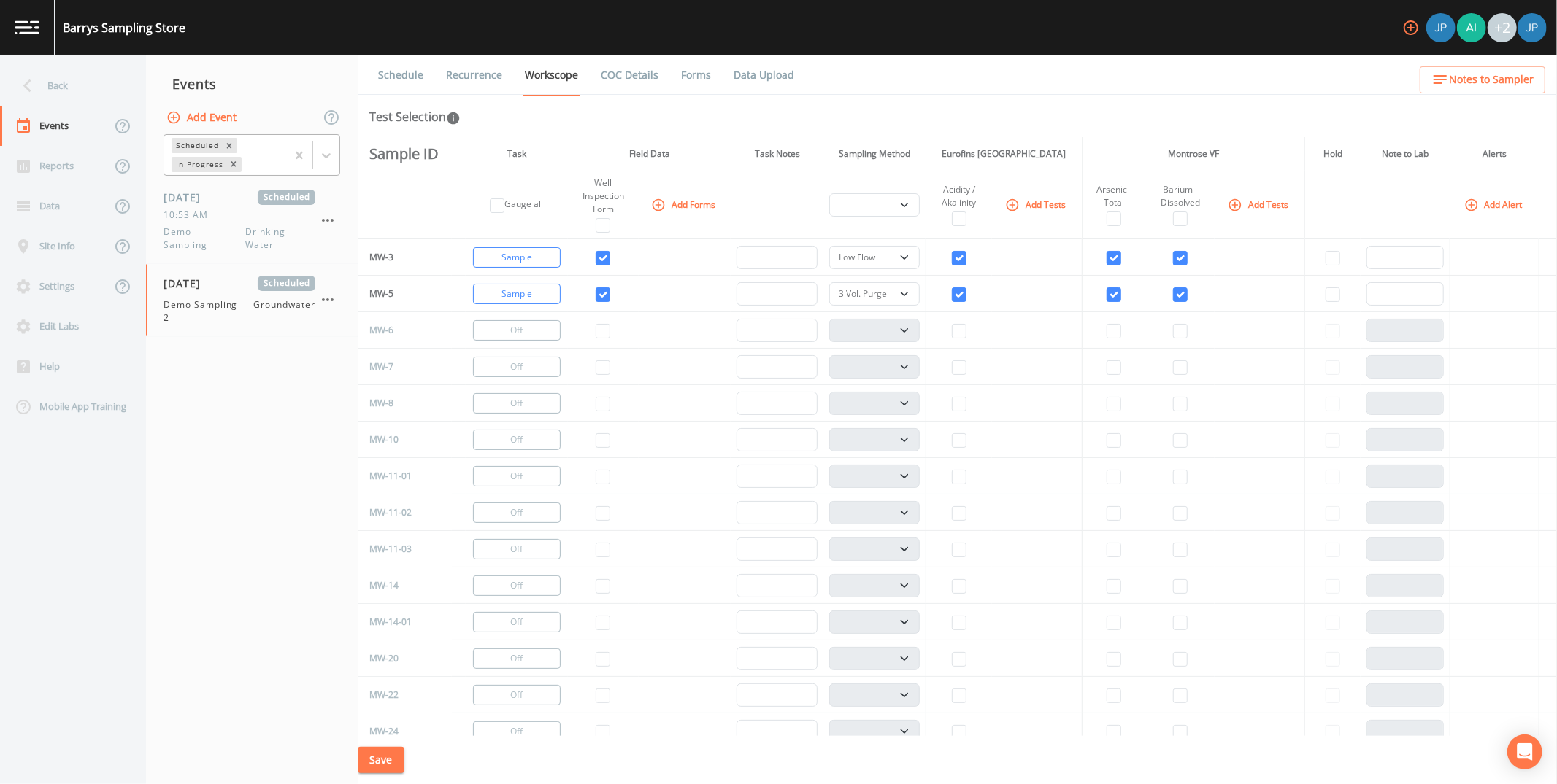
click at [841, 166] on th "Montrose VF" at bounding box center [1194, 154] width 223 height 34
click at [470, 78] on link "Recurrence" at bounding box center [474, 75] width 60 height 41
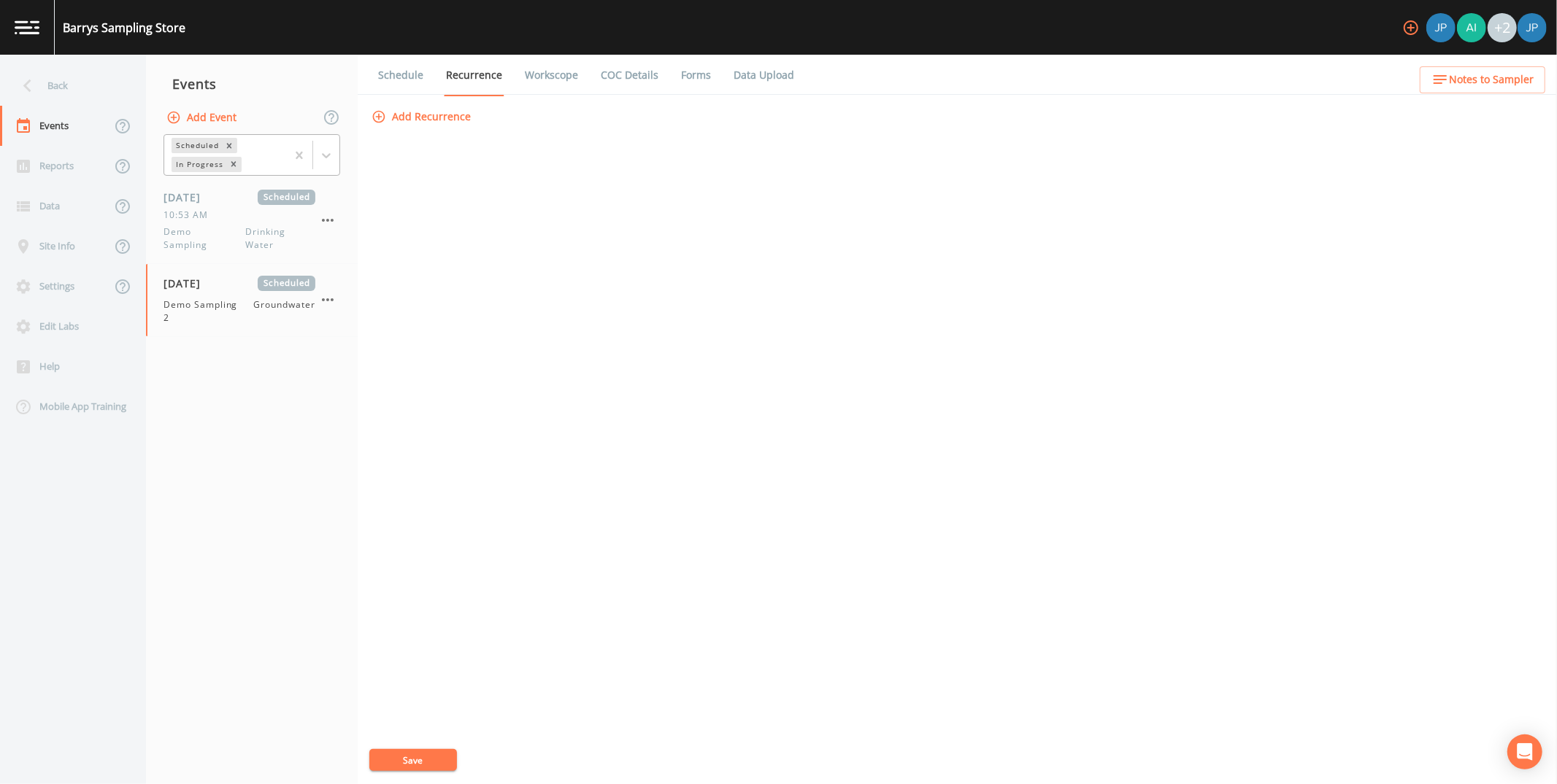
click at [427, 122] on button "Add Recurrence" at bounding box center [422, 117] width 108 height 27
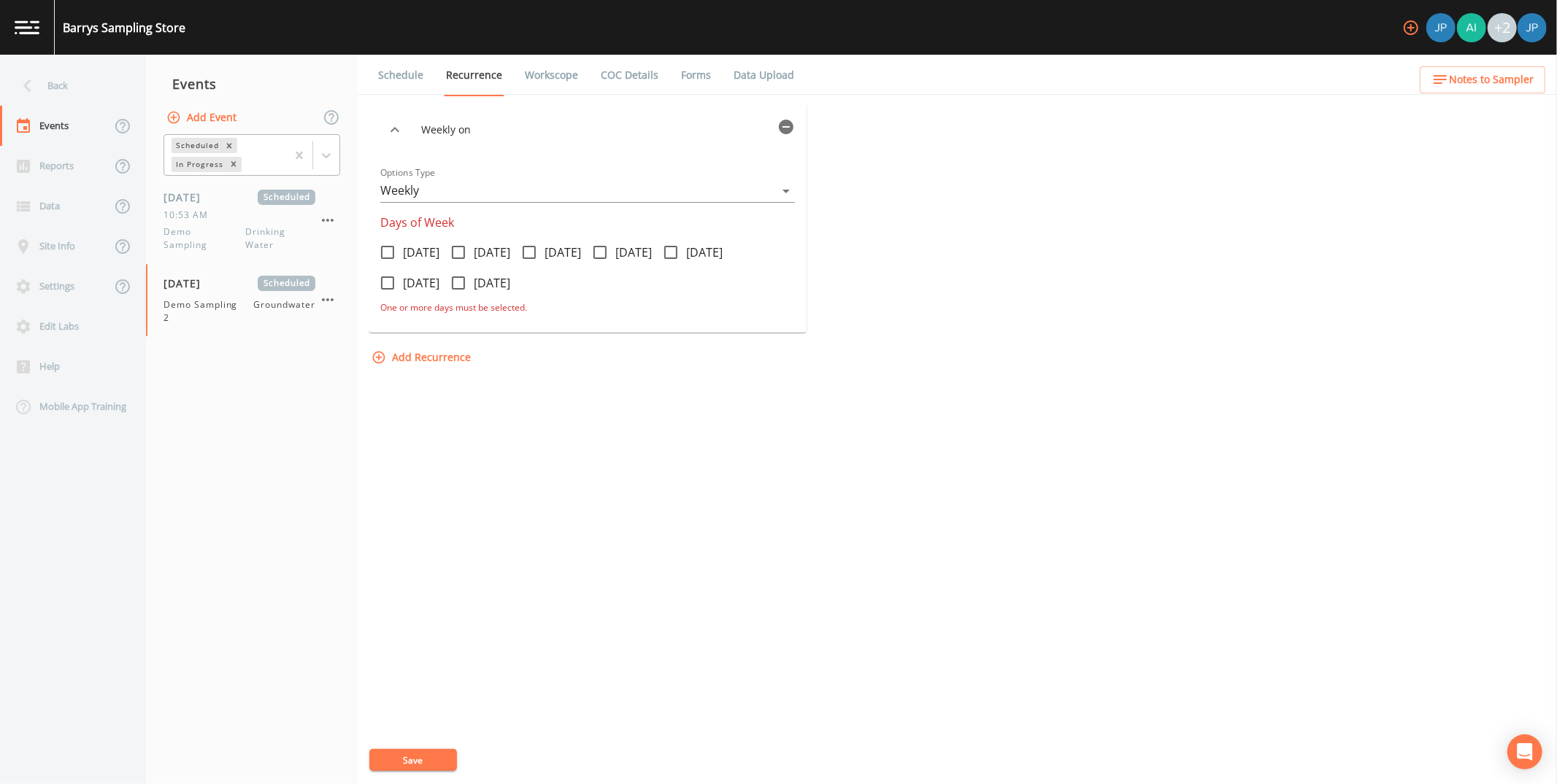
click at [469, 193] on body "Barrys Sampling Store +2 Back Events Reports Data Site Info Settings Edit Labs …" at bounding box center [778, 392] width 1557 height 784
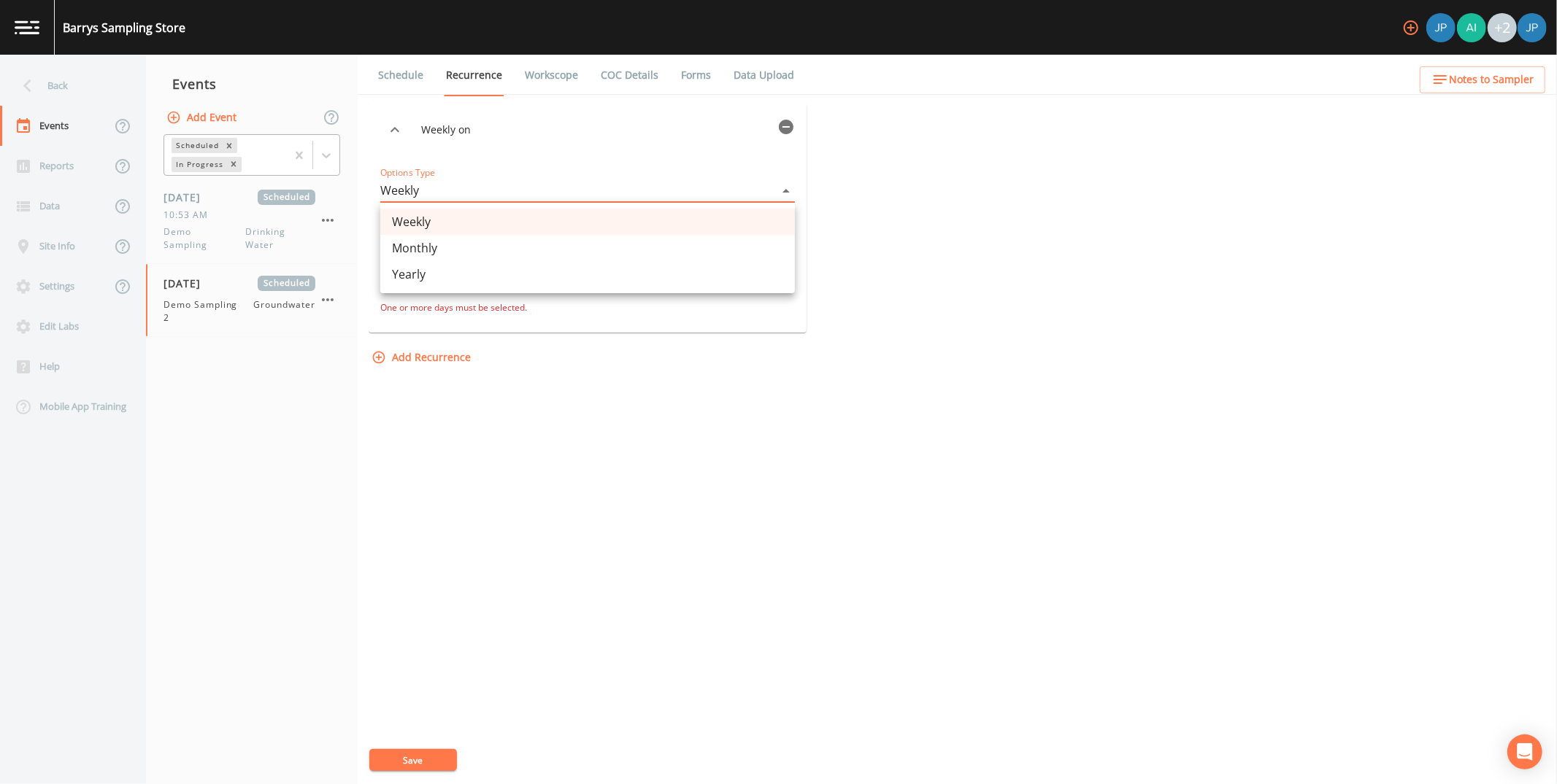
click at [456, 276] on li "Yearly" at bounding box center [588, 274] width 415 height 26
type input "YEARLY"
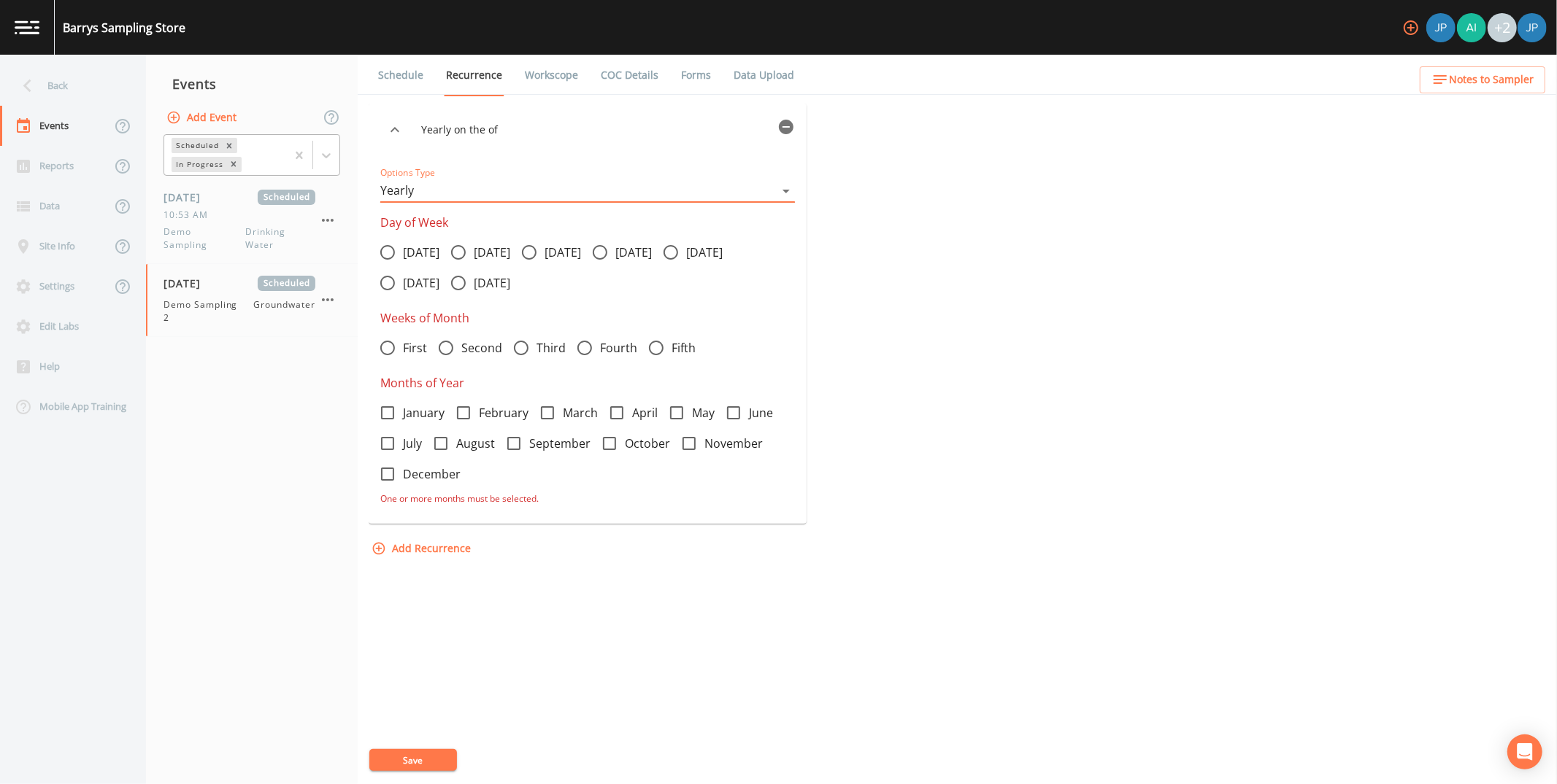
click at [386, 252] on icon at bounding box center [388, 252] width 17 height 17
click at [386, 252] on input "Monday" at bounding box center [379, 244] width 15 height 15
radio input "true"
click at [466, 252] on icon at bounding box center [459, 252] width 17 height 17
click at [458, 252] on input "Tuesday" at bounding box center [450, 244] width 15 height 15
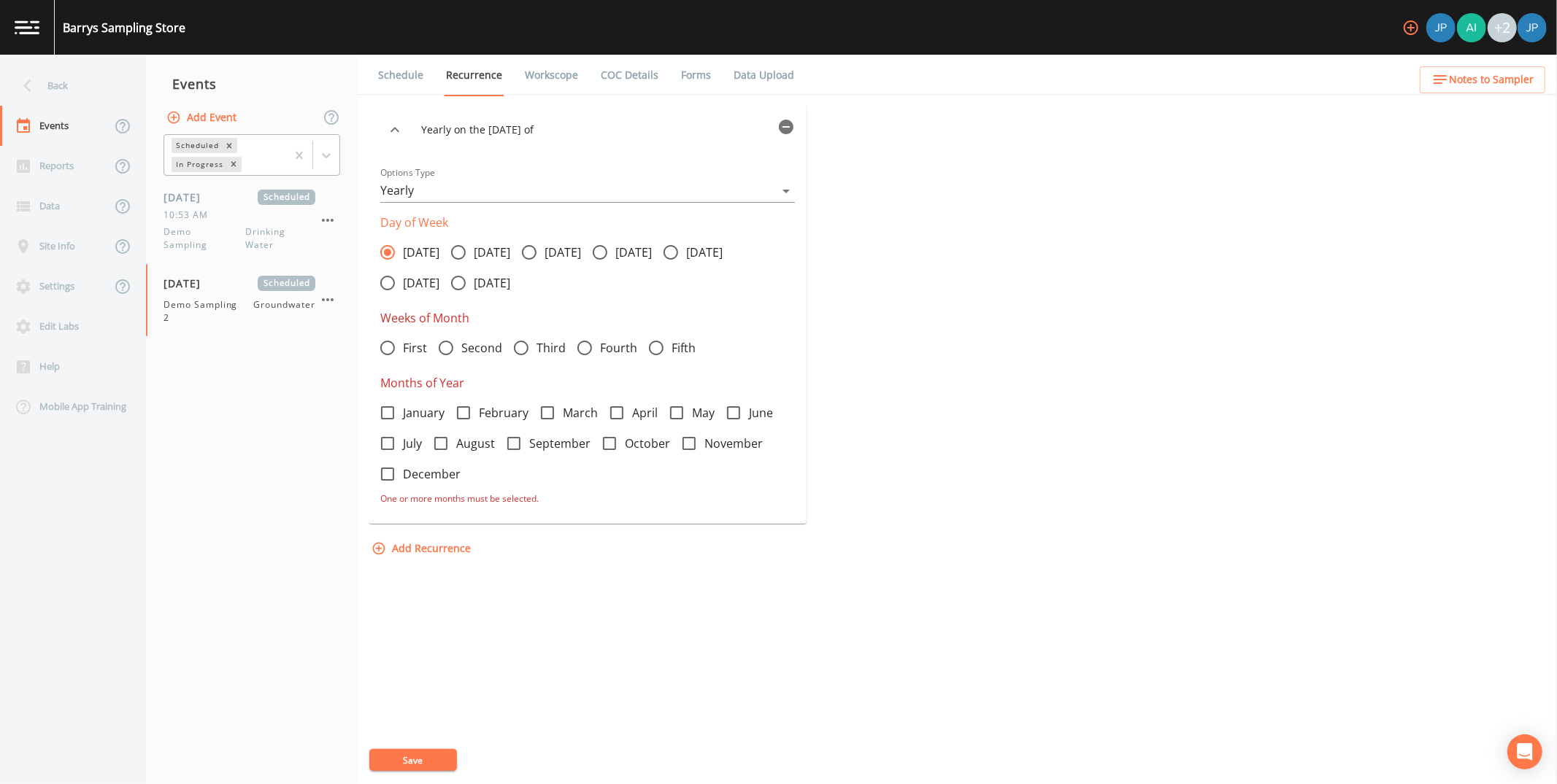
radio input "true"
radio input "false"
click at [538, 252] on icon at bounding box center [529, 252] width 17 height 17
click at [528, 252] on input "Wednesday" at bounding box center [521, 244] width 15 height 15
radio input "true"
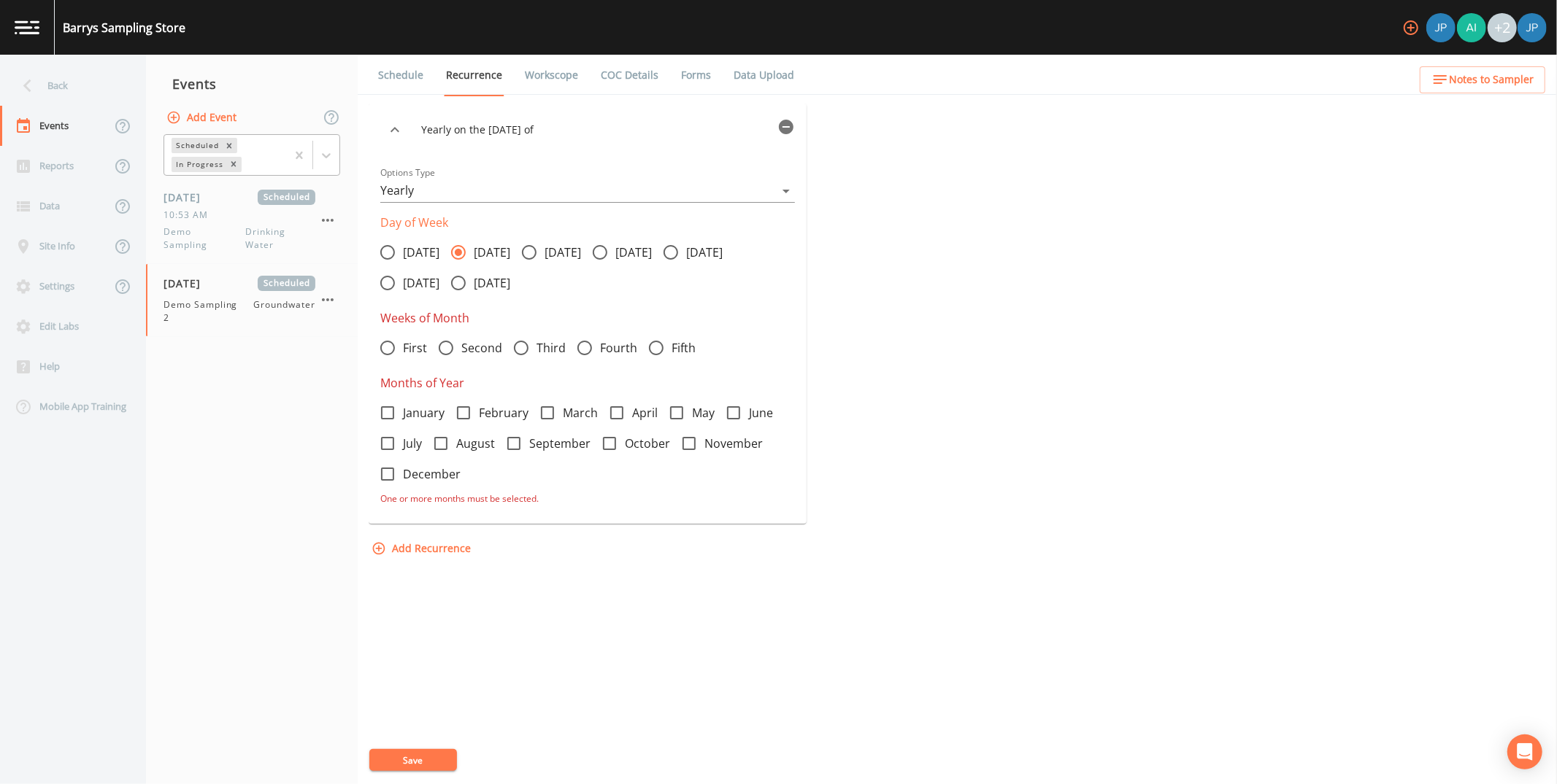
radio input "false"
click at [386, 415] on icon at bounding box center [388, 413] width 17 height 17
click at [386, 412] on input "January" at bounding box center [379, 404] width 15 height 15
checkbox input "true"
click at [614, 416] on icon at bounding box center [617, 413] width 17 height 17
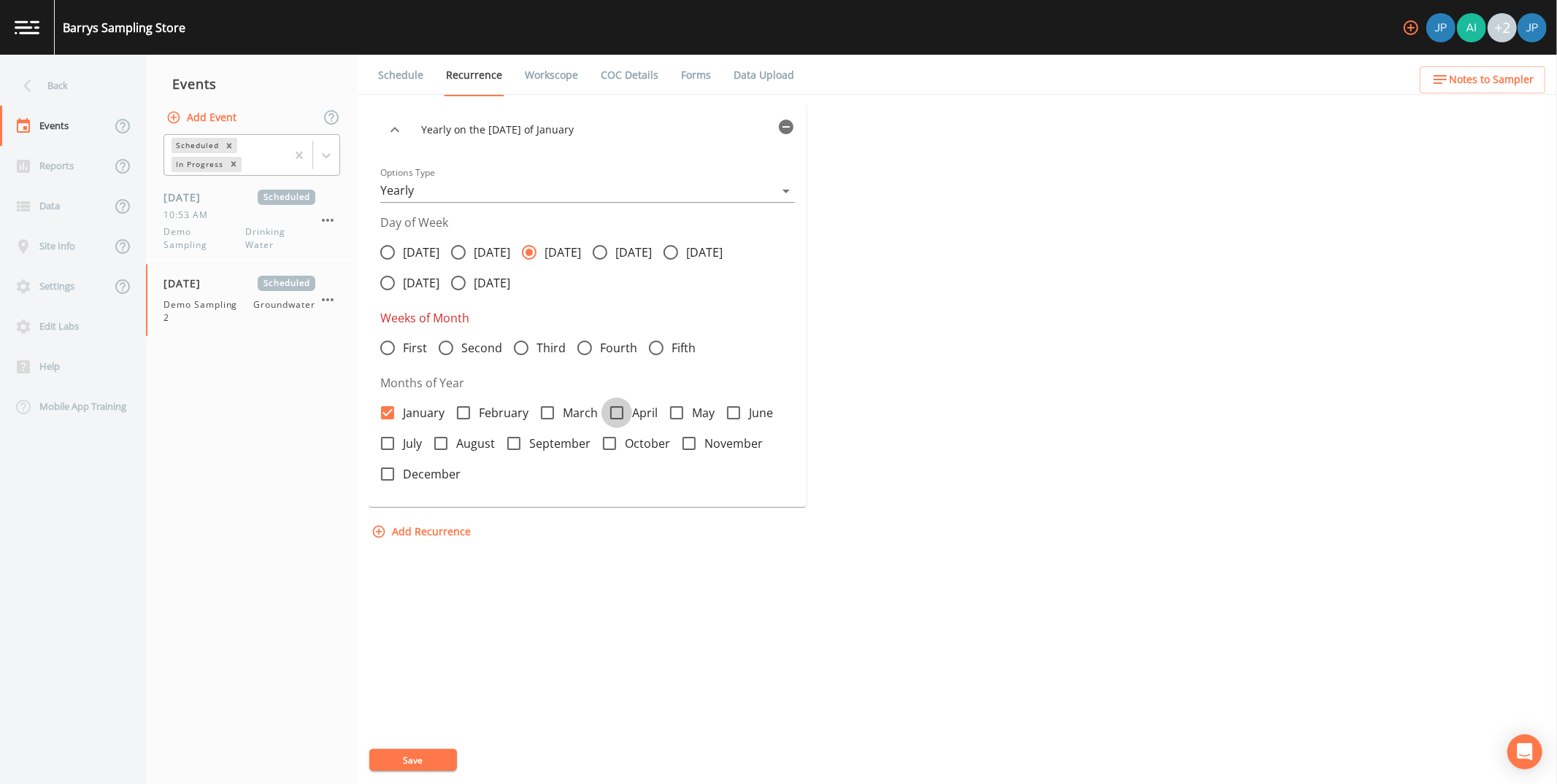
click at [614, 412] on input "April" at bounding box center [608, 404] width 15 height 15
checkbox input "true"
click at [444, 429] on icon at bounding box center [441, 444] width 17 height 17
click at [440, 429] on input "August" at bounding box center [432, 435] width 15 height 15
checkbox input "true"
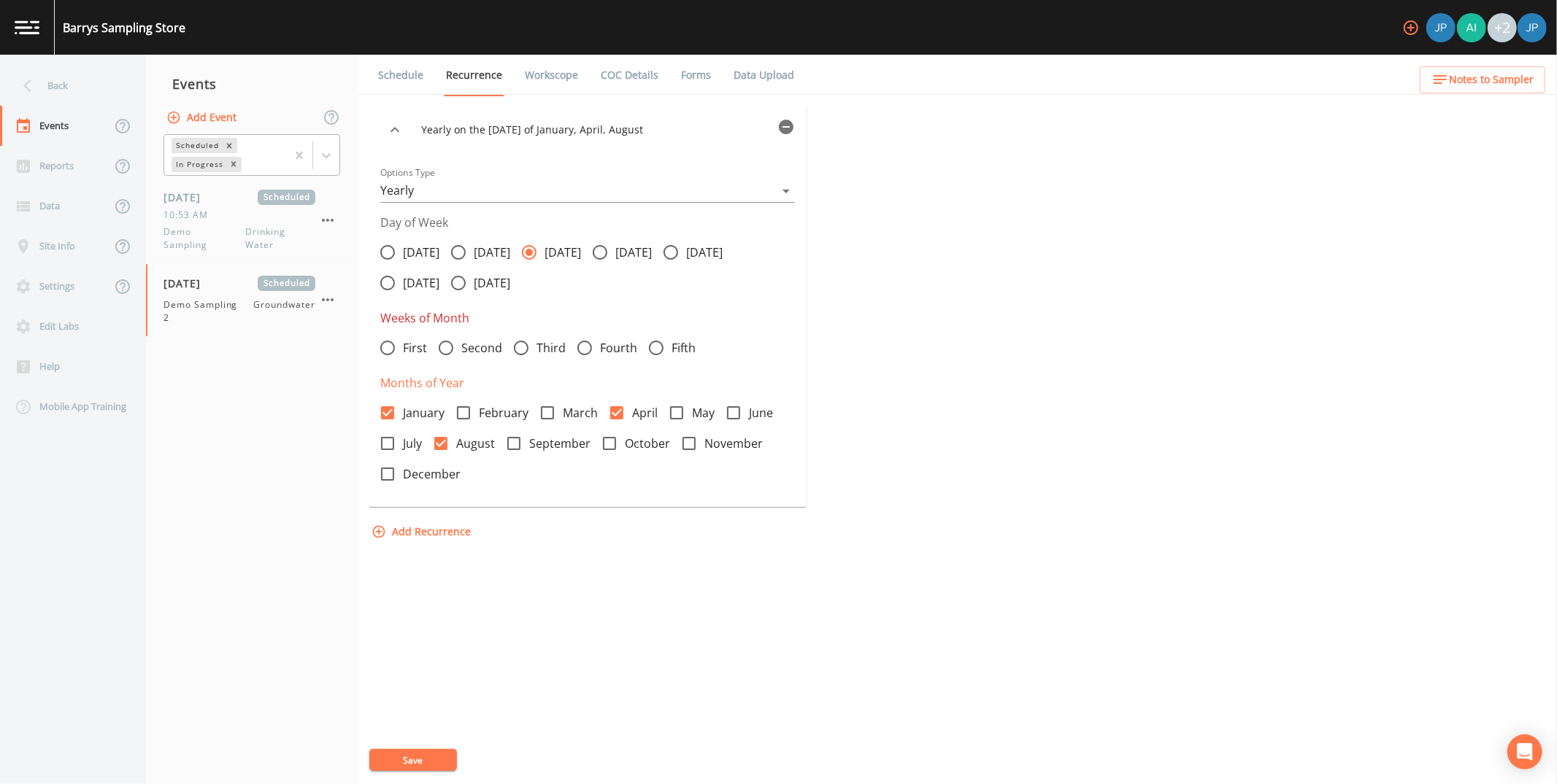
click at [683, 429] on input "November" at bounding box center [681, 435] width 15 height 15
checkbox input "true"
click at [445, 347] on icon at bounding box center [446, 348] width 17 height 17
click at [445, 347] on input "Second" at bounding box center [437, 339] width 15 height 15
radio input "true"
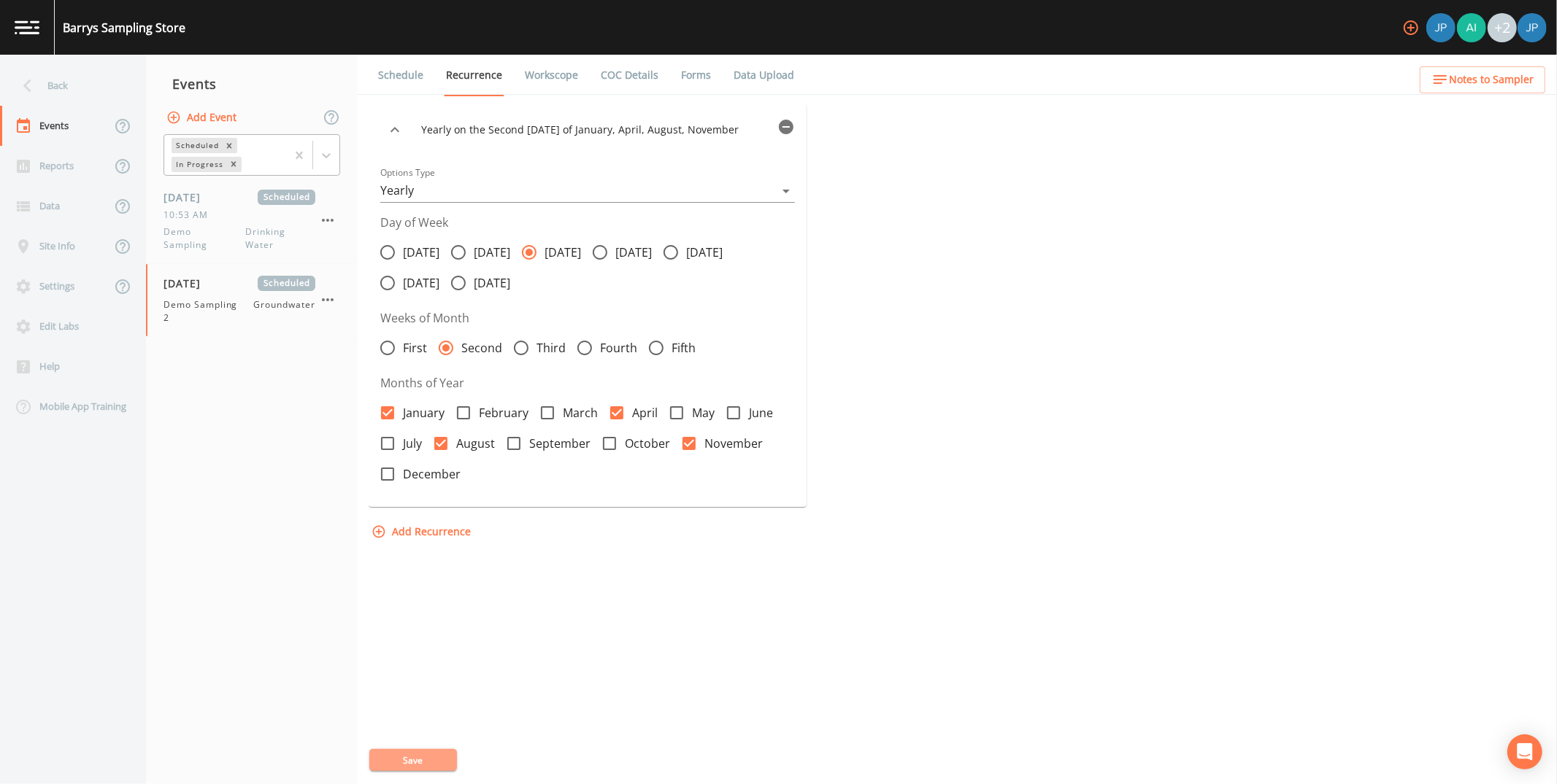
click at [432, 429] on button "Save" at bounding box center [413, 760] width 87 height 22
click at [786, 127] on icon "button" at bounding box center [786, 127] width 17 height 17
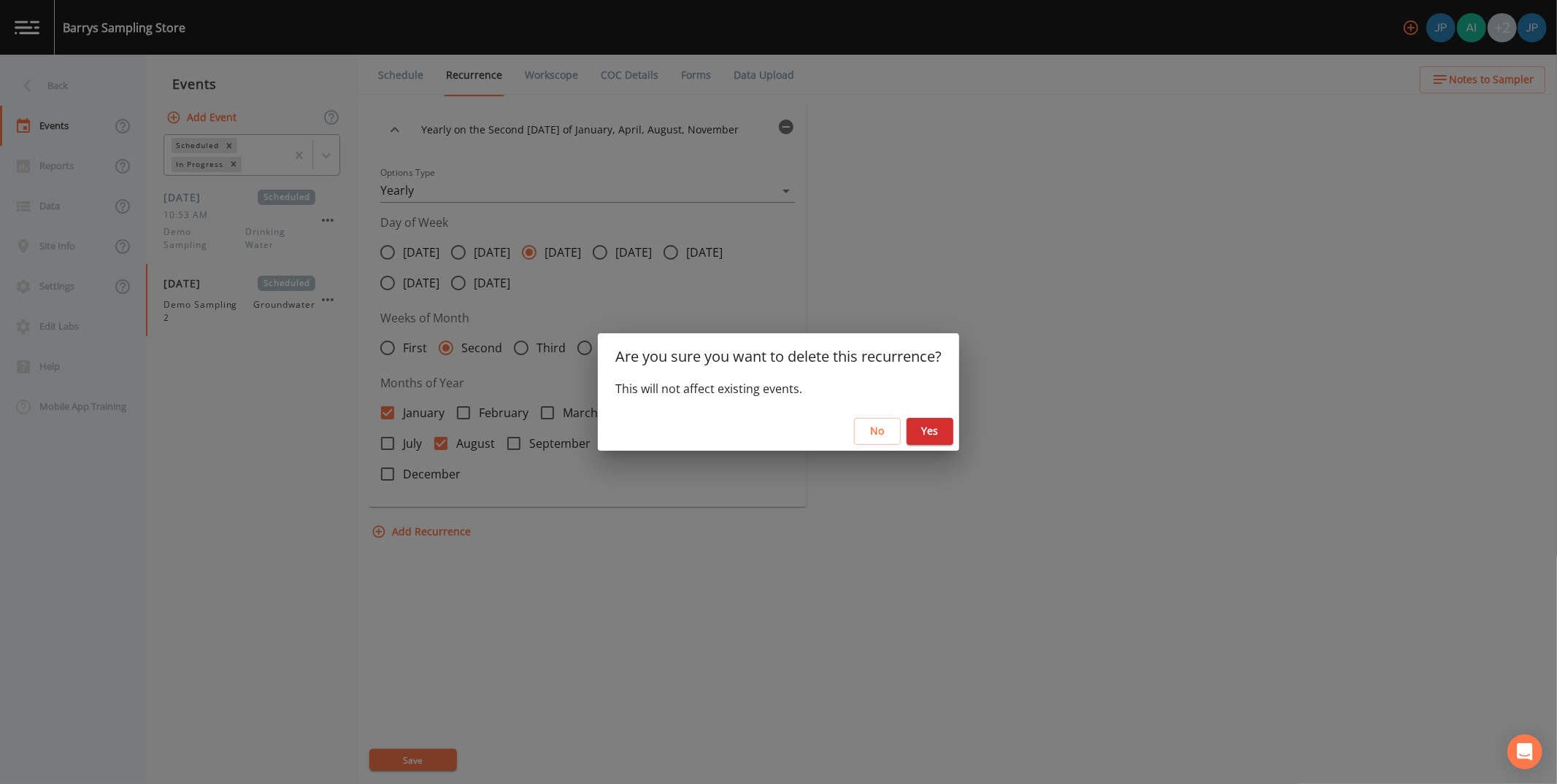
click at [841, 426] on button "Yes" at bounding box center [930, 431] width 47 height 27
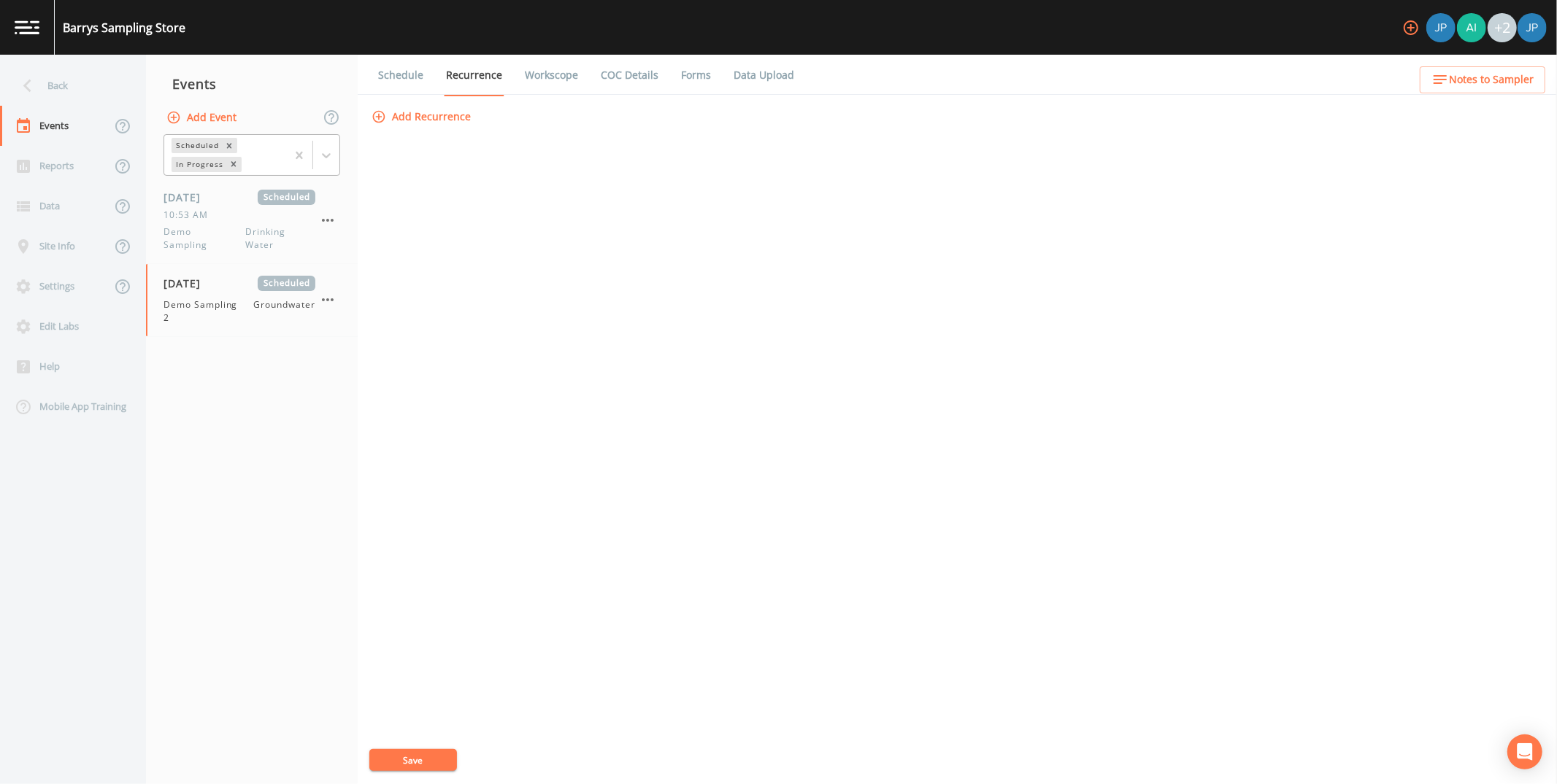
click at [432, 429] on button "Save" at bounding box center [413, 760] width 87 height 22
click at [412, 78] on link "Schedule" at bounding box center [400, 75] width 49 height 41
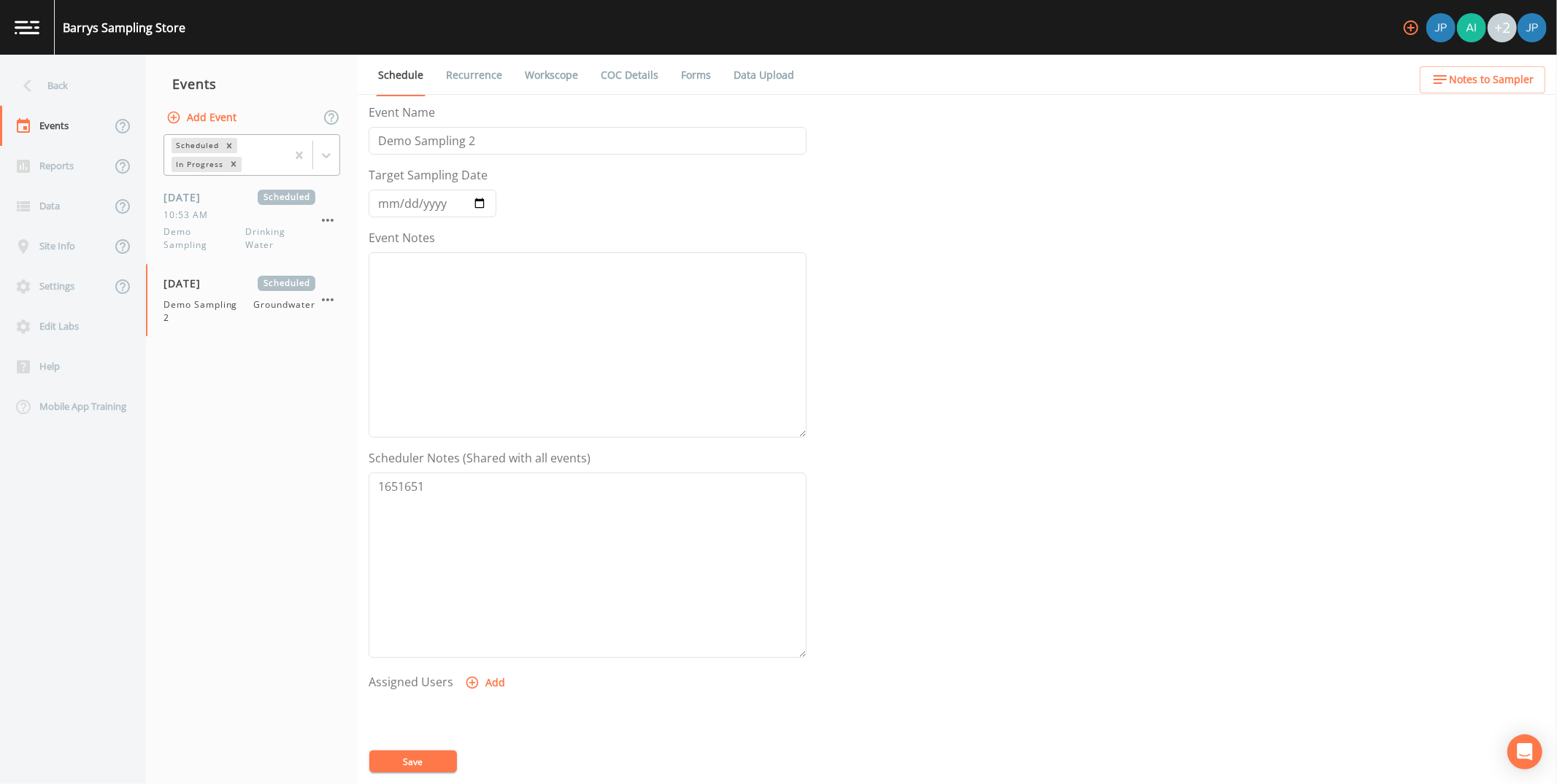
click at [481, 429] on button "Add" at bounding box center [487, 683] width 48 height 27
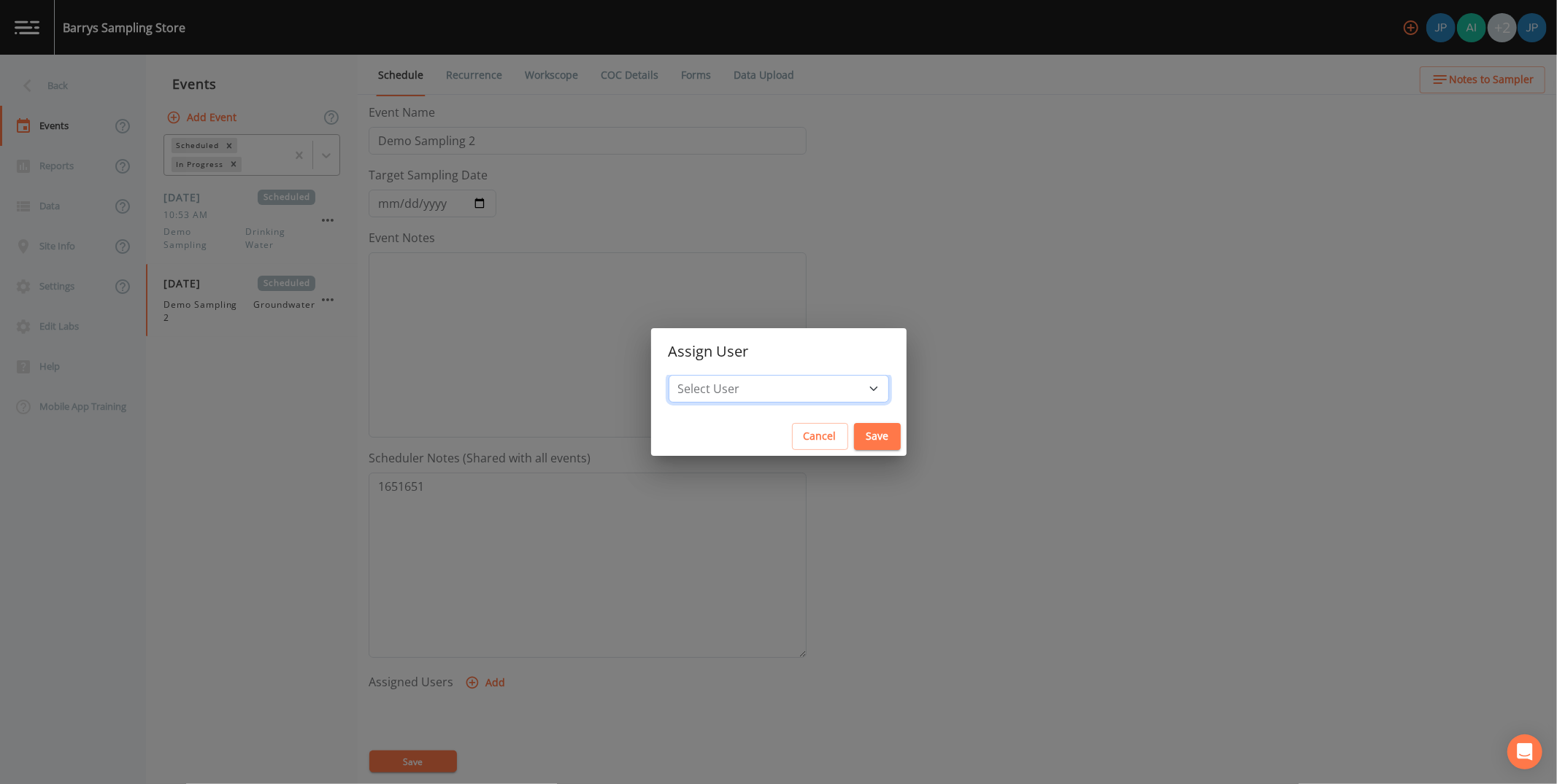
click at [762, 386] on select "Select User Joshua gere Paul Aidan Gollan Russell Schindler Joshua Paul" at bounding box center [778, 389] width 220 height 28
click at [806, 390] on select "Select User Joshua gere Paul Aidan Gollan Russell Schindler Joshua Paul" at bounding box center [778, 389] width 220 height 28
select select "c3994787-746f-45c8-916e-ec7a28dd24f5"
click at [715, 375] on select "Select User Joshua gere Paul Aidan Gollan Russell Schindler Joshua Paul" at bounding box center [778, 389] width 220 height 28
click at [841, 429] on button "Save" at bounding box center [877, 437] width 47 height 27
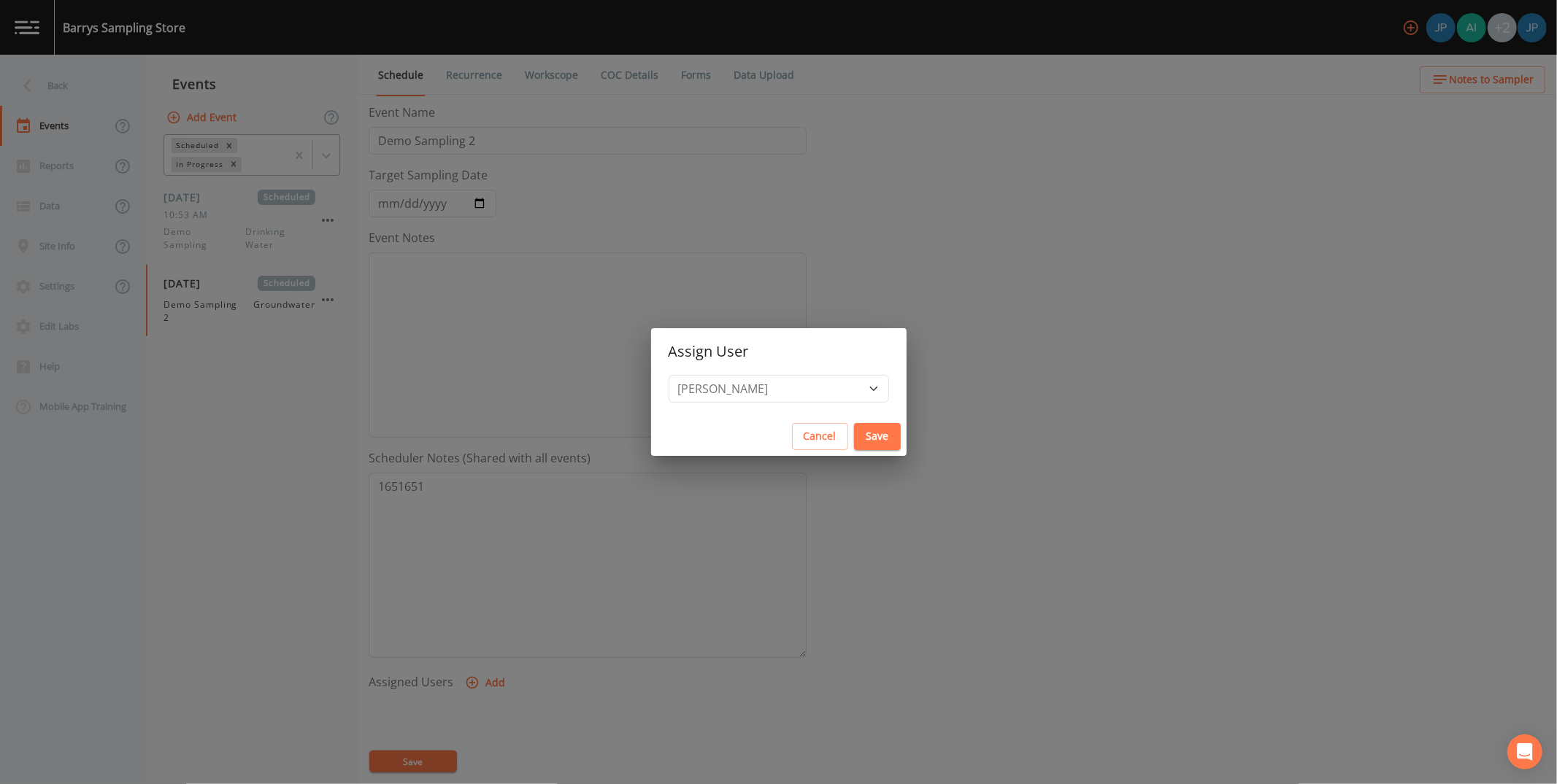
select select
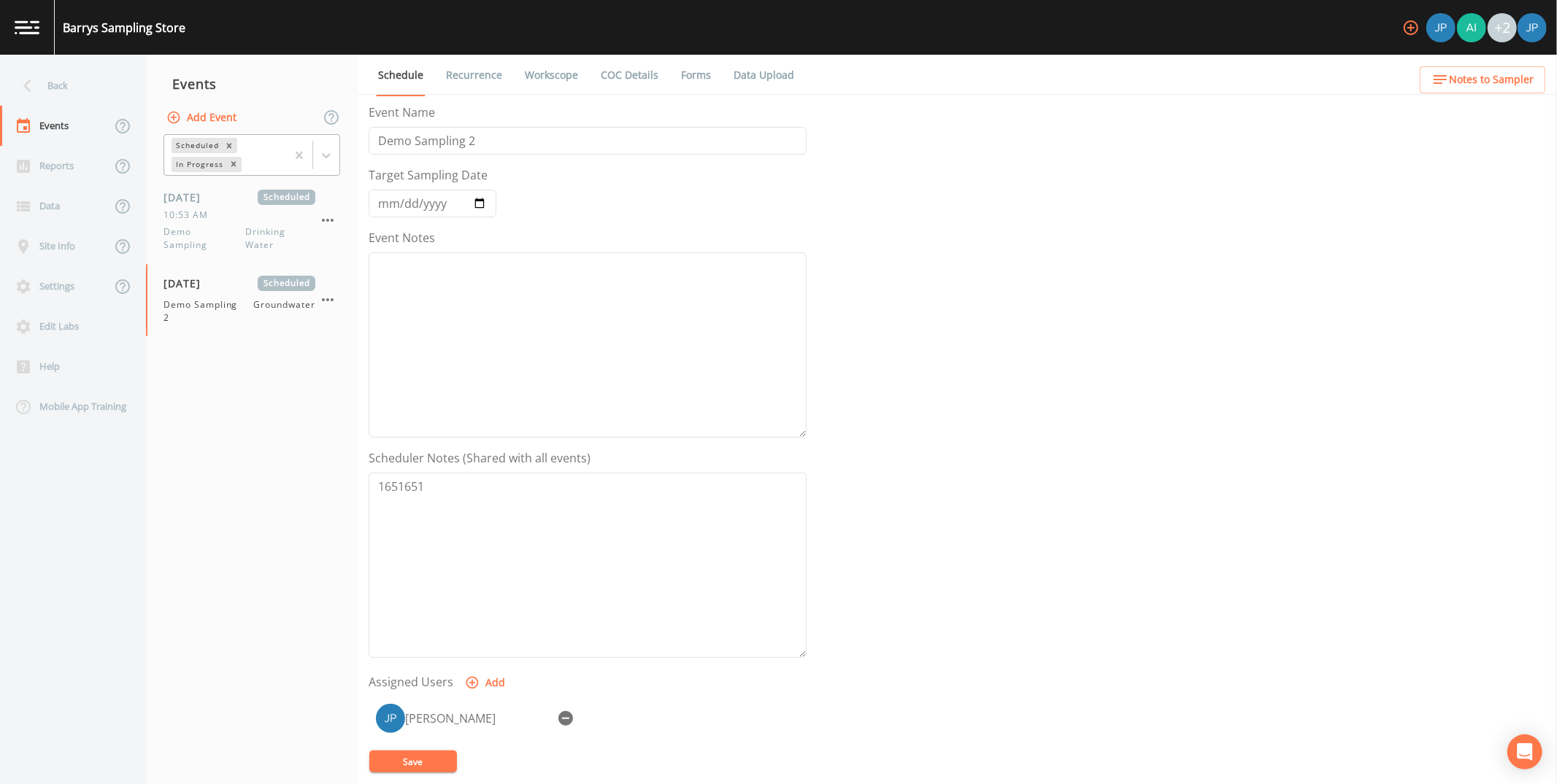
scroll to position [70, 0]
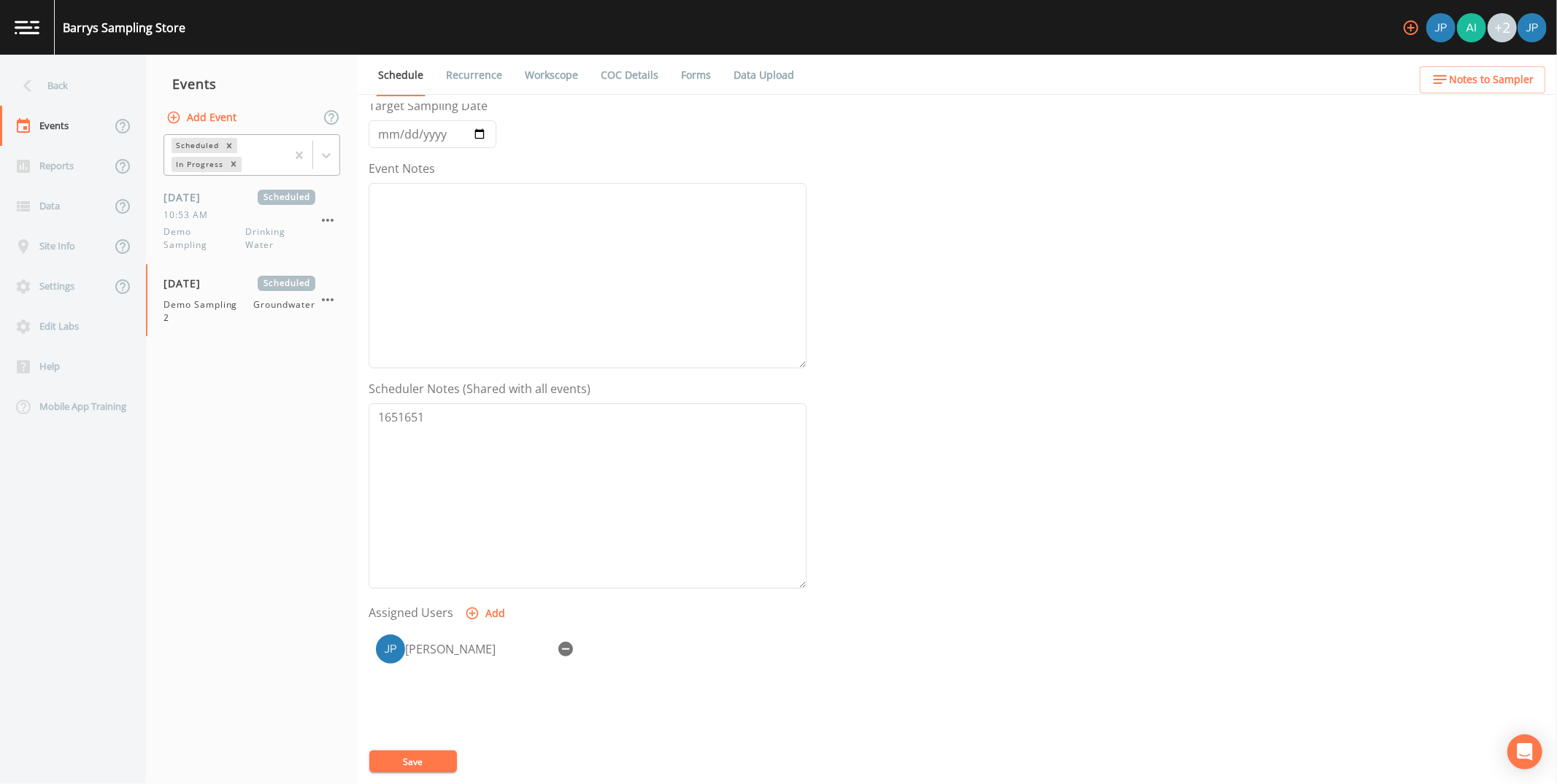
click at [419, 429] on button "Save" at bounding box center [413, 762] width 87 height 22
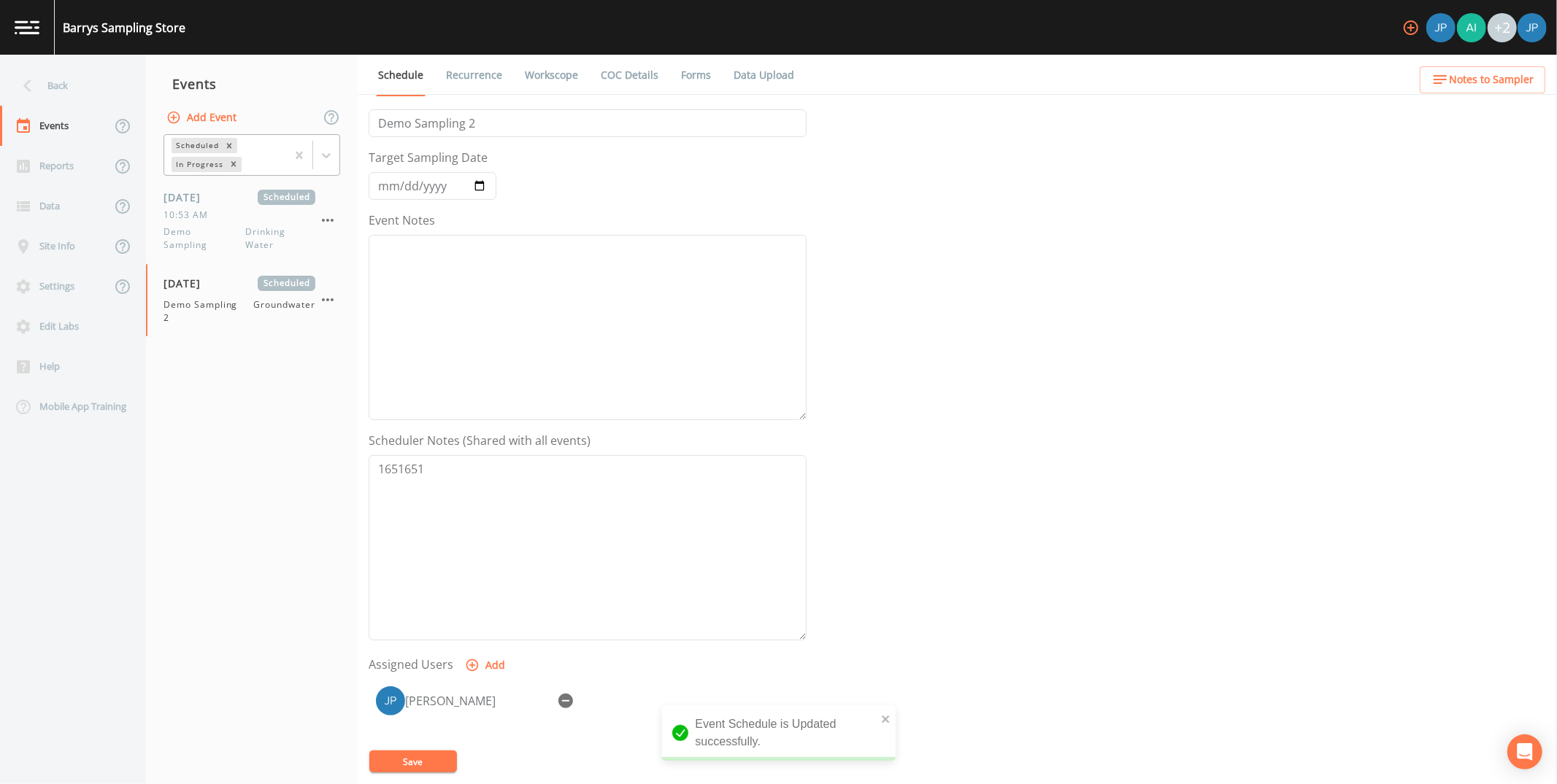
scroll to position [0, 0]
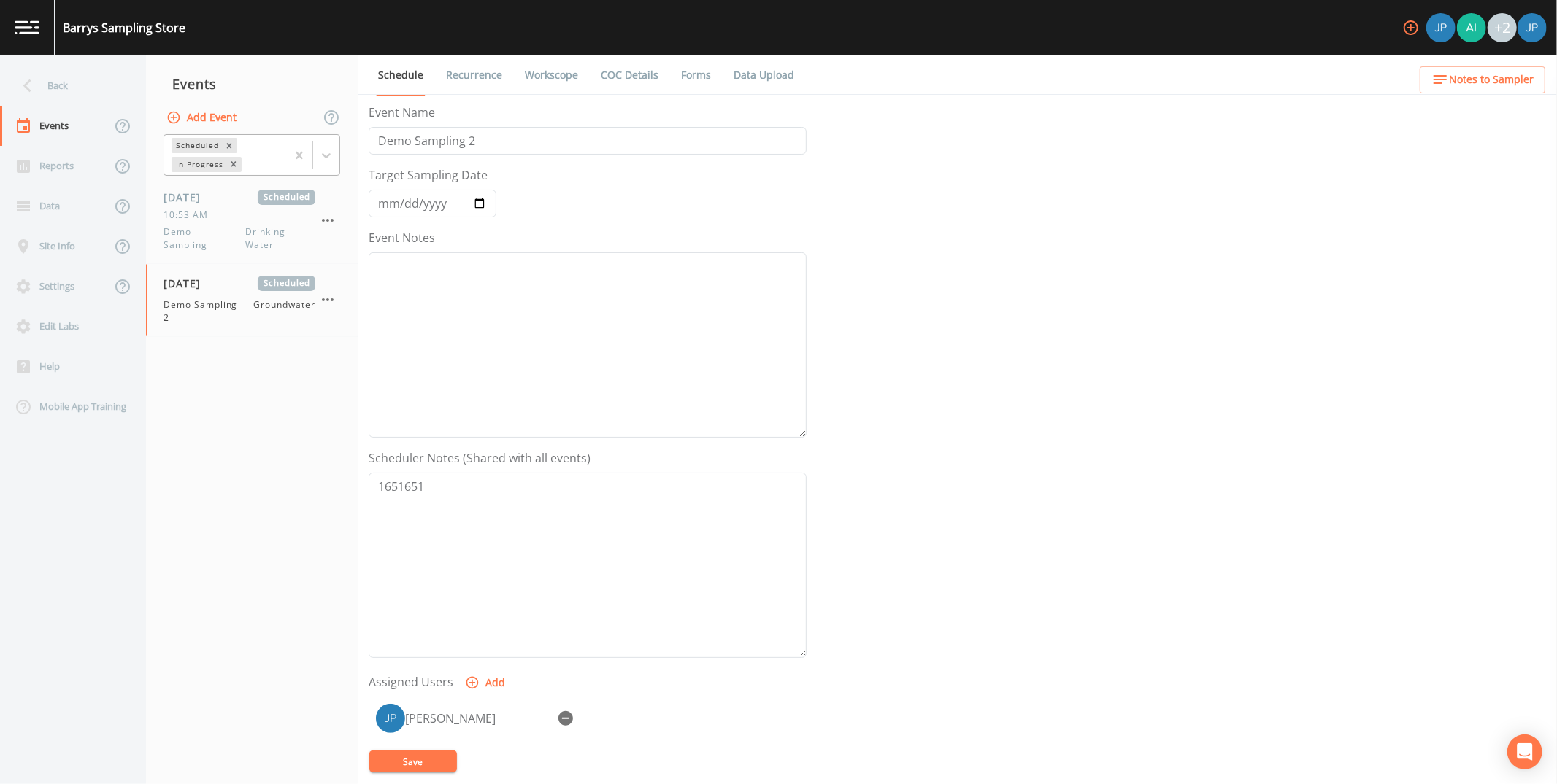
click at [633, 207] on form "Event Name Demo Sampling 2 Target Sampling Date 2025-09-25 Event Notes Schedule…" at bounding box center [588, 477] width 438 height 746
drag, startPoint x: 416, startPoint y: 455, endPoint x: 599, endPoint y: 459, distance: 183.0
click at [599, 429] on div "Scheduler Notes (Shared with all events) 1651651" at bounding box center [588, 553] width 438 height 208
click at [603, 429] on div "Scheduler Notes (Shared with all events) 1651651" at bounding box center [588, 553] width 438 height 208
click at [606, 74] on link "COC Details" at bounding box center [629, 75] width 62 height 41
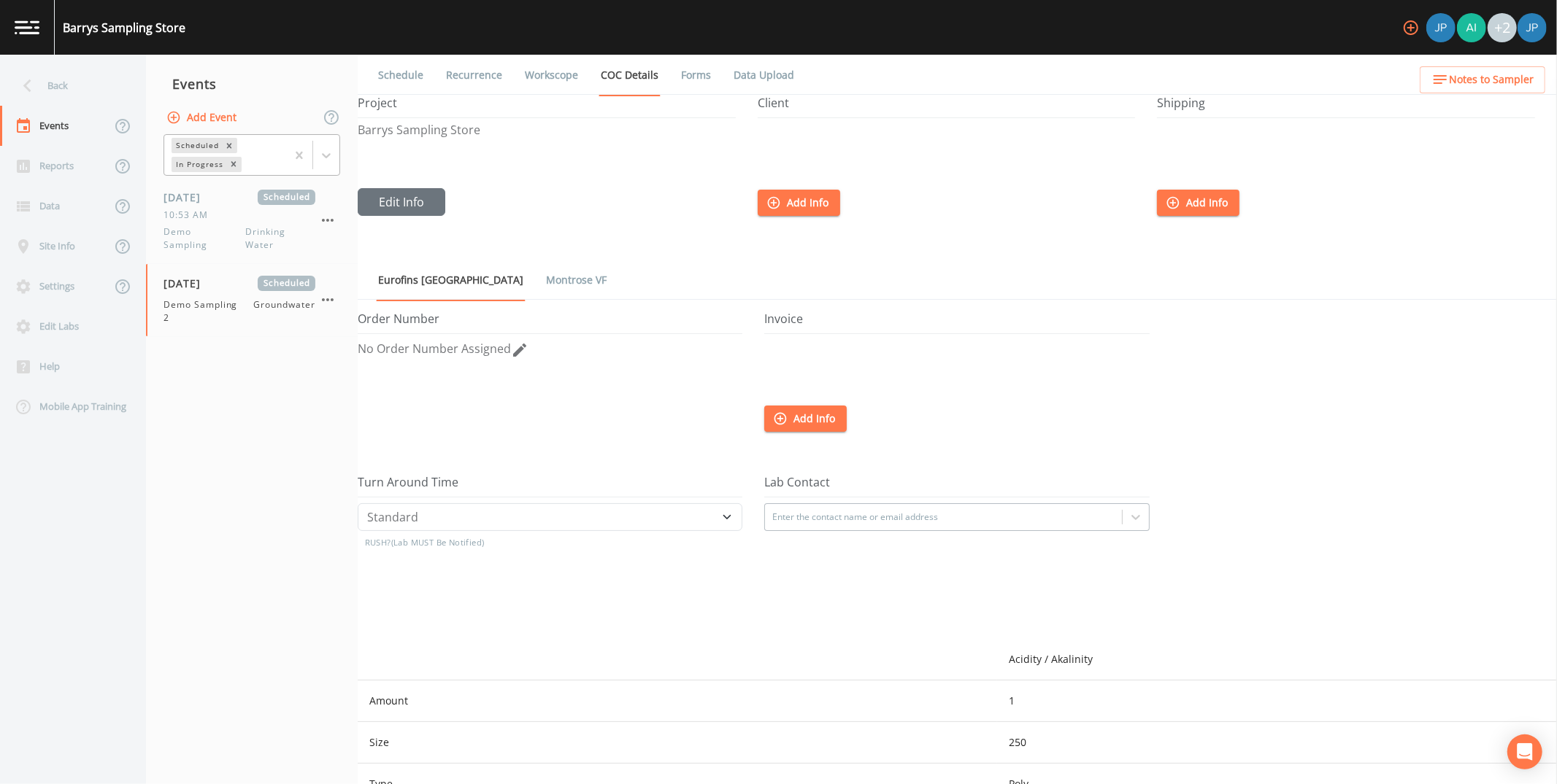
click at [679, 76] on link "Forms" at bounding box center [695, 75] width 34 height 41
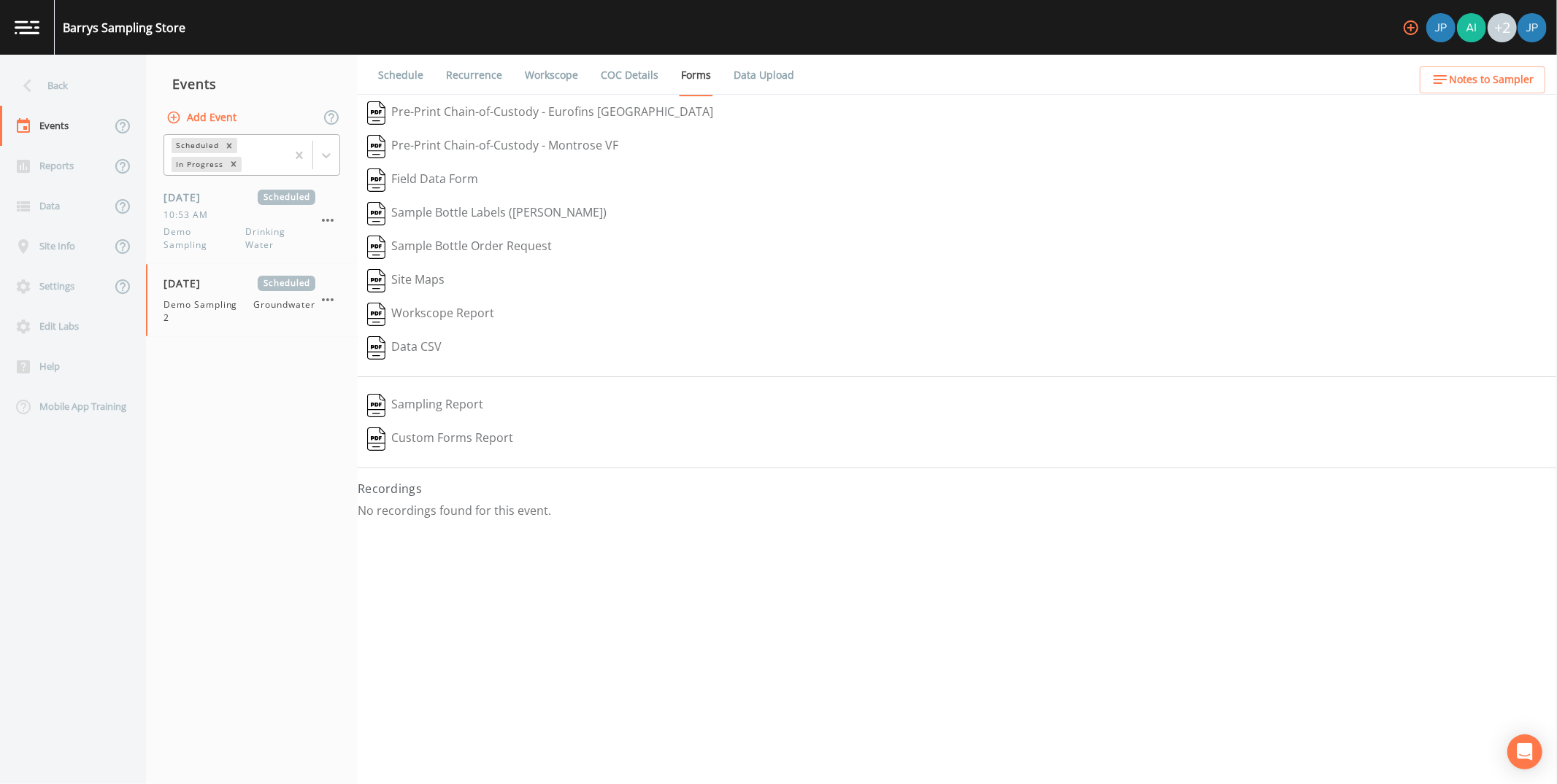
click at [487, 245] on button "Sample Bottle Order Request" at bounding box center [460, 247] width 204 height 34
click at [554, 79] on link "Workscope" at bounding box center [551, 75] width 57 height 41
select select "4f082be6-97a7-4f70-a81f-c26a4e896ad7"
select select "0b1af911-289b-4d7b-9fdf-156f6d27a2cf"
select select "9208be22-e455-44b3-8386-2602b68b6194"
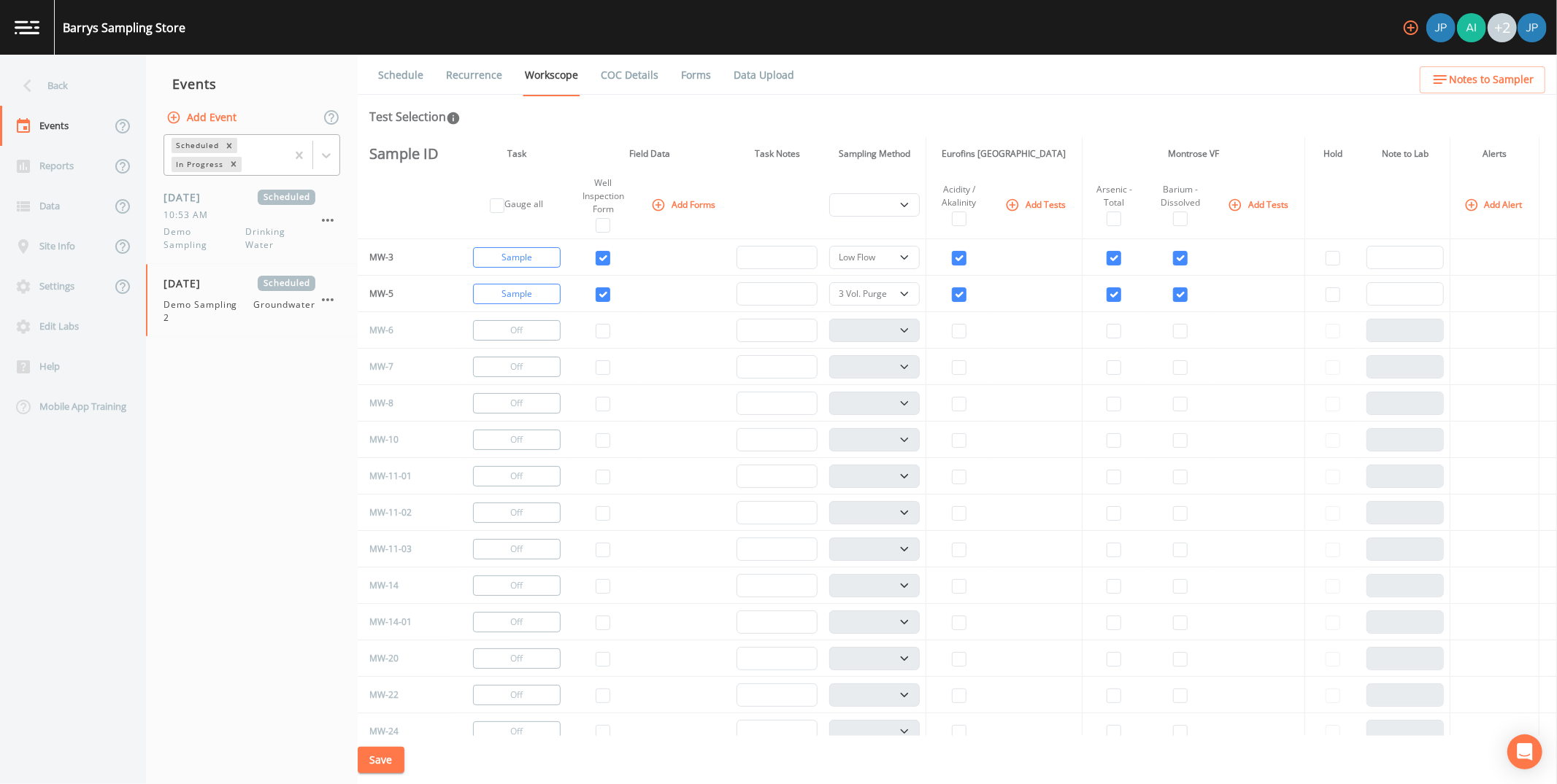
click at [841, 84] on span "Notes to Sampler" at bounding box center [1490, 79] width 84 height 18
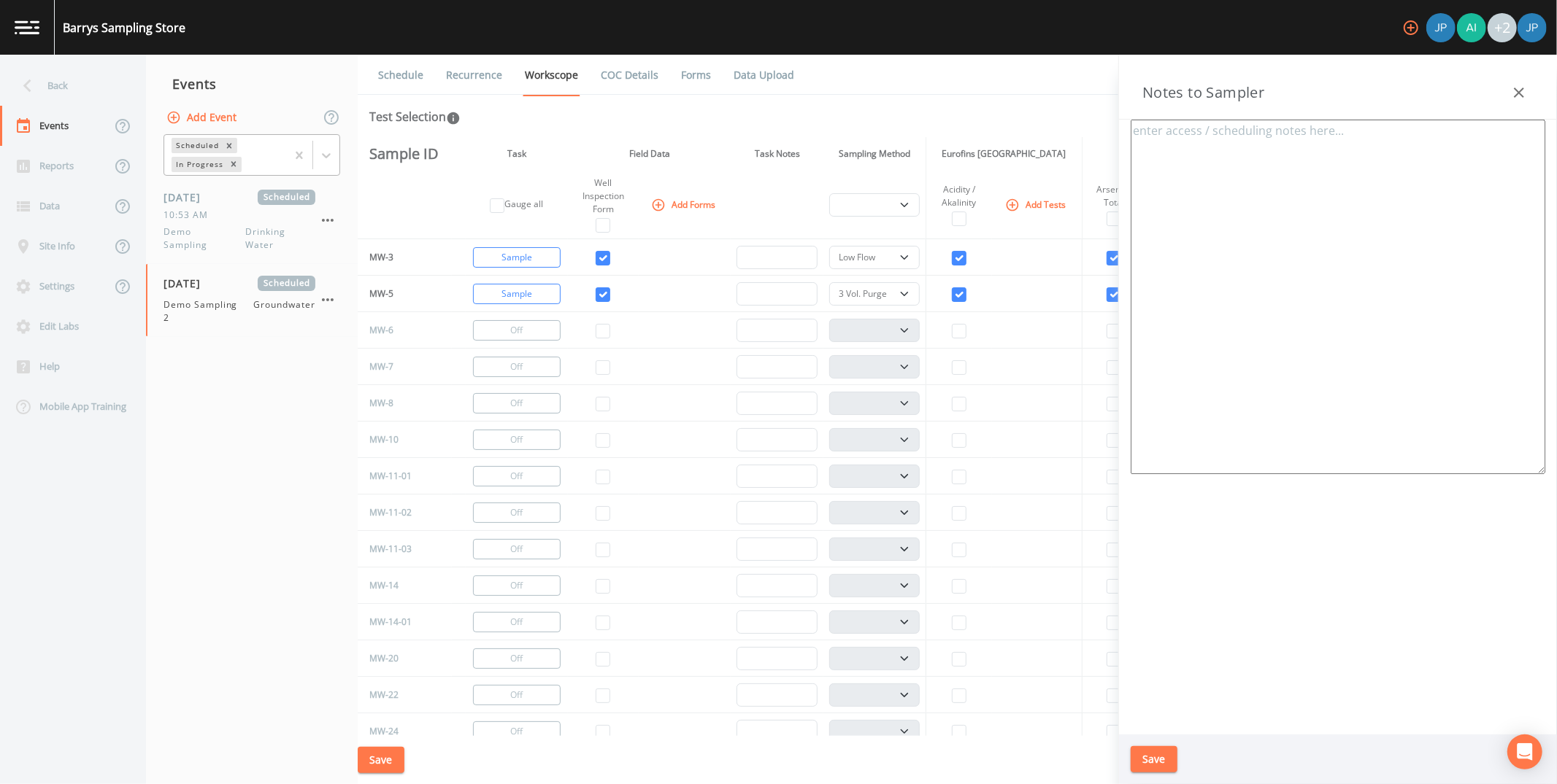
click at [841, 161] on textarea at bounding box center [1338, 297] width 415 height 355
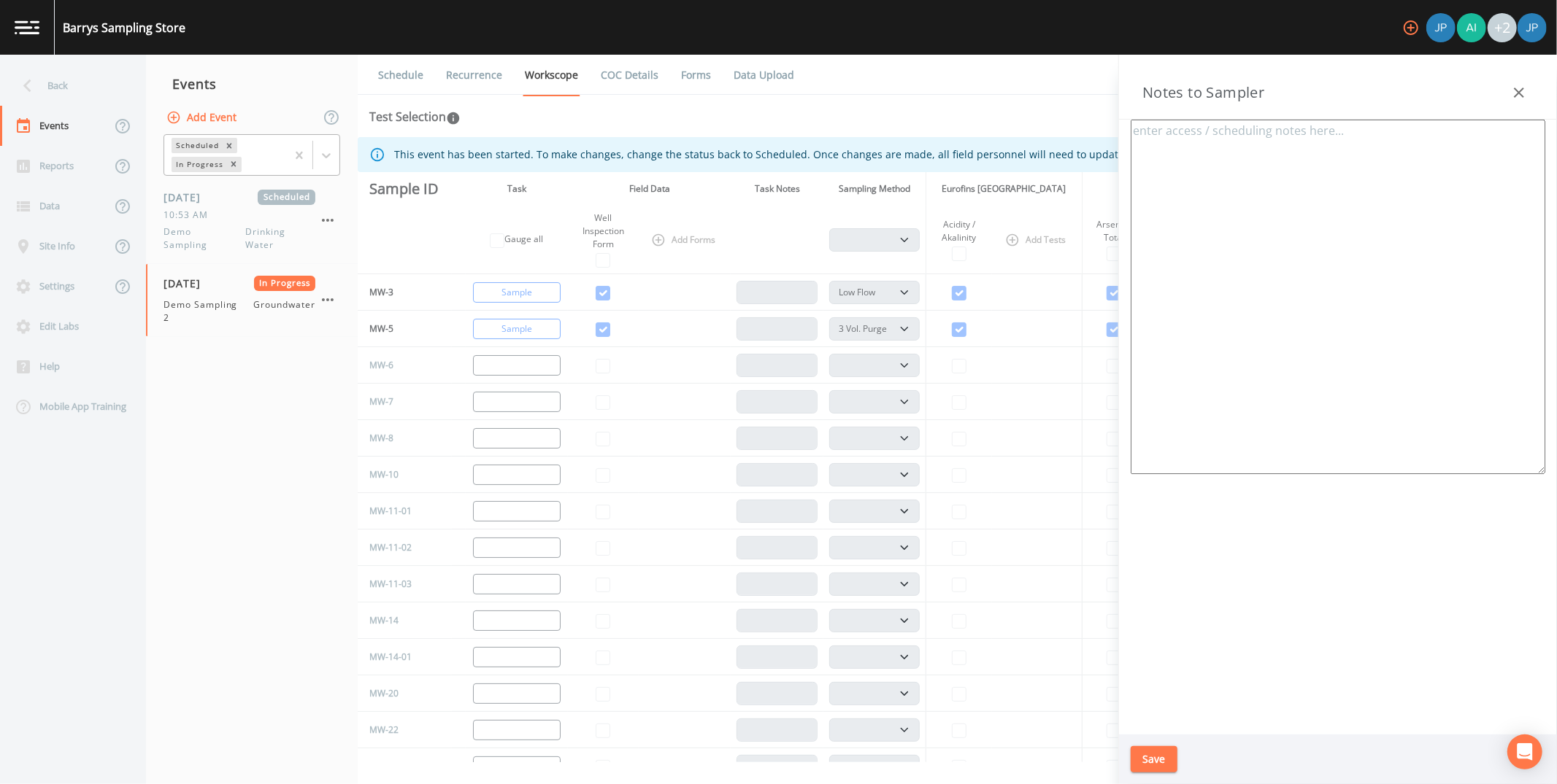
click at [841, 91] on icon "button" at bounding box center [1519, 93] width 17 height 17
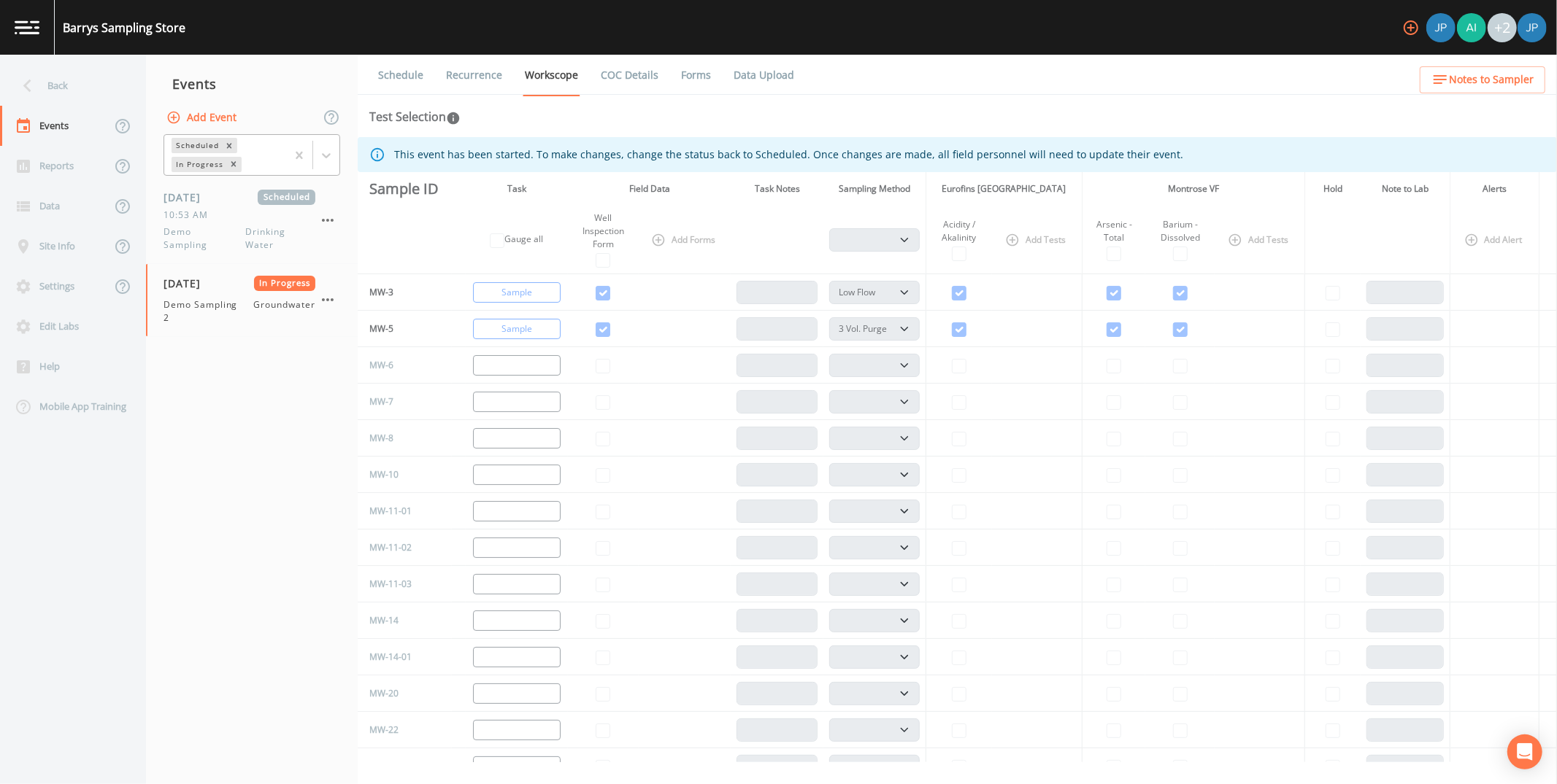
click at [407, 229] on th at bounding box center [404, 239] width 94 height 69
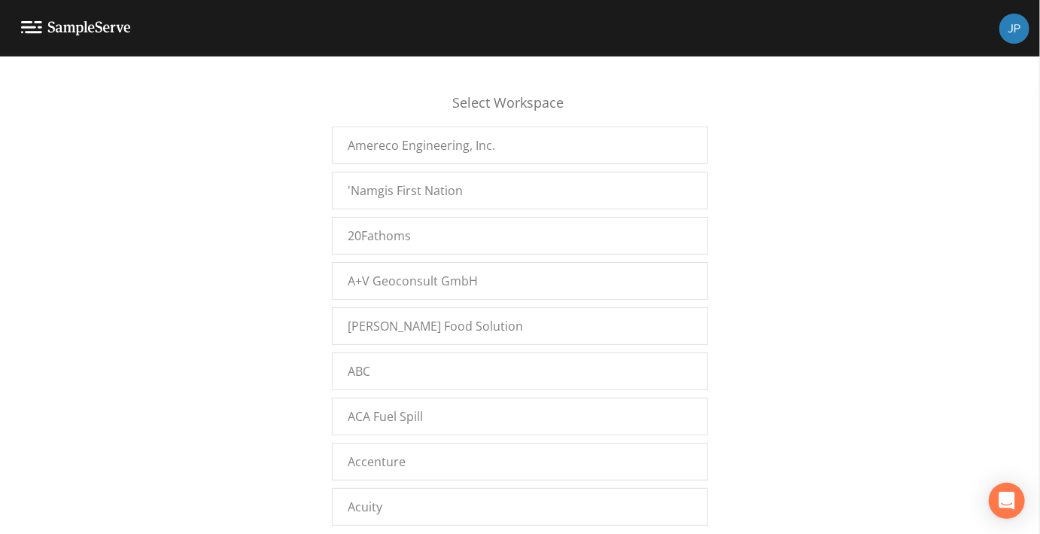
click at [291, 343] on div "Select Workspace Amereco Engineering, Inc. 'Namgis First Nation 20Fathoms A+V G…" at bounding box center [520, 299] width 1040 height 458
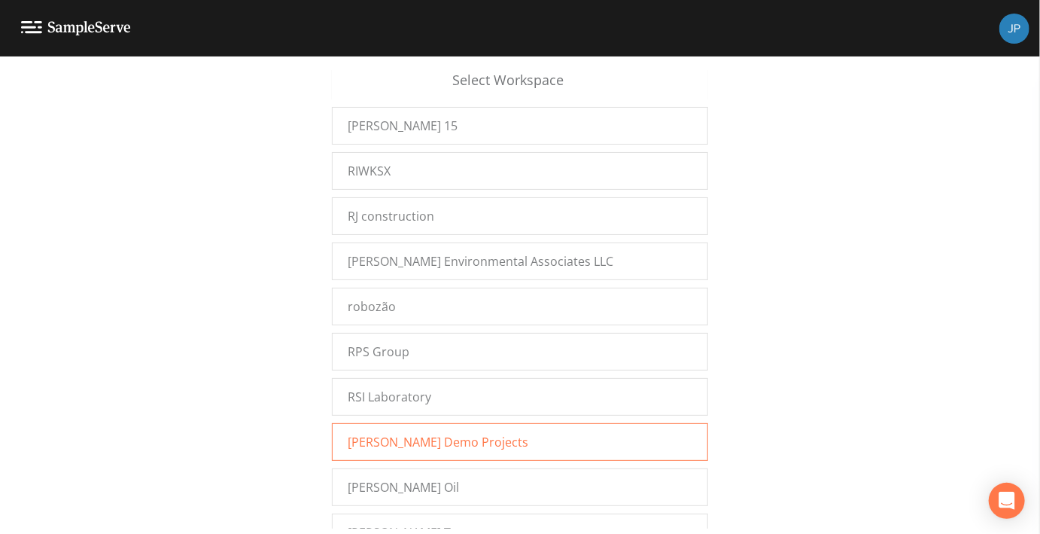
click at [420, 433] on span "[PERSON_NAME] Demo Projects" at bounding box center [438, 442] width 181 height 18
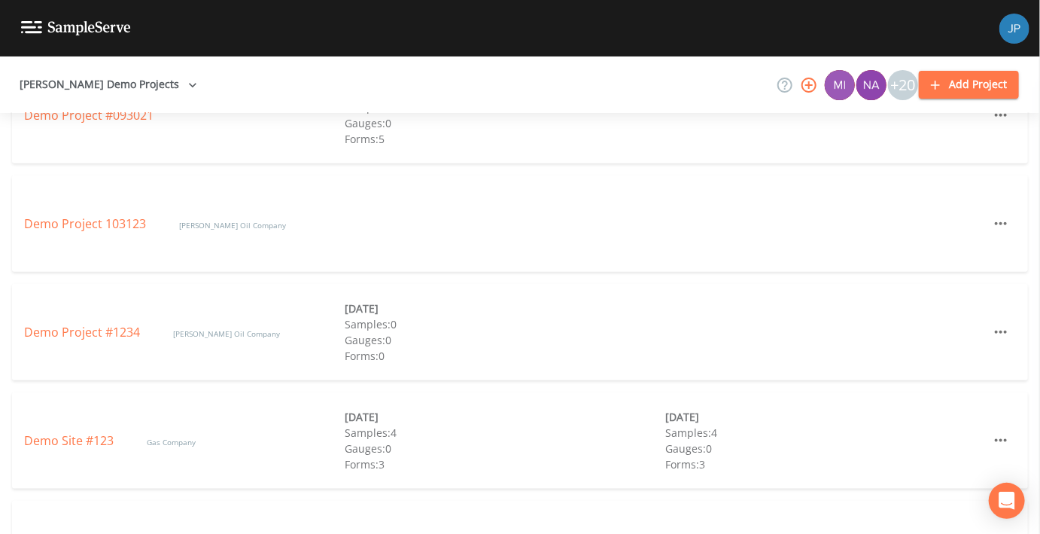
scroll to position [659, 0]
click at [87, 439] on link "Demo Site #123" at bounding box center [70, 439] width 93 height 17
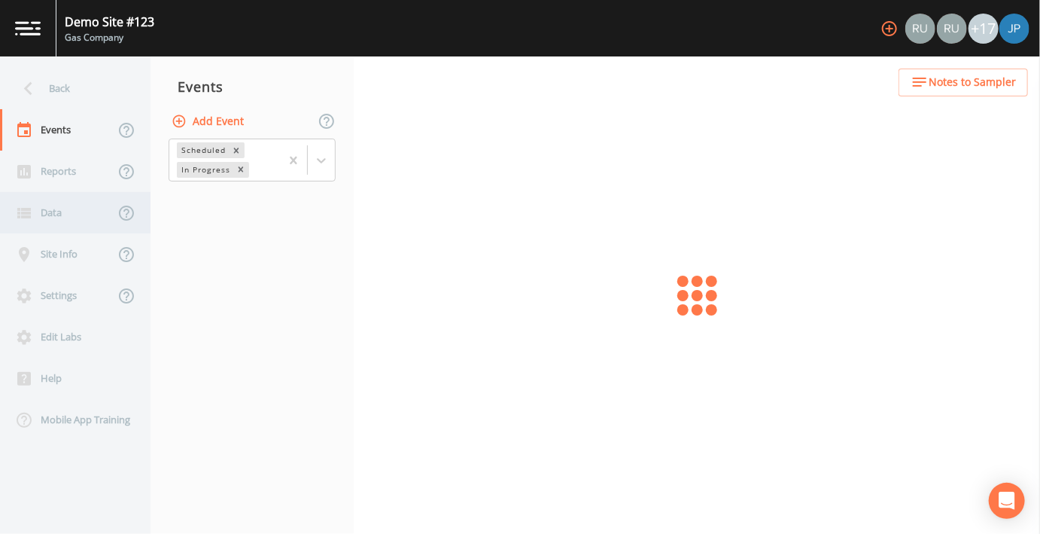
click at [54, 202] on div "Data" at bounding box center [57, 212] width 114 height 41
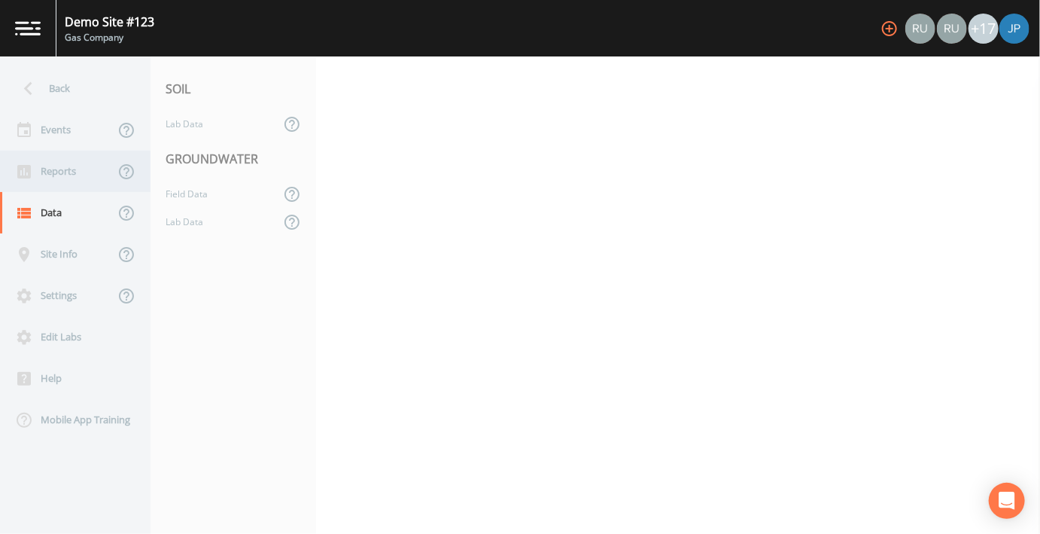
click at [72, 172] on div "Reports" at bounding box center [57, 171] width 114 height 41
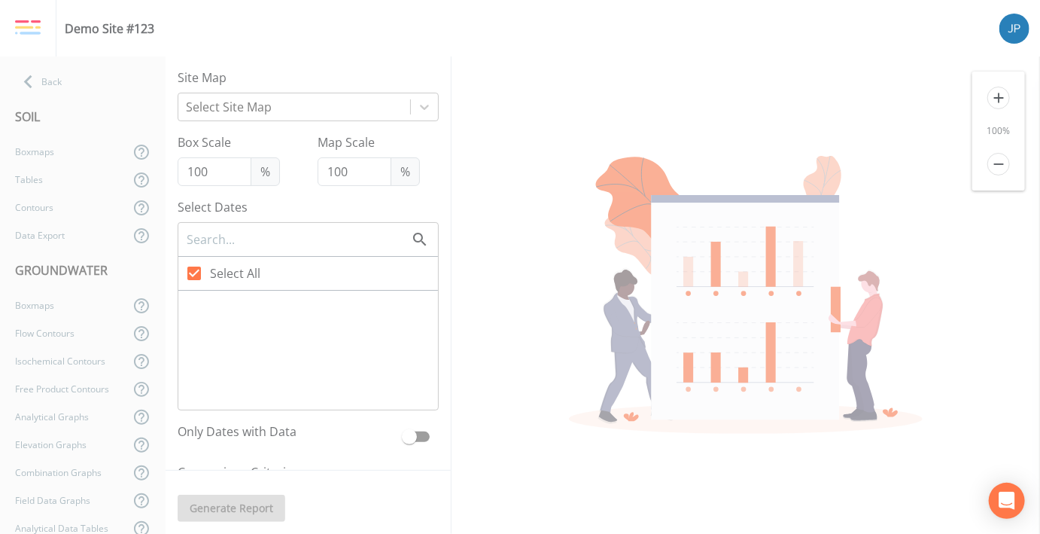
type input "77"
type input "250"
checkbox input "false"
checkbox input "true"
checkbox input "false"
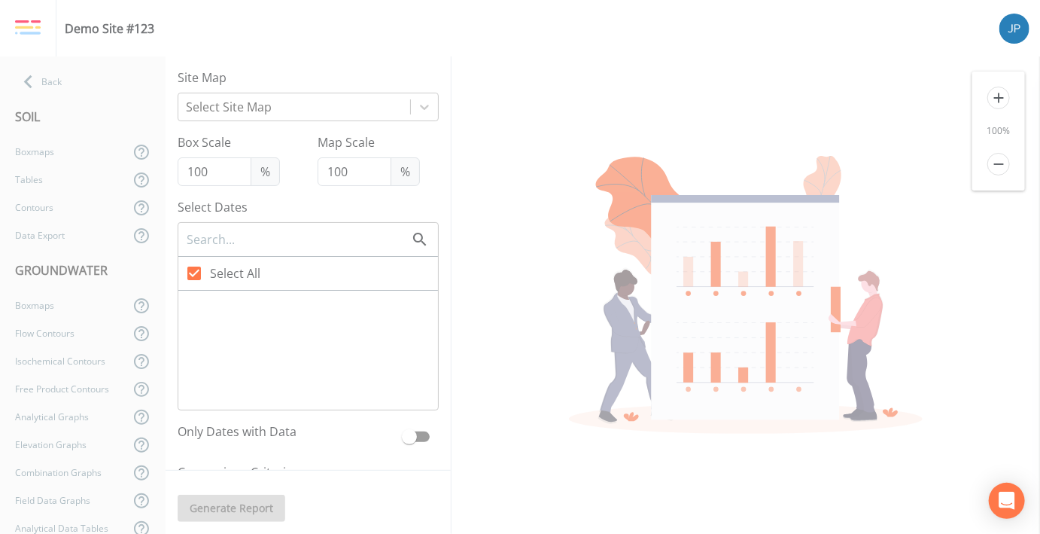
checkbox input "false"
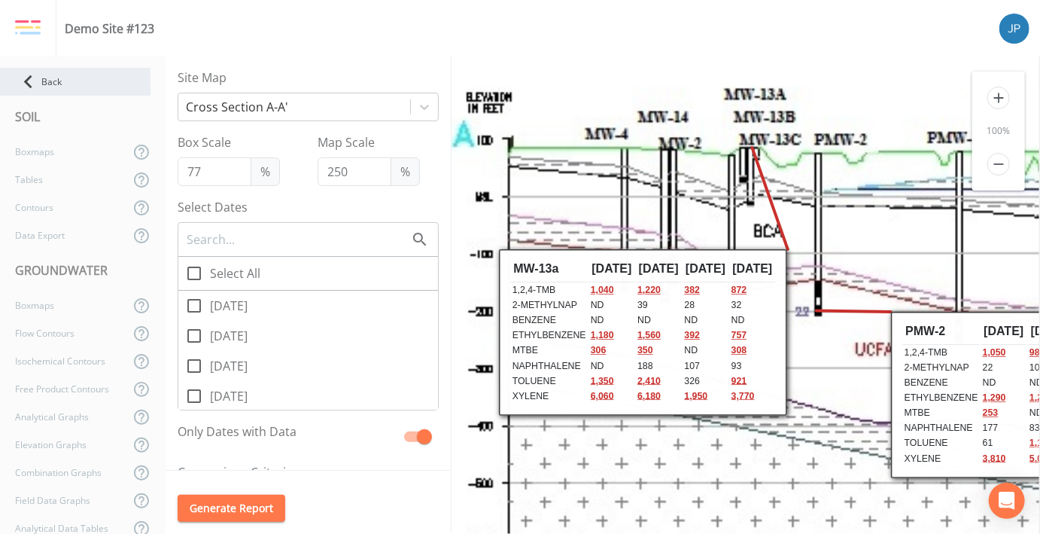
click at [41, 72] on icon at bounding box center [28, 82] width 26 height 26
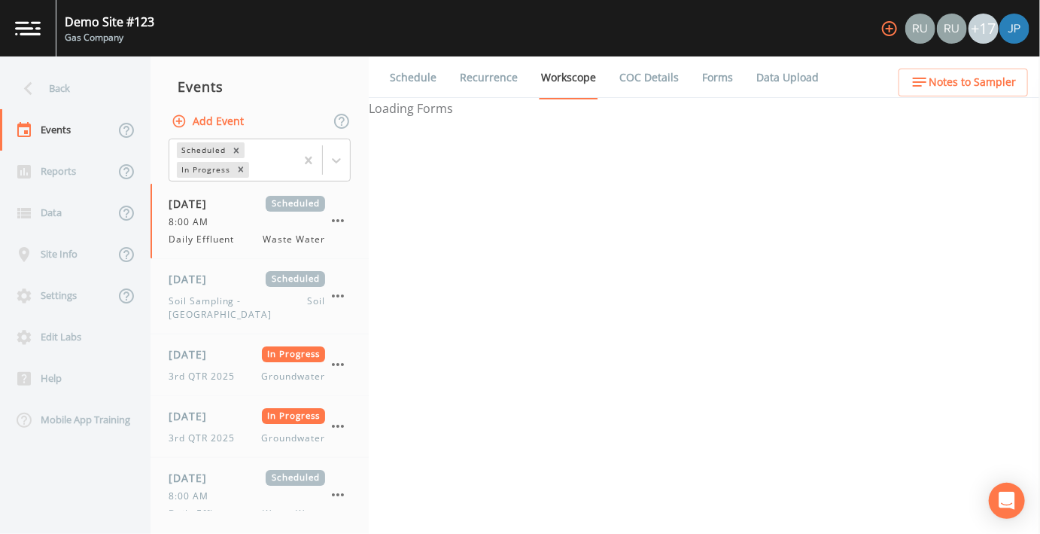
select select "092b3f94-5697-4c94-9891-da161916fdbb"
select select "b6a3c313-748b-4795-a028-792ad310bd60"
select select "4e3bf83b-94ef-4f8e-9ae1-99497c3e212a"
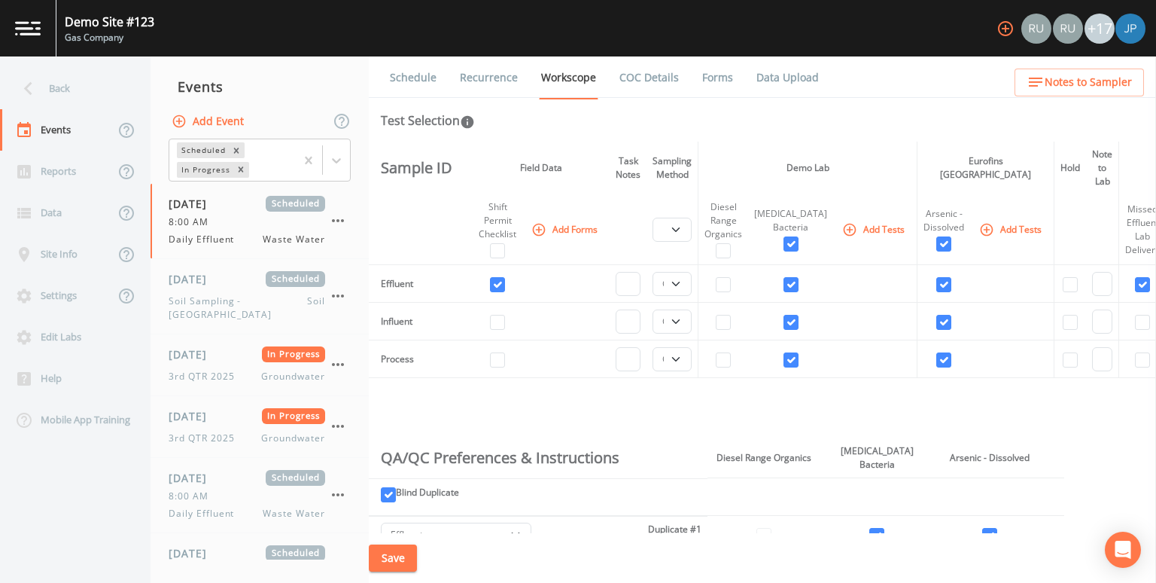
select select "092b3f94-5697-4c94-9891-da161916fdbb"
select select "b6a3c313-748b-4795-a028-792ad310bd60"
select select "4e3bf83b-94ef-4f8e-9ae1-99497c3e212a"
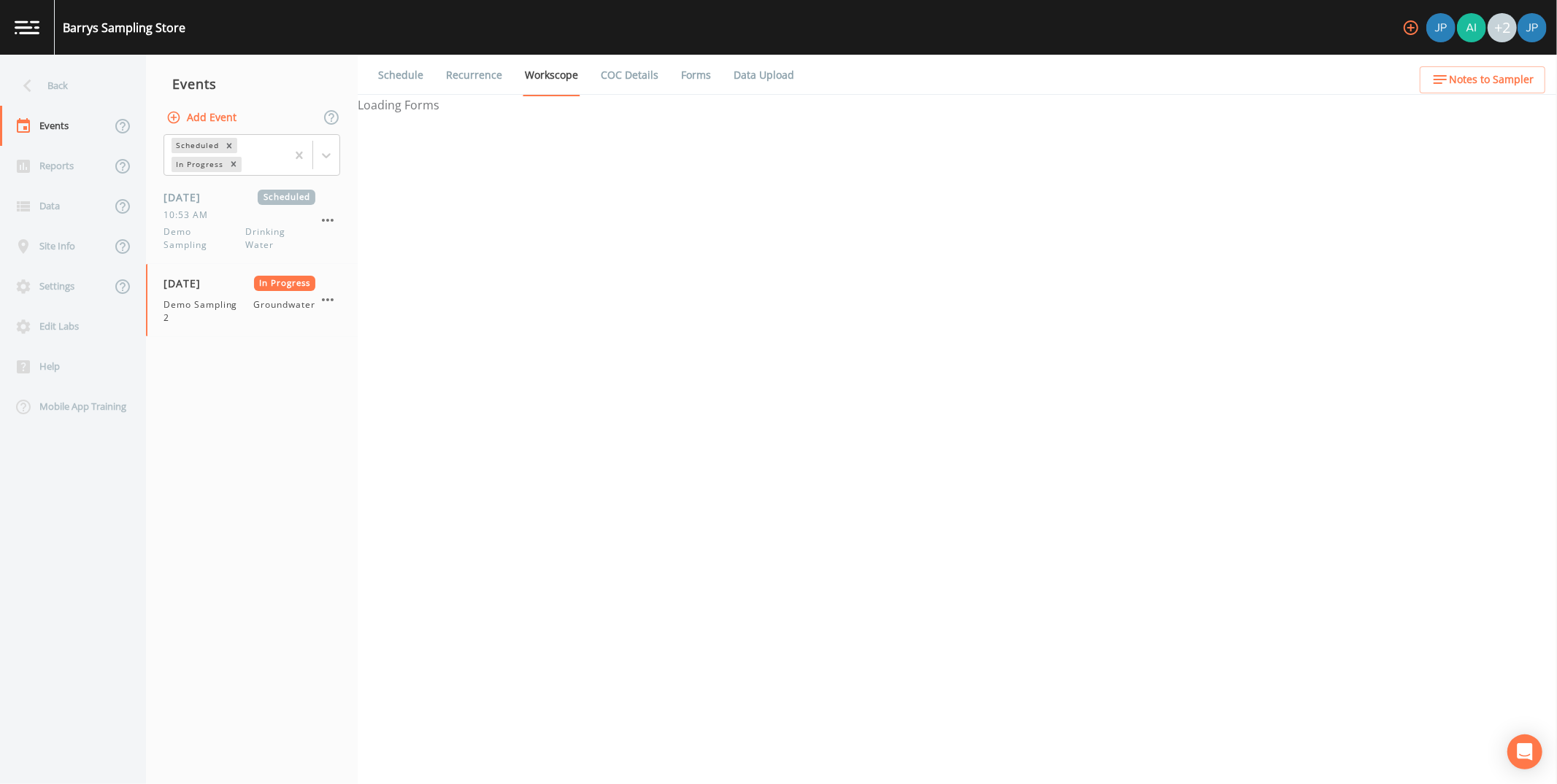
select select "4f082be6-97a7-4f70-a81f-c26a4e896ad7"
select select "0b1af911-289b-4d7b-9fdf-156f6d27a2cf"
select select "9208be22-e455-44b3-8386-2602b68b6194"
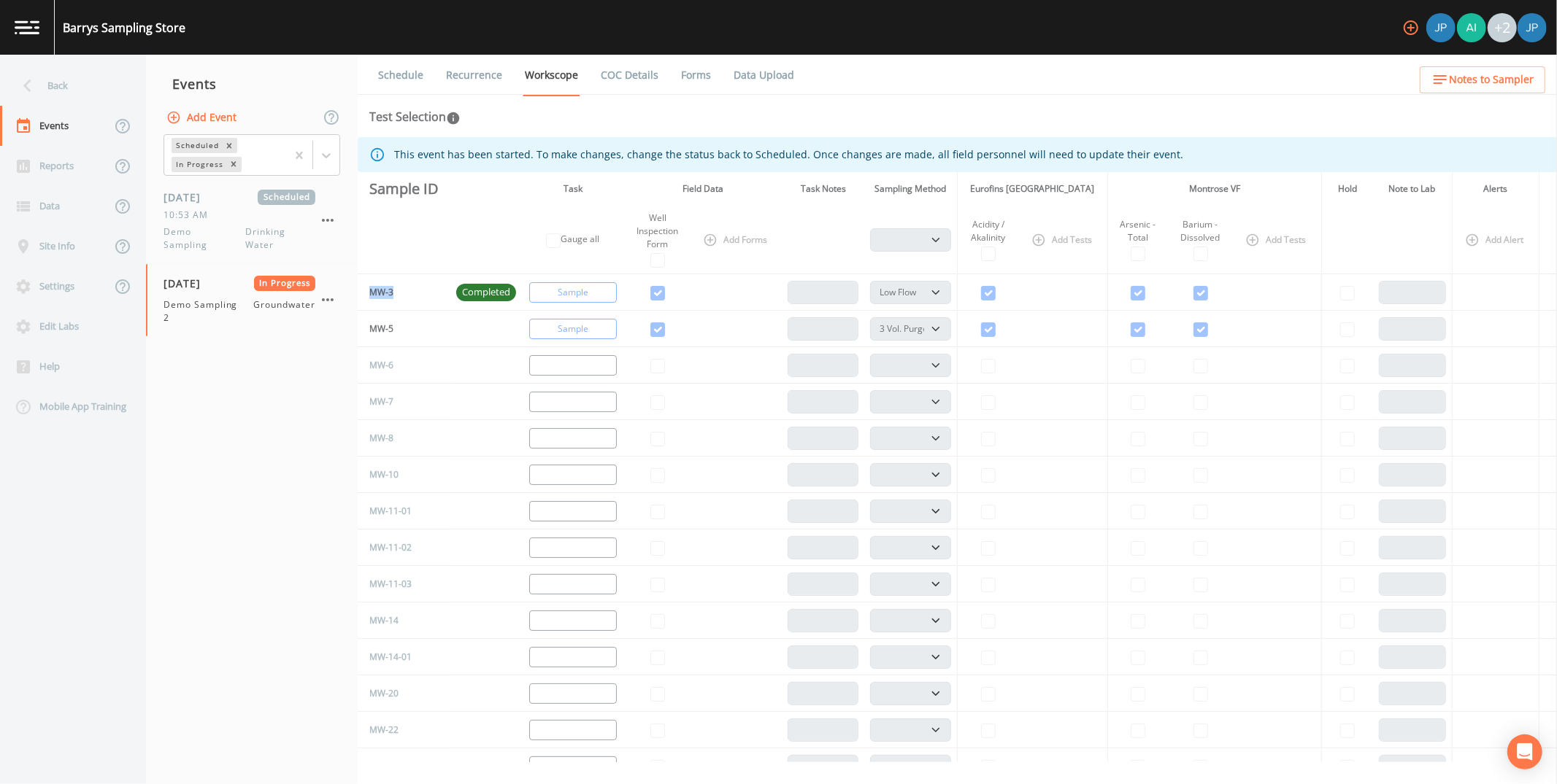
drag, startPoint x: 372, startPoint y: 293, endPoint x: 409, endPoint y: 292, distance: 37.0
click at [403, 292] on td "MW-3" at bounding box center [404, 293] width 93 height 37
click at [465, 293] on span "Completed" at bounding box center [487, 292] width 60 height 15
click at [747, 79] on link "Data Upload" at bounding box center [763, 75] width 65 height 41
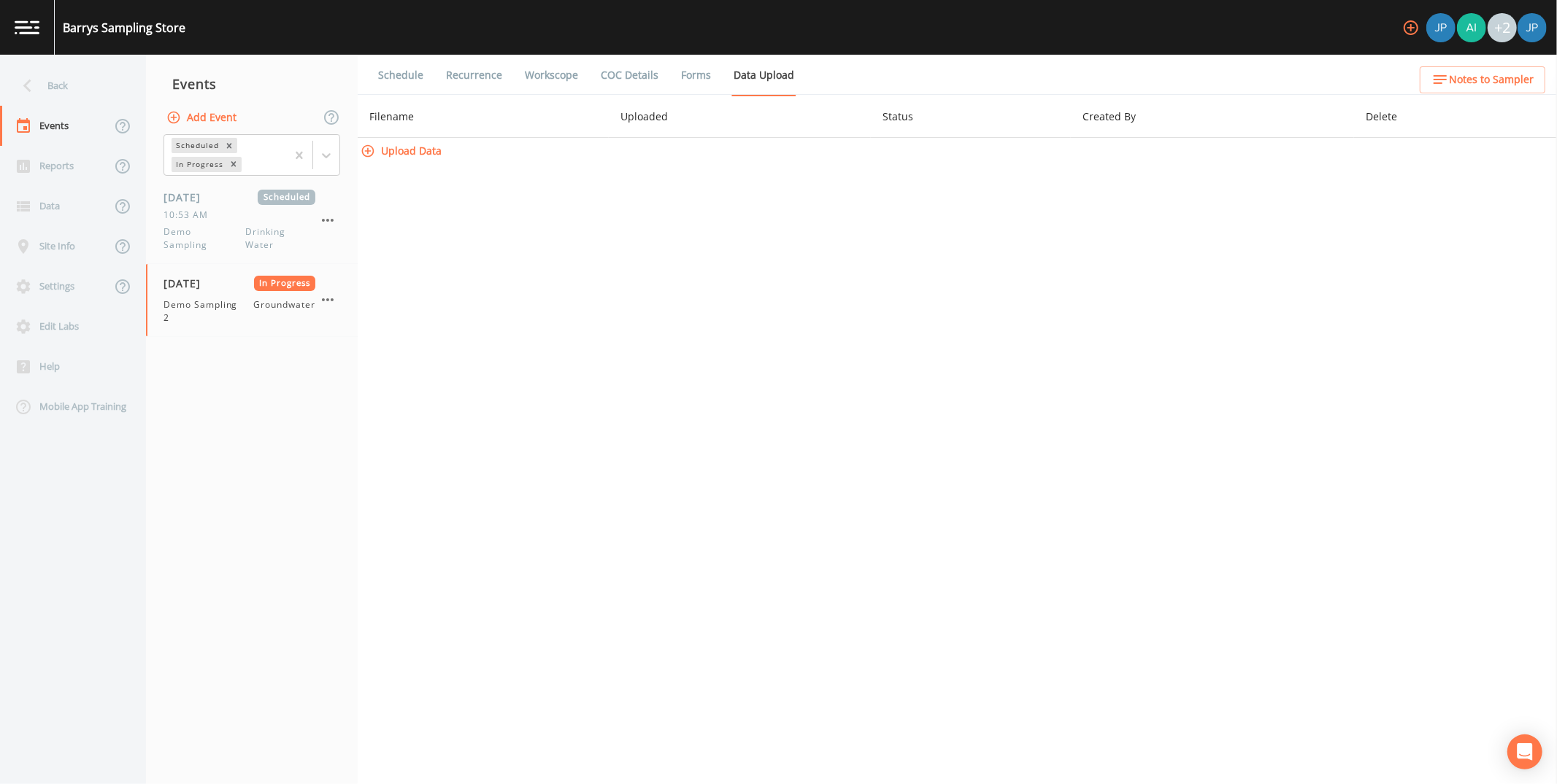
click at [679, 75] on link "Forms" at bounding box center [695, 75] width 34 height 41
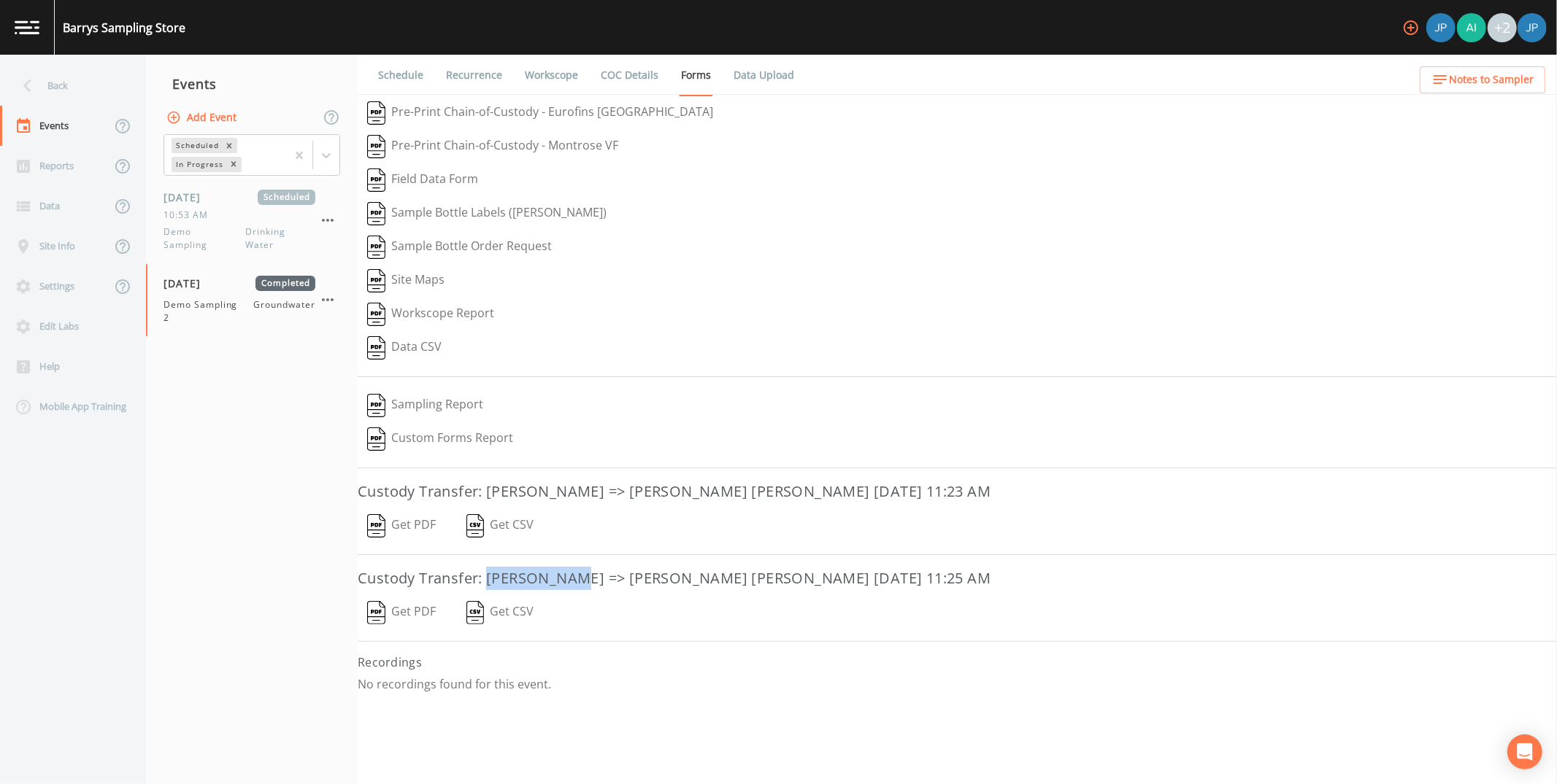
drag, startPoint x: 486, startPoint y: 570, endPoint x: 568, endPoint y: 571, distance: 82.0
click at [568, 571] on h3 "Custody Transfer: Joshua Paul => Joshua gere Paul September 25, 2025 11:25 AM" at bounding box center [957, 579] width 1199 height 23
drag, startPoint x: 592, startPoint y: 566, endPoint x: 715, endPoint y: 575, distance: 123.3
click at [715, 575] on h3 "Custody Transfer: Joshua Paul => Joshua gere Paul September 25, 2025 11:25 AM" at bounding box center [957, 579] width 1199 height 23
click at [728, 576] on h3 "Custody Transfer: Joshua Paul => Joshua gere Paul September 25, 2025 11:25 AM" at bounding box center [957, 579] width 1199 height 23
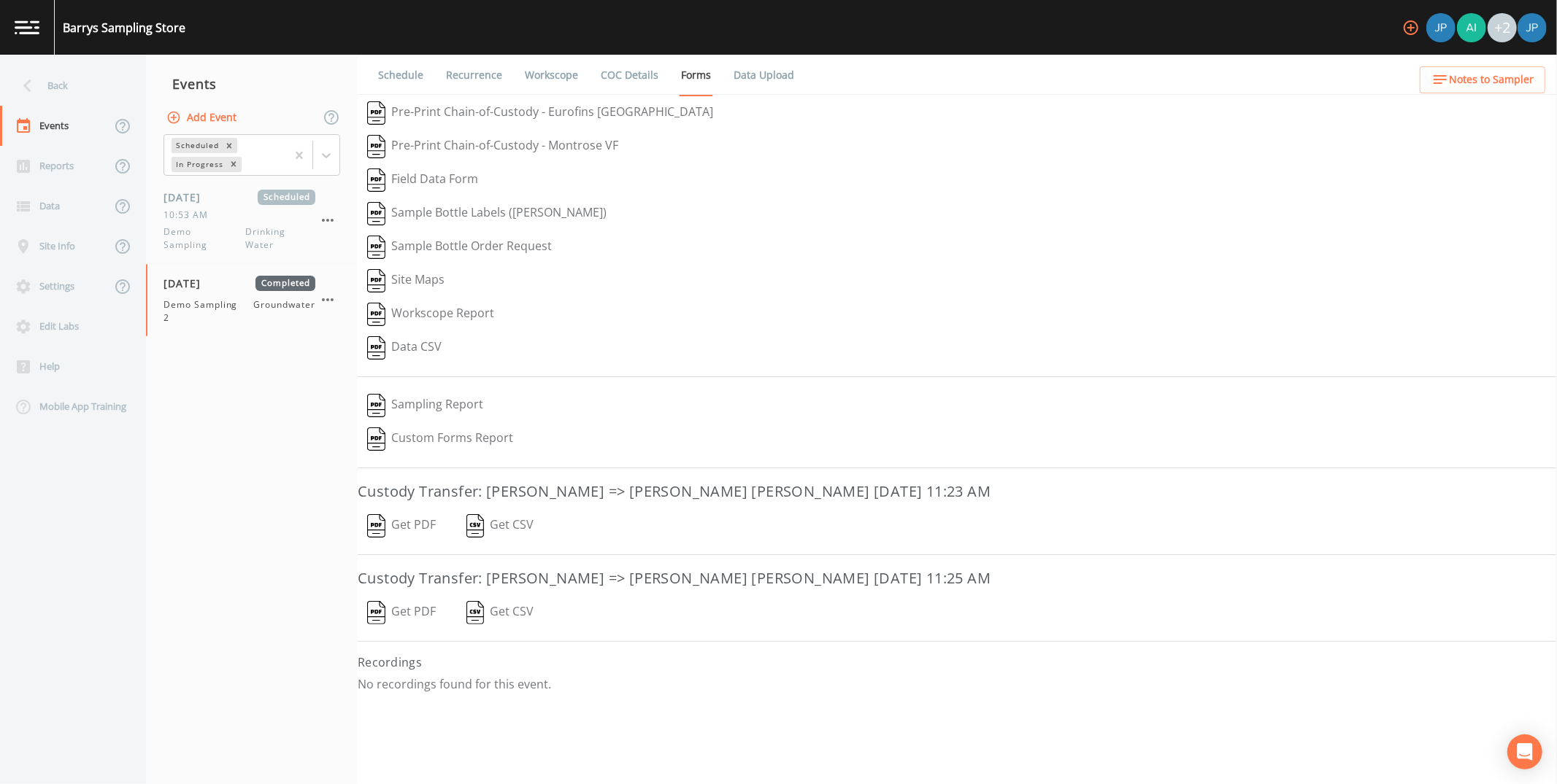
click at [413, 513] on button "Get PDF" at bounding box center [401, 526] width 87 height 34
click at [408, 603] on button "Get PDF" at bounding box center [401, 612] width 87 height 34
click at [429, 598] on button "Get PDF" at bounding box center [401, 612] width 87 height 34
click at [280, 78] on div "Events" at bounding box center [252, 84] width 211 height 37
click at [548, 81] on link "Workscope" at bounding box center [551, 75] width 57 height 41
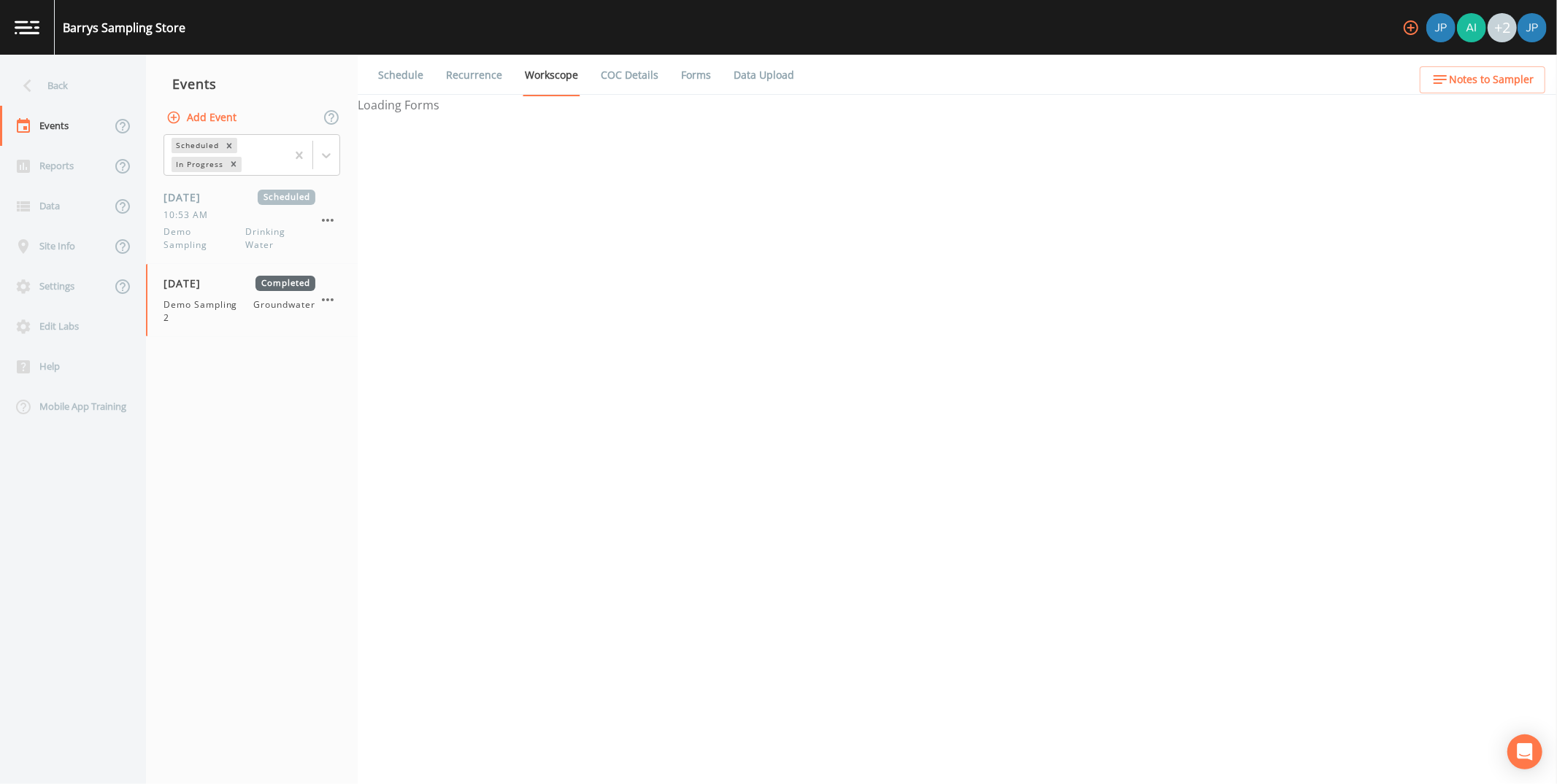
select select "4f082be6-97a7-4f70-a81f-c26a4e896ad7"
select select "0b1af911-289b-4d7b-9fdf-156f6d27a2cf"
select select "9208be22-e455-44b3-8386-2602b68b6194"
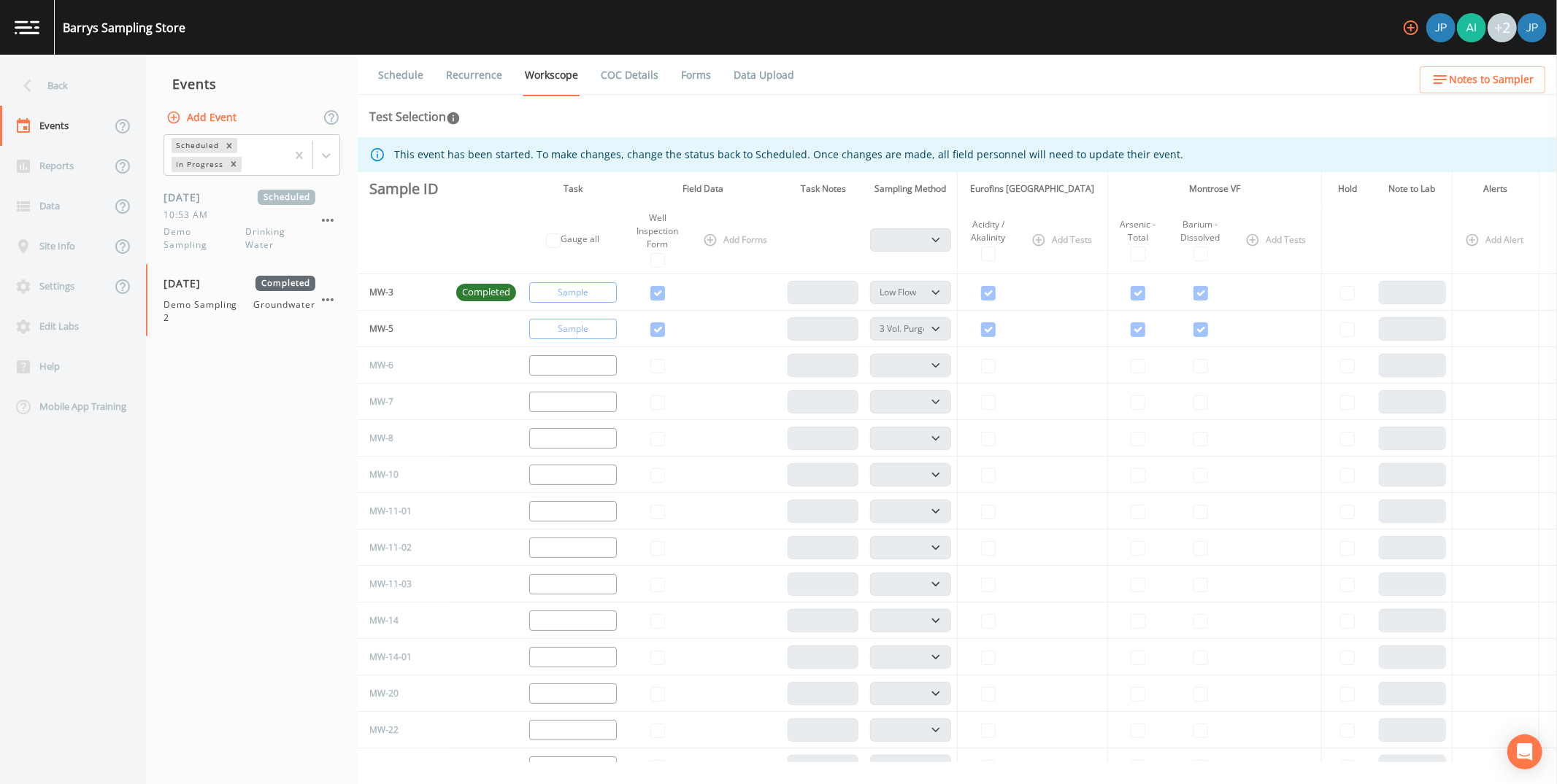
click at [980, 121] on div "Test Selection" at bounding box center [957, 116] width 1176 height 17
